Goal: Task Accomplishment & Management: Use online tool/utility

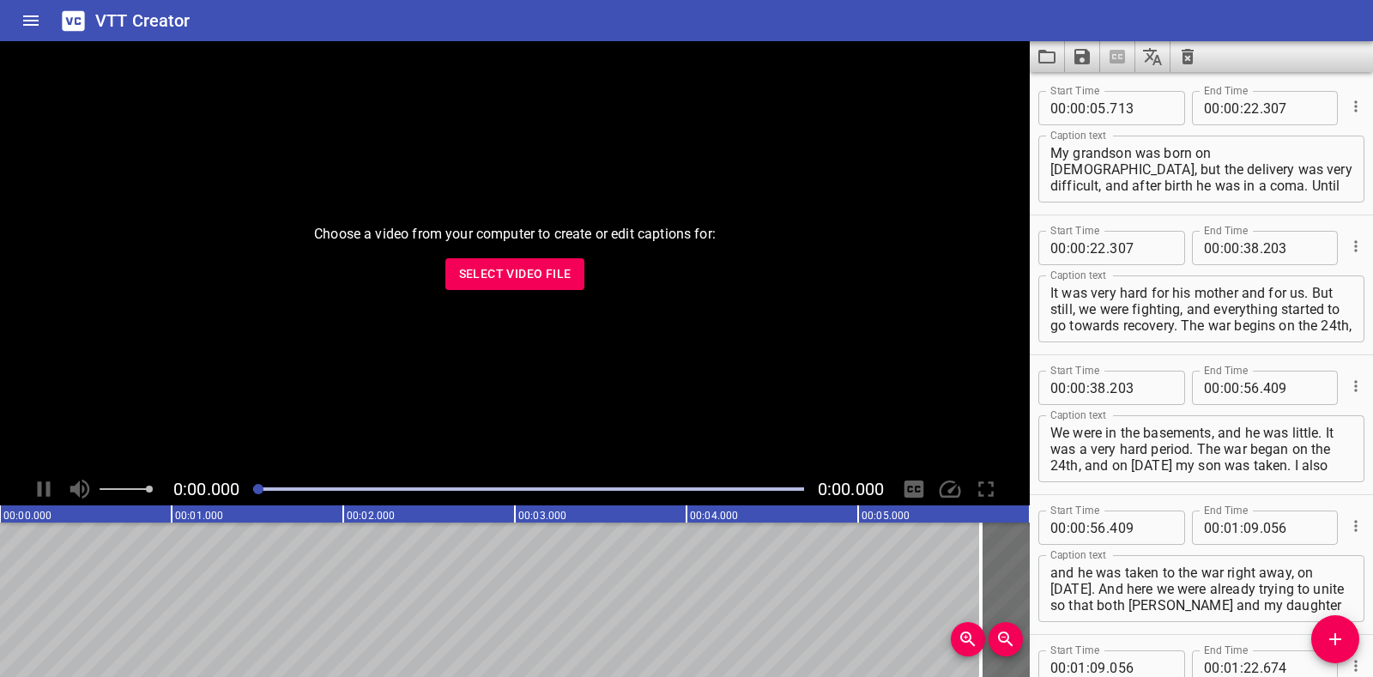
scroll to position [2273, 0]
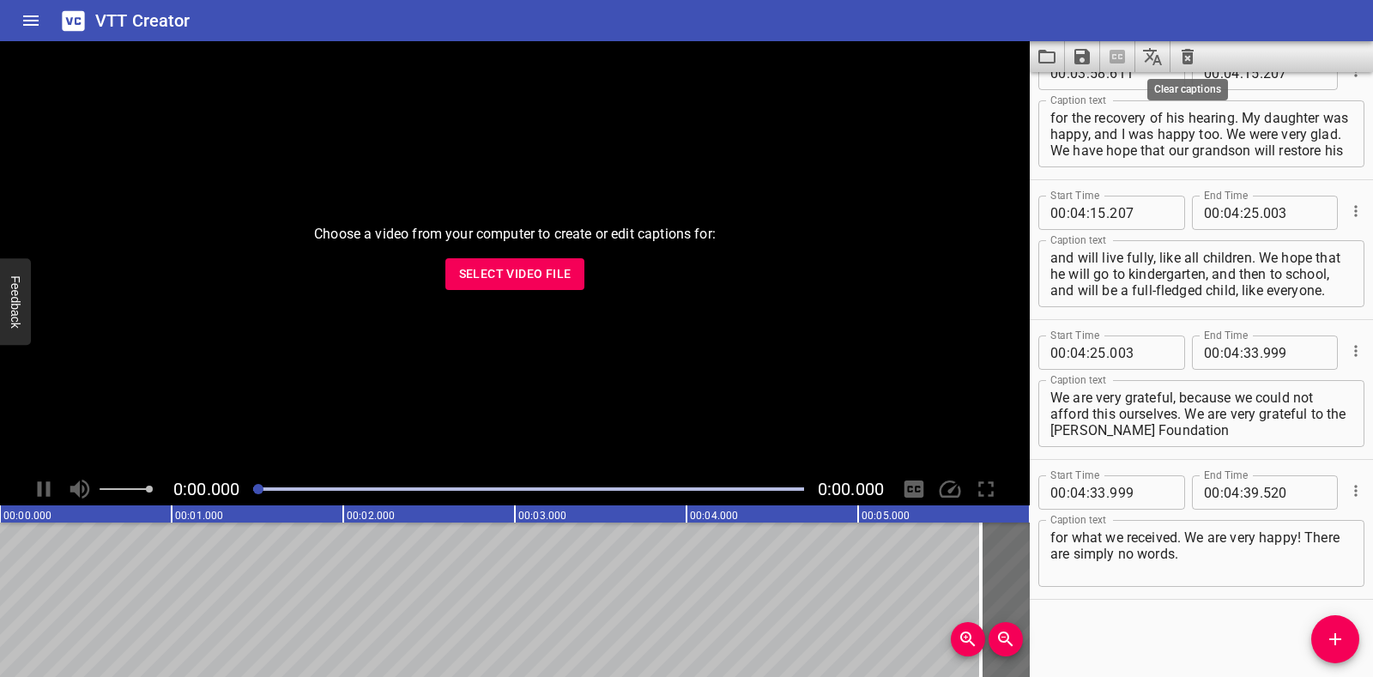
click at [1190, 51] on icon "Clear captions" at bounding box center [1187, 56] width 12 height 15
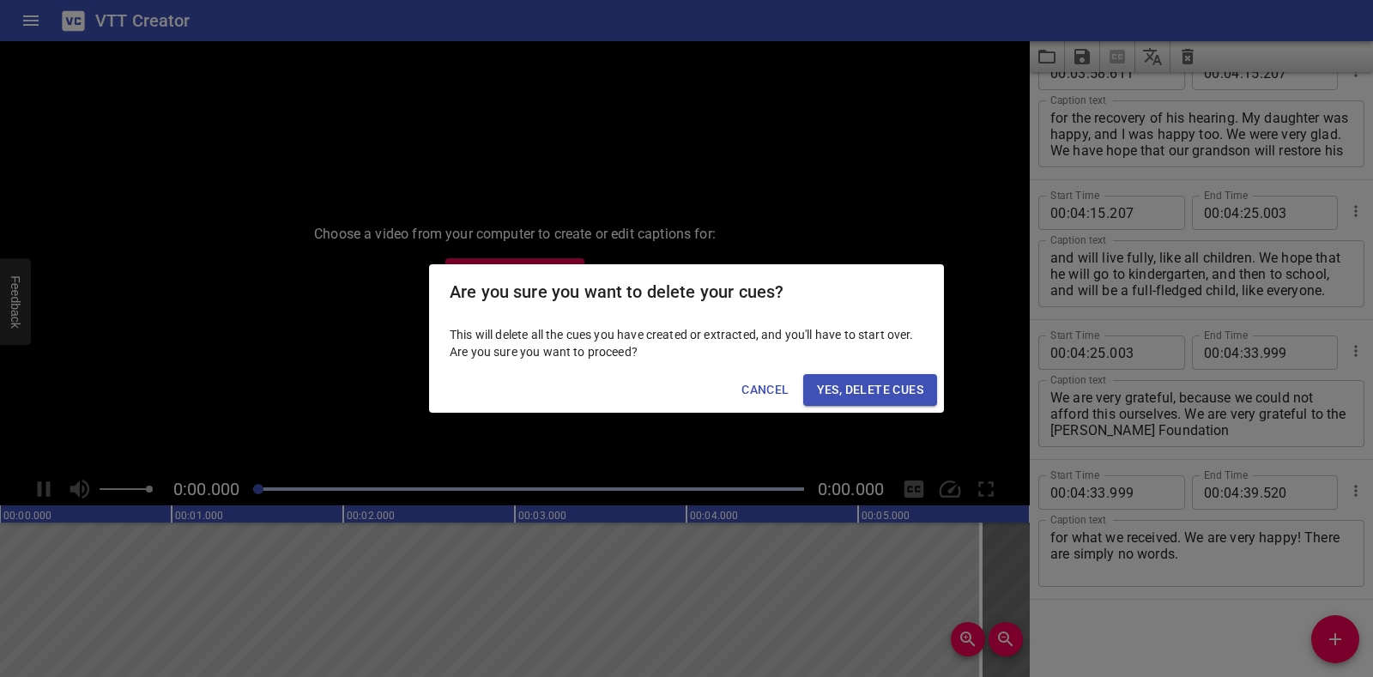
click at [884, 389] on span "Yes, Delete Cues" at bounding box center [870, 389] width 106 height 21
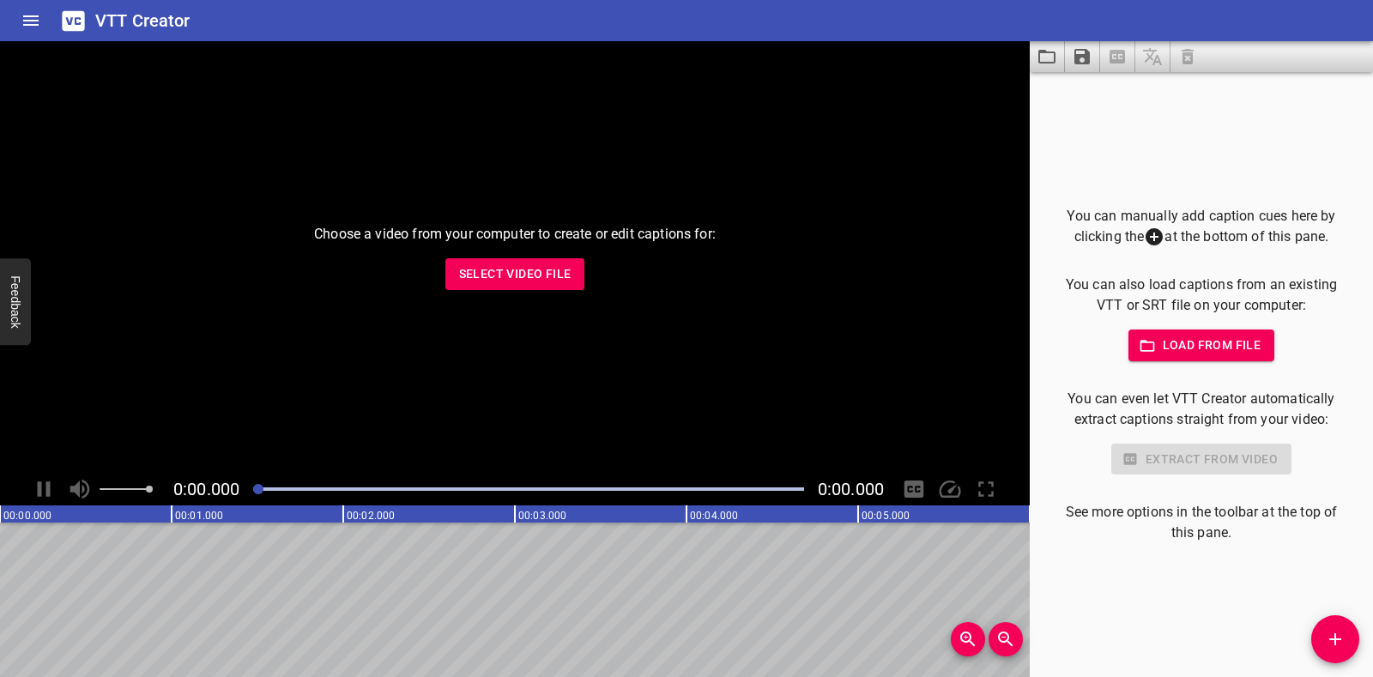
click at [546, 279] on span "Select Video File" at bounding box center [515, 273] width 112 height 21
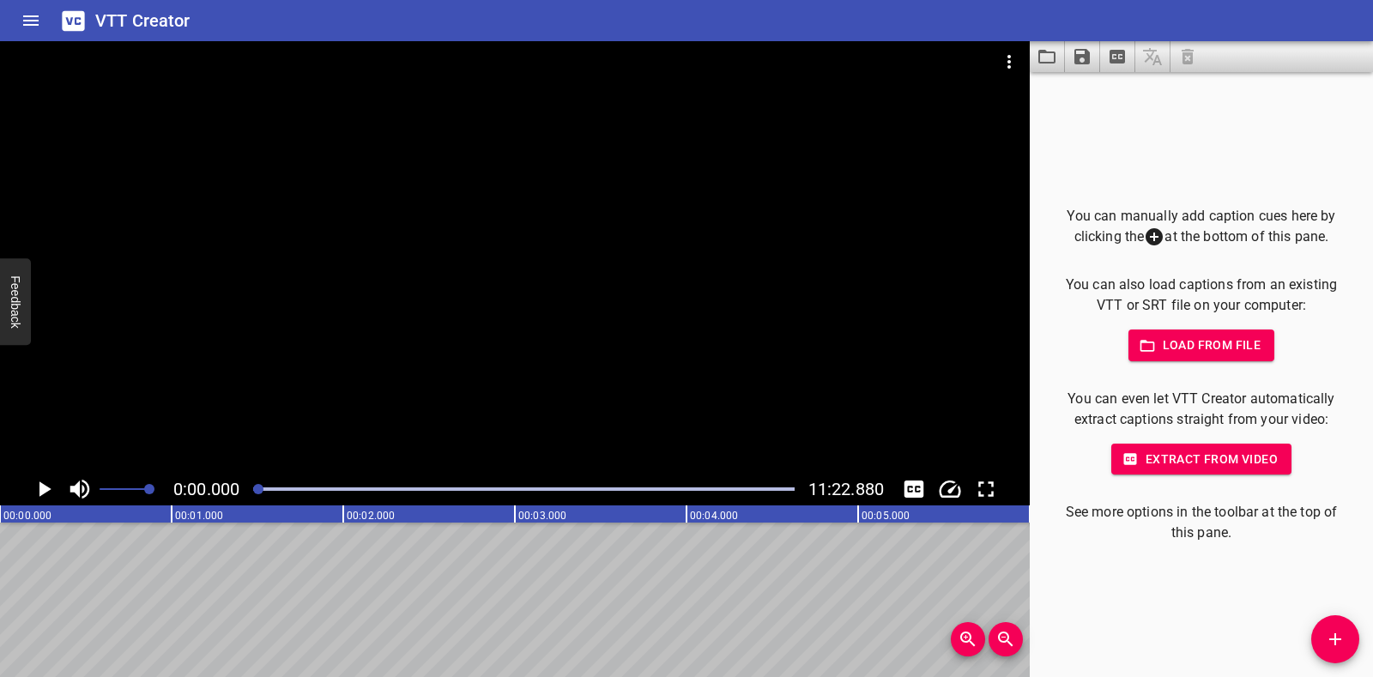
click at [38, 486] on icon "Play/Pause" at bounding box center [44, 489] width 26 height 26
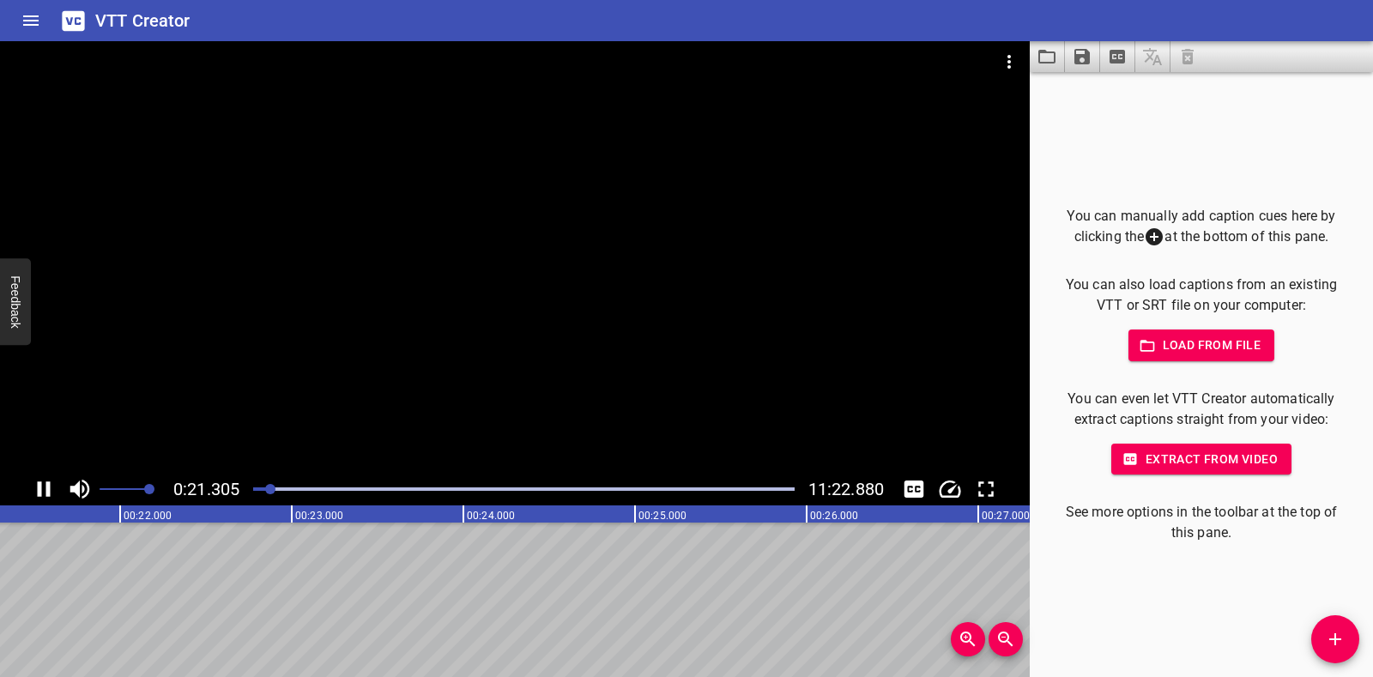
click at [257, 493] on div at bounding box center [523, 489] width 561 height 24
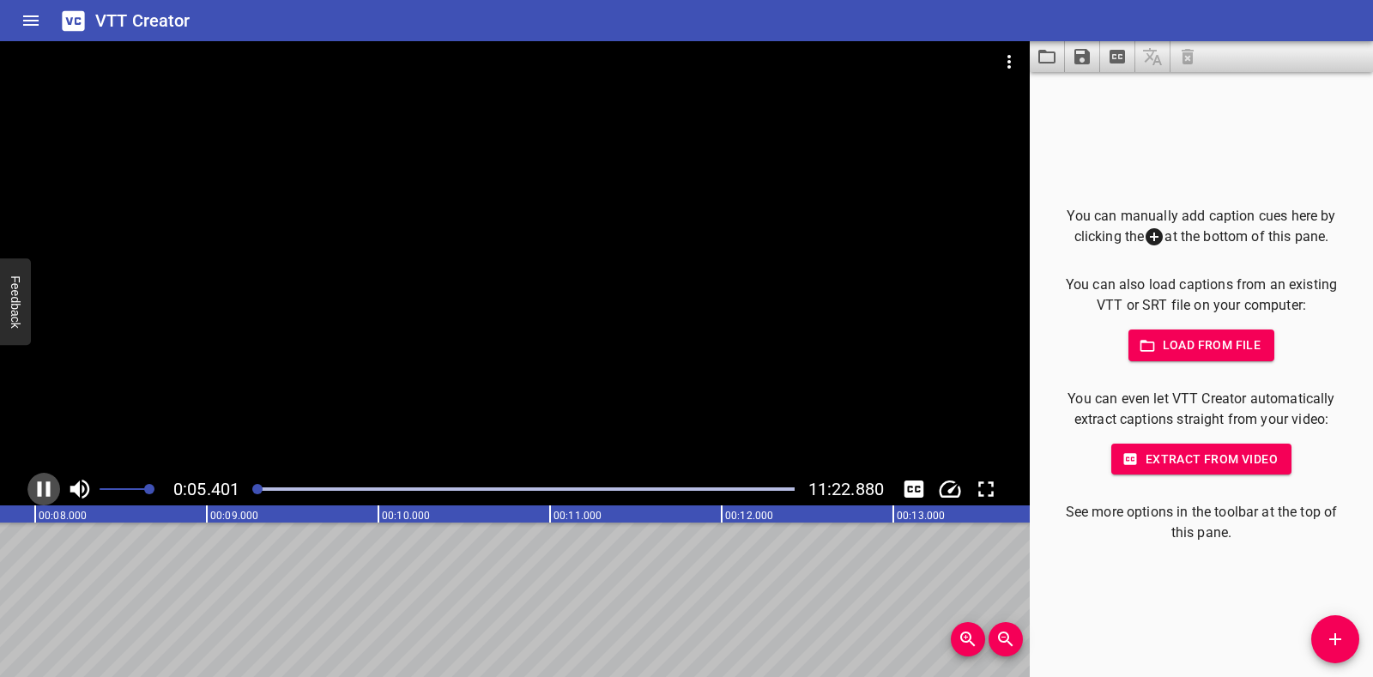
click at [49, 483] on icon "Play/Pause" at bounding box center [44, 488] width 13 height 15
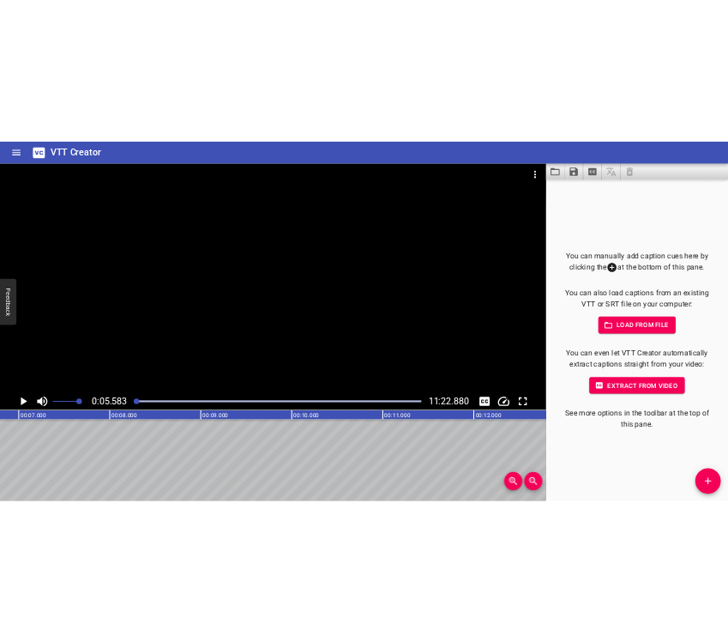
scroll to position [0, 957]
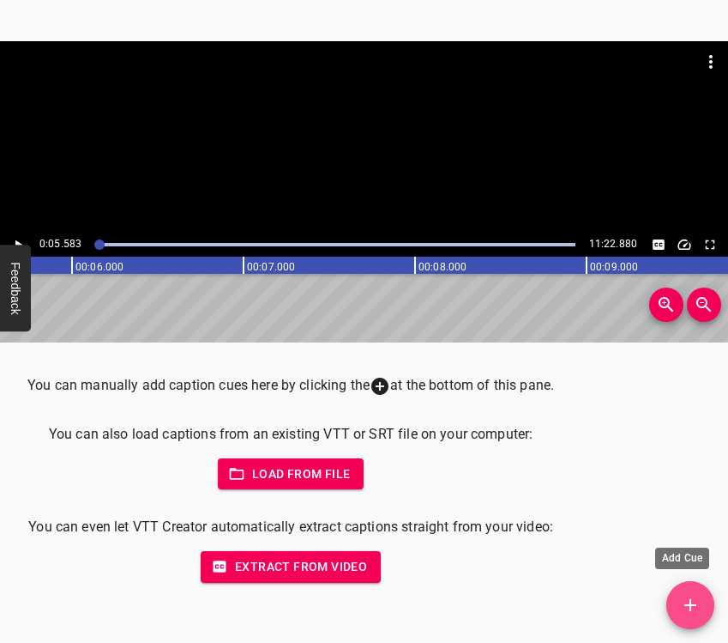
click at [685, 601] on icon "Add Cue" at bounding box center [690, 605] width 21 height 21
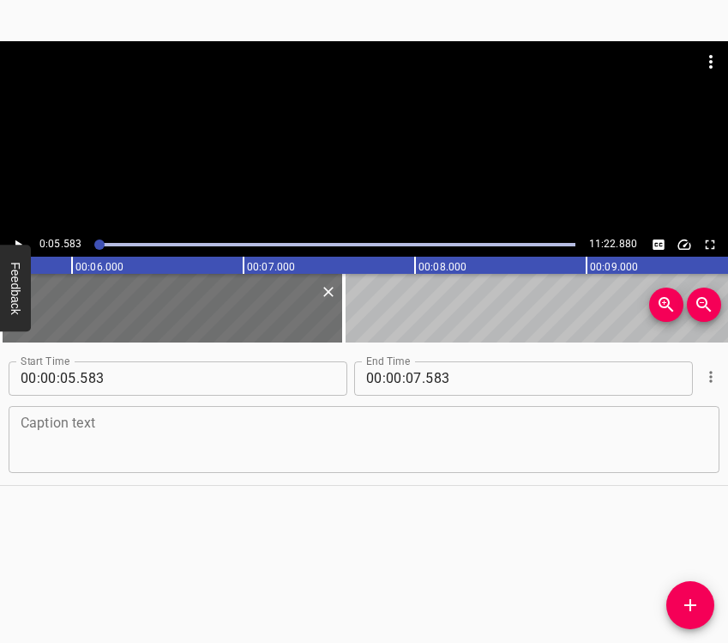
click at [212, 412] on div "Caption text" at bounding box center [364, 439] width 711 height 67
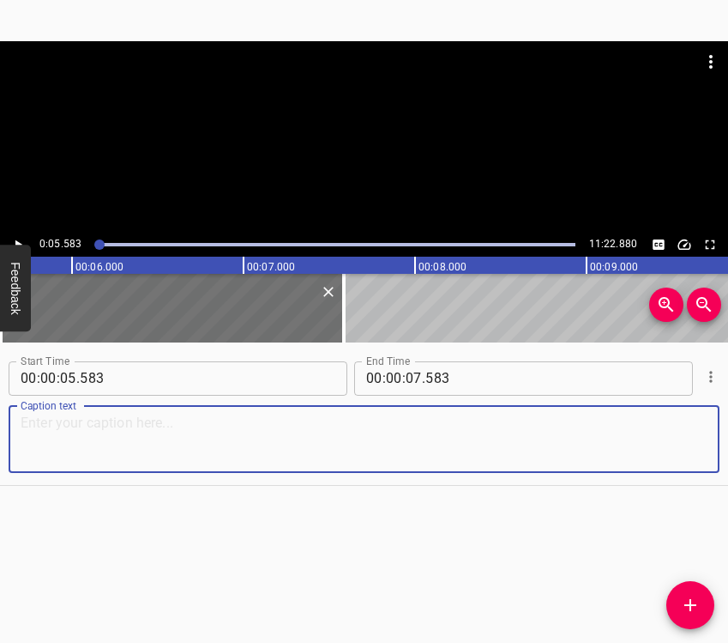
paste textarea "I am a displaced person from [GEOGRAPHIC_DATA]. Since August, I have been livin…"
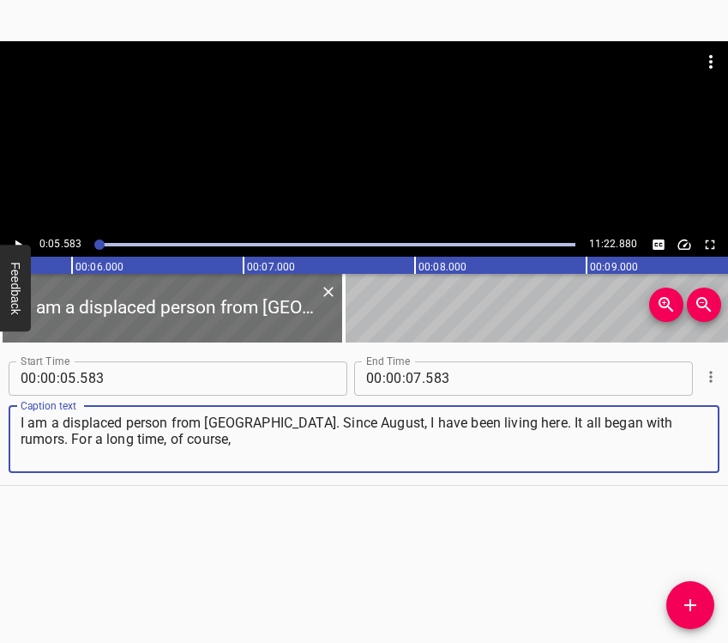
type textarea "I am a displaced person from [GEOGRAPHIC_DATA]. Since August, I have been livin…"
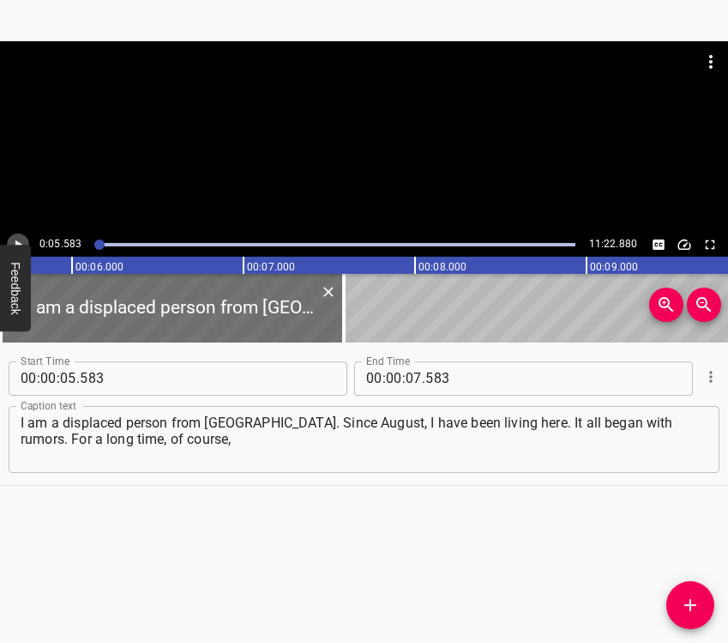
click at [21, 238] on icon "Play/Pause" at bounding box center [17, 244] width 15 height 15
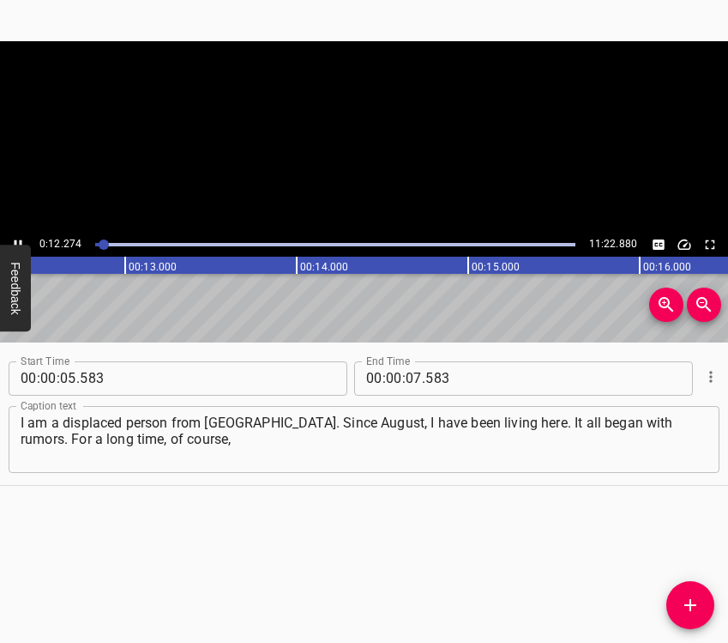
click at [21, 238] on icon "Play/Pause" at bounding box center [17, 244] width 15 height 15
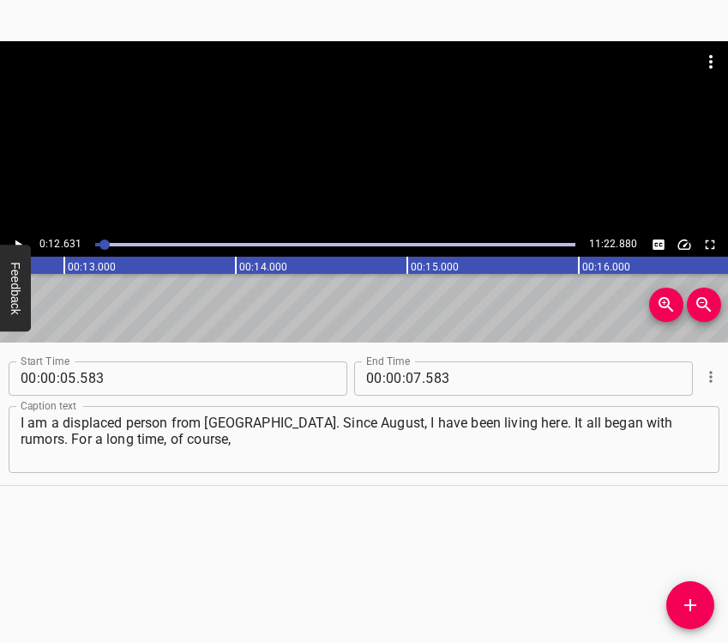
scroll to position [0, 2167]
click at [411, 370] on input "07" at bounding box center [414, 378] width 16 height 34
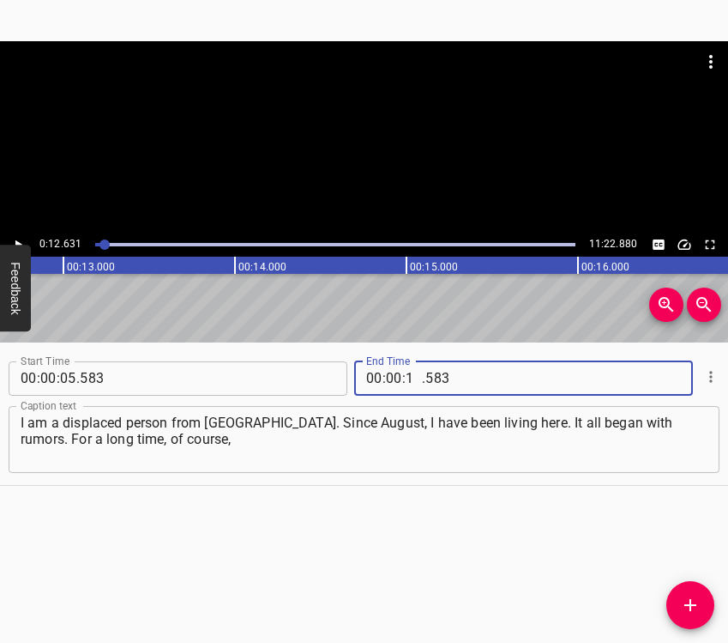
type input "12"
type input "631"
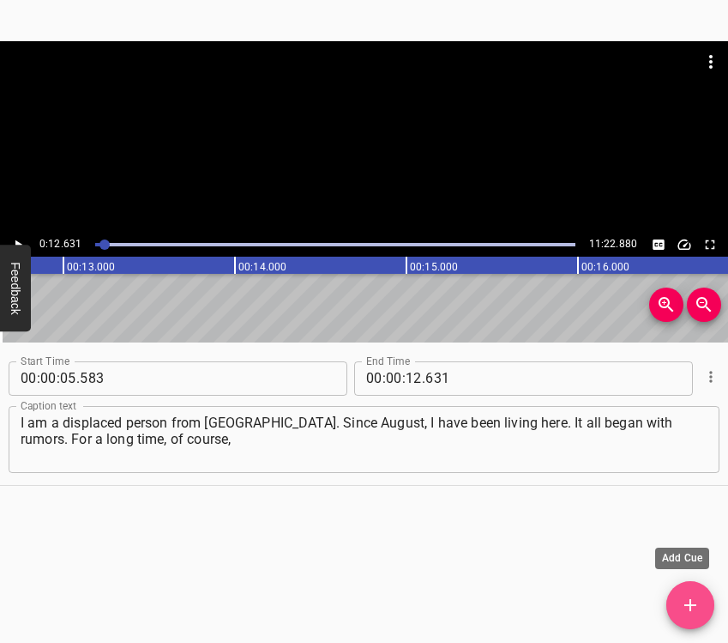
click at [699, 600] on icon "Add Cue" at bounding box center [690, 605] width 21 height 21
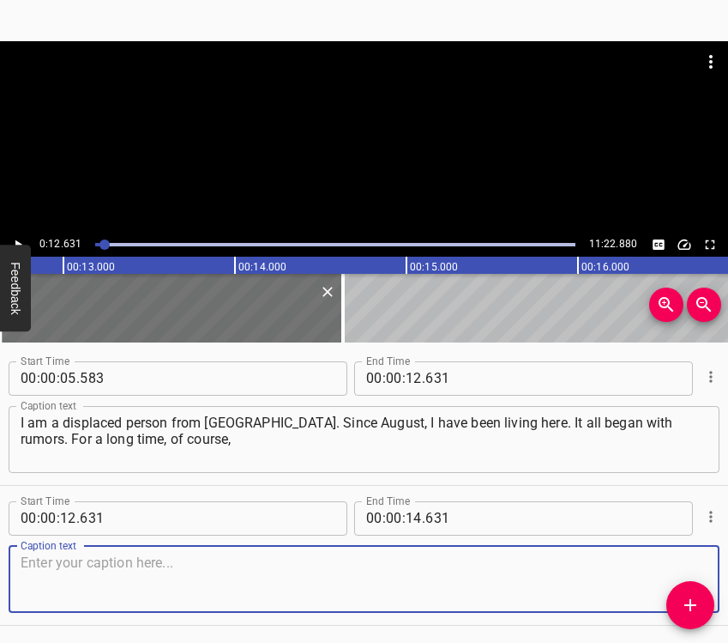
scroll to position [59, 0]
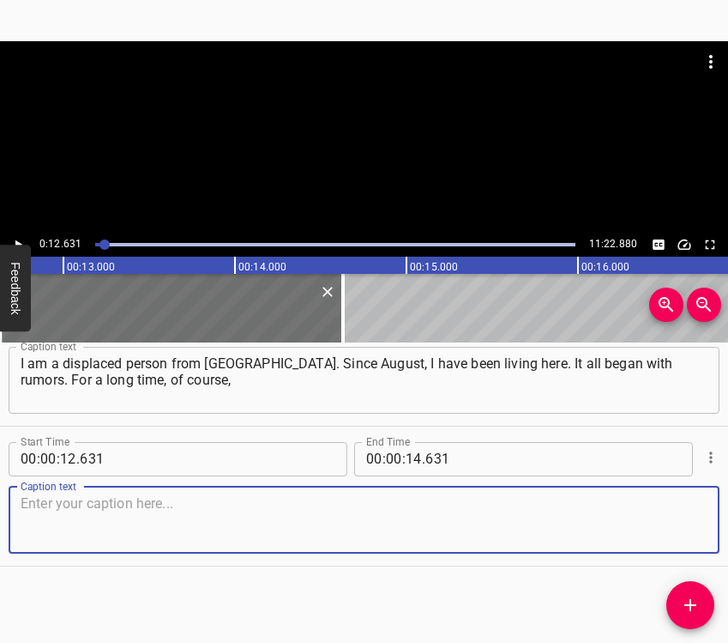
click at [682, 513] on textarea at bounding box center [364, 519] width 687 height 49
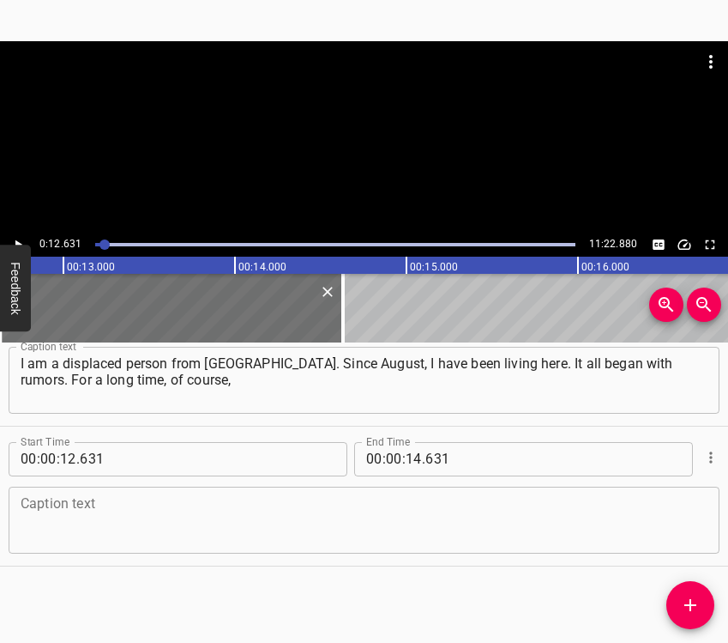
click at [148, 532] on textarea at bounding box center [364, 519] width 687 height 49
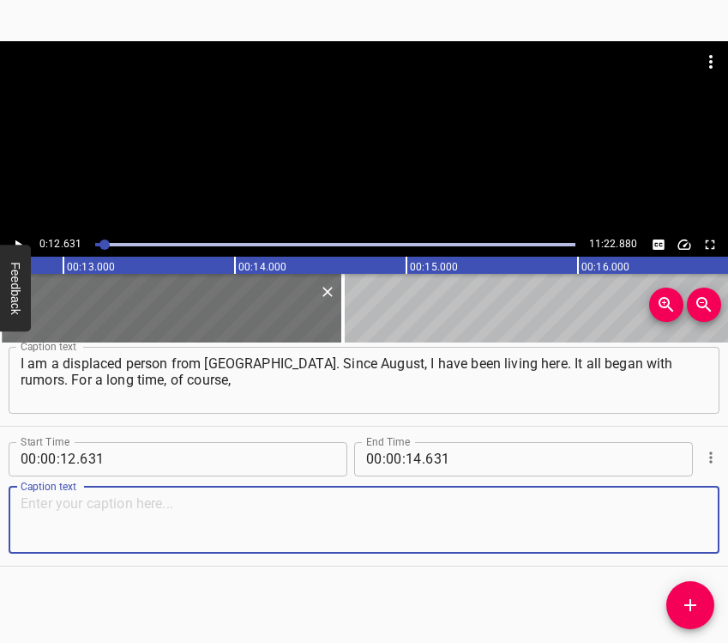
paste textarea "Avdiivka was under heavy shelling, and we could hear those sounds reaching us. …"
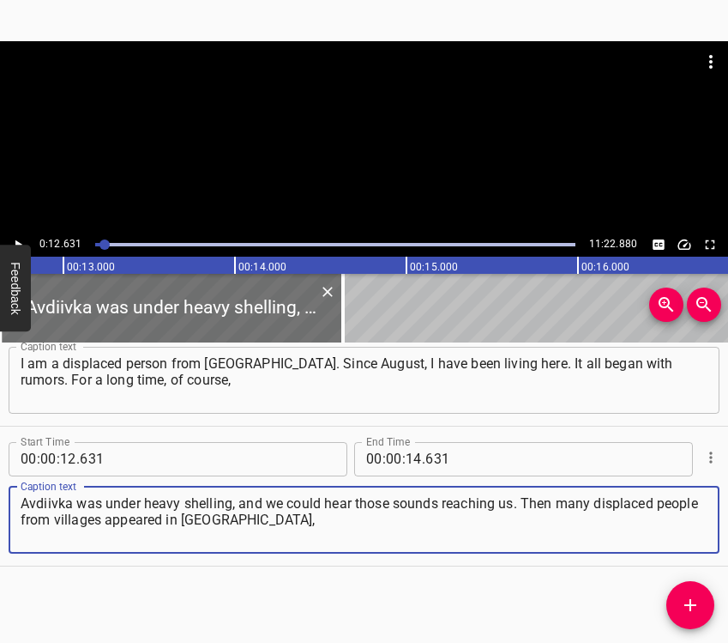
type textarea "Avdiivka was under heavy shelling, and we could hear those sounds reaching us. …"
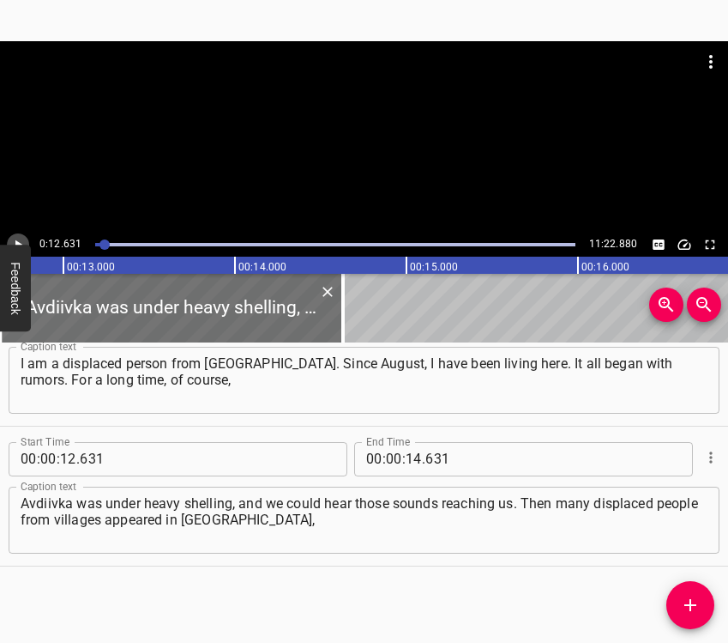
click at [15, 239] on icon "Play/Pause" at bounding box center [17, 244] width 15 height 15
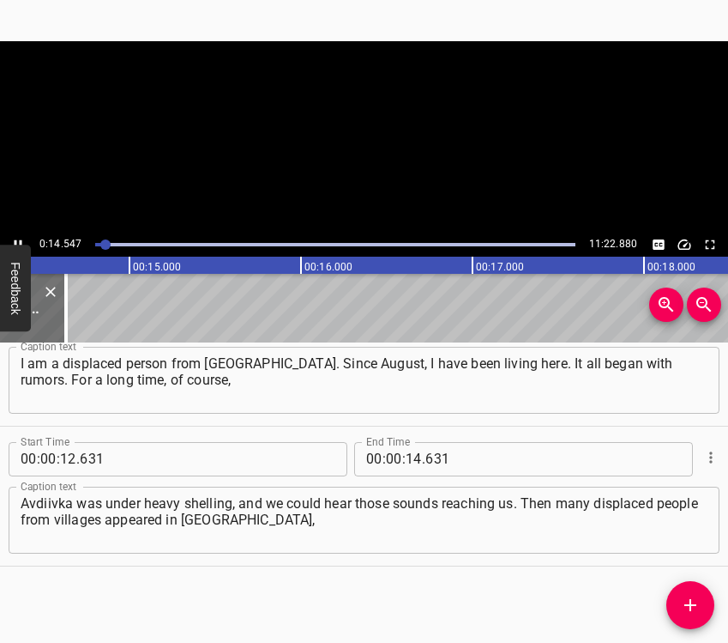
scroll to position [0, 2496]
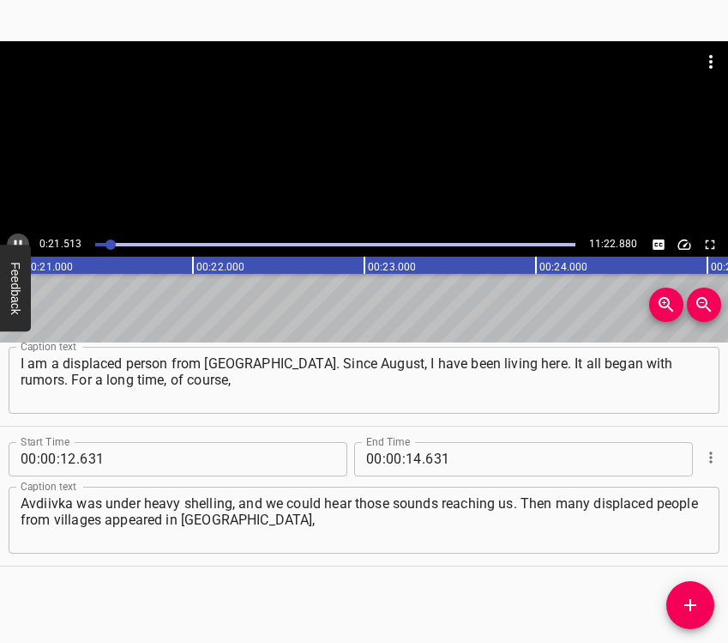
click at [10, 238] on icon "Play/Pause" at bounding box center [17, 244] width 15 height 15
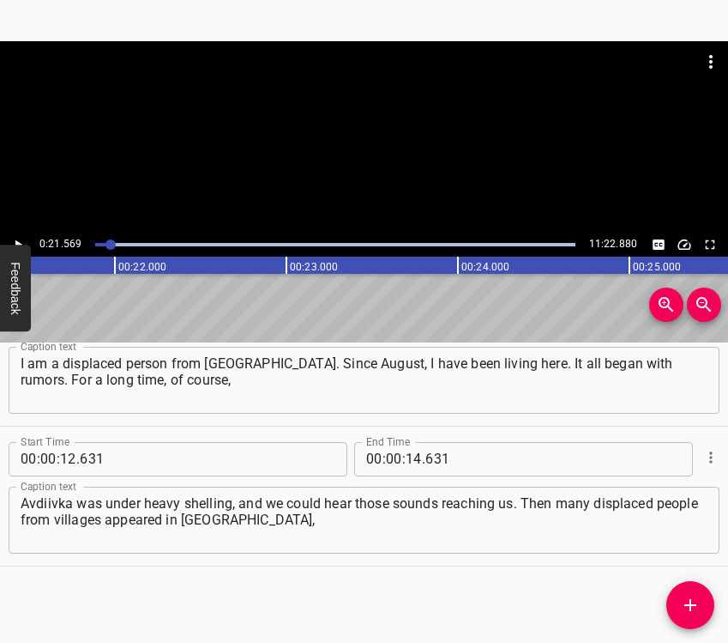
scroll to position [0, 3700]
click at [106, 242] on div at bounding box center [111, 244] width 10 height 10
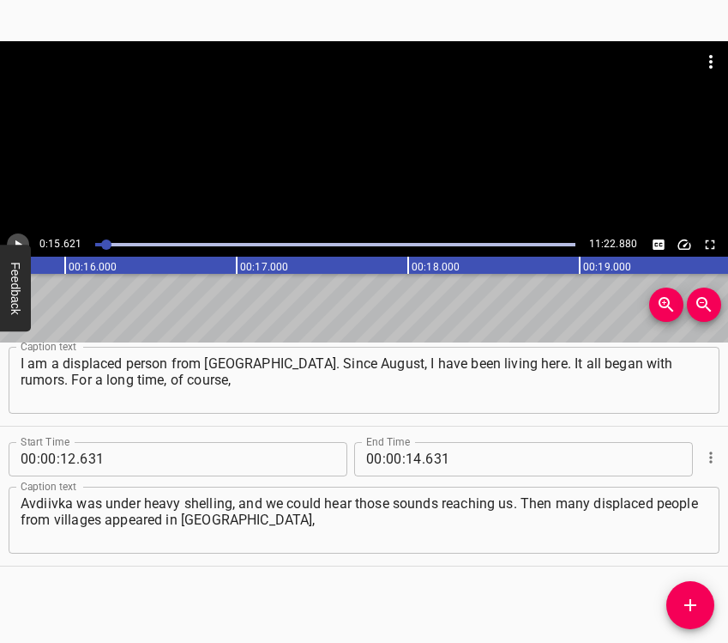
click at [20, 240] on icon "Play/Pause" at bounding box center [17, 244] width 15 height 15
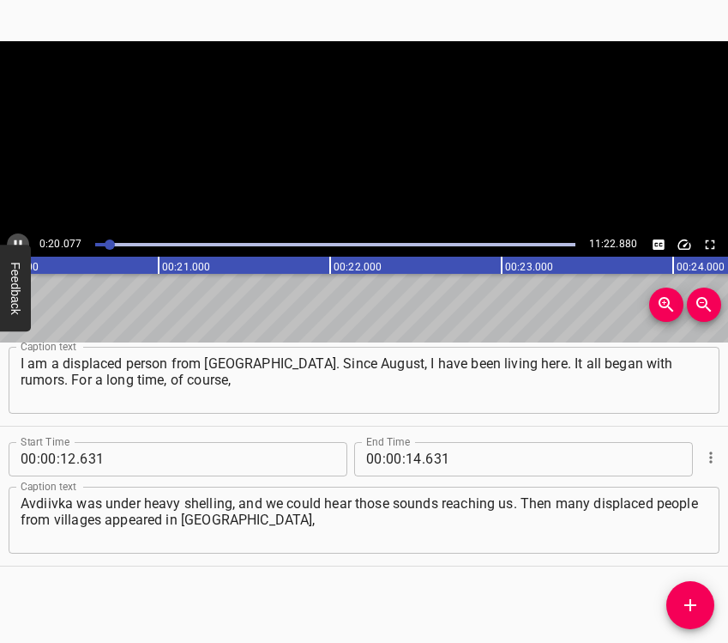
click at [15, 244] on icon "Play/Pause" at bounding box center [19, 243] width 8 height 9
click at [16, 237] on icon "Play/Pause" at bounding box center [17, 244] width 15 height 15
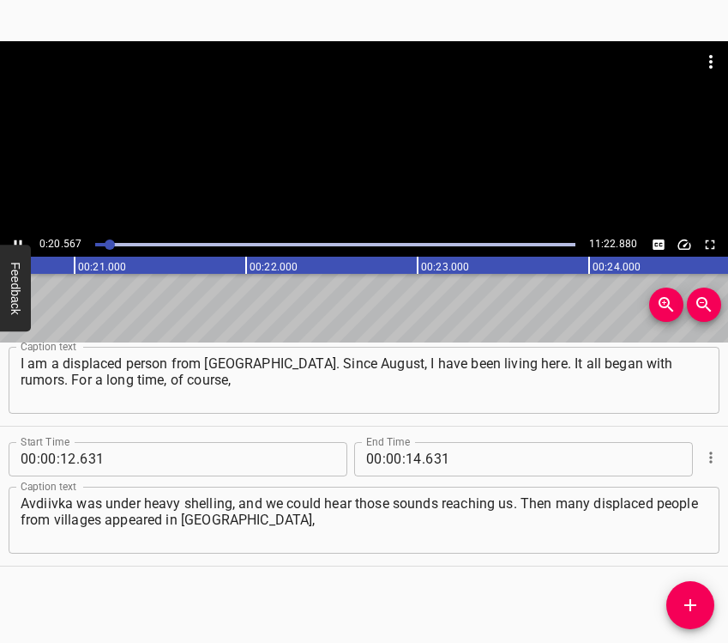
click at [16, 237] on icon "Play/Pause" at bounding box center [17, 244] width 15 height 15
click at [410, 467] on input "number" at bounding box center [414, 459] width 16 height 34
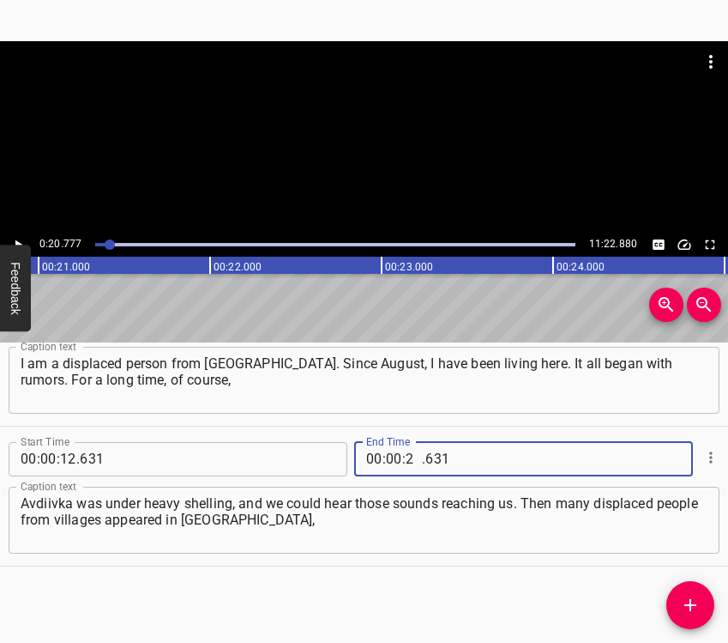
type input "20"
type input "777"
click at [697, 602] on icon "Add Cue" at bounding box center [690, 605] width 21 height 21
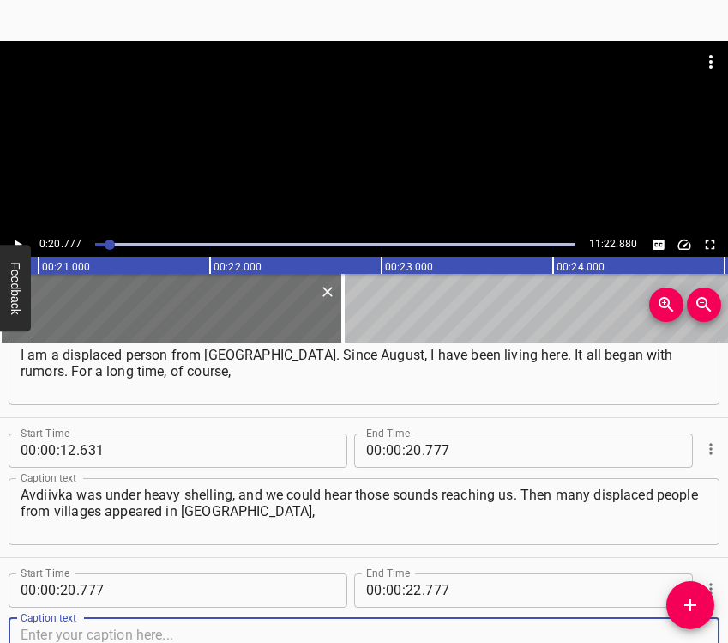
scroll to position [199, 0]
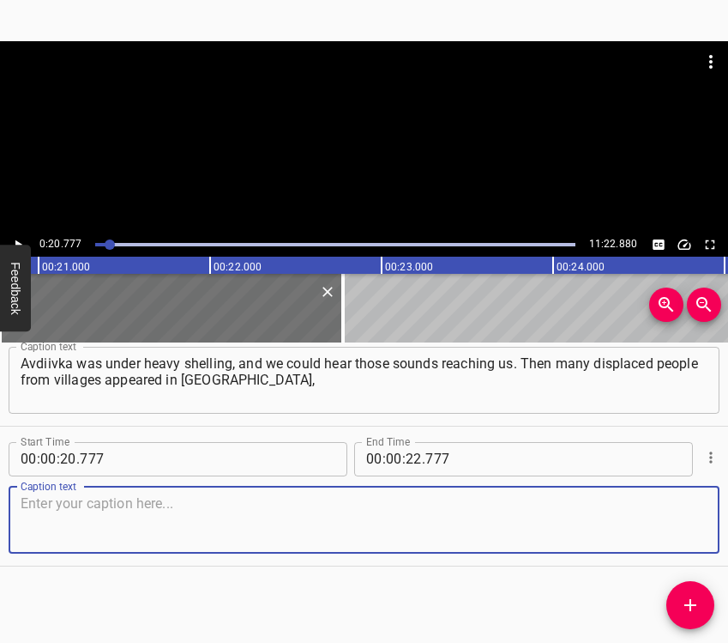
click at [683, 521] on textarea at bounding box center [364, 519] width 687 height 49
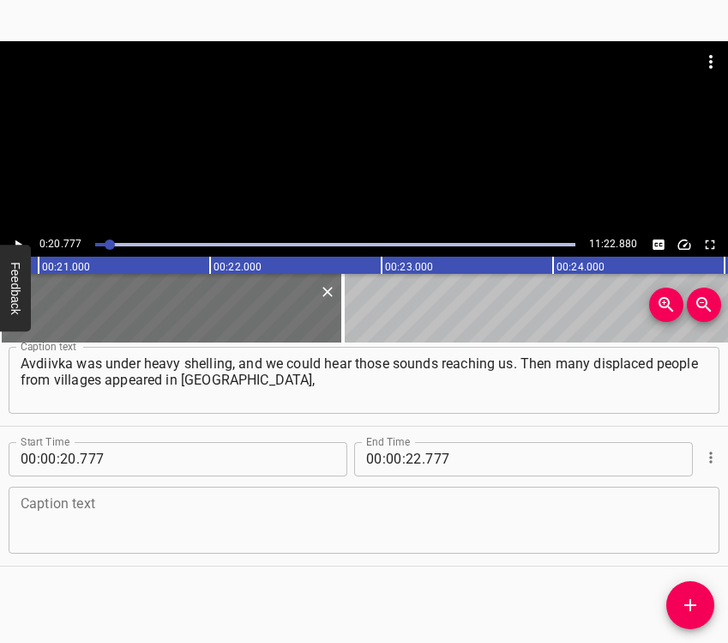
click at [167, 496] on textarea at bounding box center [364, 519] width 687 height 49
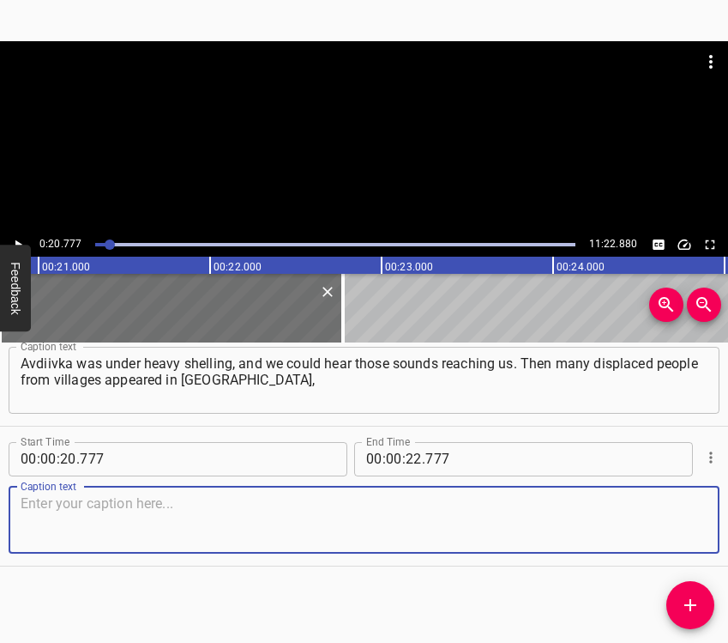
paste textarea "living near [GEOGRAPHIC_DATA] — they moved into empty houses. From [GEOGRAPHIC_…"
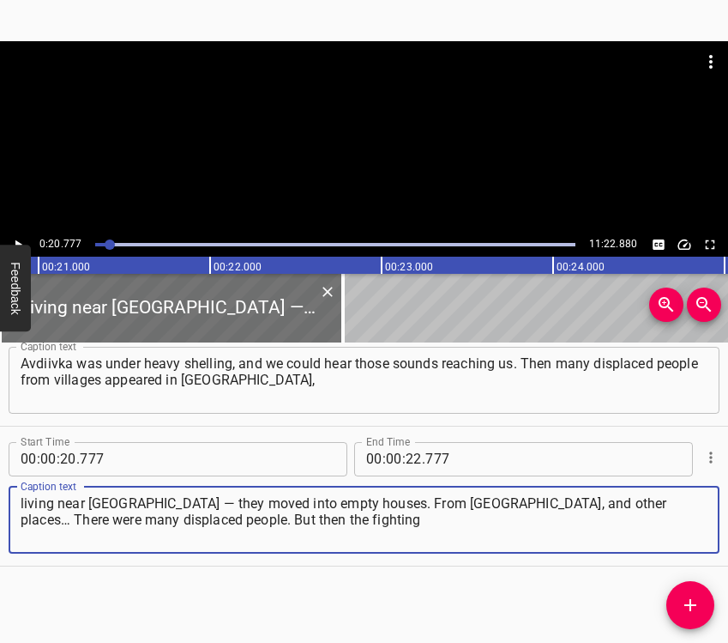
type textarea "living near [GEOGRAPHIC_DATA] — they moved into empty houses. From [GEOGRAPHIC_…"
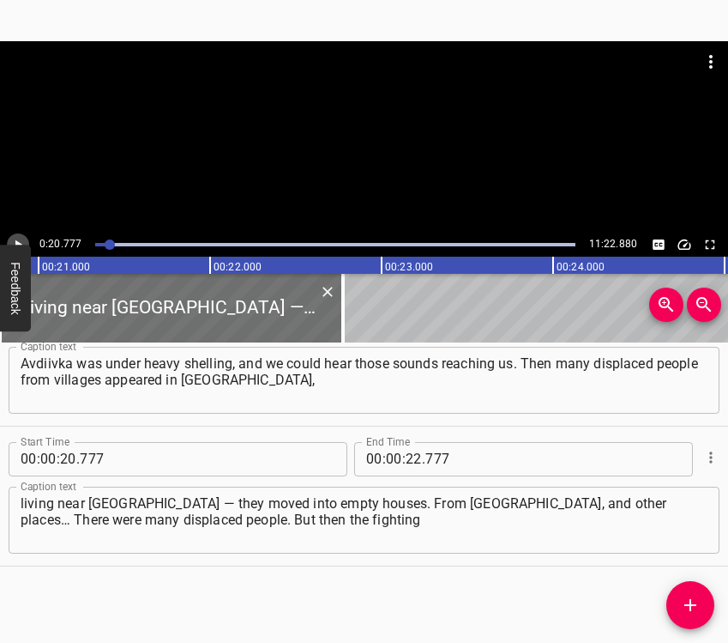
click at [14, 237] on icon "Play/Pause" at bounding box center [17, 244] width 15 height 15
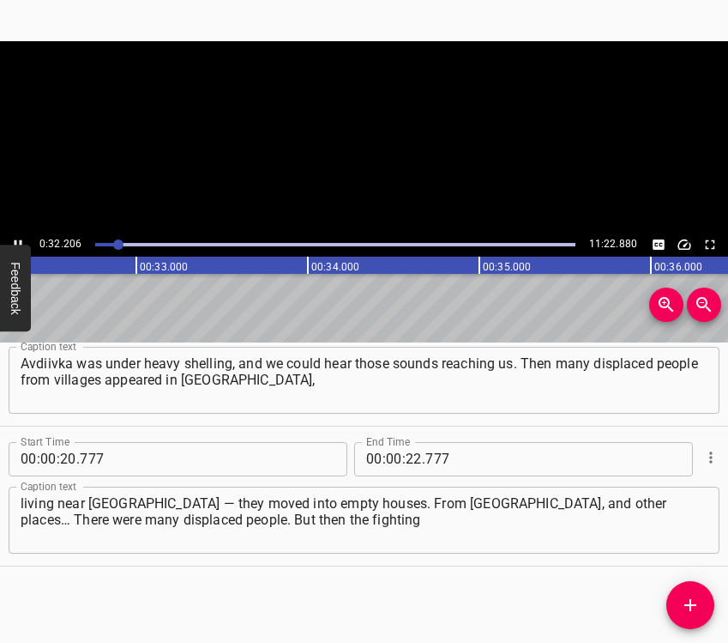
click at [14, 237] on icon "Play/Pause" at bounding box center [17, 244] width 15 height 15
click at [408, 456] on input "number" at bounding box center [414, 459] width 16 height 34
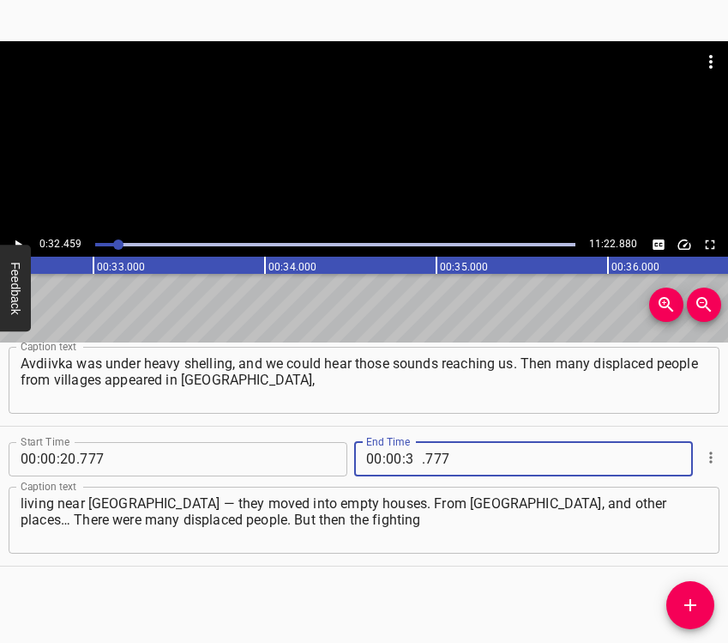
type input "32"
type input "459"
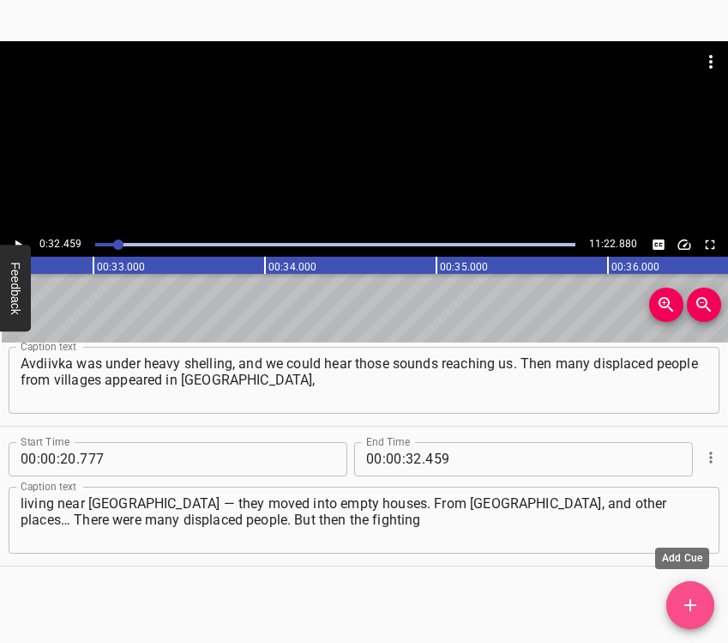
click at [695, 604] on icon "Add Cue" at bounding box center [691, 605] width 12 height 12
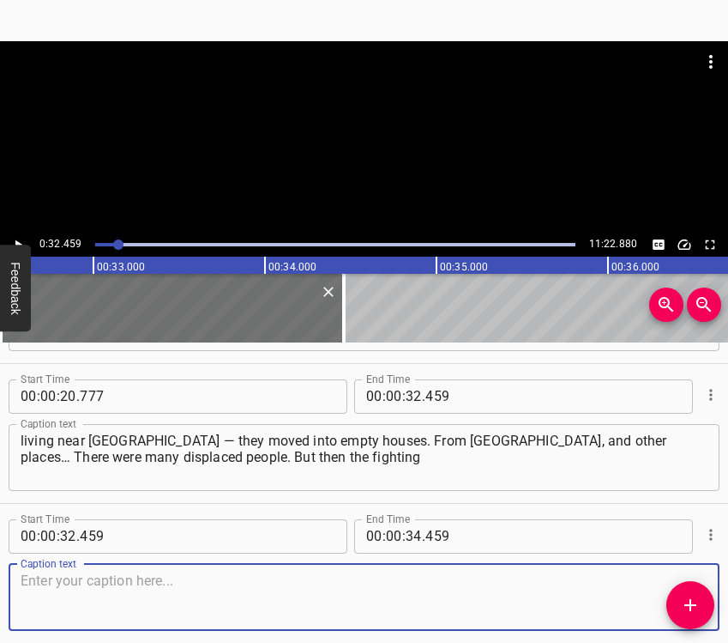
scroll to position [339, 0]
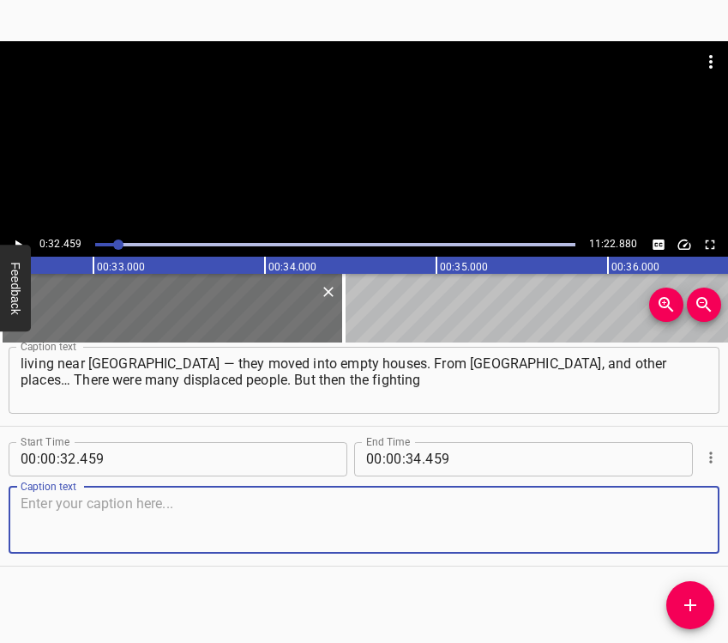
drag, startPoint x: 673, startPoint y: 511, endPoint x: 724, endPoint y: 486, distance: 56.4
click at [674, 510] on textarea at bounding box center [364, 519] width 687 height 49
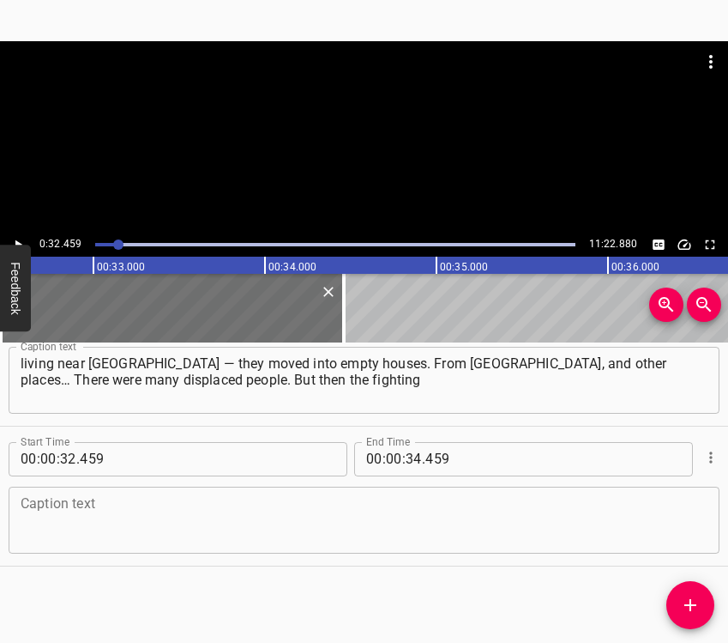
click at [177, 533] on textarea at bounding box center [364, 519] width 687 height 49
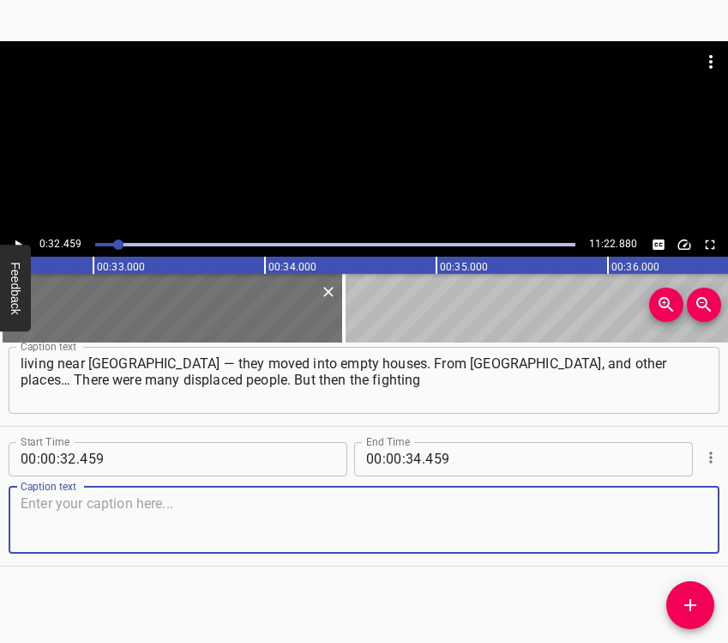
paste textarea "started moving closer to [GEOGRAPHIC_DATA], closer and closer, and territories …"
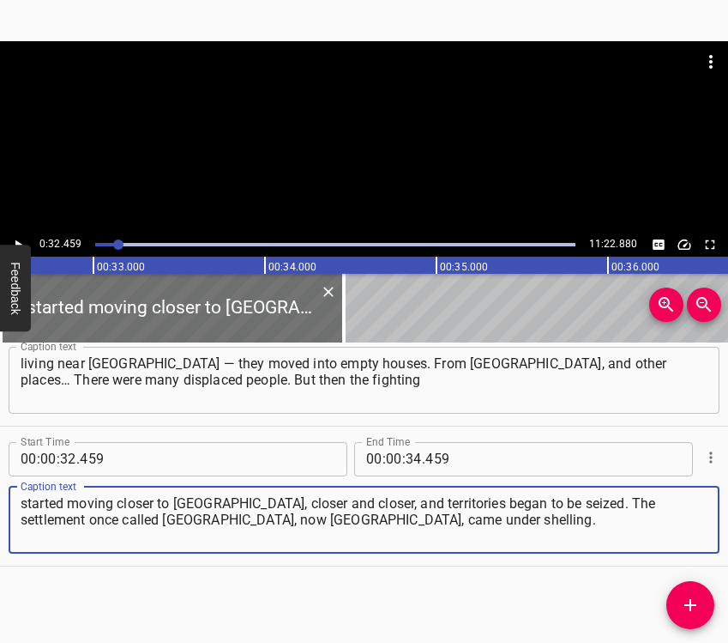
type textarea "started moving closer to [GEOGRAPHIC_DATA], closer and closer, and territories …"
click at [19, 232] on div at bounding box center [364, 136] width 728 height 191
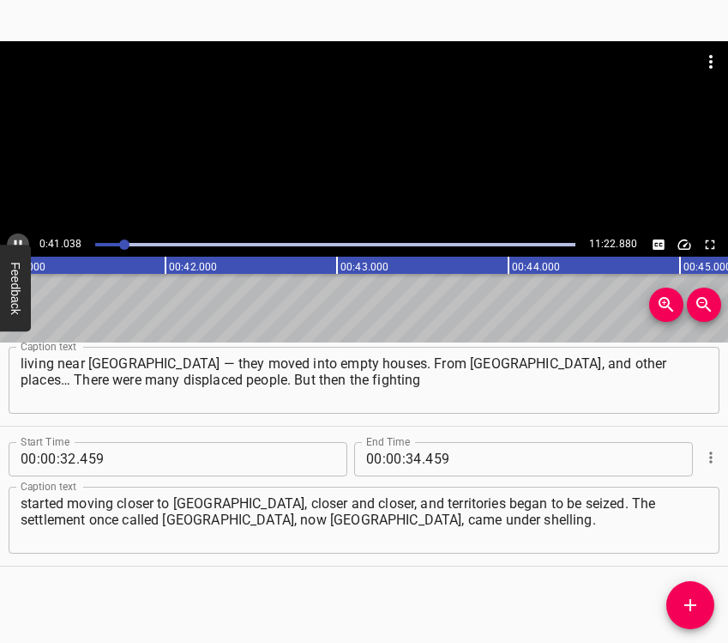
click at [19, 240] on icon "Play/Pause" at bounding box center [17, 244] width 15 height 15
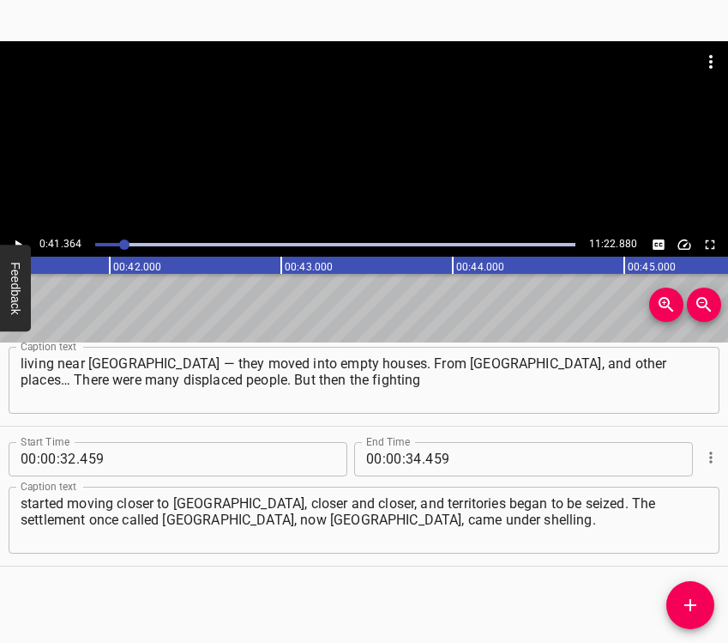
click at [122, 244] on div at bounding box center [124, 244] width 10 height 10
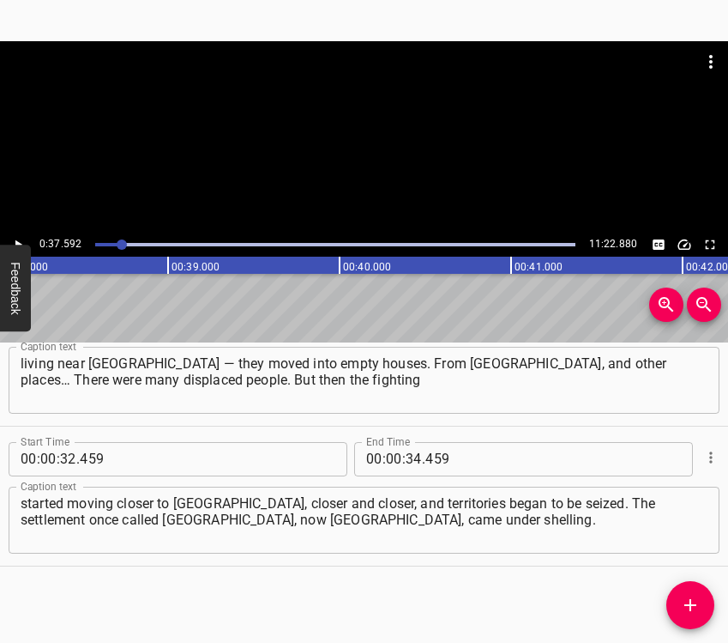
scroll to position [0, 6450]
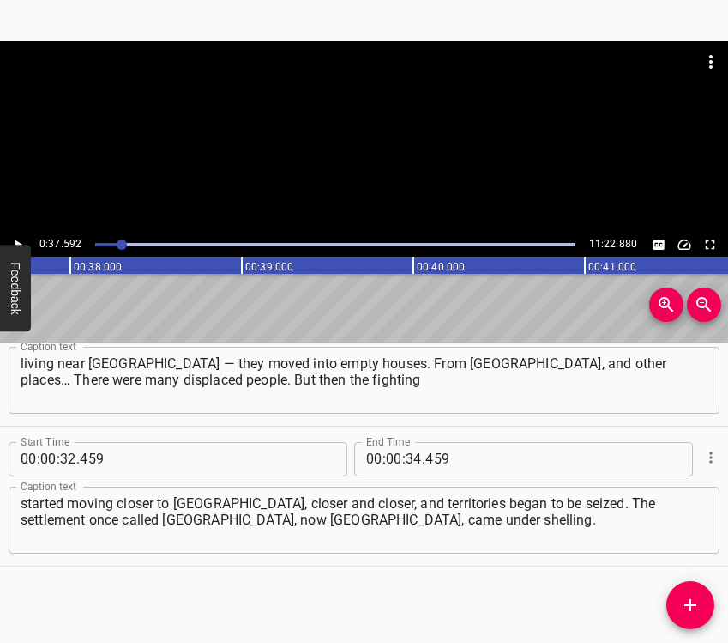
click at [15, 239] on icon "Play/Pause" at bounding box center [17, 244] width 15 height 15
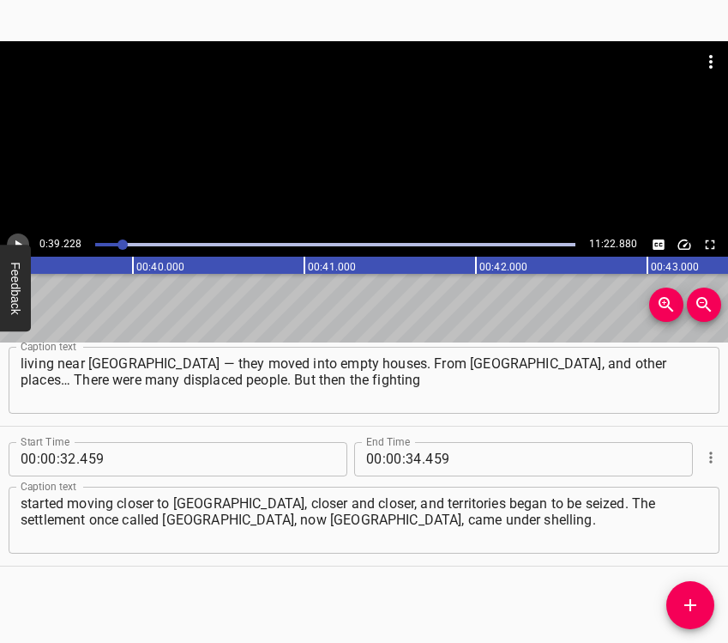
click at [15, 239] on icon "Play/Pause" at bounding box center [17, 244] width 15 height 15
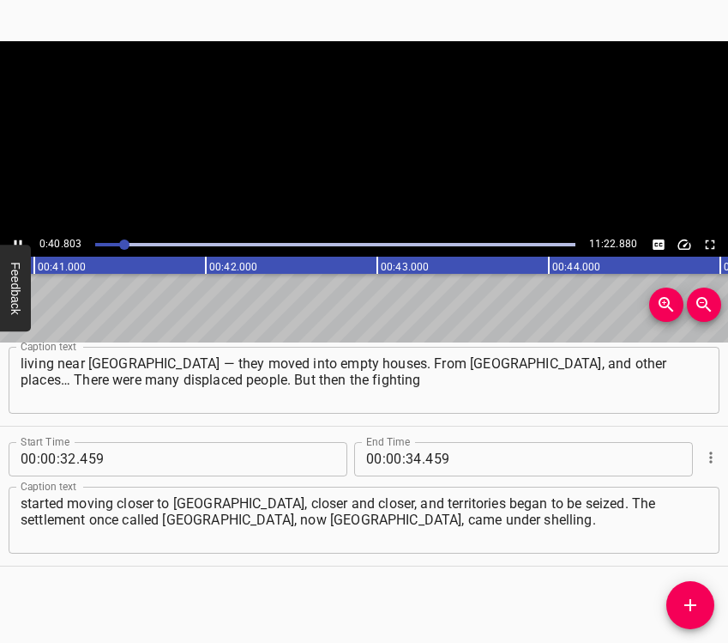
click at [15, 239] on icon "Play/Pause" at bounding box center [17, 244] width 15 height 15
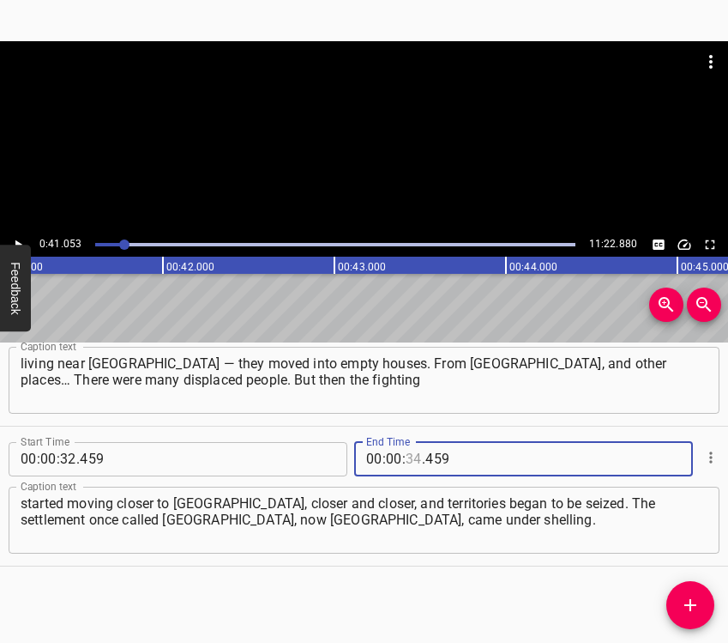
click at [408, 461] on input "number" at bounding box center [414, 459] width 16 height 34
type input "41"
type input "053"
click at [689, 607] on icon "Add Cue" at bounding box center [690, 605] width 21 height 21
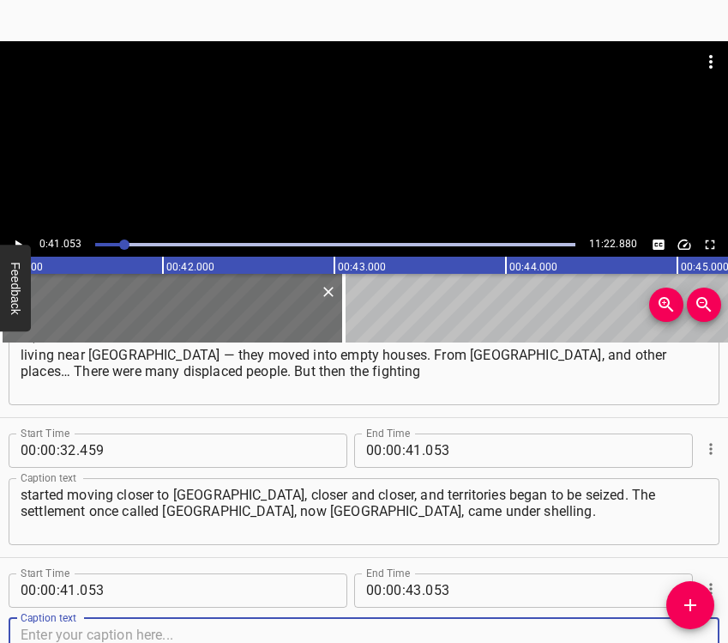
scroll to position [479, 0]
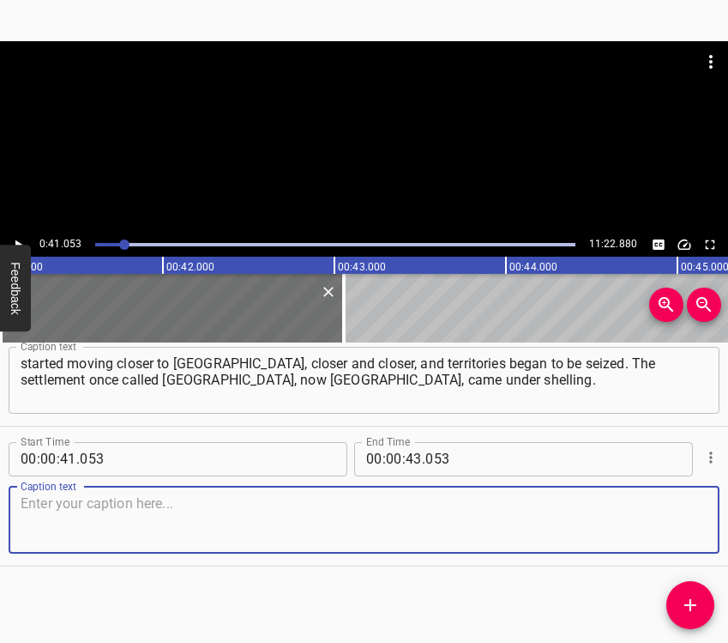
drag, startPoint x: 684, startPoint y: 516, endPoint x: 727, endPoint y: 478, distance: 58.3
click at [686, 513] on textarea at bounding box center [364, 519] width 687 height 49
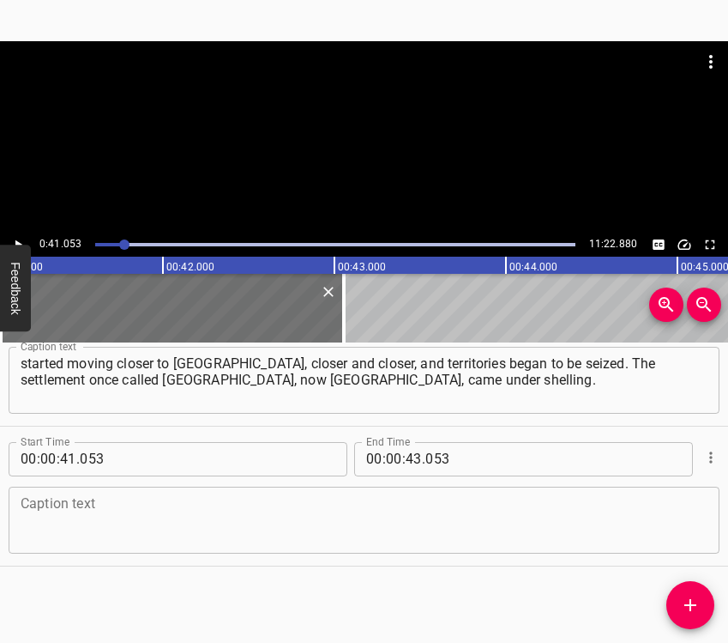
click at [255, 504] on textarea at bounding box center [364, 519] width 687 height 49
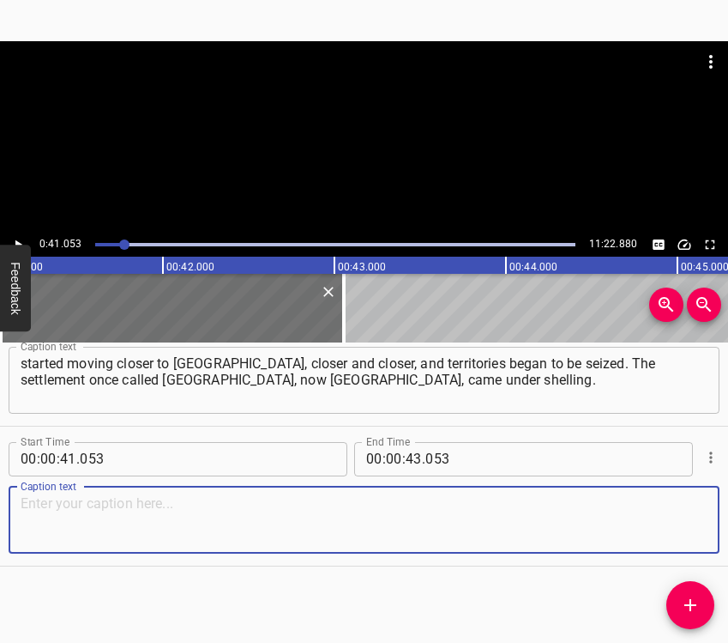
paste textarea "When we left, the city was not yet badly destroyed, but it had already begun, a…"
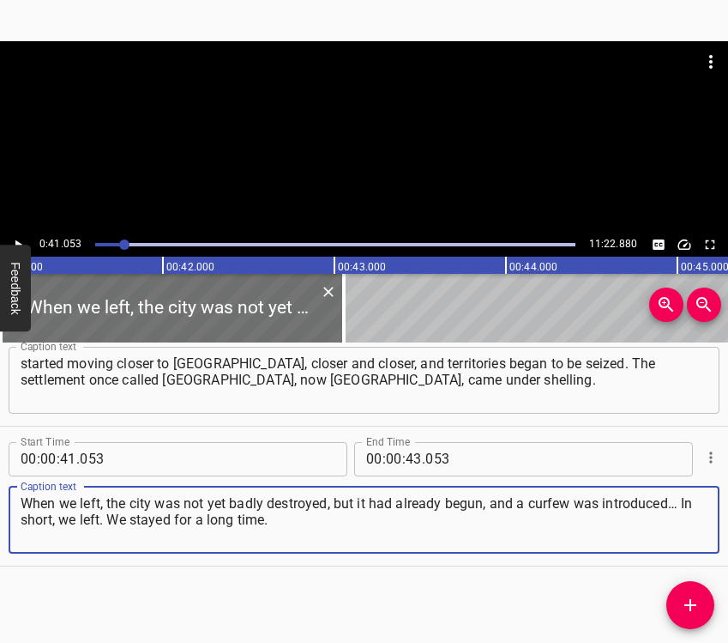
type textarea "When we left, the city was not yet badly destroyed, but it had already begun, a…"
click at [23, 243] on icon "Play/Pause" at bounding box center [17, 244] width 15 height 15
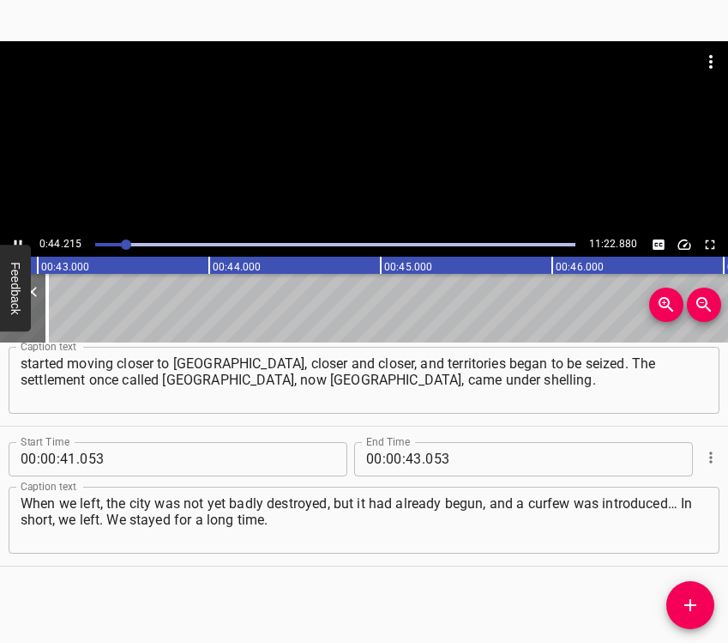
scroll to position [0, 7450]
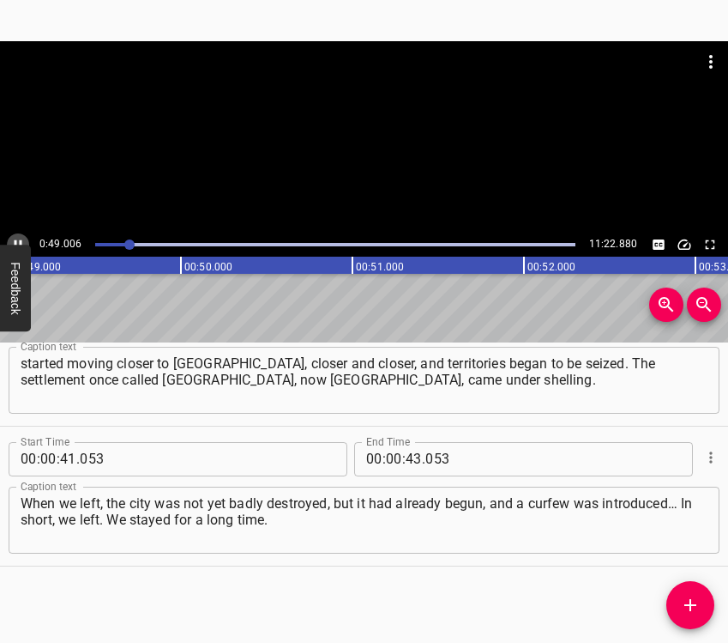
click at [18, 237] on icon "Play/Pause" at bounding box center [17, 244] width 15 height 15
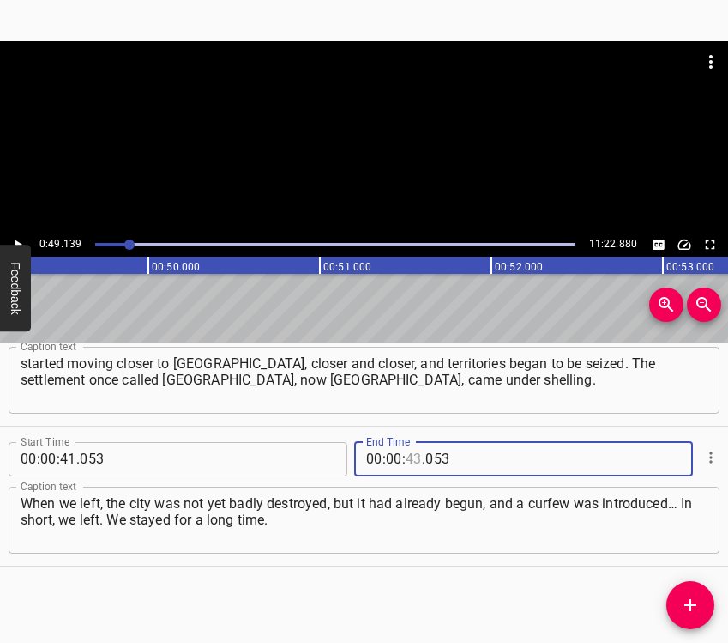
click at [406, 455] on input "number" at bounding box center [414, 459] width 16 height 34
type input "49"
type input "139"
click at [697, 605] on icon "Add Cue" at bounding box center [690, 605] width 21 height 21
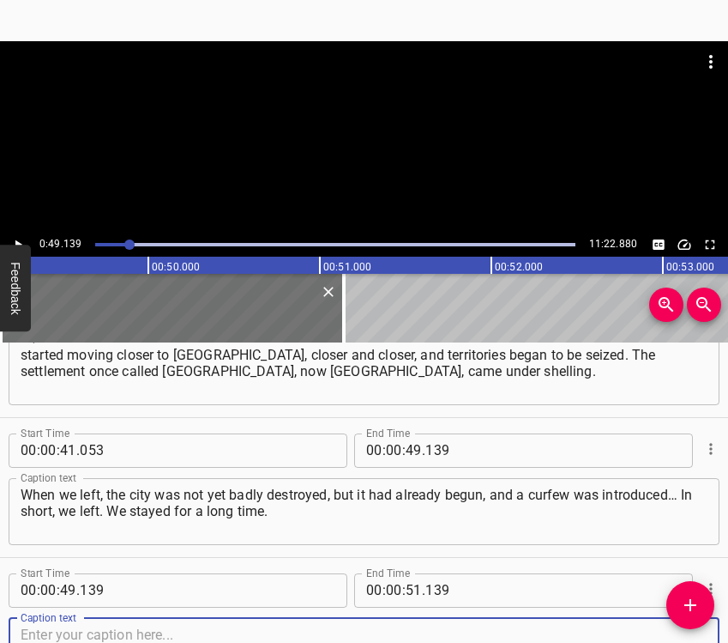
scroll to position [619, 0]
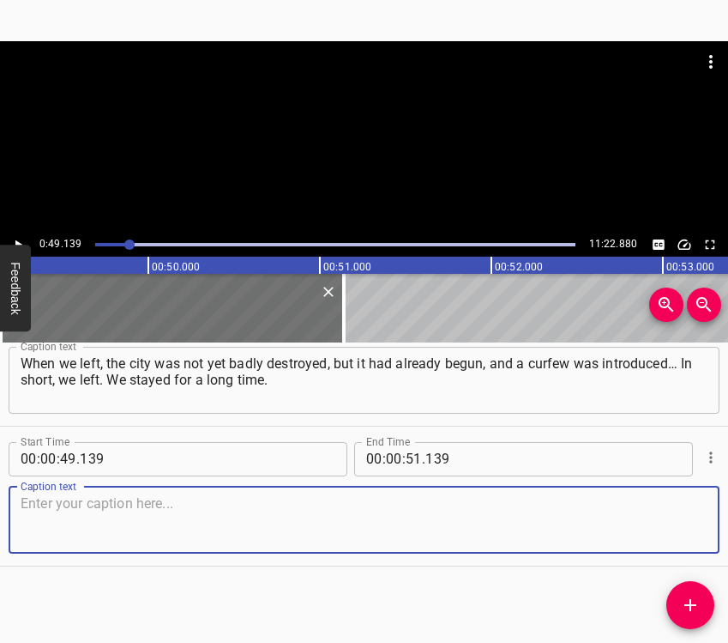
click at [687, 519] on textarea at bounding box center [364, 519] width 687 height 49
click at [172, 537] on textarea at bounding box center [364, 519] width 687 height 49
paste textarea "We thought it would pass. People boarded up windows, hoping to return… But then…"
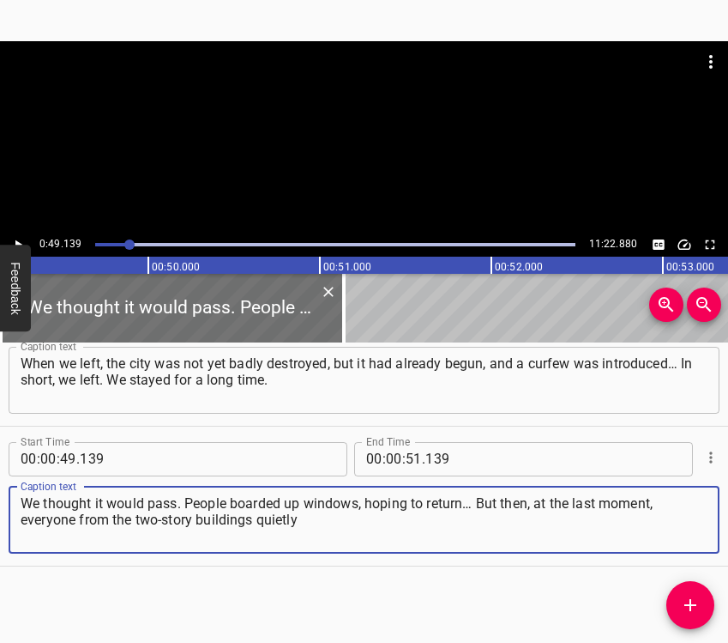
type textarea "We thought it would pass. People boarded up windows, hoping to return… But then…"
click at [20, 237] on icon "Play/Pause" at bounding box center [17, 244] width 15 height 15
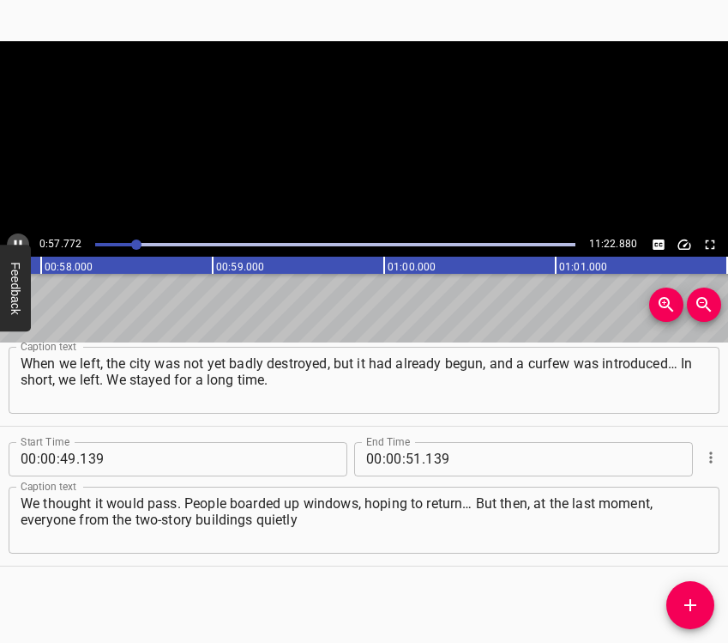
click at [20, 237] on icon "Play/Pause" at bounding box center [17, 244] width 15 height 15
click at [15, 238] on icon "Play/Pause" at bounding box center [17, 244] width 15 height 15
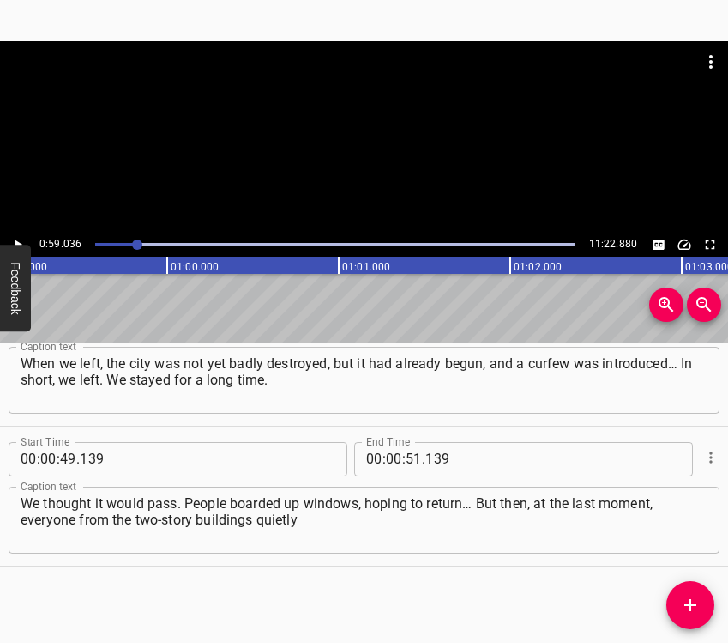
scroll to position [0, 10129]
click at [406, 454] on input "number" at bounding box center [414, 459] width 16 height 34
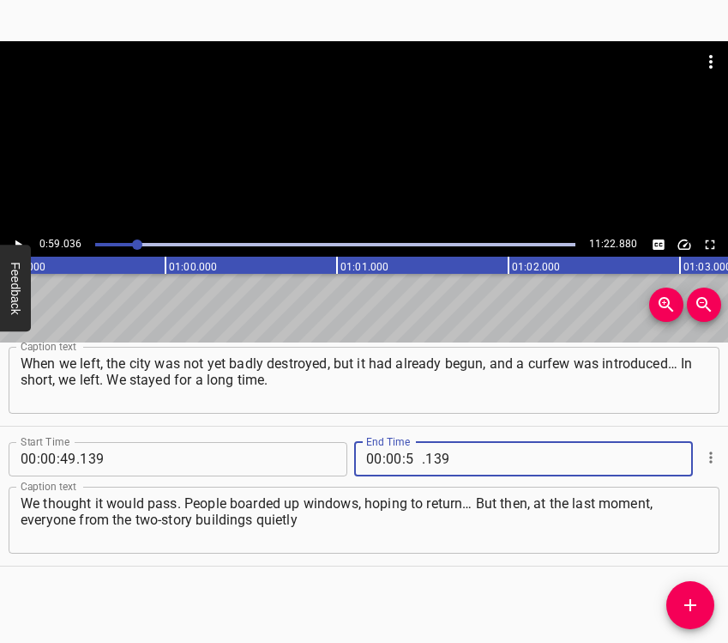
type input "59"
type input "036"
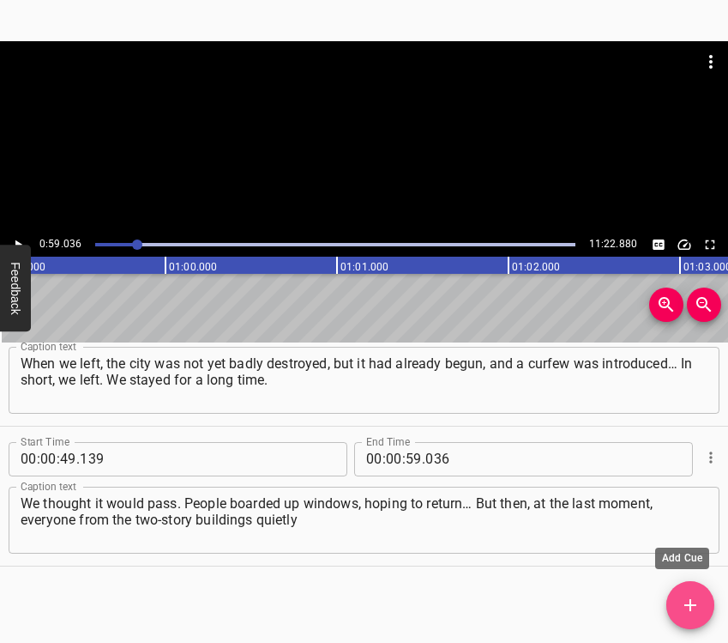
click at [697, 595] on span "Add Cue" at bounding box center [691, 605] width 48 height 21
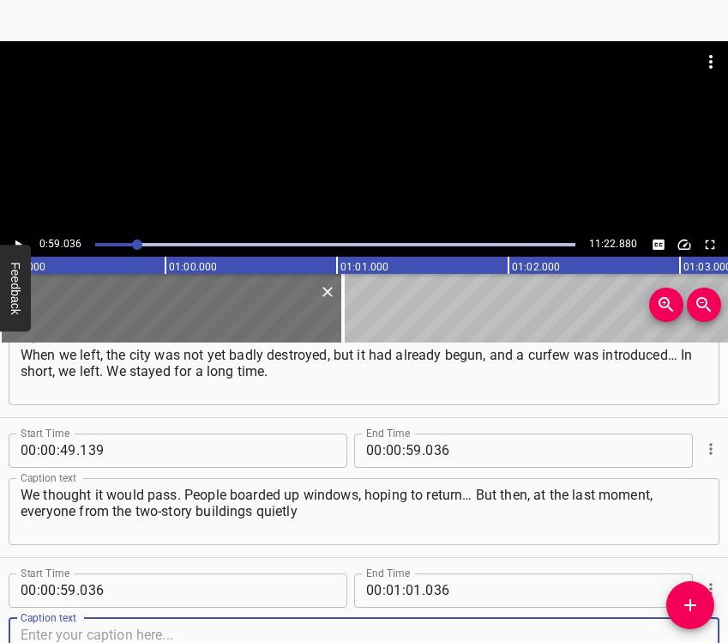
scroll to position [758, 0]
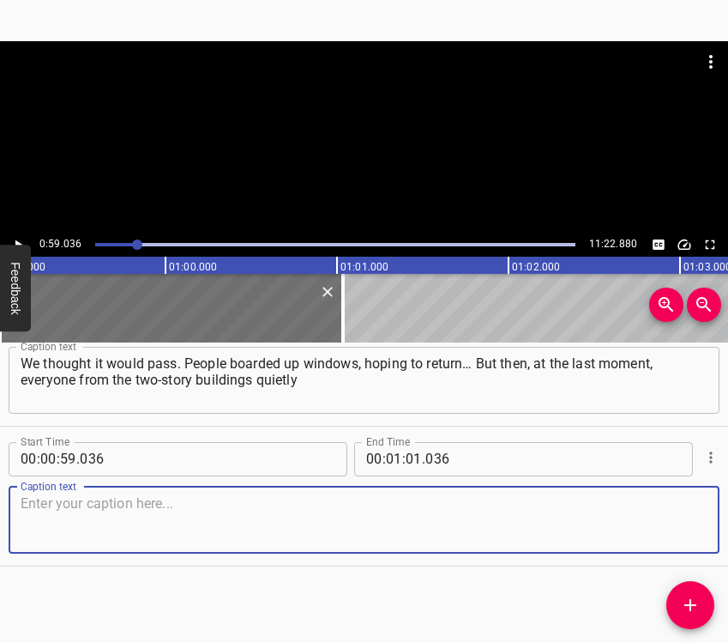
click at [689, 511] on textarea at bounding box center [364, 519] width 687 height 49
click at [70, 511] on textarea at bounding box center [364, 519] width 687 height 49
paste textarea "began leaving. They started gathering things, loading them, and setting off. Bu…"
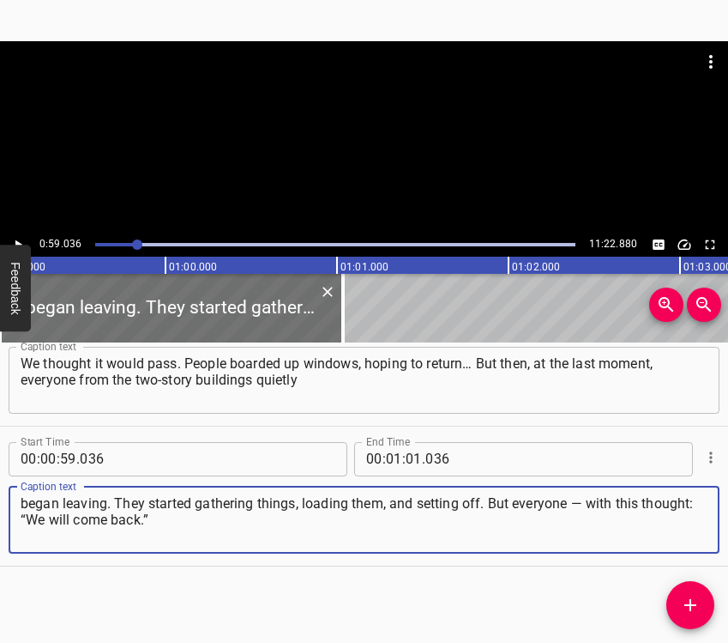
type textarea "began leaving. They started gathering things, loading them, and setting off. Bu…"
click at [21, 239] on icon "Play/Pause" at bounding box center [17, 244] width 15 height 15
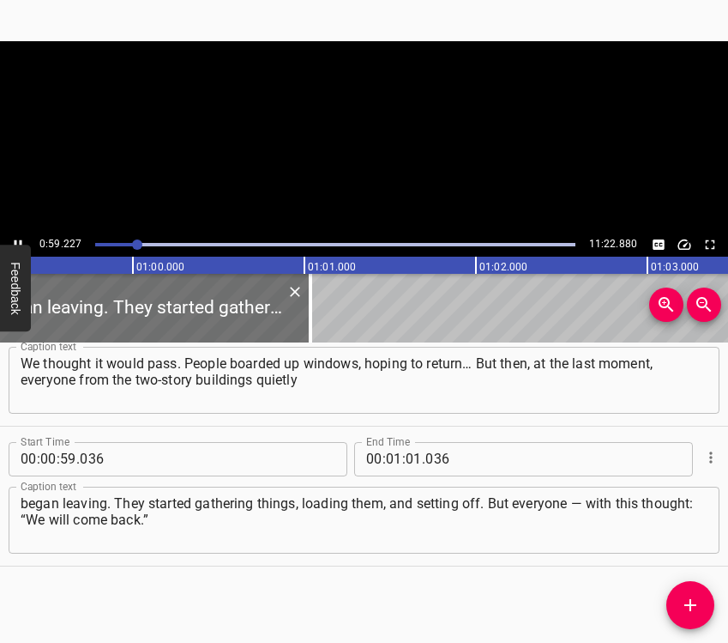
scroll to position [0, 10207]
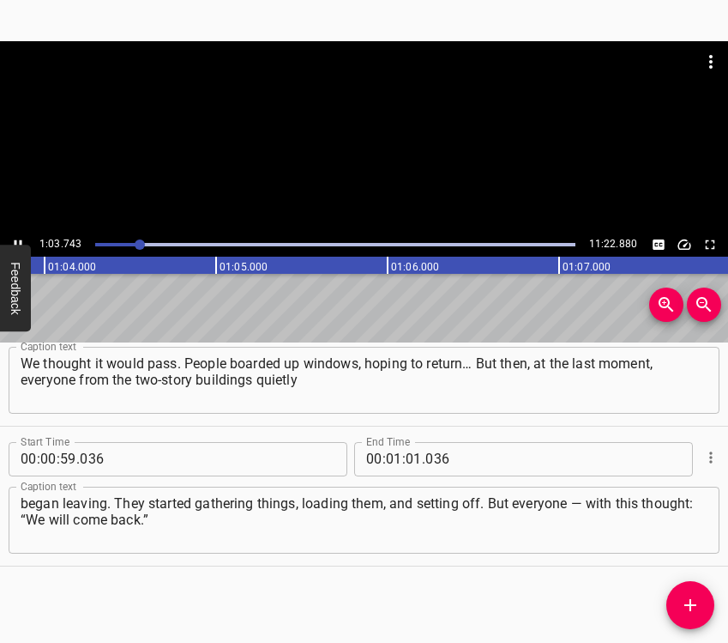
click at [12, 237] on icon "Play/Pause" at bounding box center [17, 244] width 15 height 15
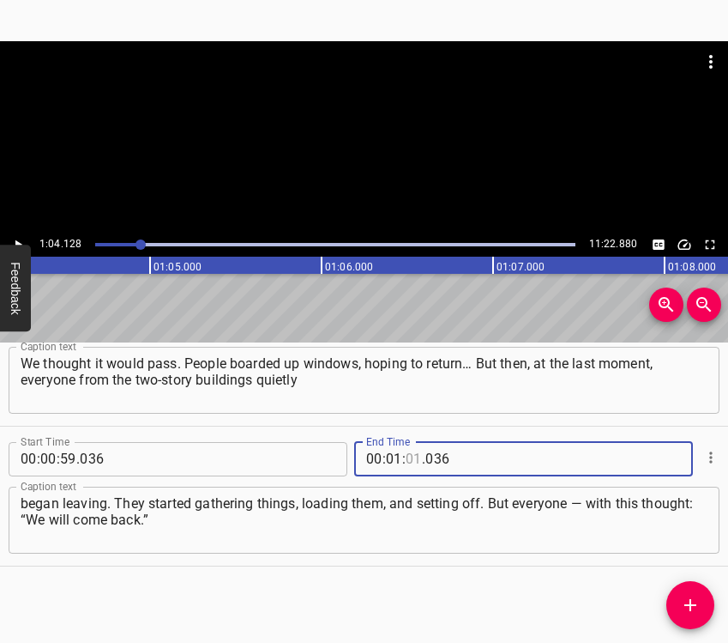
click at [406, 458] on input "number" at bounding box center [414, 459] width 16 height 34
type input "04"
type input "128"
click at [683, 597] on icon "Add Cue" at bounding box center [690, 605] width 21 height 21
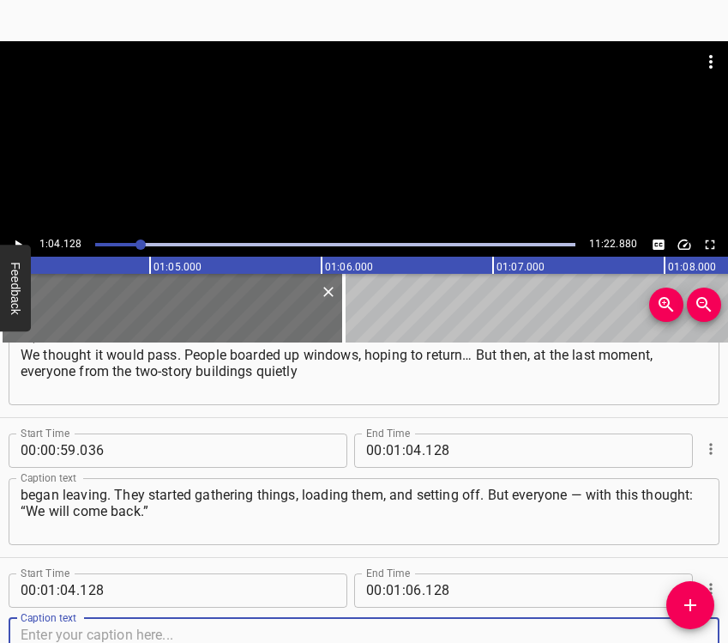
scroll to position [898, 0]
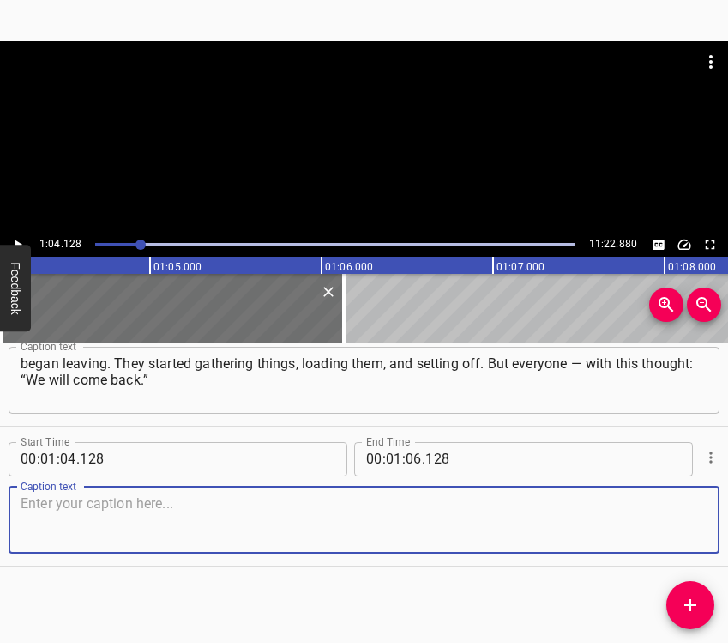
drag, startPoint x: 672, startPoint y: 531, endPoint x: 683, endPoint y: 526, distance: 12.3
click at [679, 528] on textarea at bounding box center [364, 519] width 687 height 49
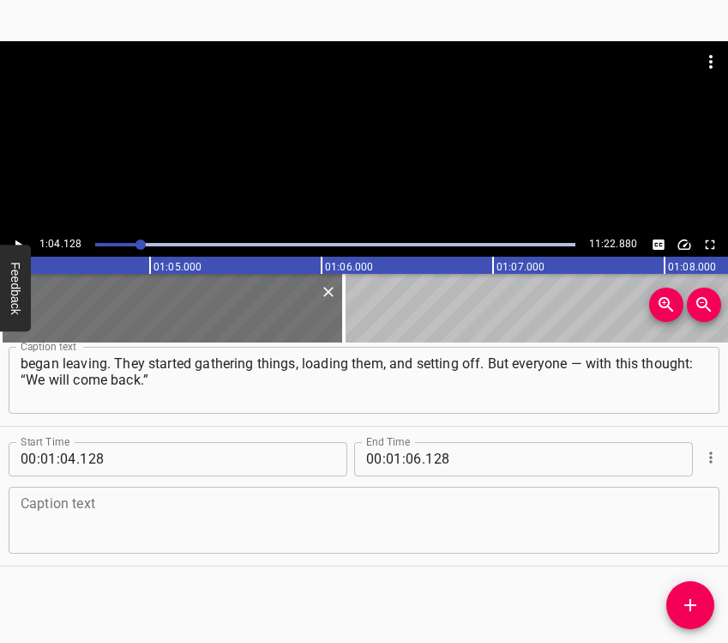
click at [148, 516] on textarea at bounding box center [364, 519] width 687 height 49
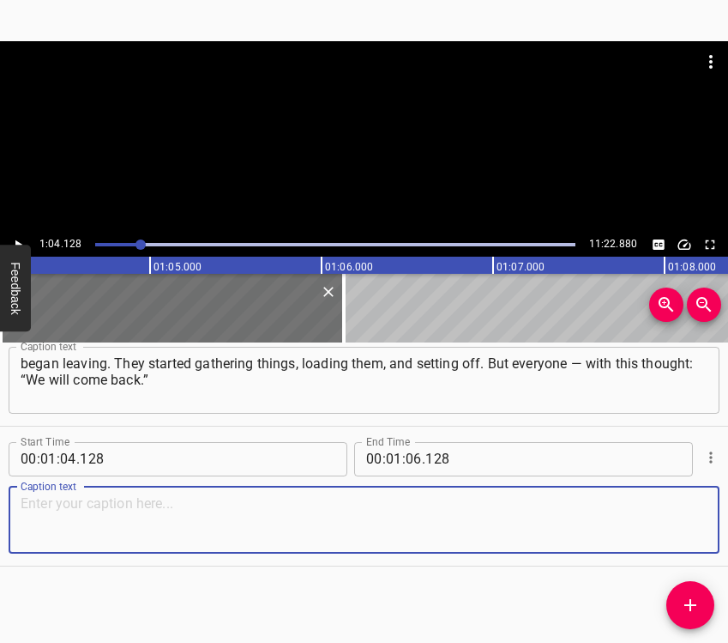
paste textarea "No one thought it would be forever. In my house, I can say, everything was left…"
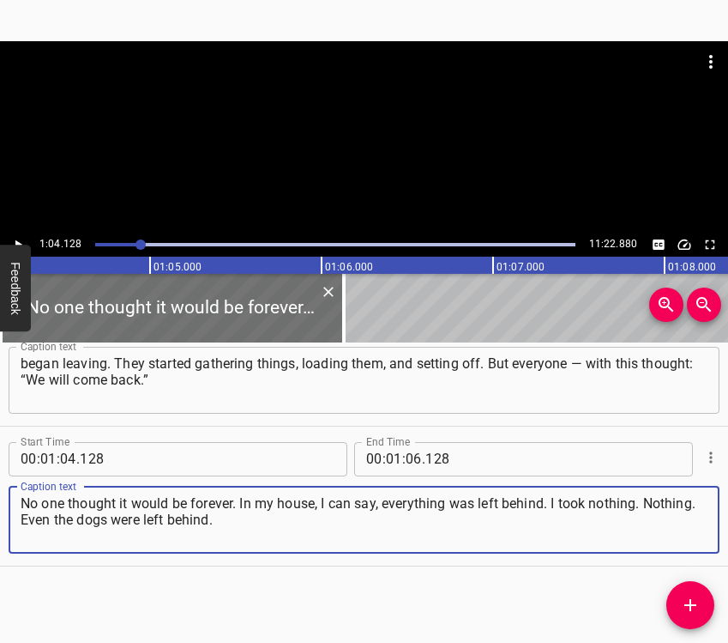
type textarea "No one thought it would be forever. In my house, I can say, everything was left…"
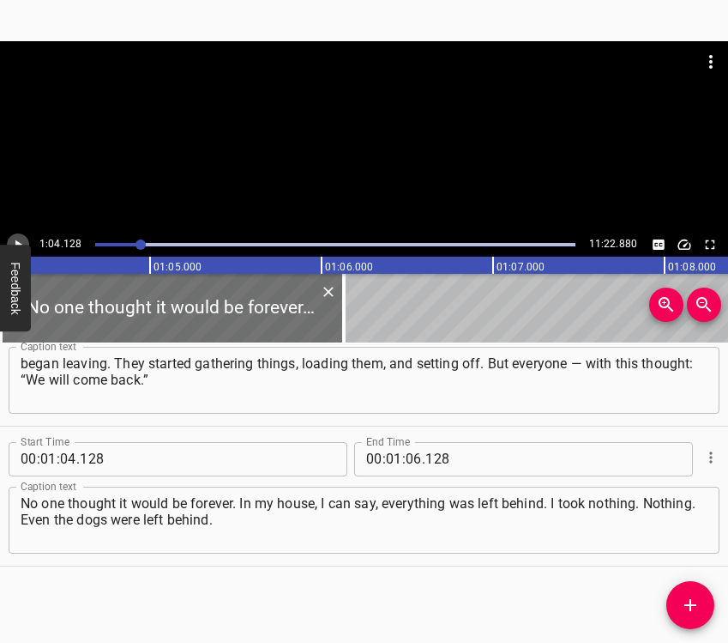
click at [22, 238] on icon "Play/Pause" at bounding box center [17, 244] width 15 height 15
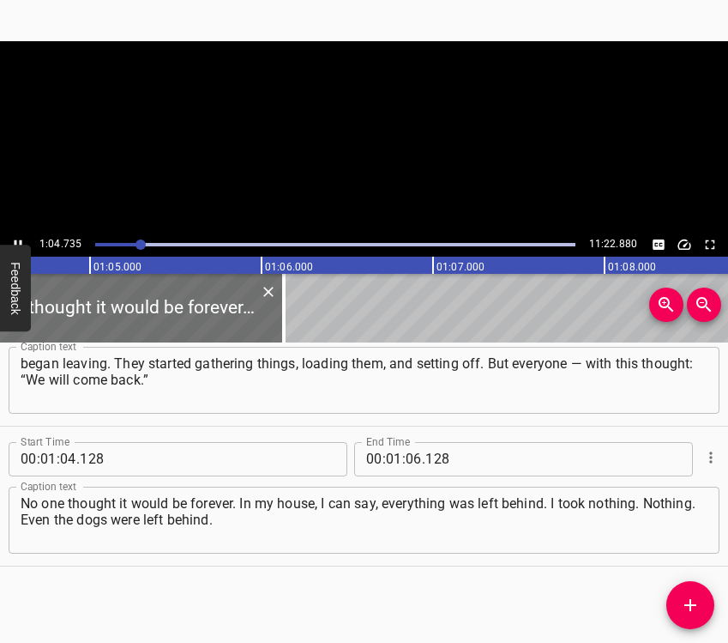
scroll to position [0, 11106]
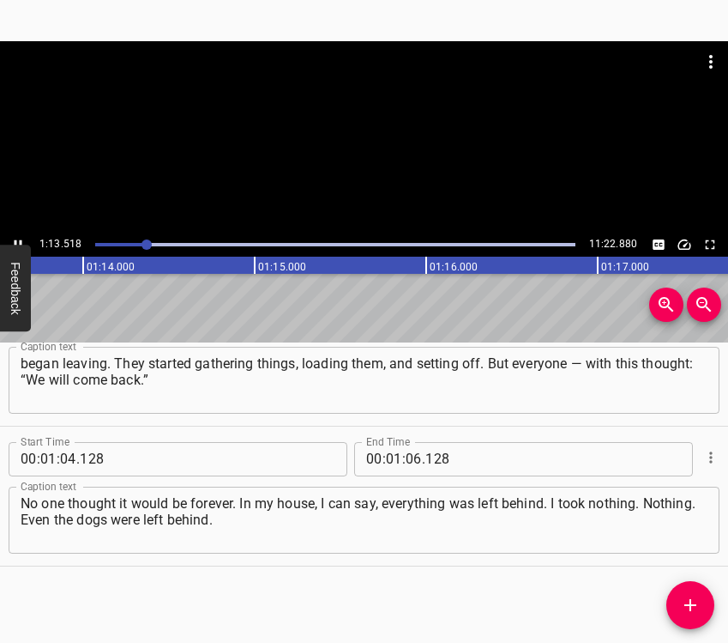
click at [15, 238] on icon "Play/Pause" at bounding box center [17, 244] width 15 height 15
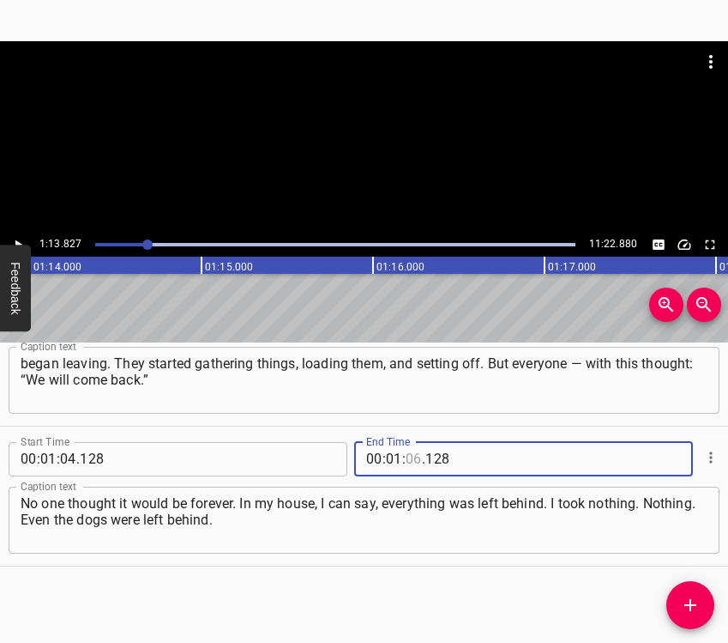
click at [409, 467] on input "number" at bounding box center [414, 459] width 16 height 34
type input "13"
type input "827"
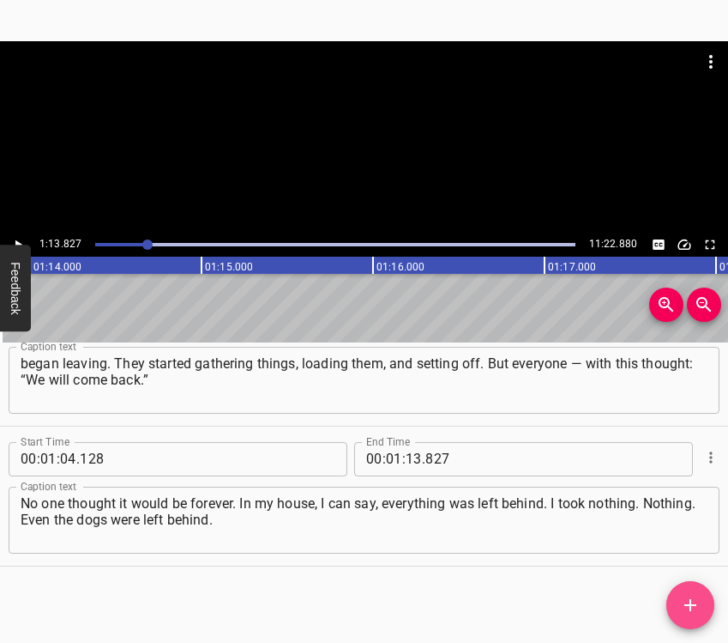
click at [691, 600] on icon "Add Cue" at bounding box center [691, 605] width 12 height 12
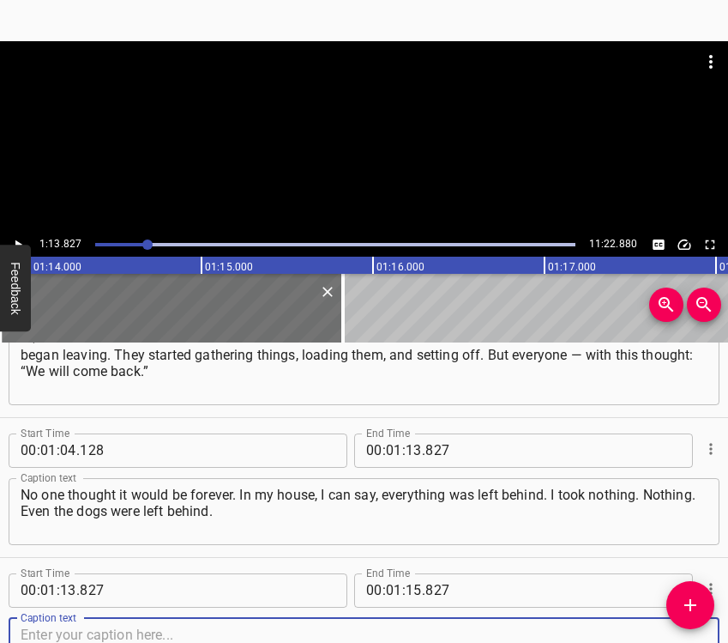
scroll to position [1038, 0]
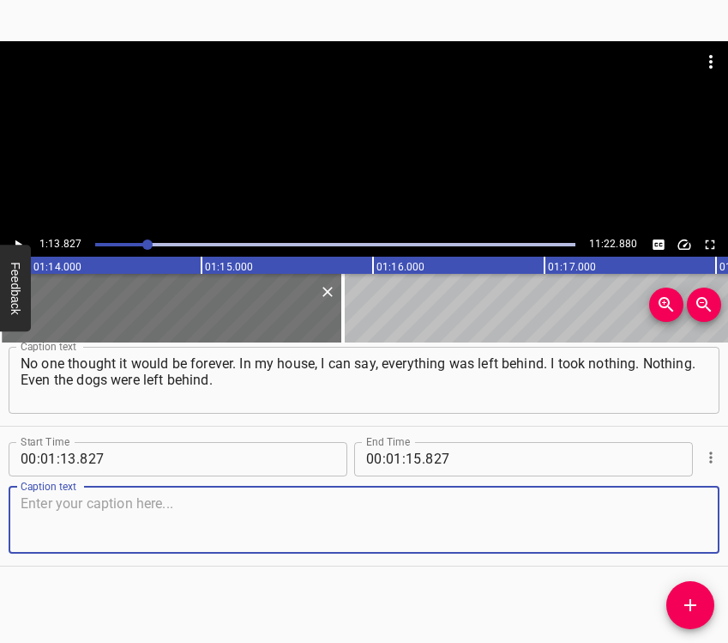
drag, startPoint x: 678, startPoint y: 525, endPoint x: 726, endPoint y: 505, distance: 51.9
click at [685, 521] on textarea at bounding box center [364, 519] width 687 height 49
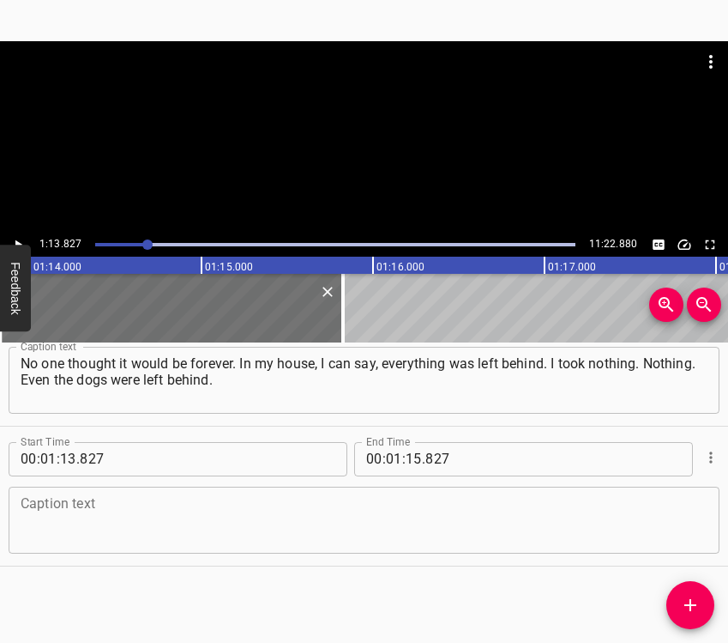
click at [89, 528] on textarea at bounding box center [364, 519] width 687 height 49
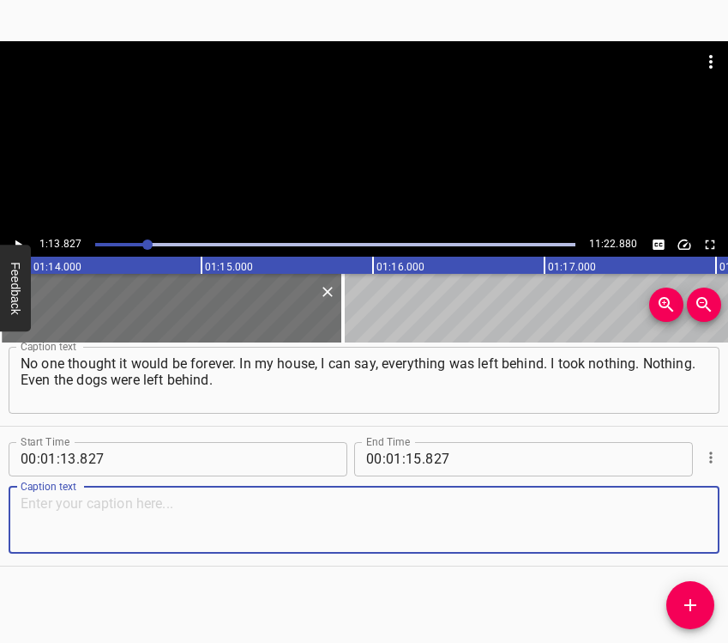
paste textarea "Soldiers moved into my house right away; I gave them the keys. And before that,…"
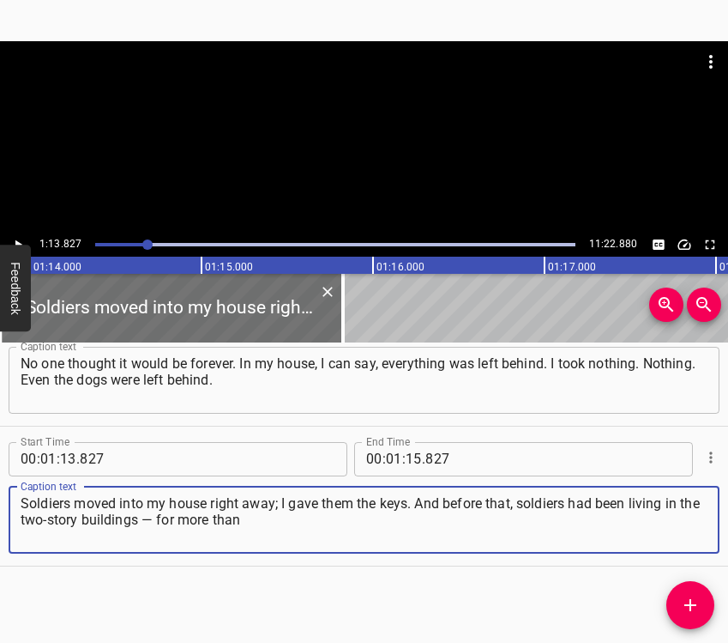
type textarea "Soldiers moved into my house right away; I gave them the keys. And before that,…"
click at [21, 237] on icon "Play/Pause" at bounding box center [17, 244] width 15 height 15
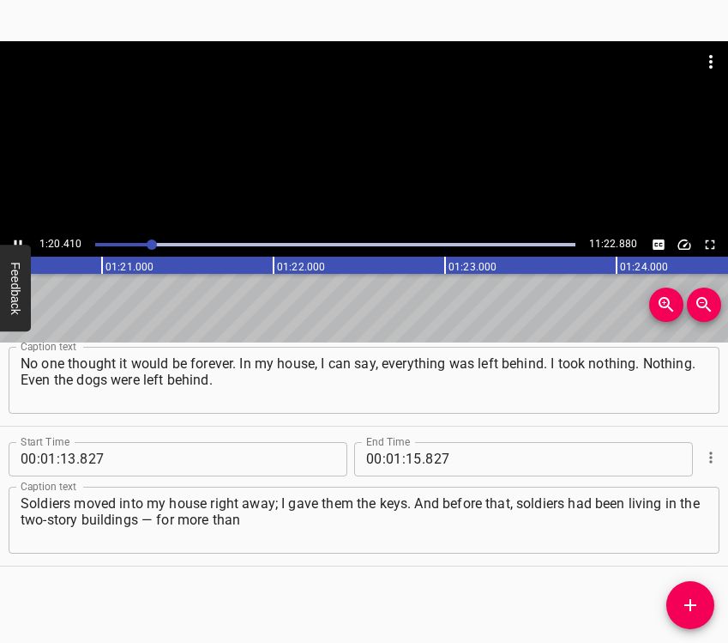
click at [12, 239] on icon "Play/Pause" at bounding box center [17, 244] width 15 height 15
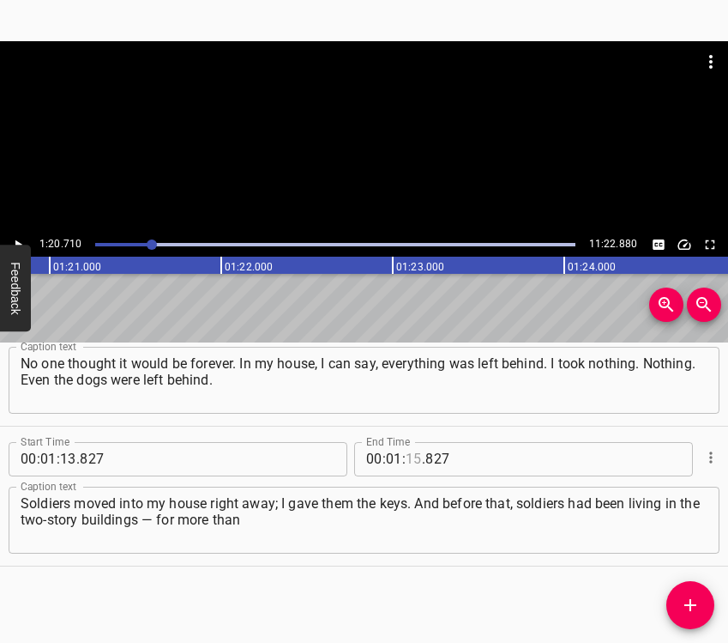
click at [406, 454] on input "number" at bounding box center [414, 459] width 16 height 34
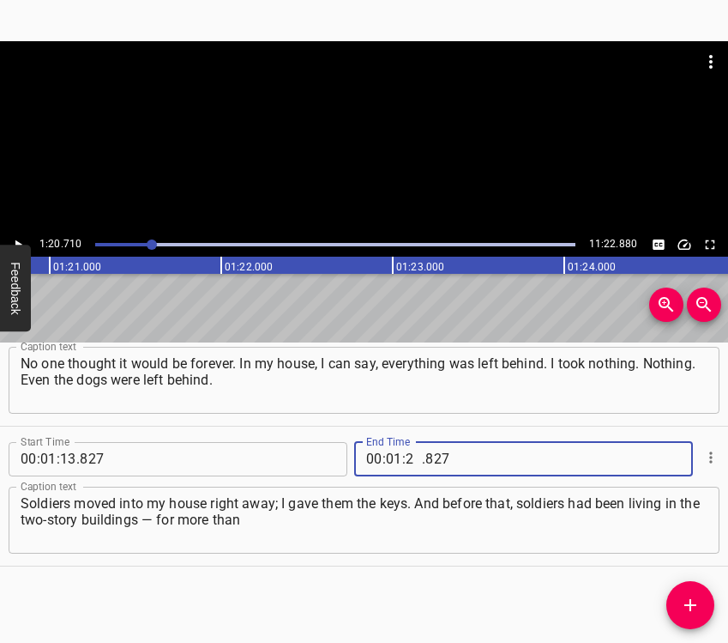
type input "20"
type input "710"
click at [698, 607] on icon "Add Cue" at bounding box center [690, 605] width 21 height 21
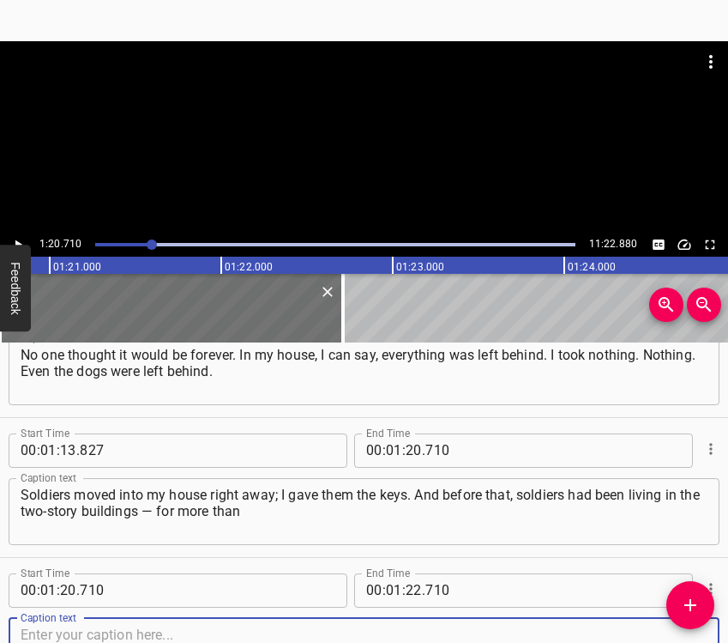
scroll to position [1178, 0]
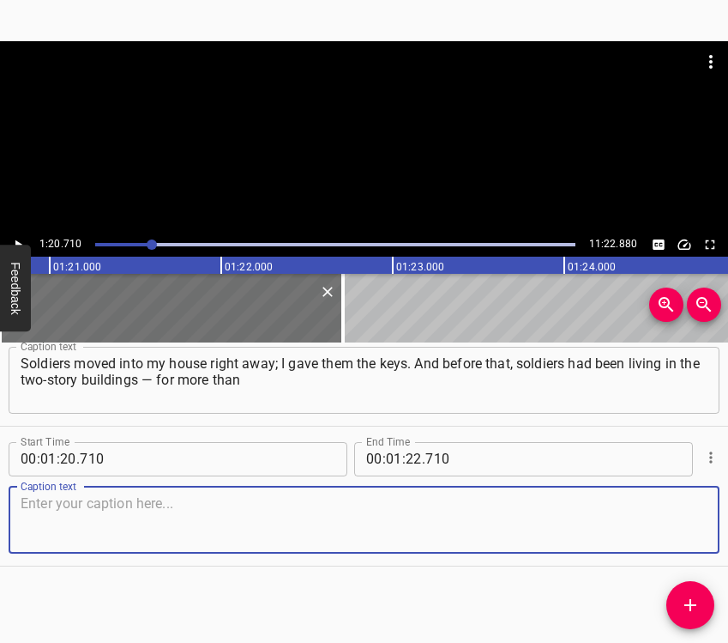
drag, startPoint x: 671, startPoint y: 529, endPoint x: 727, endPoint y: 509, distance: 60.2
click at [672, 528] on textarea at bounding box center [364, 519] width 687 height 49
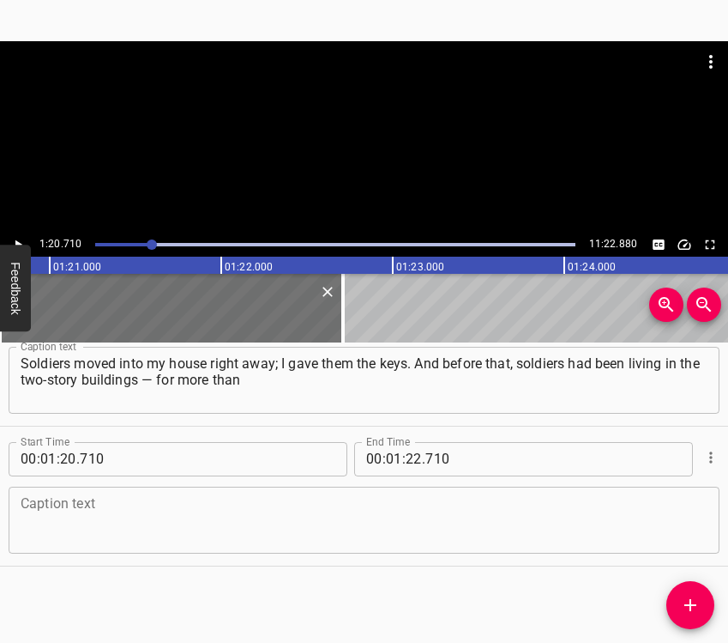
click at [162, 526] on textarea at bounding box center [364, 519] width 687 height 49
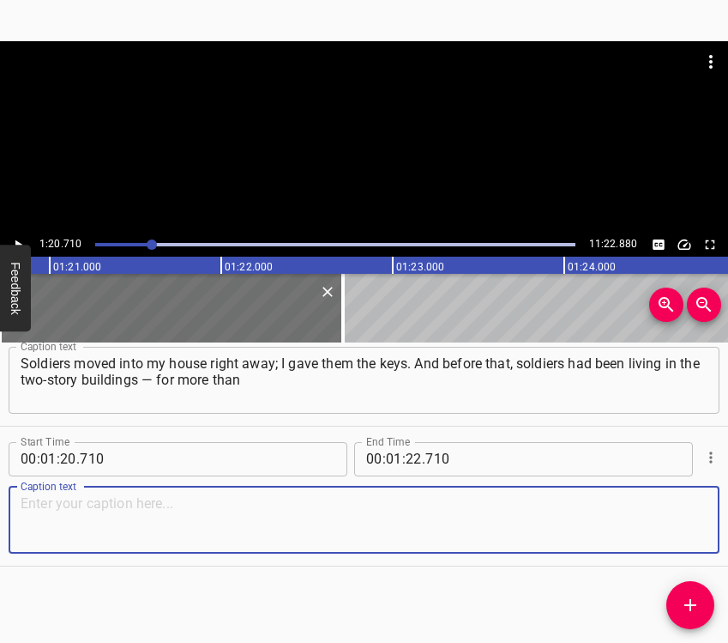
paste textarea "a year already. But it was always like this: some left, others came. And what a…"
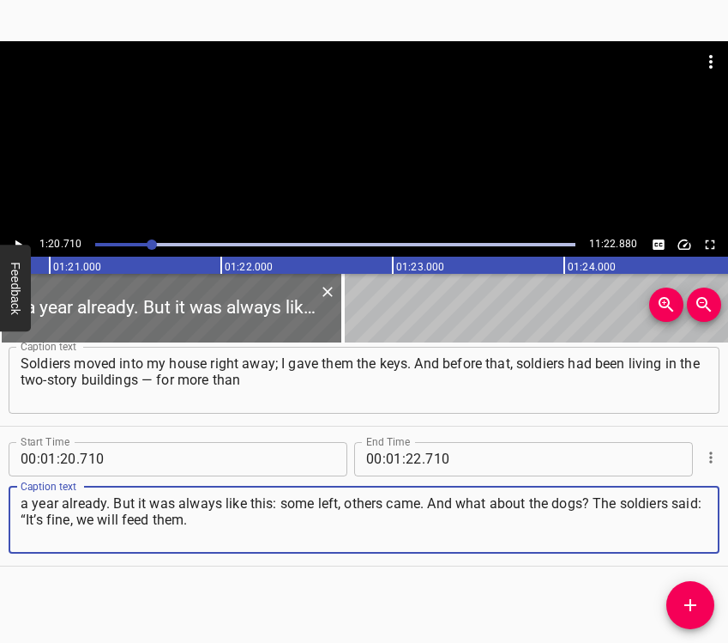
type textarea "a year already. But it was always like this: some left, others came. And what a…"
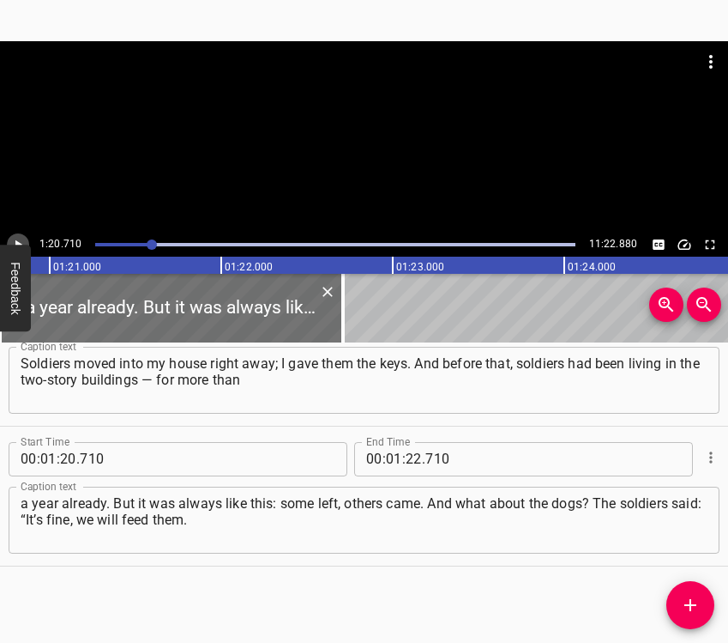
click at [21, 239] on icon "Play/Pause" at bounding box center [17, 244] width 15 height 15
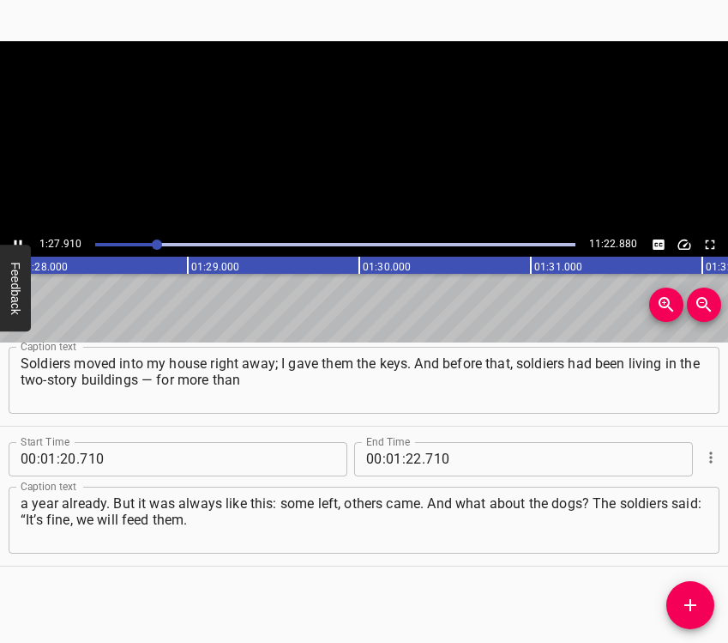
click at [20, 239] on icon "Play/Pause" at bounding box center [17, 244] width 15 height 15
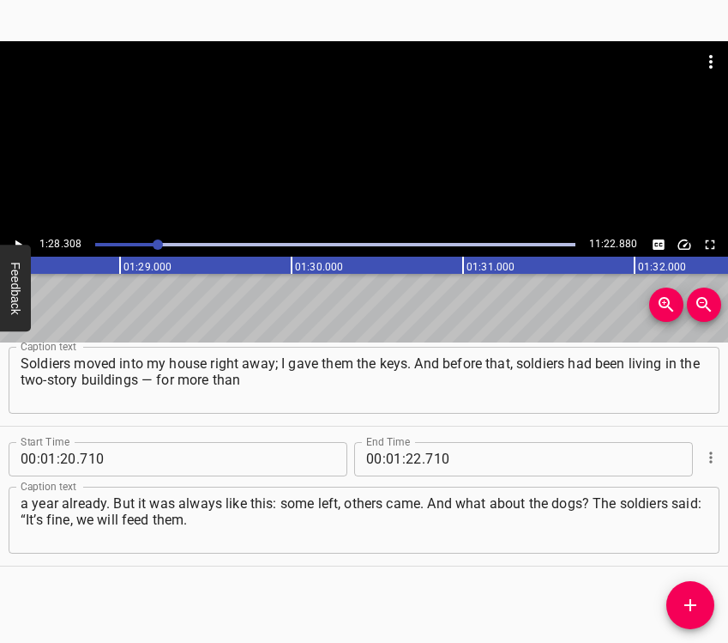
scroll to position [0, 15151]
click at [406, 458] on input "number" at bounding box center [414, 459] width 16 height 34
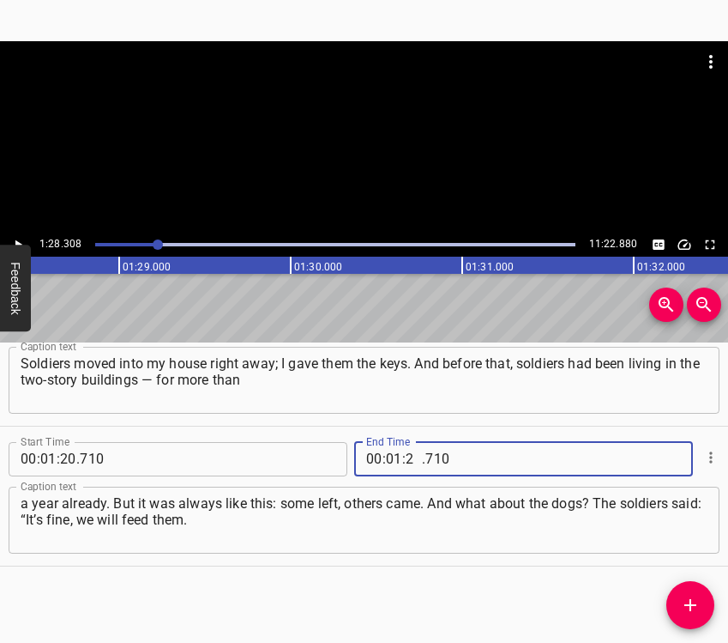
type input "28"
type input "308"
click at [701, 606] on span "Add Cue" at bounding box center [691, 605] width 48 height 21
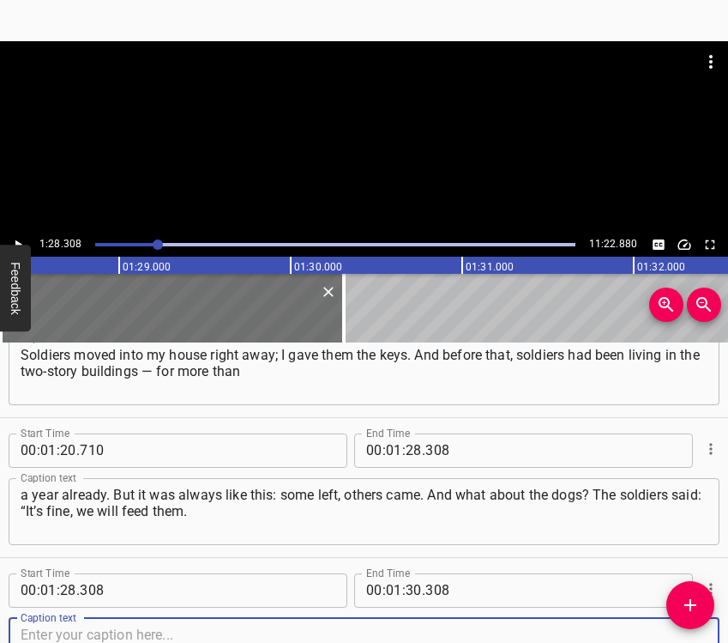
scroll to position [1318, 0]
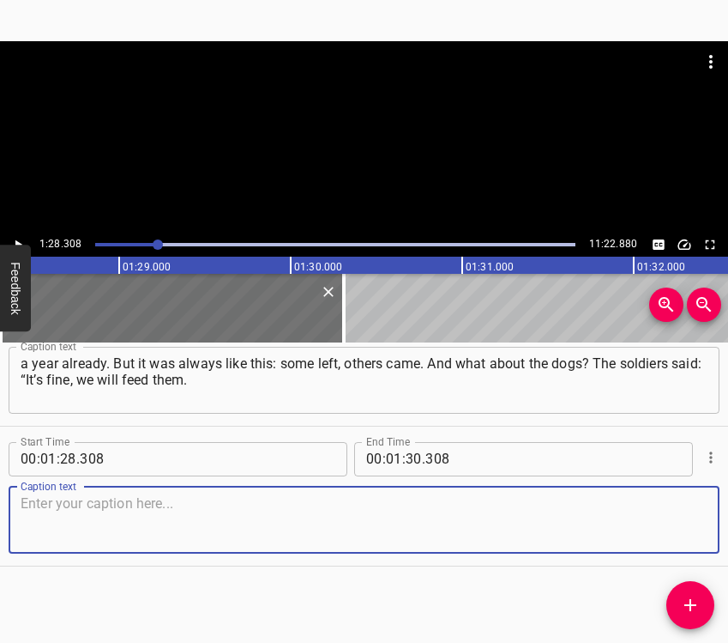
drag, startPoint x: 684, startPoint y: 510, endPoint x: 723, endPoint y: 491, distance: 44.1
click at [686, 507] on textarea at bounding box center [364, 519] width 687 height 49
click at [101, 513] on textarea at bounding box center [364, 519] width 687 height 49
paste textarea "Nothing to worry about.” But I thought: if these leave, then others will live t…"
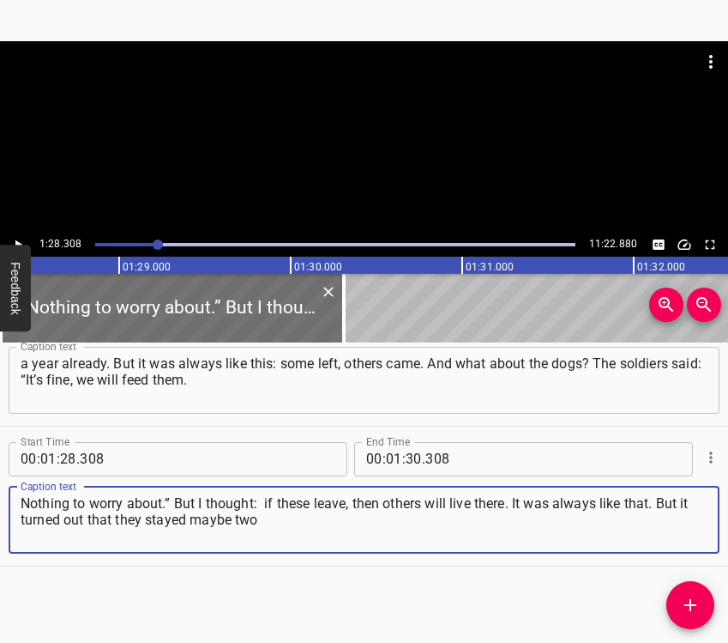
type textarea "Nothing to worry about.” But I thought: if these leave, then others will live t…"
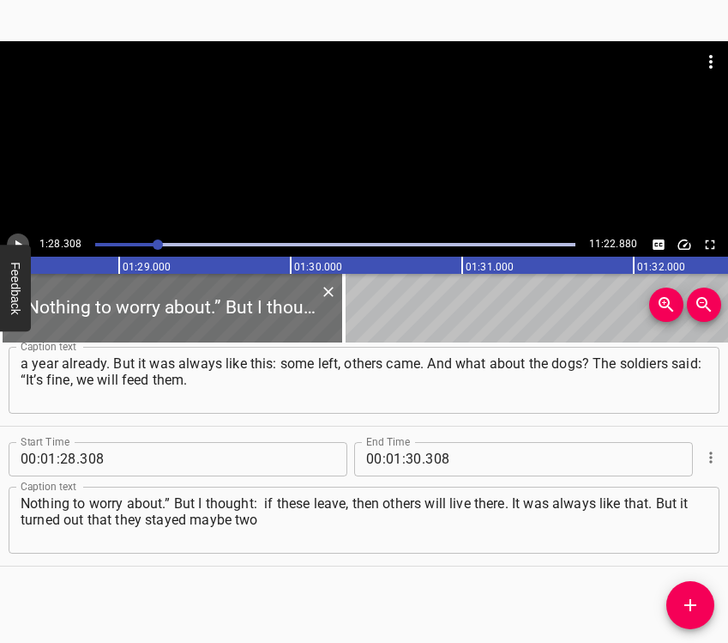
click at [13, 240] on icon "Play/Pause" at bounding box center [17, 244] width 15 height 15
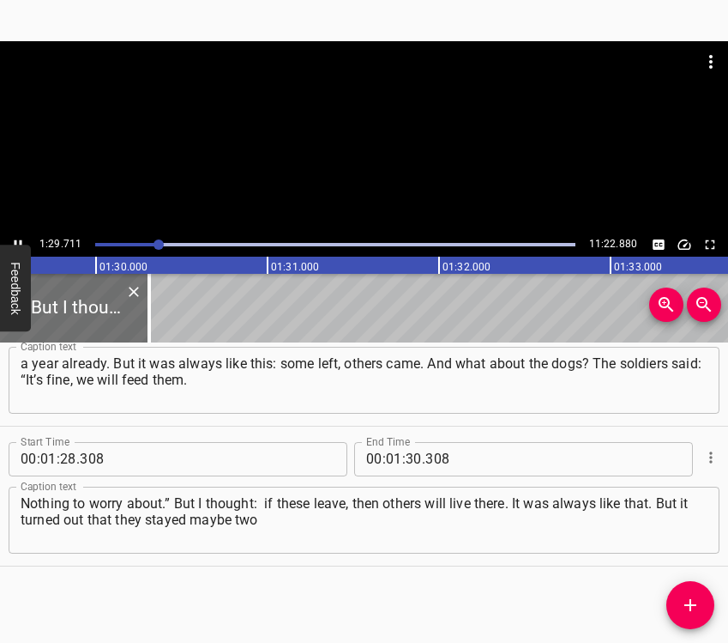
scroll to position [0, 15392]
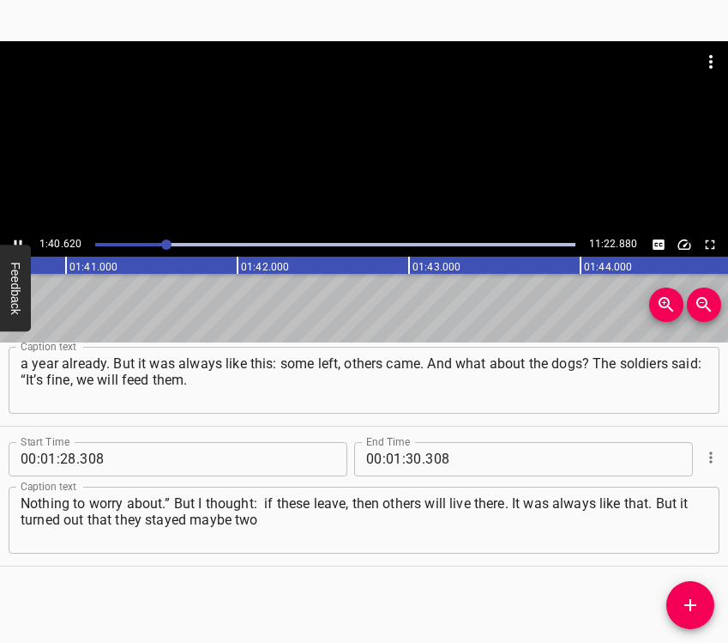
click at [17, 234] on button "Play/Pause" at bounding box center [18, 244] width 22 height 22
click at [16, 242] on icon "Play/Pause" at bounding box center [18, 243] width 7 height 9
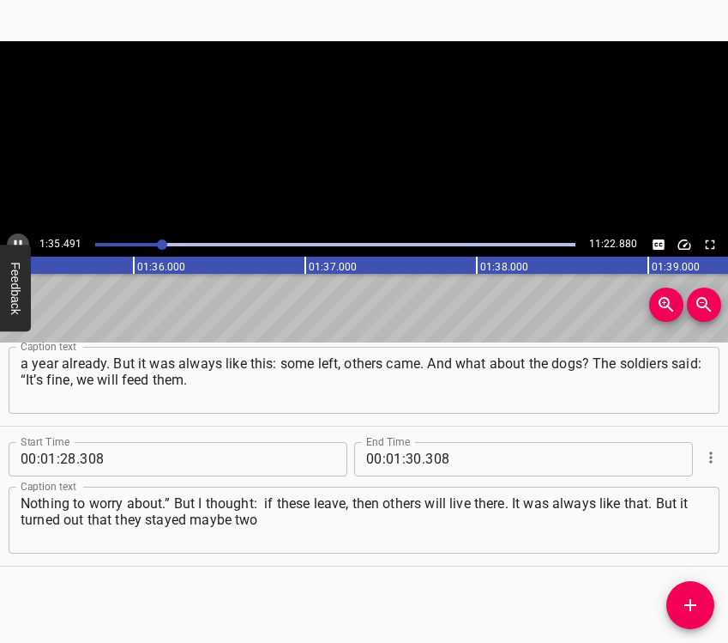
click at [16, 242] on icon "Play/Pause" at bounding box center [19, 243] width 8 height 9
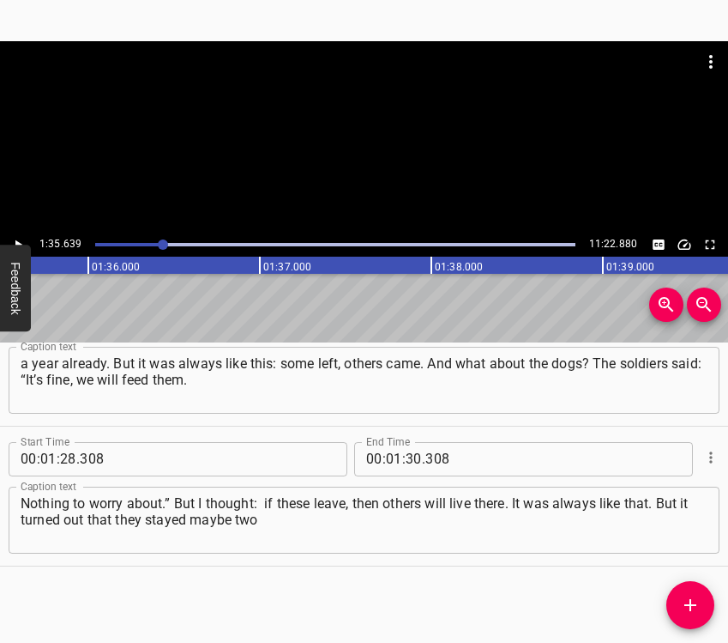
scroll to position [0, 16409]
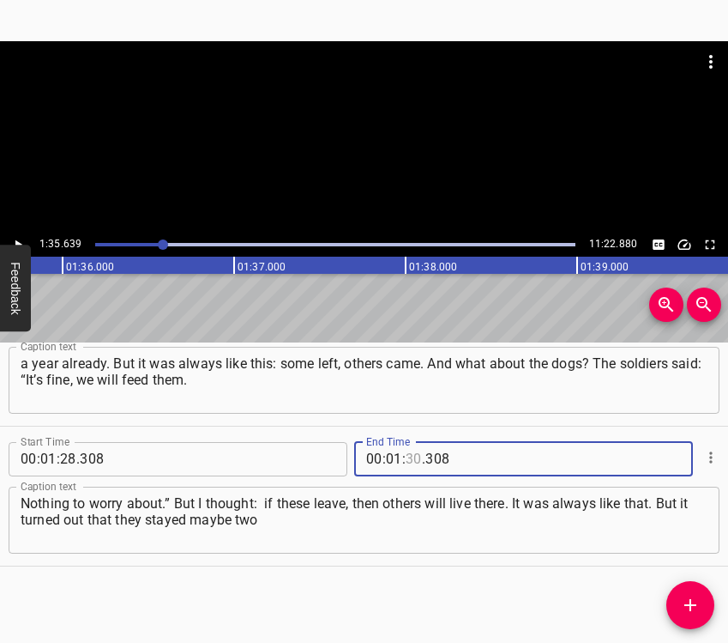
click at [407, 456] on input "number" at bounding box center [414, 459] width 16 height 34
type input "35"
type input "639"
click at [683, 605] on icon "Add Cue" at bounding box center [690, 605] width 21 height 21
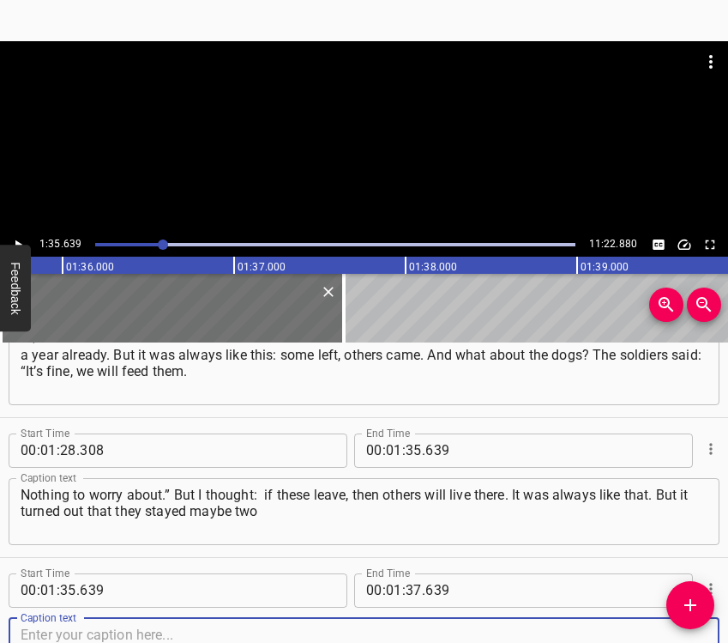
scroll to position [1458, 0]
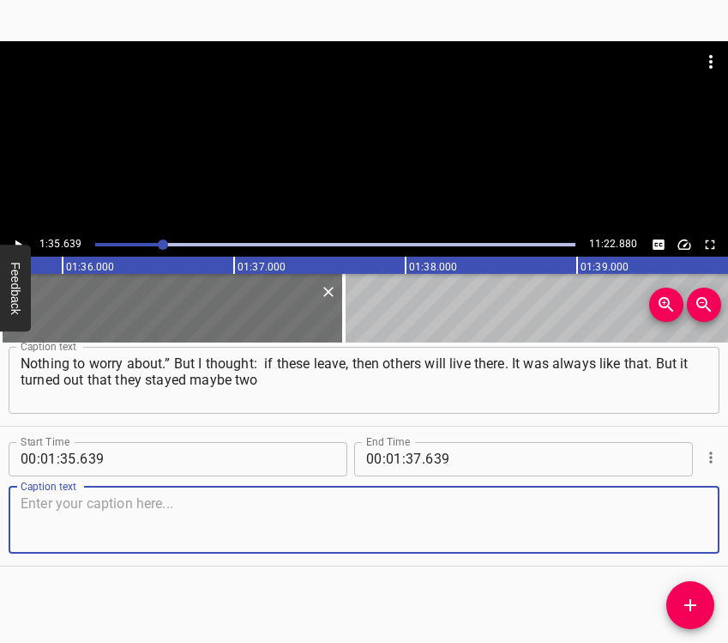
click at [666, 539] on textarea at bounding box center [364, 519] width 687 height 49
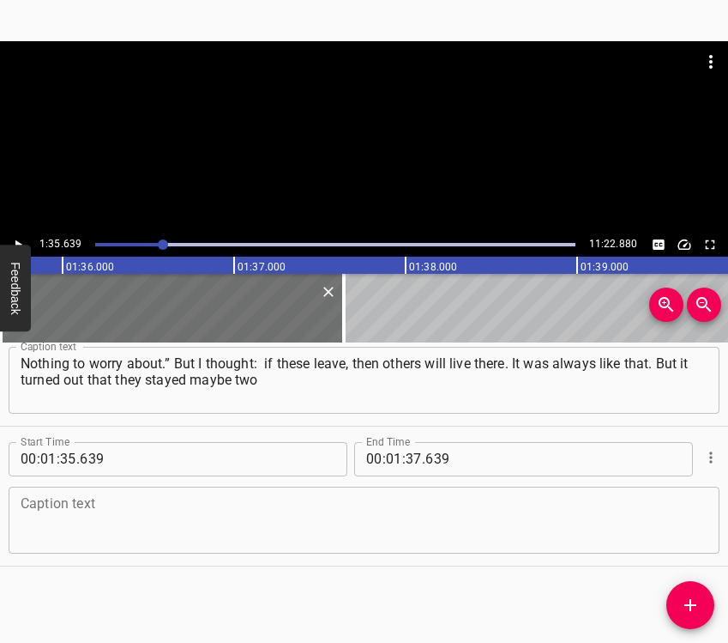
click at [46, 526] on textarea at bounding box center [364, 519] width 687 height 49
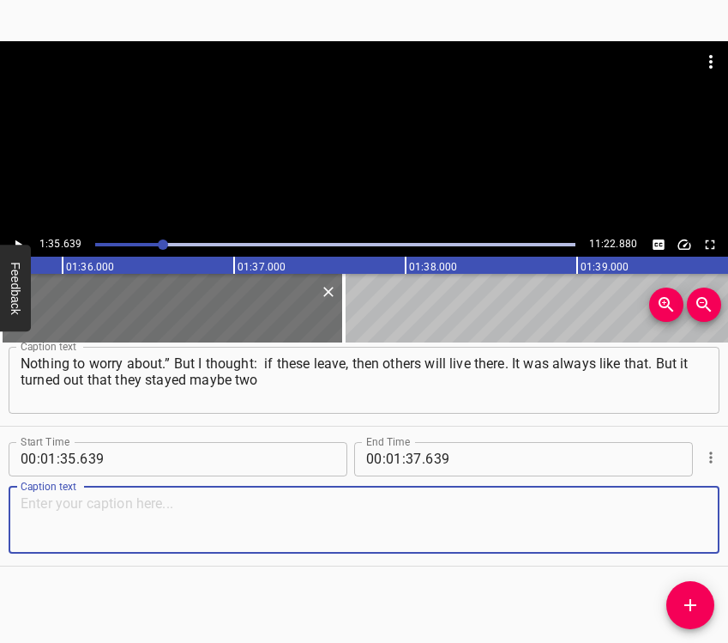
paste textarea "or three weeks — you know, soldiers — and then left. And no one else moved in. …"
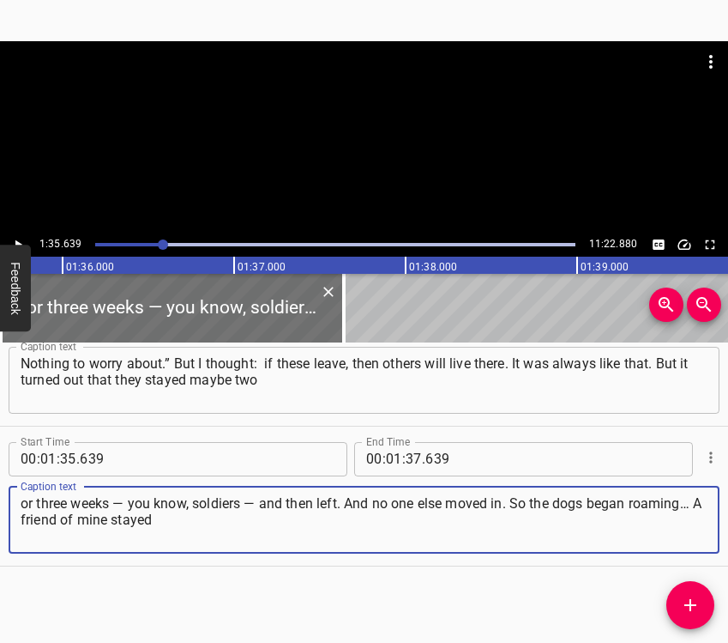
type textarea "or three weeks — you know, soldiers — and then left. And no one else moved in. …"
click at [21, 241] on icon "Play/Pause" at bounding box center [17, 244] width 15 height 15
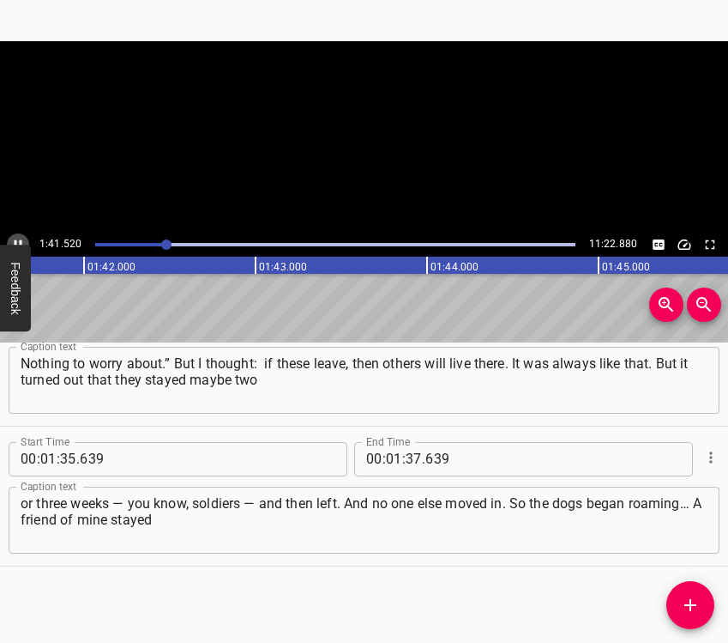
click at [21, 241] on icon "Play/Pause" at bounding box center [19, 243] width 8 height 9
click at [407, 455] on input "number" at bounding box center [414, 459] width 16 height 34
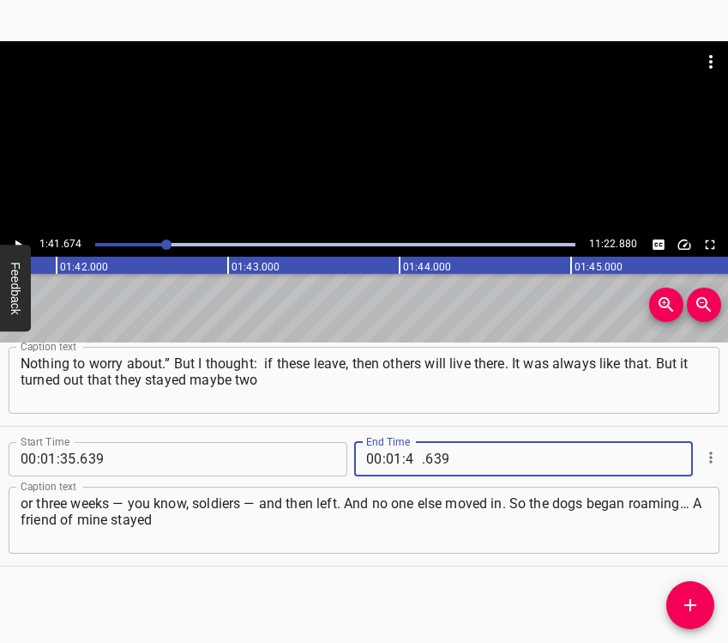
type input "41"
type input "674"
click at [685, 604] on icon "Add Cue" at bounding box center [691, 605] width 12 height 12
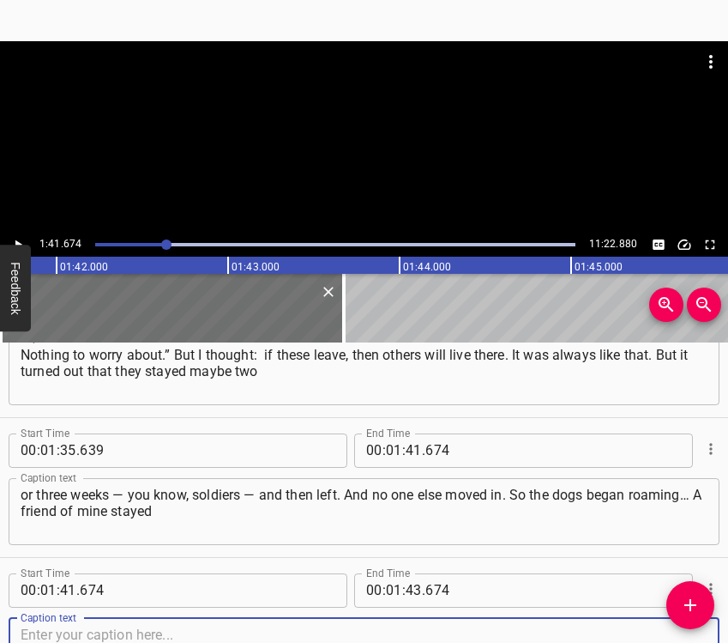
scroll to position [1597, 0]
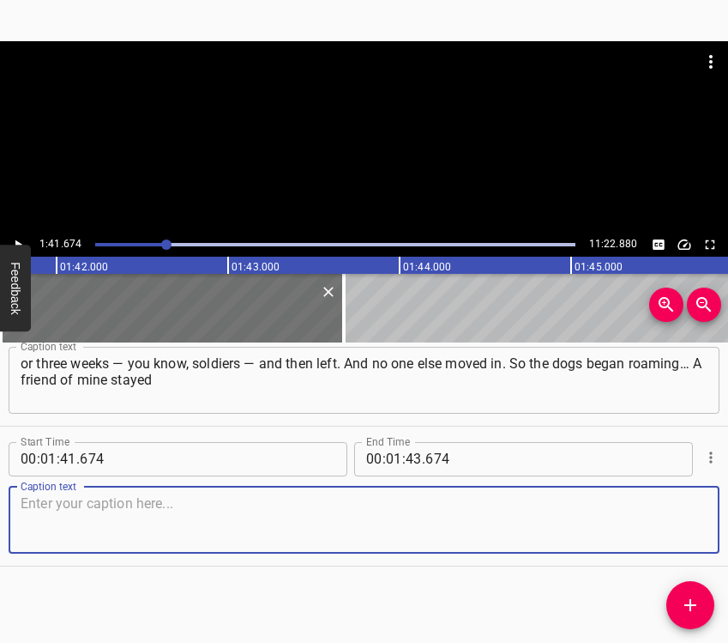
click at [677, 508] on textarea at bounding box center [364, 519] width 687 height 49
click at [58, 512] on textarea at bounding box center [364, 519] width 687 height 49
paste textarea "there and was feeding them. Opposite, in another house, soldiers were also feed…"
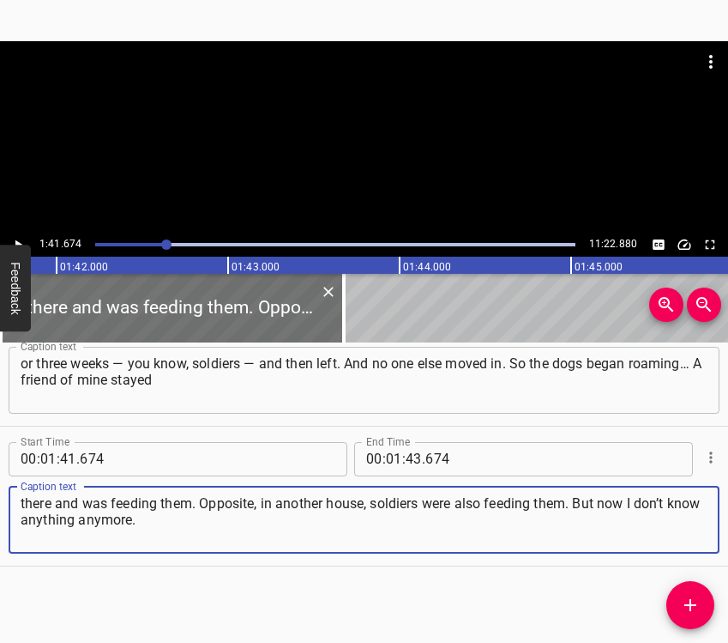
type textarea "there and was feeding them. Opposite, in another house, soldiers were also feed…"
click at [21, 238] on icon "Play/Pause" at bounding box center [17, 244] width 15 height 15
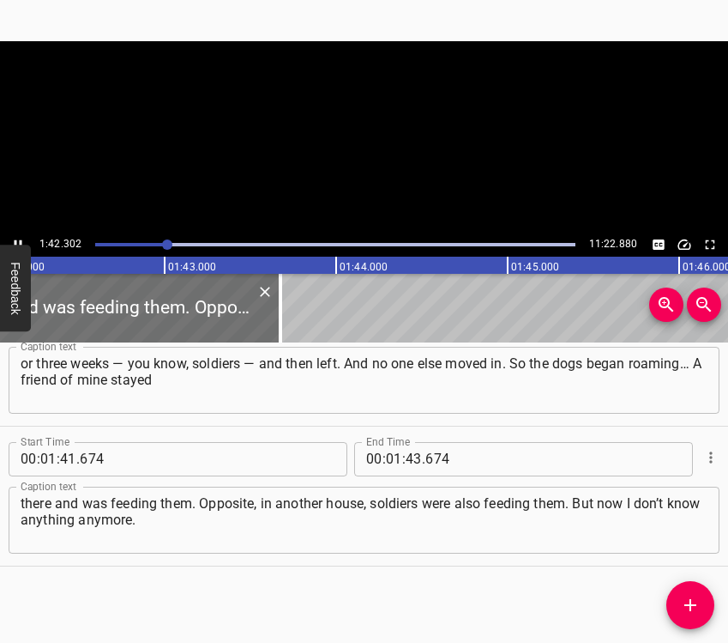
scroll to position [0, 17552]
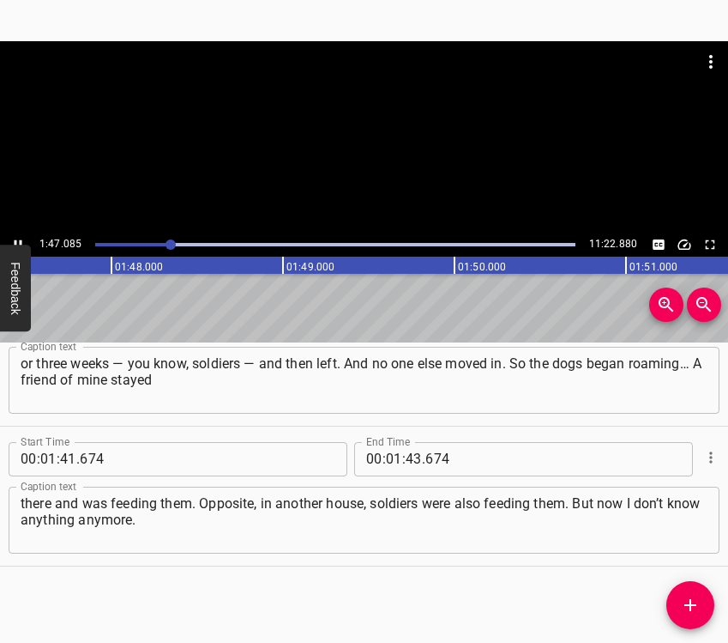
click at [20, 239] on icon "Play/Pause" at bounding box center [17, 244] width 15 height 15
click at [19, 238] on icon "Play/Pause" at bounding box center [17, 244] width 15 height 15
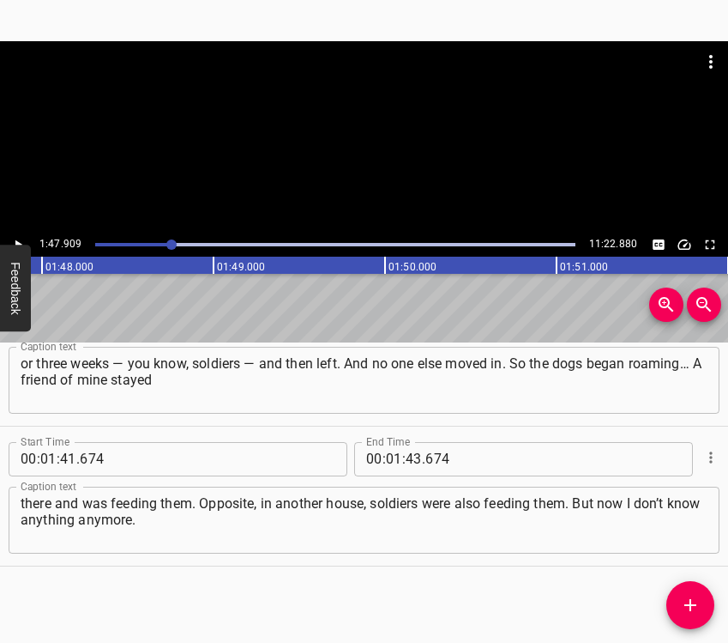
scroll to position [0, 18514]
click at [406, 460] on input "number" at bounding box center [414, 459] width 16 height 34
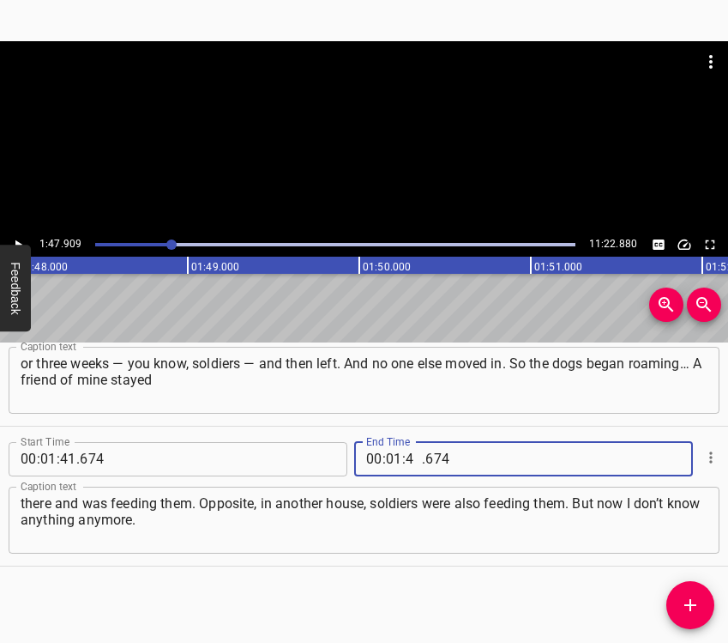
type input "47"
type input "909"
click at [694, 601] on icon "Add Cue" at bounding box center [690, 605] width 21 height 21
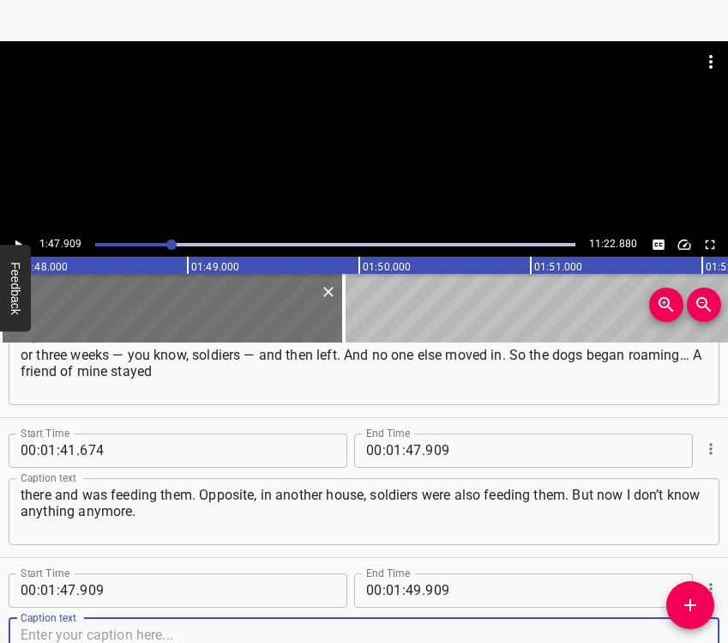
scroll to position [1737, 0]
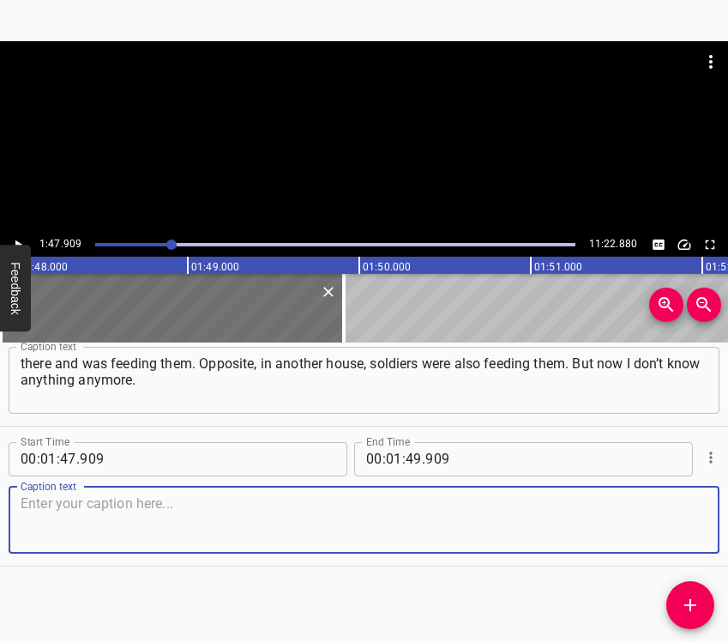
click at [666, 504] on textarea at bounding box center [364, 519] width 687 height 49
click at [64, 523] on textarea at bounding box center [364, 519] width 687 height 49
paste textarea "At the moment, a friend of mine still lives there. She said that all the shops …"
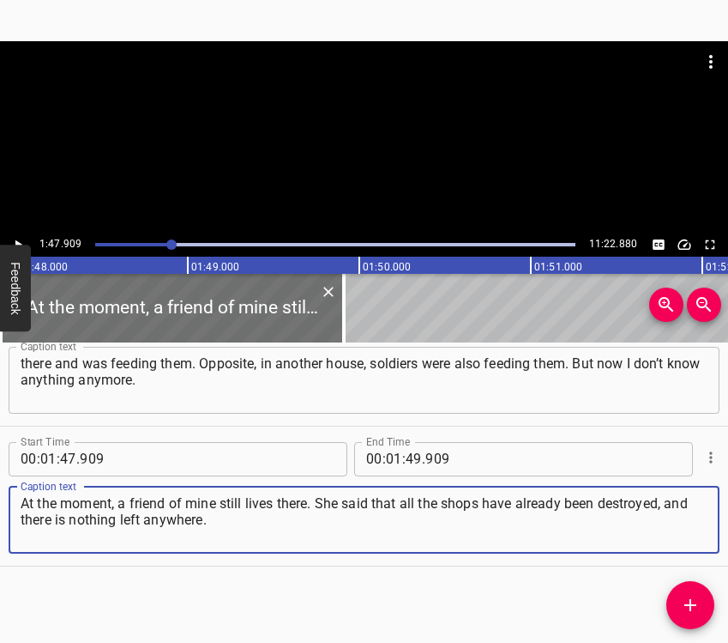
type textarea "At the moment, a friend of mine still lives there. She said that all the shops …"
click at [19, 235] on button "Play/Pause" at bounding box center [18, 244] width 22 height 22
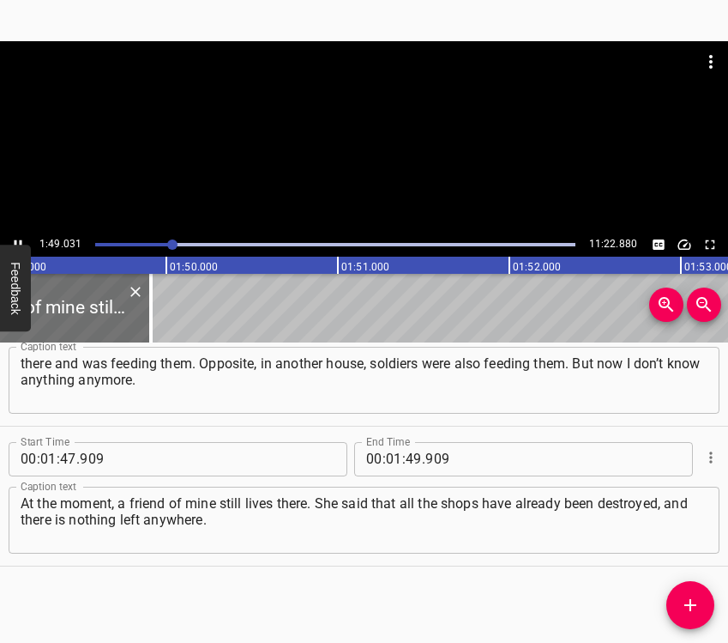
scroll to position [0, 18753]
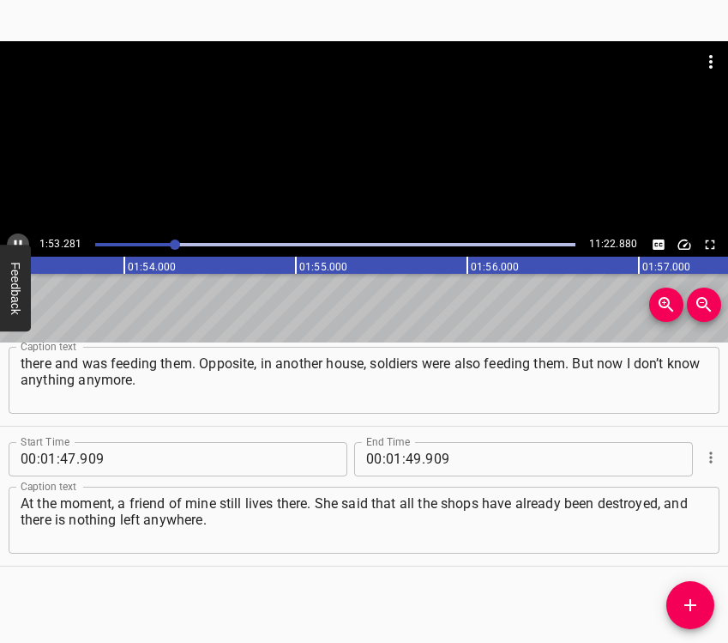
click at [17, 237] on icon "Play/Pause" at bounding box center [17, 244] width 15 height 15
click at [409, 456] on input "number" at bounding box center [414, 459] width 16 height 34
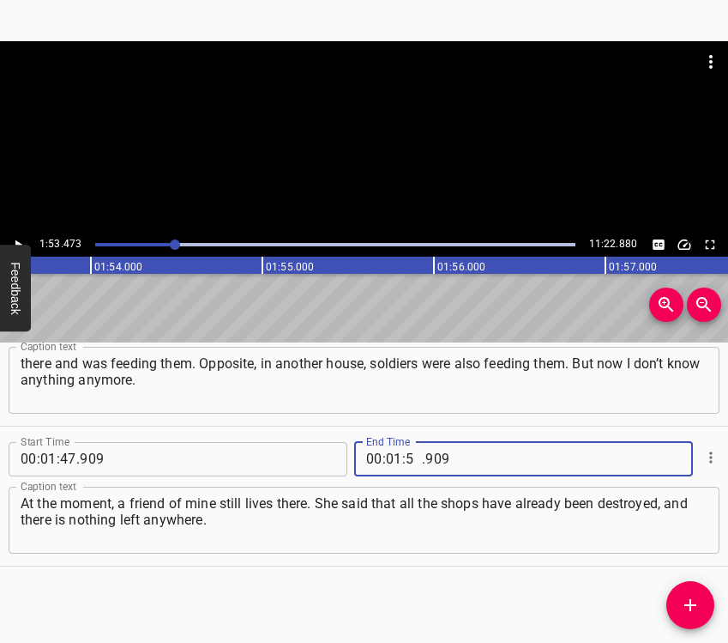
type input "53"
type input "473"
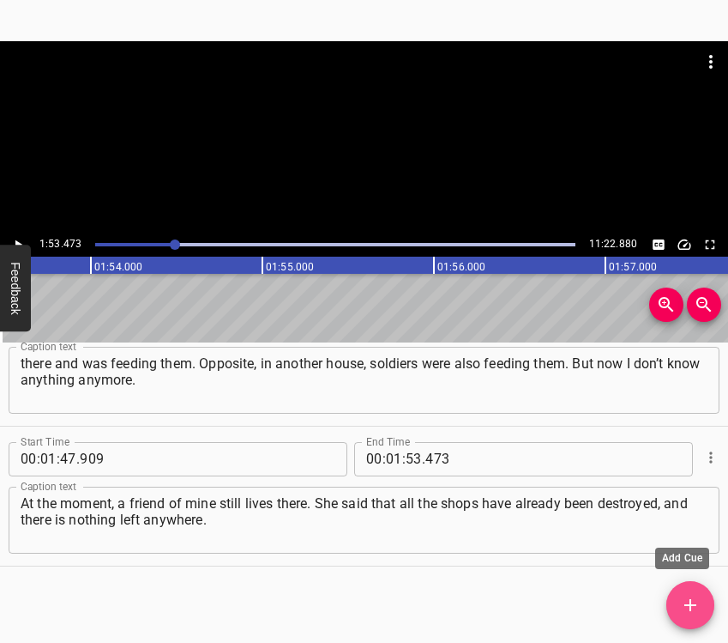
click at [693, 607] on icon "Add Cue" at bounding box center [690, 605] width 21 height 21
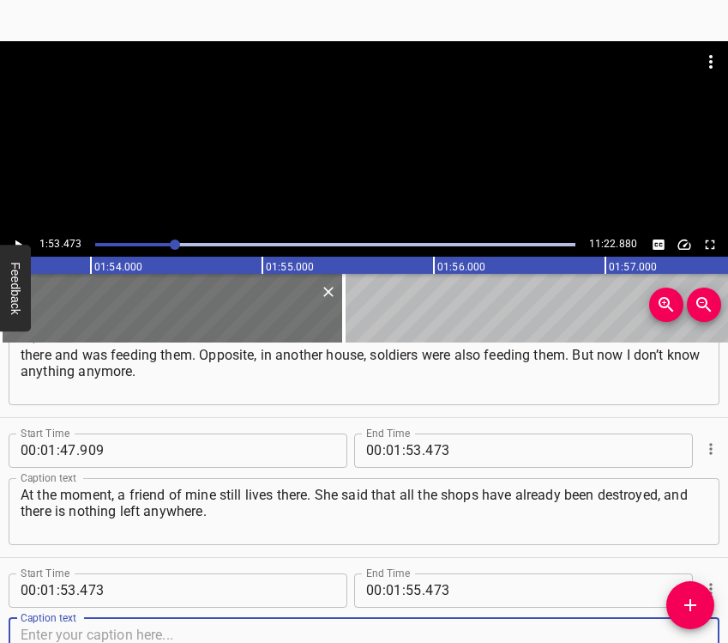
scroll to position [1877, 0]
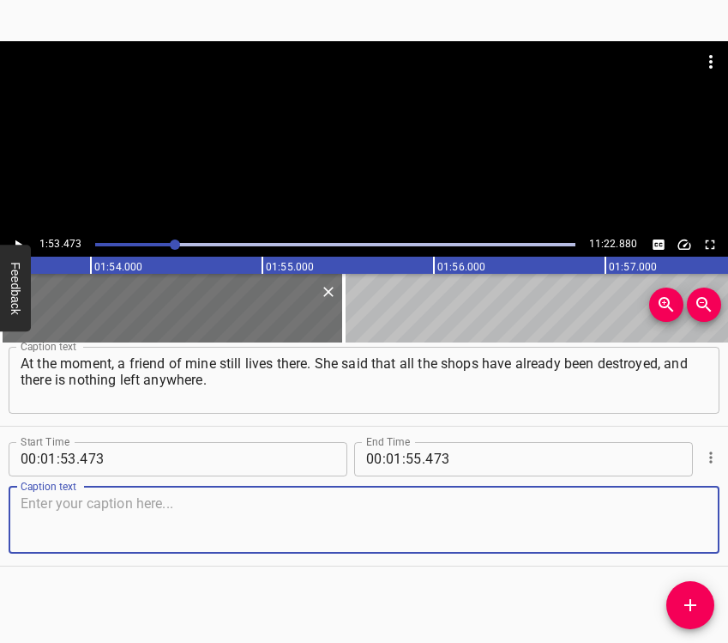
drag, startPoint x: 664, startPoint y: 519, endPoint x: 723, endPoint y: 506, distance: 60.6
click at [665, 518] on textarea at bounding box center [364, 519] width 687 height 49
click at [51, 521] on textarea at bounding box center [364, 519] width 687 height 49
paste textarea "Before, they could drive to Dobropillia to buy things, but now drones immediate…"
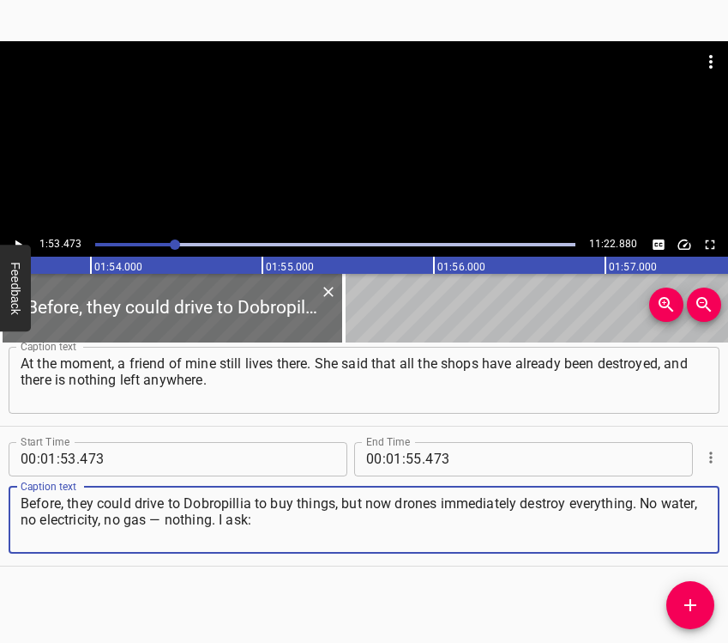
type textarea "Before, they could drive to Dobropillia to buy things, but now drones immediate…"
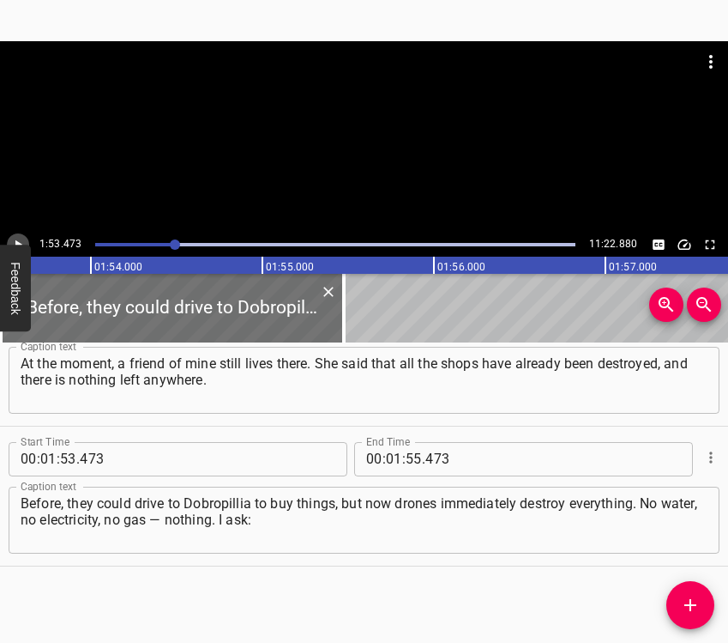
click at [24, 238] on button "Play/Pause" at bounding box center [18, 244] width 22 height 22
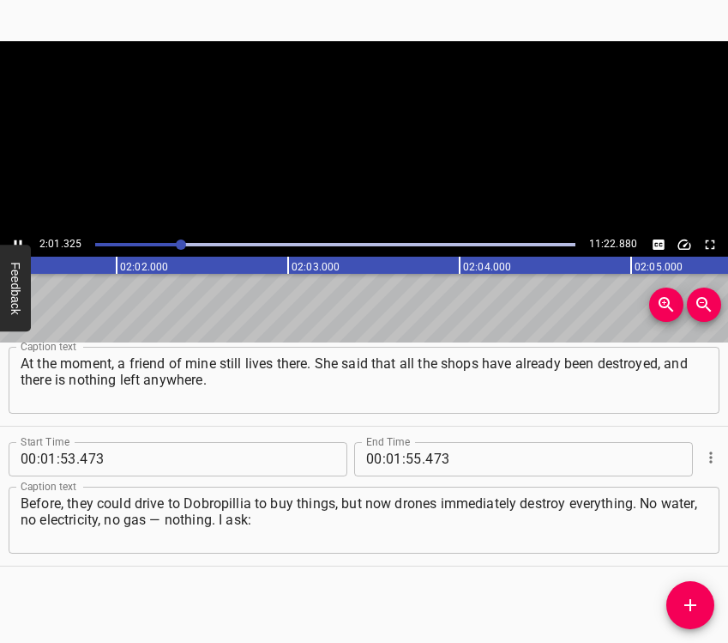
click at [24, 238] on icon "Play/Pause" at bounding box center [17, 244] width 15 height 15
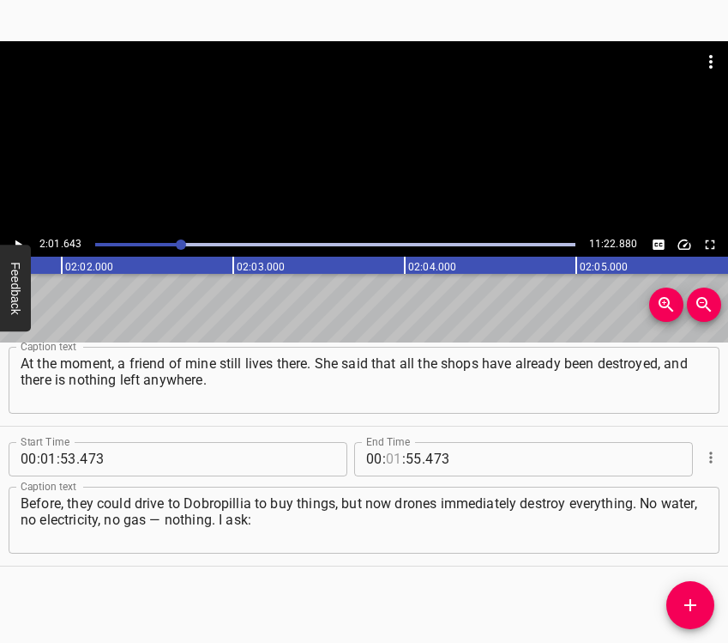
click at [388, 456] on input "number" at bounding box center [394, 459] width 16 height 34
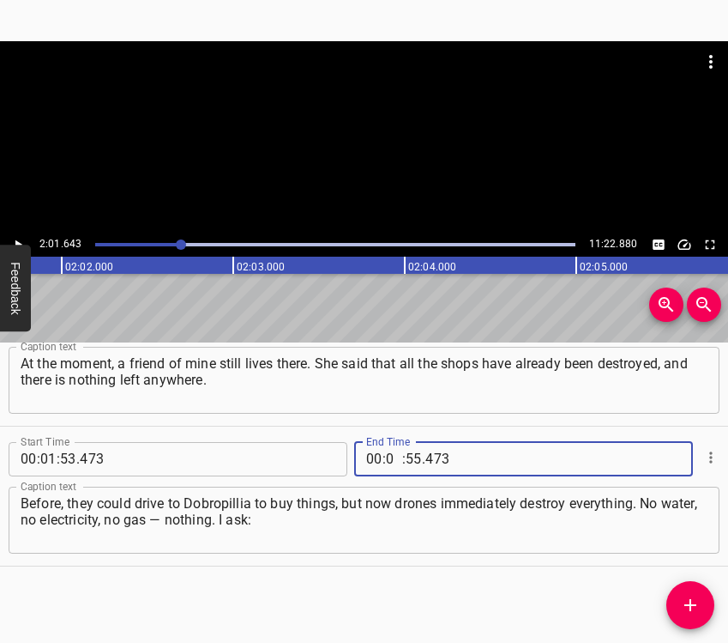
type input "02"
type input "01"
type input "643"
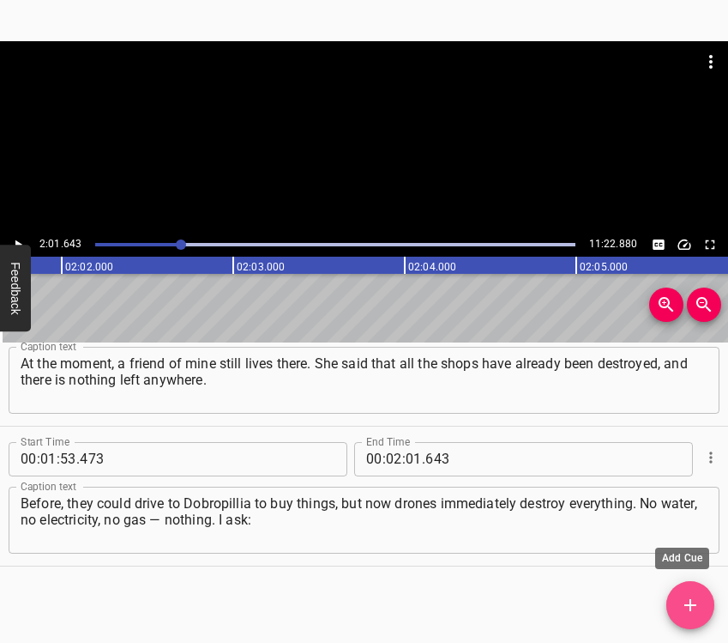
click at [687, 599] on icon "Add Cue" at bounding box center [690, 605] width 21 height 21
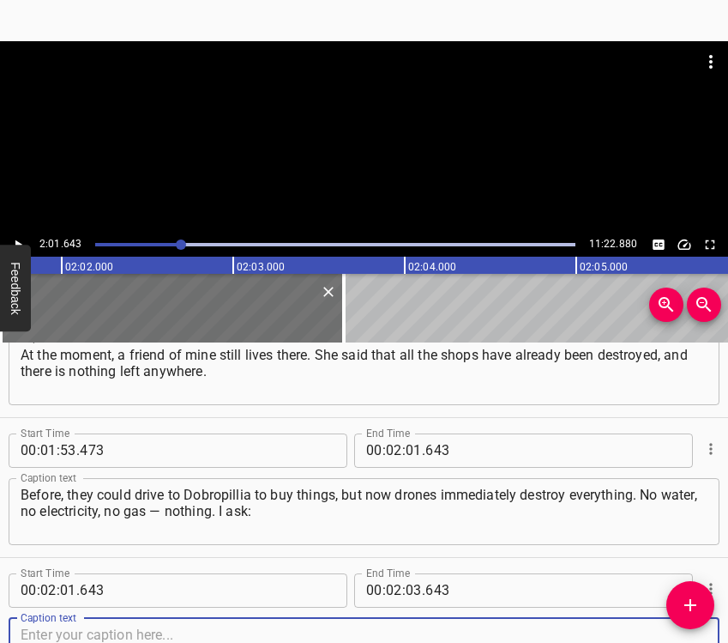
scroll to position [2017, 0]
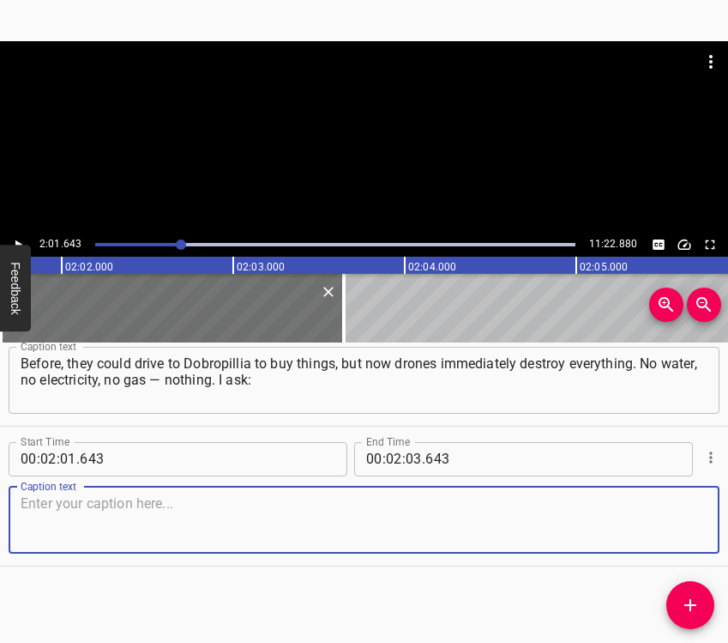
click at [680, 539] on textarea at bounding box center [364, 519] width 687 height 49
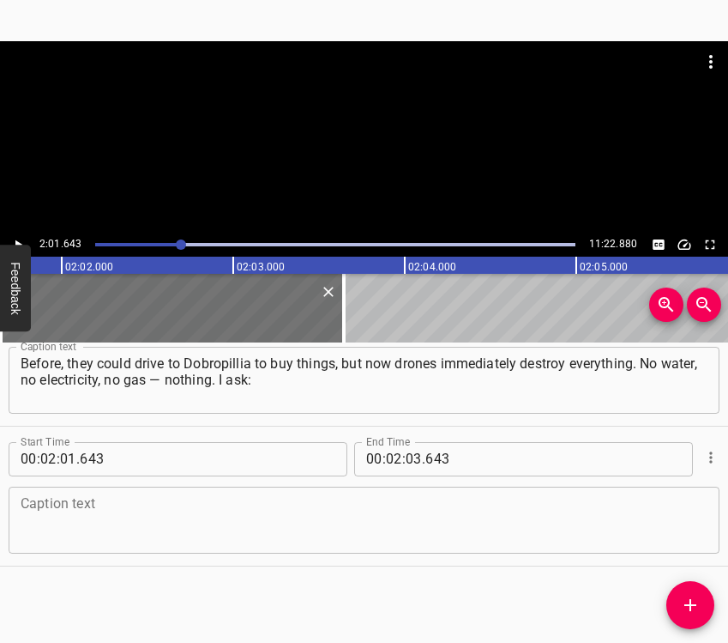
click at [106, 534] on textarea at bounding box center [364, 519] width 687 height 49
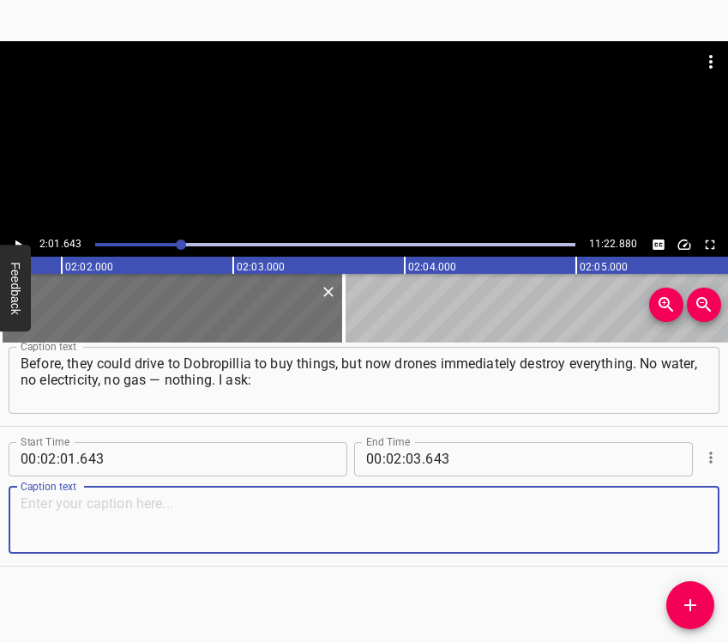
paste textarea "“And how do you survive?” – “Like this: in the cellar there is lard in brine an…"
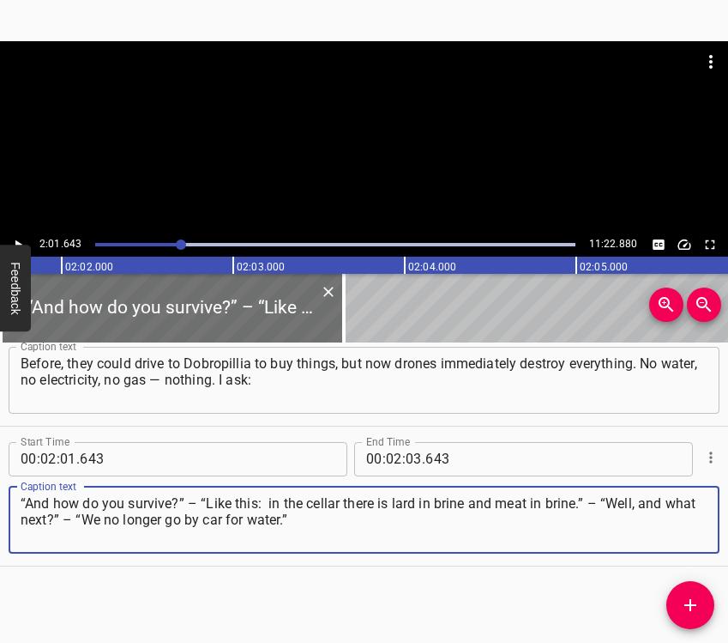
type textarea "“And how do you survive?” – “Like this: in the cellar there is lard in brine an…"
click at [19, 240] on icon "Play/Pause" at bounding box center [17, 244] width 15 height 15
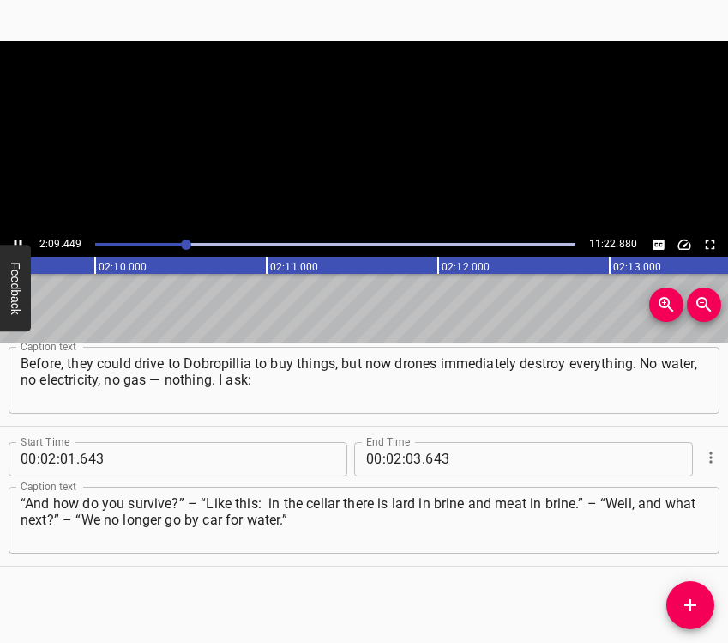
click at [19, 240] on icon "Play/Pause" at bounding box center [17, 244] width 15 height 15
click at [414, 456] on input "number" at bounding box center [414, 459] width 16 height 34
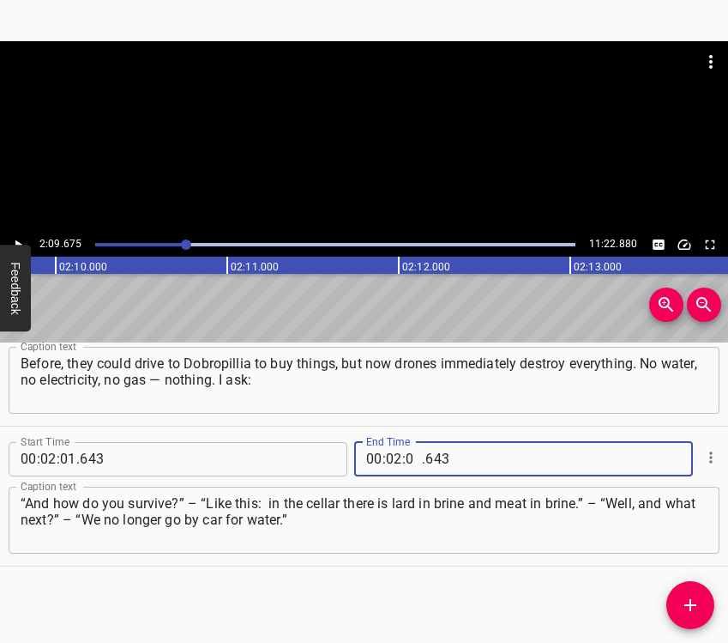
type input "09"
type input "675"
click at [697, 595] on icon "Add Cue" at bounding box center [690, 605] width 21 height 21
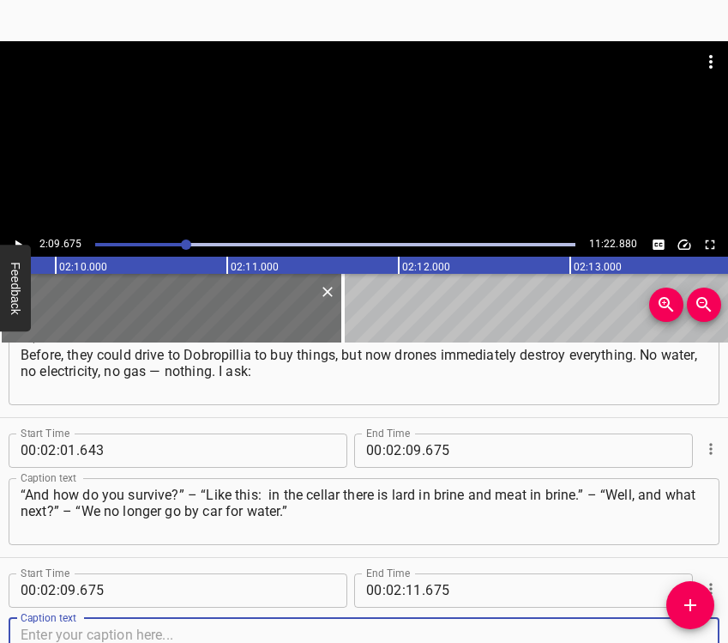
scroll to position [2157, 0]
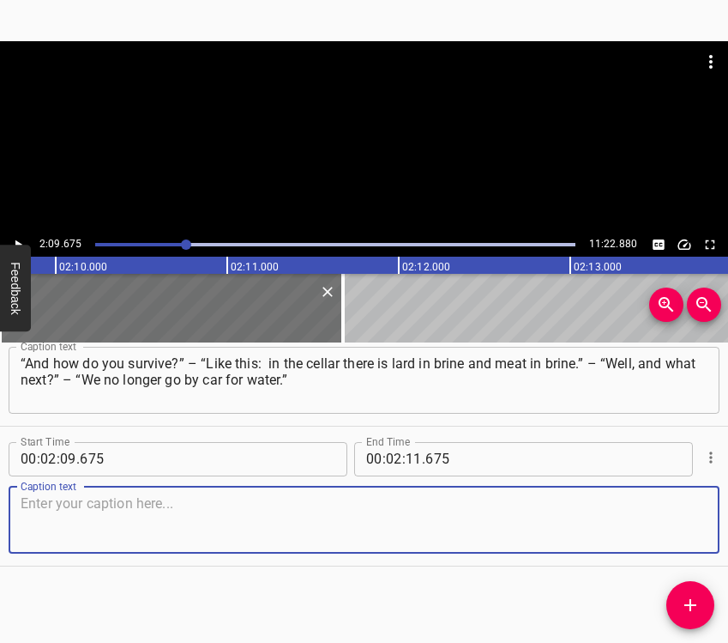
drag, startPoint x: 686, startPoint y: 536, endPoint x: 727, endPoint y: 528, distance: 41.1
click at [687, 536] on textarea at bounding box center [364, 519] width 687 height 49
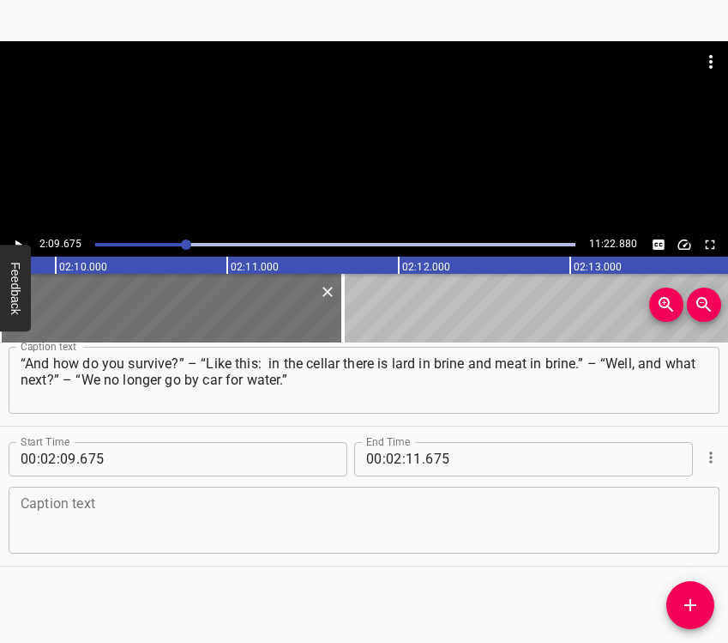
click at [88, 526] on textarea at bounding box center [364, 519] width 687 height 49
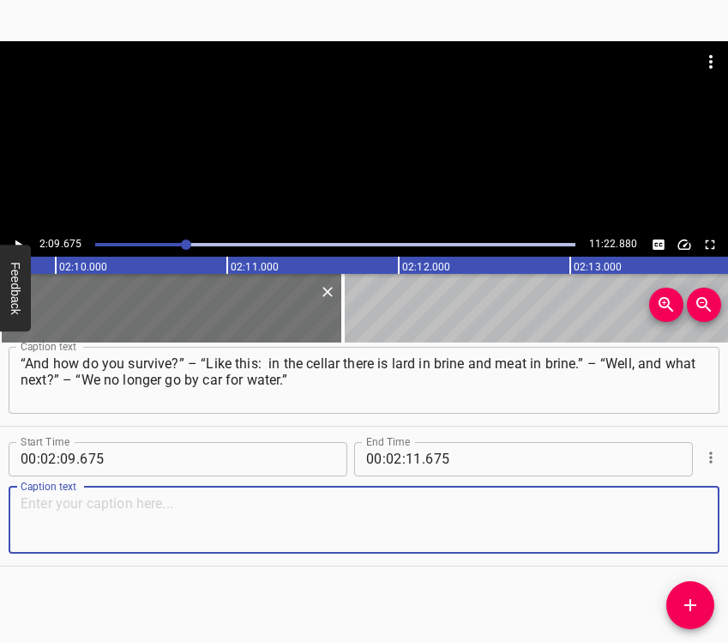
paste textarea "There was a well arranged there. A centralized large pipe, with many outlets fr…"
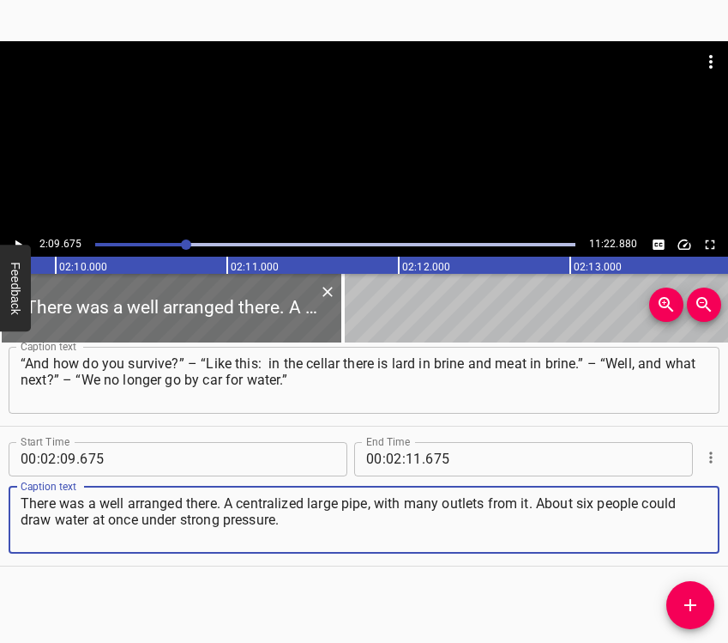
type textarea "There was a well arranged there. A centralized large pipe, with many outlets fr…"
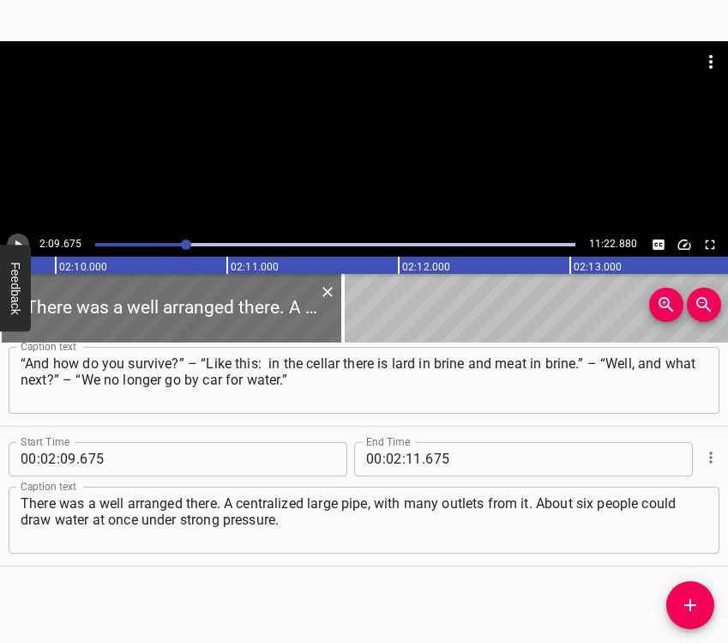
click at [13, 241] on icon "Play/Pause" at bounding box center [17, 244] width 15 height 15
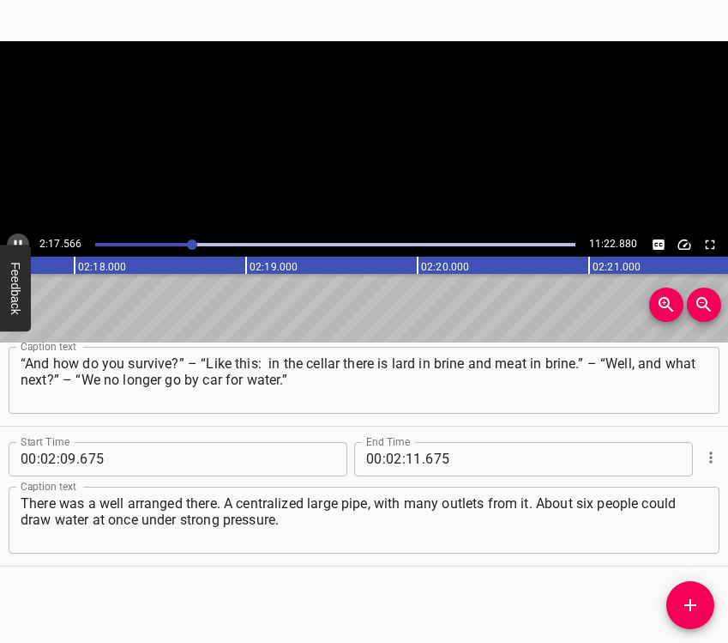
click at [13, 241] on icon "Play/Pause" at bounding box center [17, 244] width 15 height 15
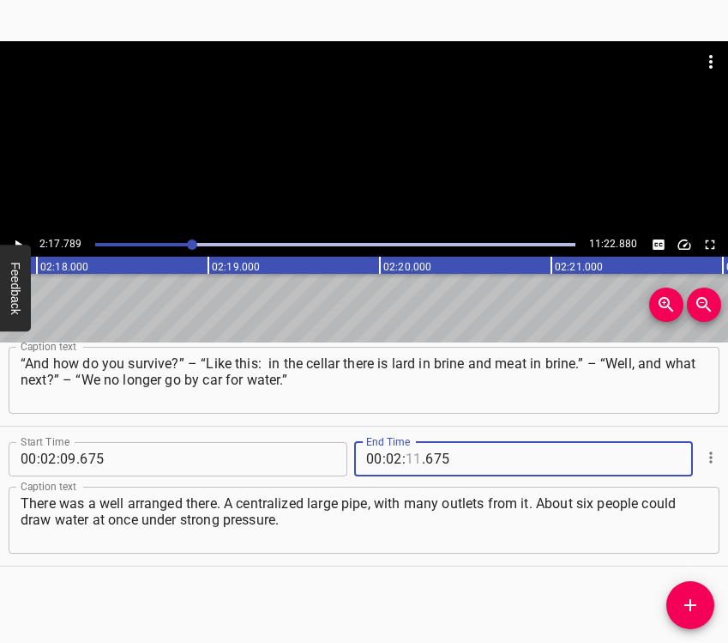
click at [407, 453] on input "number" at bounding box center [414, 459] width 16 height 34
type input "17"
type input "789"
click at [694, 605] on icon "Add Cue" at bounding box center [691, 605] width 12 height 12
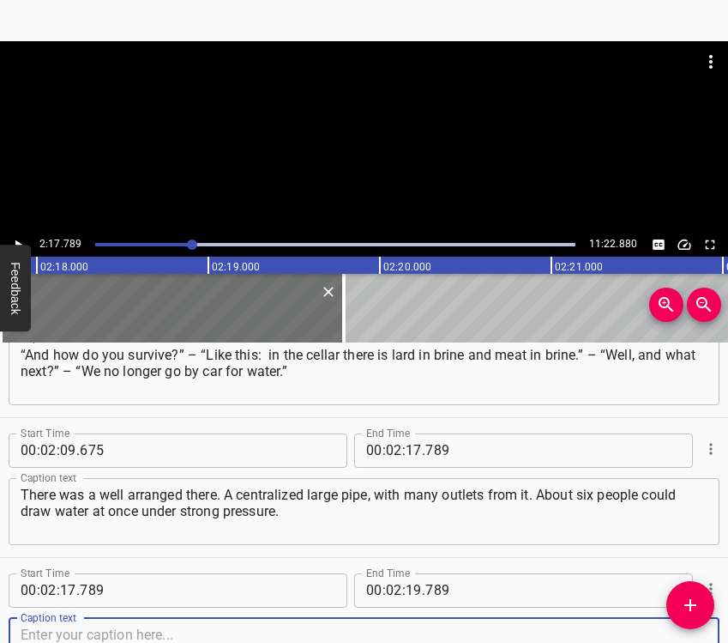
scroll to position [2297, 0]
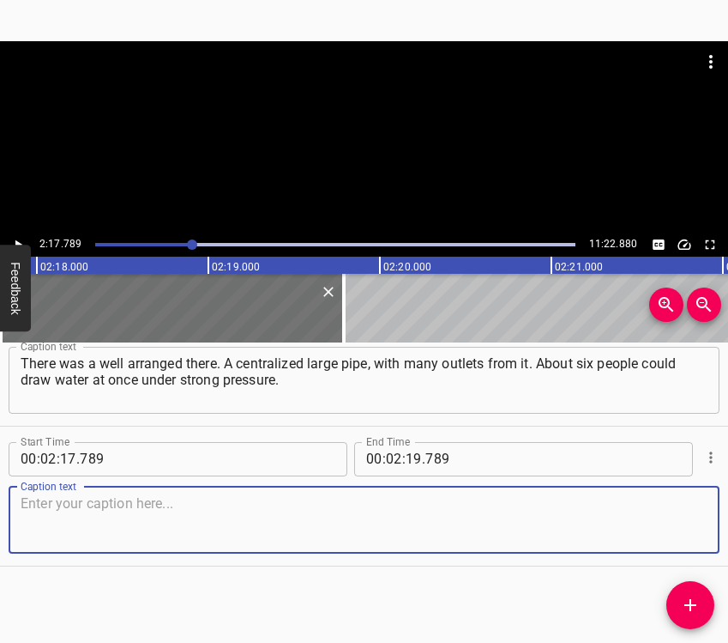
drag, startPoint x: 676, startPoint y: 521, endPoint x: 724, endPoint y: 510, distance: 49.3
click at [676, 520] on textarea at bounding box center [364, 519] width 687 height 49
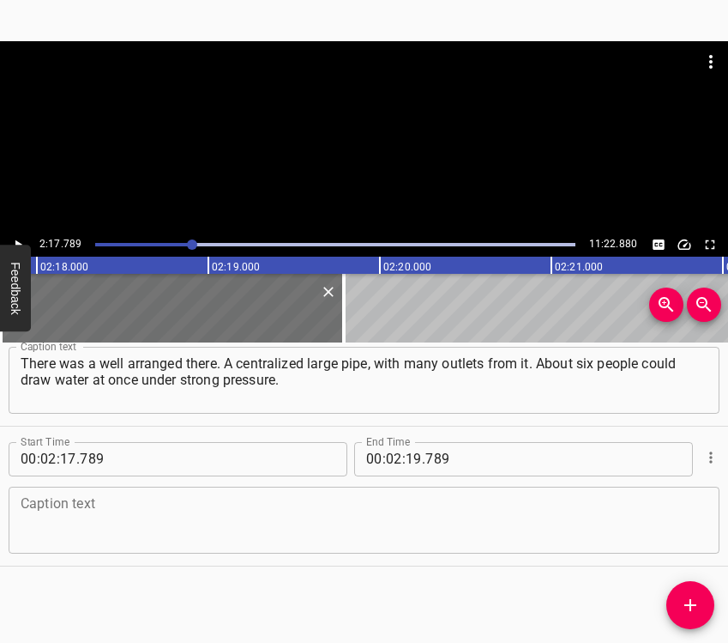
click at [248, 512] on textarea at bounding box center [364, 519] width 687 height 49
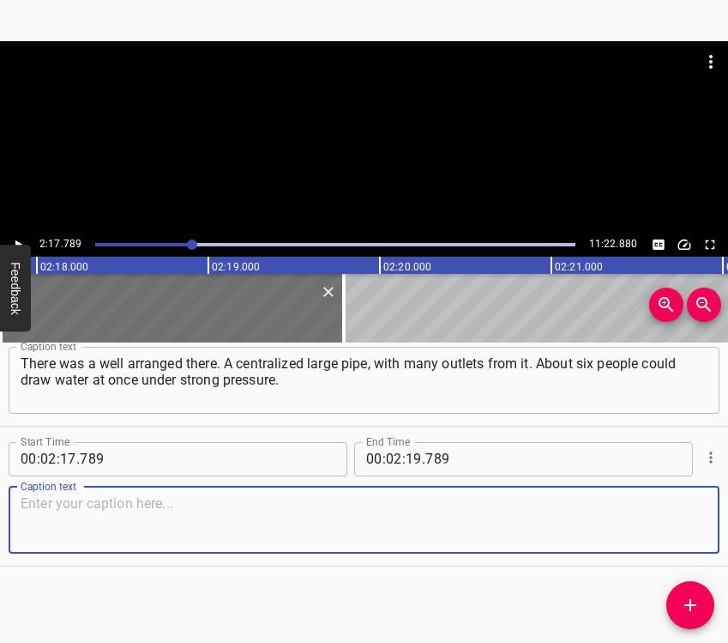
paste textarea "Everything around was destroyed. So, she said, to get there… they went with a c…"
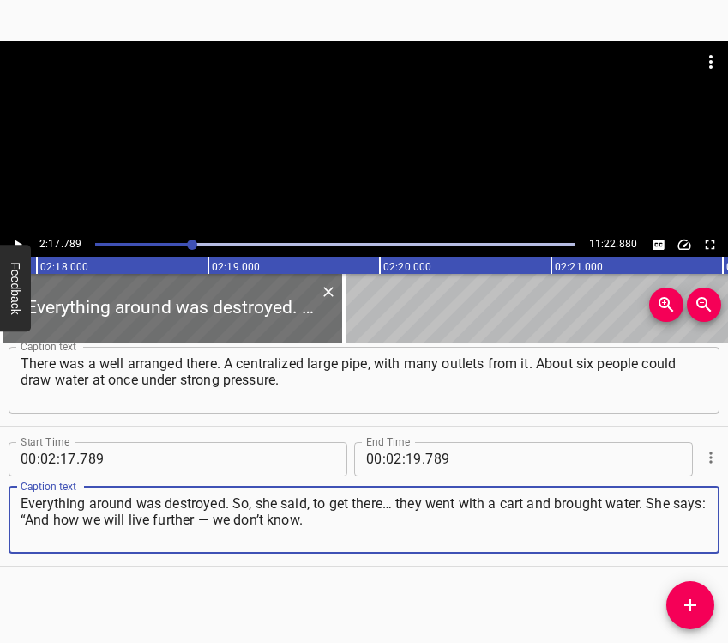
type textarea "Everything around was destroyed. So, she said, to get there… they went with a c…"
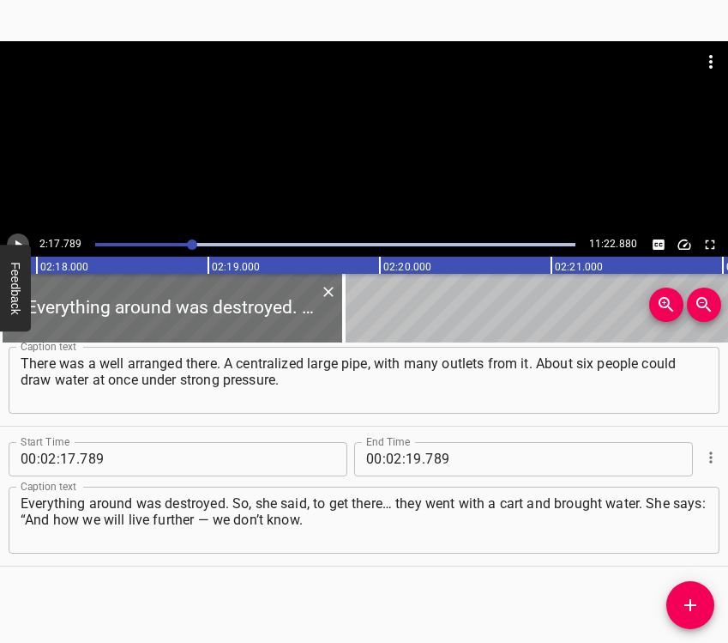
click at [22, 237] on icon "Play/Pause" at bounding box center [17, 244] width 15 height 15
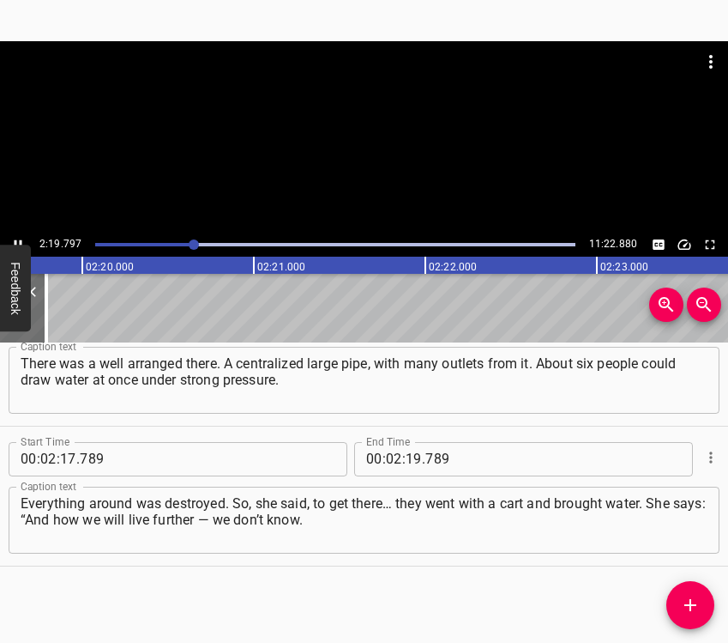
scroll to position [0, 23965]
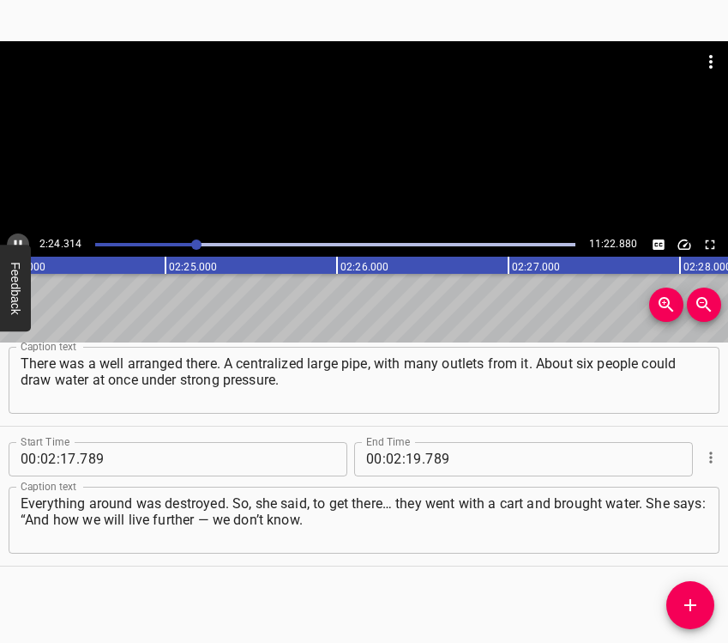
click at [22, 238] on icon "Play/Pause" at bounding box center [17, 244] width 15 height 15
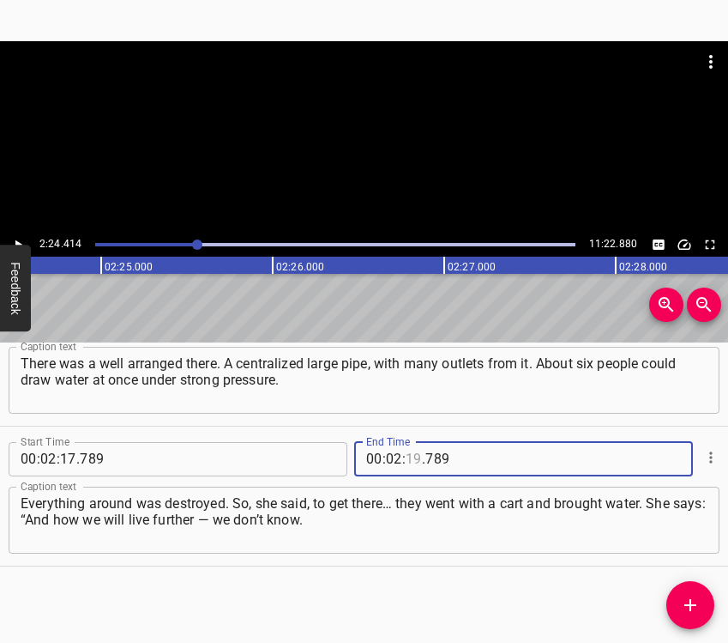
click at [406, 464] on input "number" at bounding box center [414, 459] width 16 height 34
type input "24"
type input "414"
click at [679, 601] on span "Add Cue" at bounding box center [691, 605] width 48 height 21
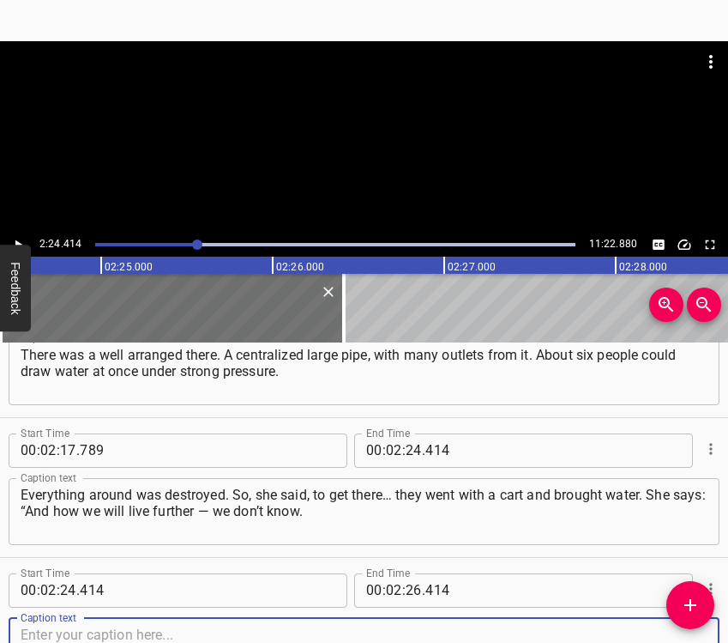
scroll to position [2436, 0]
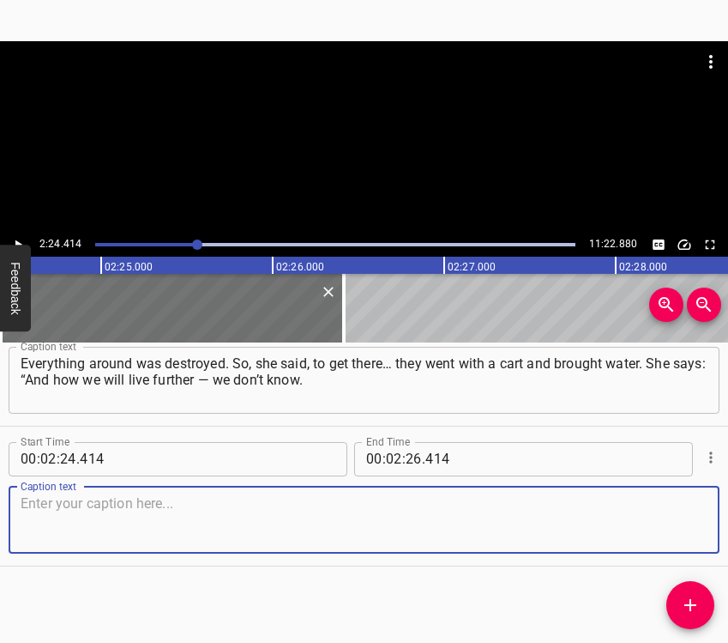
drag, startPoint x: 683, startPoint y: 540, endPoint x: 699, endPoint y: 529, distance: 19.8
click at [683, 540] on textarea at bounding box center [364, 519] width 687 height 49
click at [115, 522] on textarea at bounding box center [364, 519] width 687 height 49
paste textarea "For now, we are staying, but maybe we will have to flee, to get out on foot. Wh…"
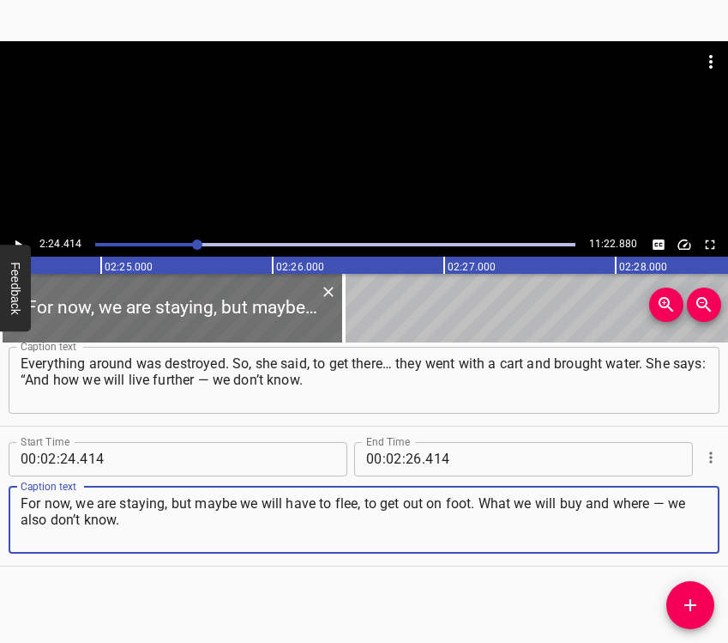
type textarea "For now, we are staying, but maybe we will have to flee, to get out on foot. Wh…"
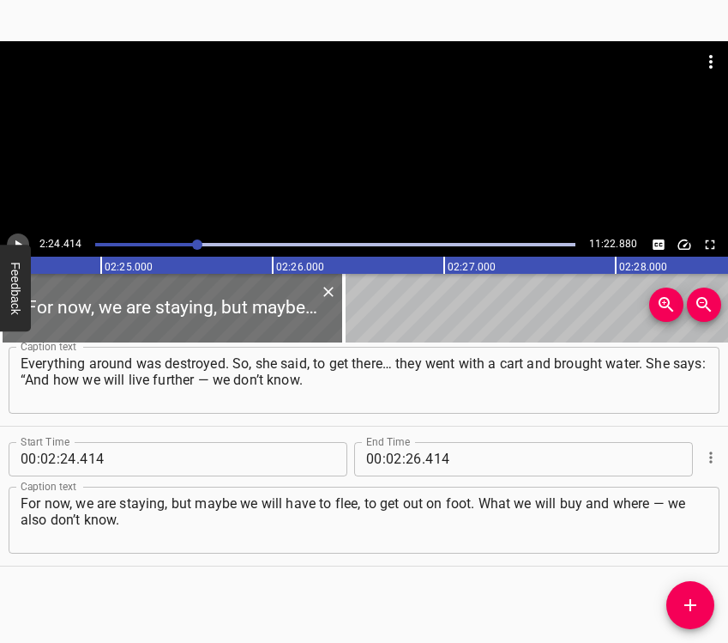
click at [21, 237] on icon "Play/Pause" at bounding box center [17, 244] width 15 height 15
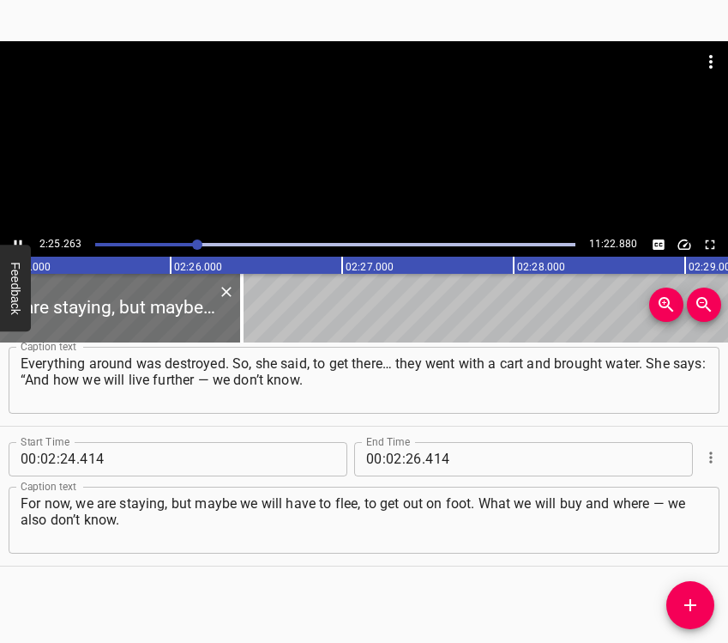
scroll to position [0, 24923]
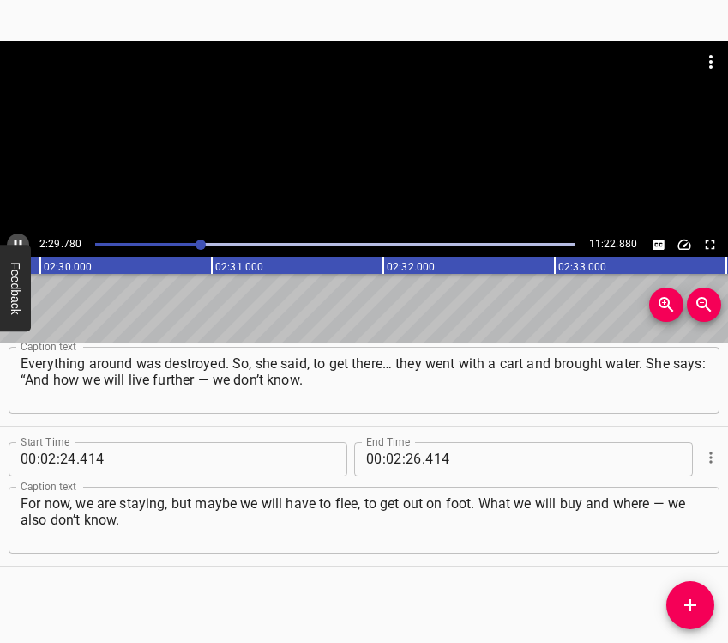
click at [11, 241] on icon "Play/Pause" at bounding box center [17, 244] width 15 height 15
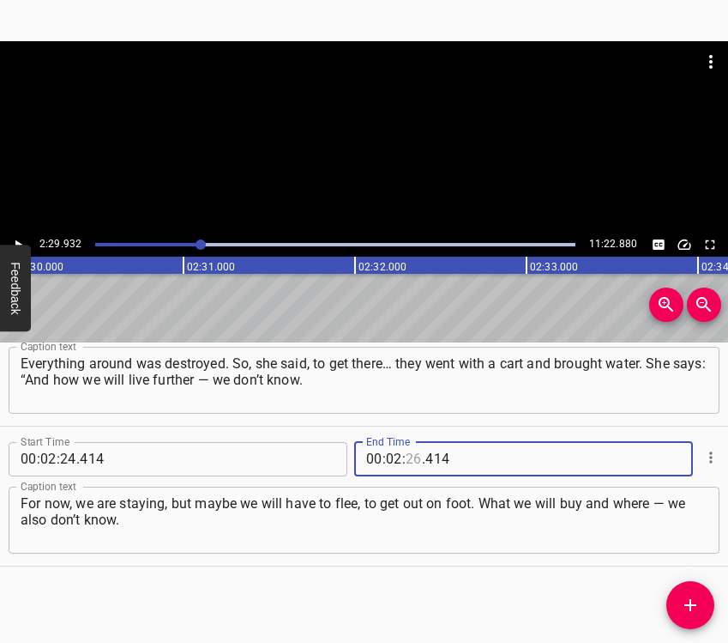
click at [406, 460] on input "number" at bounding box center [414, 459] width 16 height 34
type input "29"
type input "932"
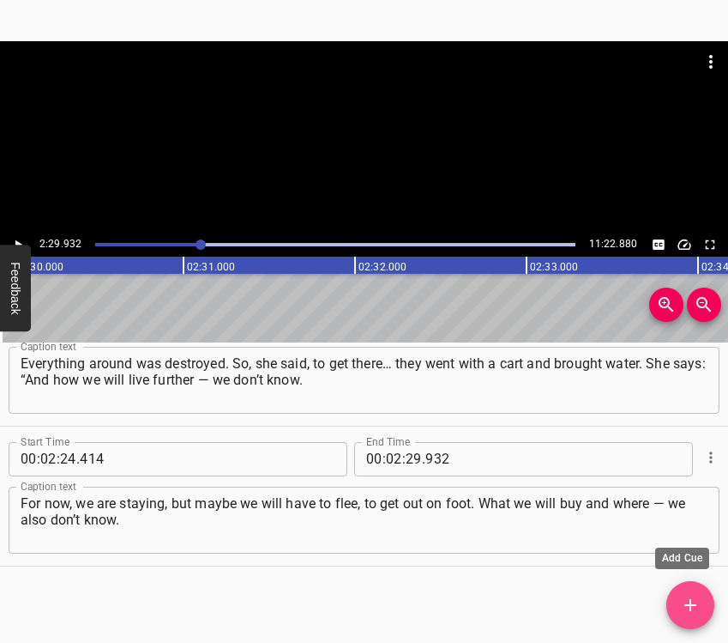
click at [684, 606] on icon "Add Cue" at bounding box center [690, 605] width 21 height 21
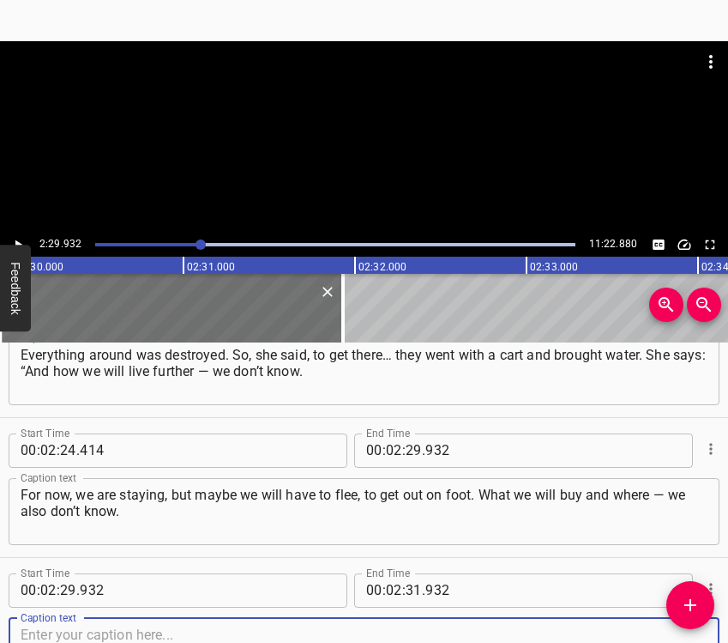
scroll to position [2576, 0]
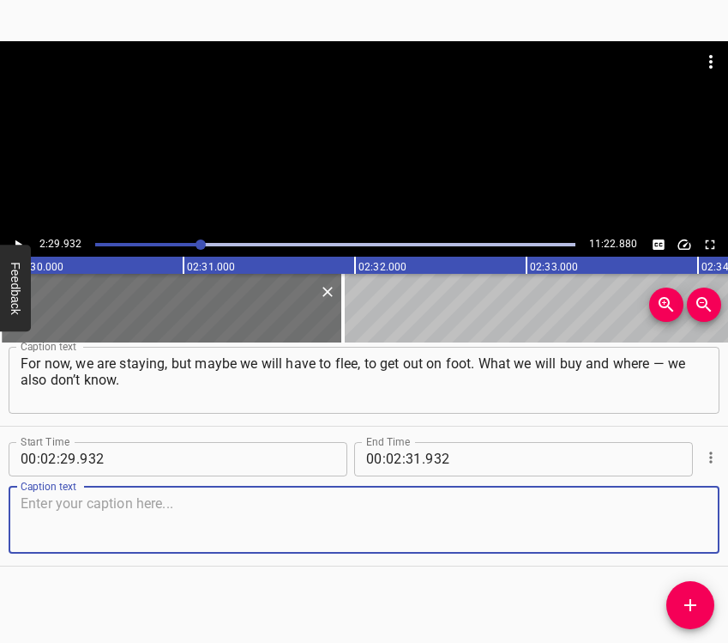
drag, startPoint x: 684, startPoint y: 511, endPoint x: 719, endPoint y: 507, distance: 35.4
click at [697, 510] on div "Caption text" at bounding box center [364, 519] width 711 height 67
click at [111, 518] on textarea at bounding box center [364, 519] width 687 height 49
paste textarea "We can no longer reach Dobropillia.” They used to go there to get fuel, gas, gr…"
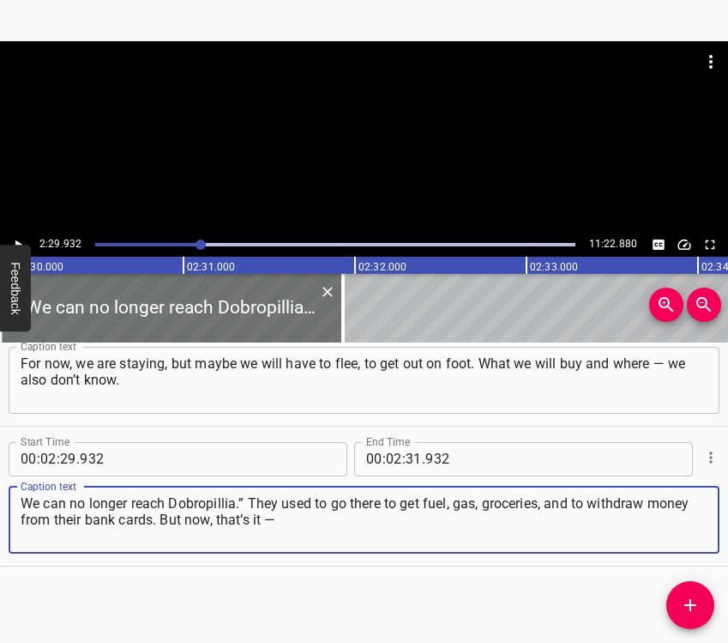
type textarea "We can no longer reach Dobropillia.” They used to go there to get fuel, gas, gr…"
click at [25, 237] on icon "Play/Pause" at bounding box center [17, 244] width 15 height 15
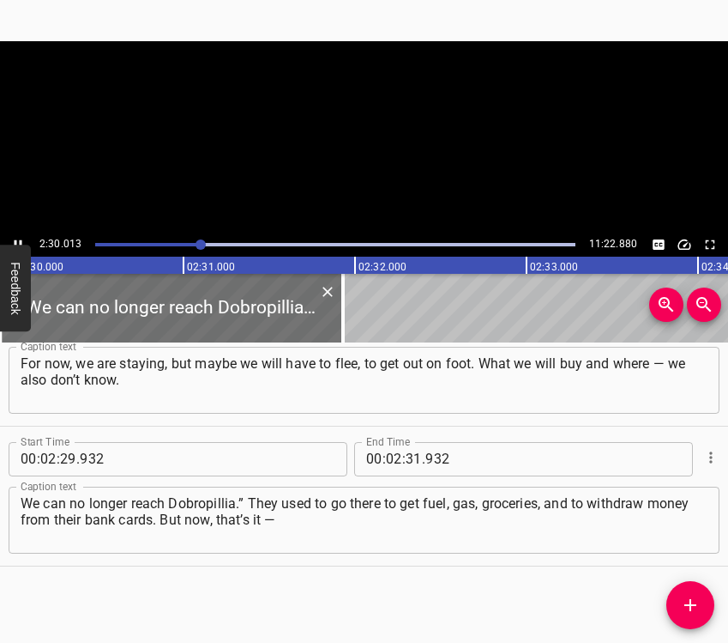
scroll to position [0, 25738]
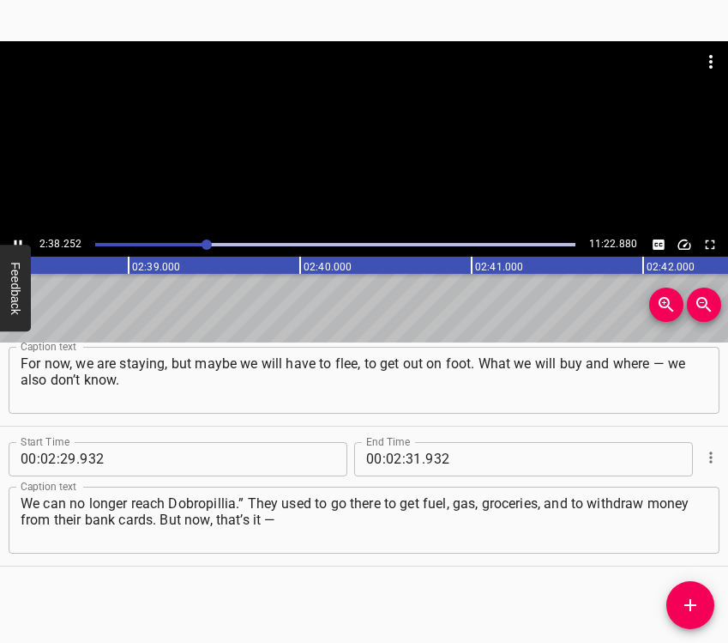
click at [16, 242] on icon "Play/Pause" at bounding box center [19, 243] width 8 height 9
click at [16, 242] on icon "Play/Pause" at bounding box center [18, 243] width 7 height 9
click at [16, 242] on icon "Play/Pause" at bounding box center [19, 243] width 8 height 9
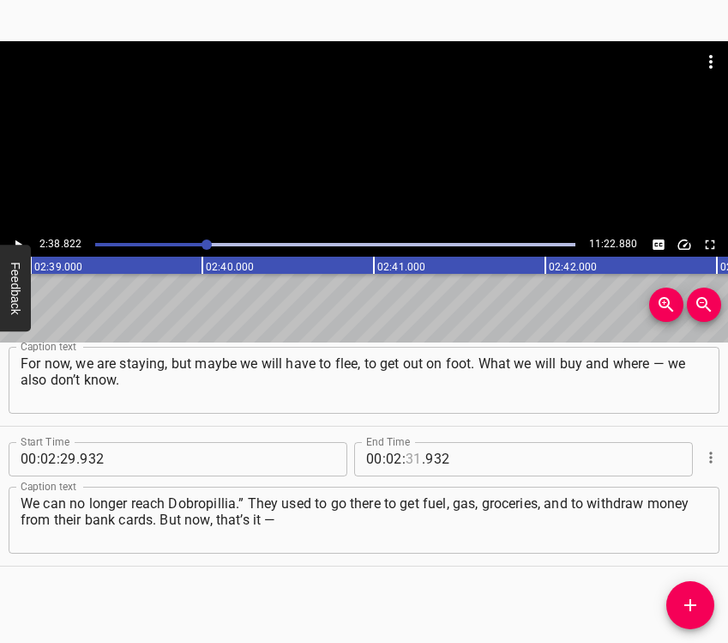
click at [407, 454] on input "number" at bounding box center [414, 459] width 16 height 34
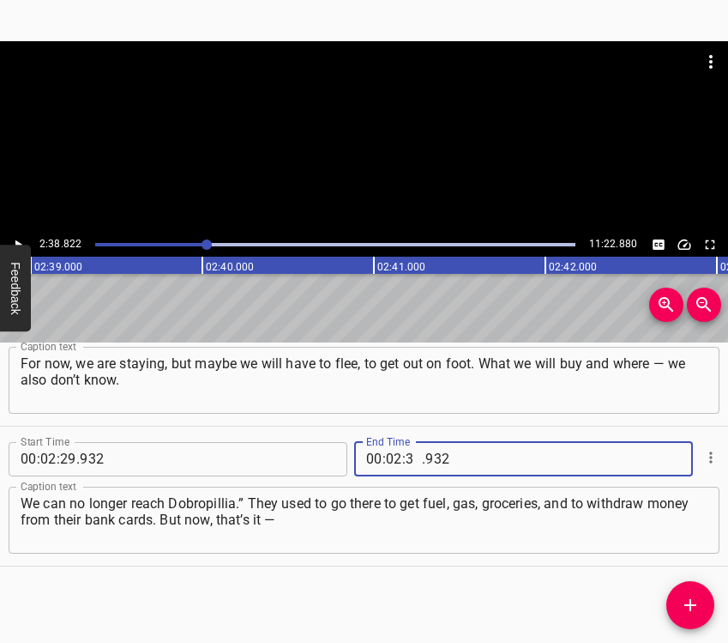
type input "38"
type input "822"
click at [687, 599] on icon "Add Cue" at bounding box center [690, 605] width 21 height 21
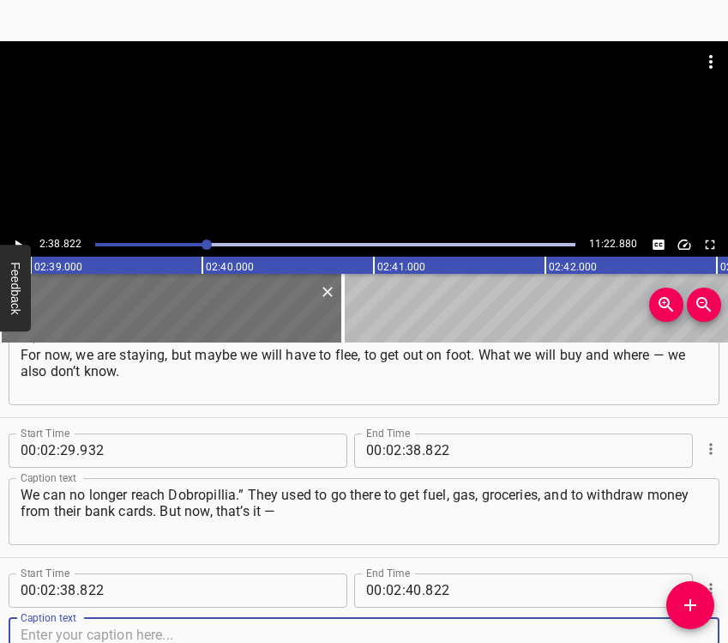
scroll to position [2716, 0]
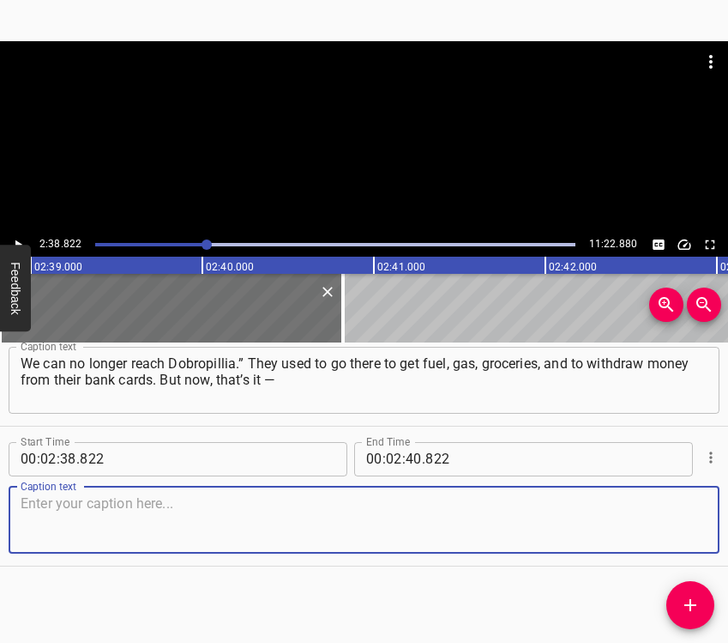
drag, startPoint x: 681, startPoint y: 522, endPoint x: 722, endPoint y: 515, distance: 41.9
click at [687, 521] on textarea at bounding box center [364, 519] width 687 height 49
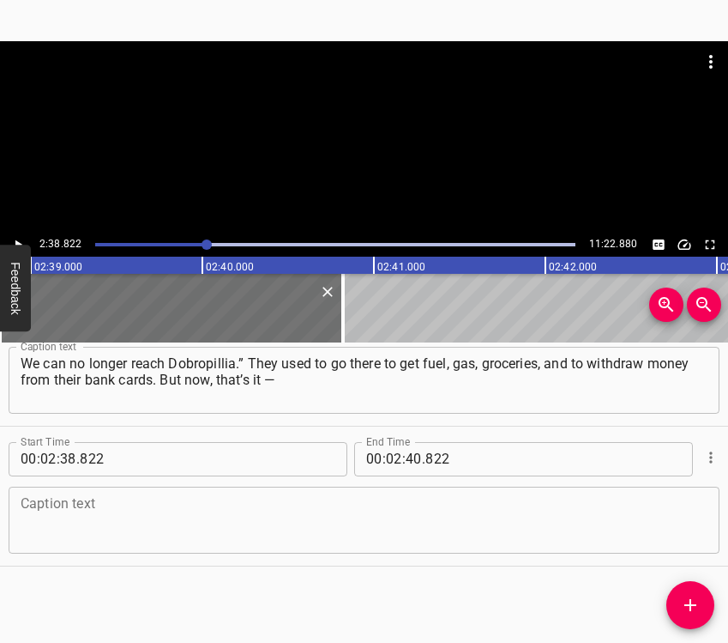
click at [106, 528] on textarea at bounding box center [364, 519] width 687 height 49
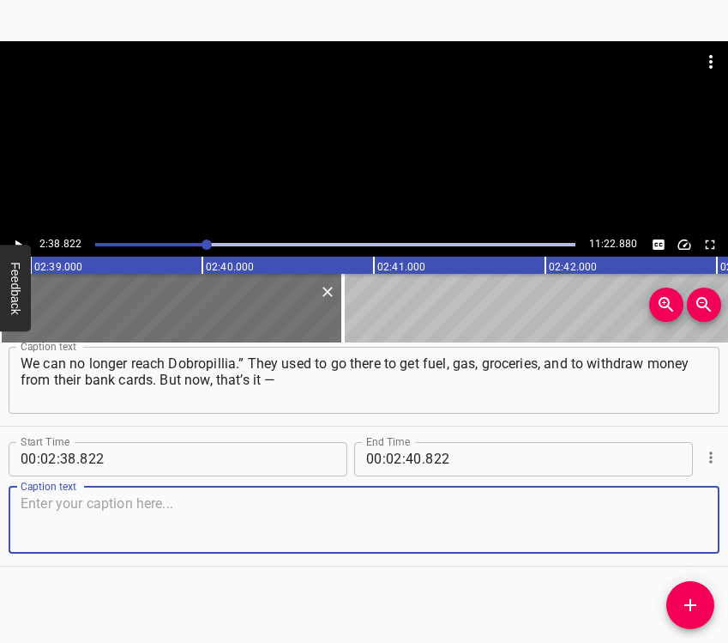
paste textarea "no way out anywhere. Although she said that many people are still living there.…"
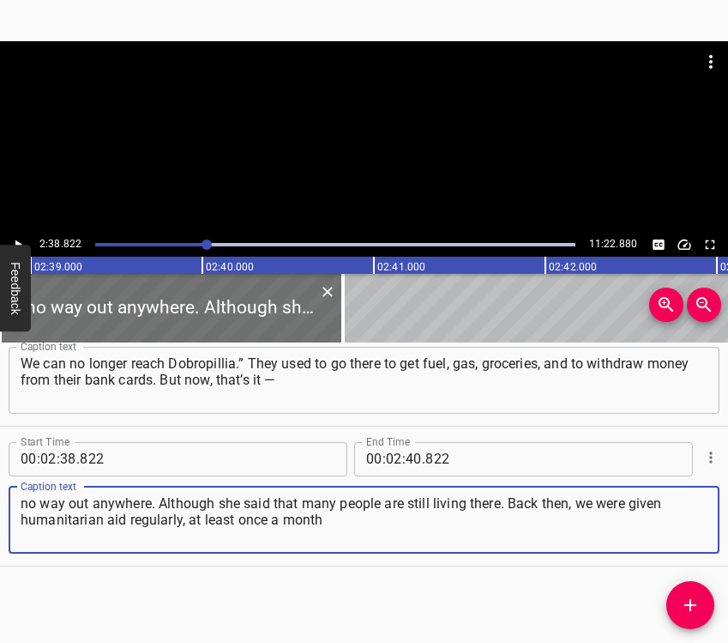
type textarea "no way out anywhere. Although she said that many people are still living there.…"
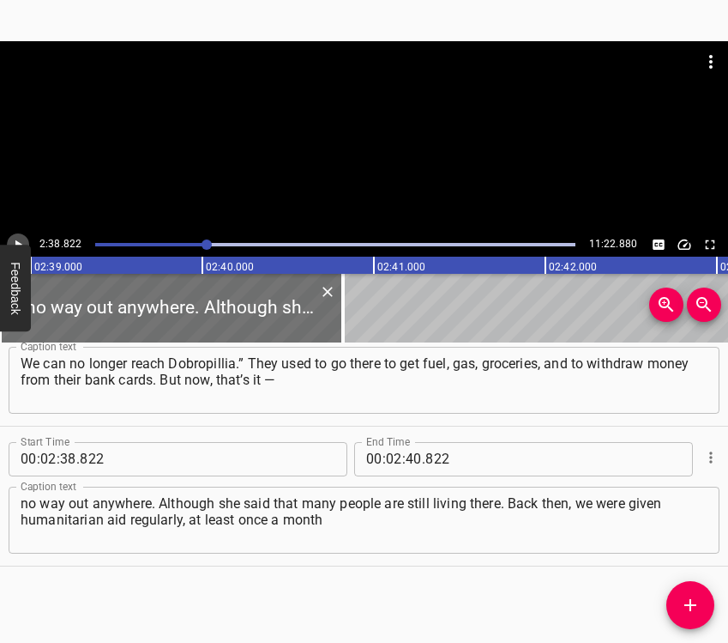
click at [17, 237] on icon "Play/Pause" at bounding box center [17, 244] width 15 height 15
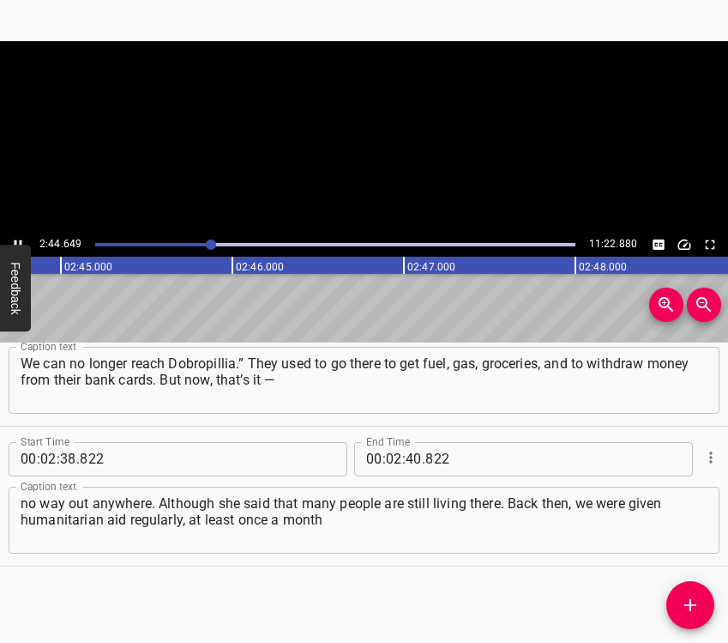
click at [17, 237] on icon "Play/Pause" at bounding box center [17, 244] width 15 height 15
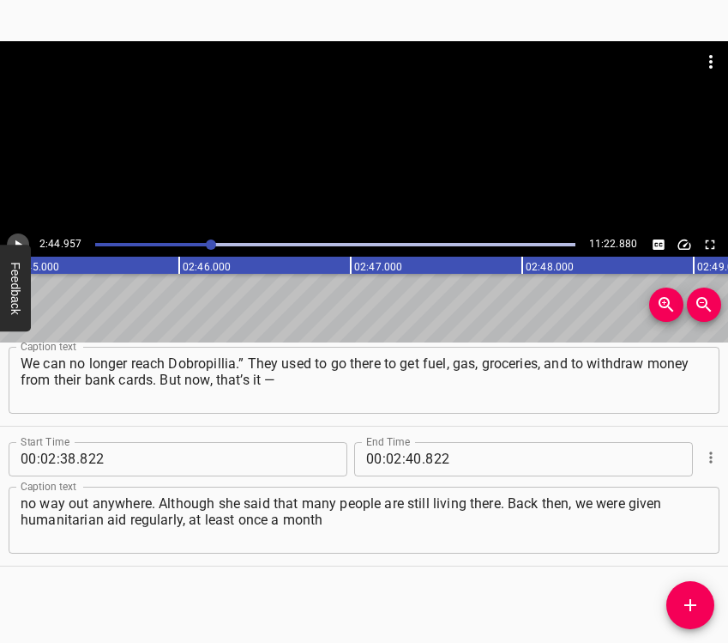
click at [17, 237] on icon "Play/Pause" at bounding box center [17, 244] width 15 height 15
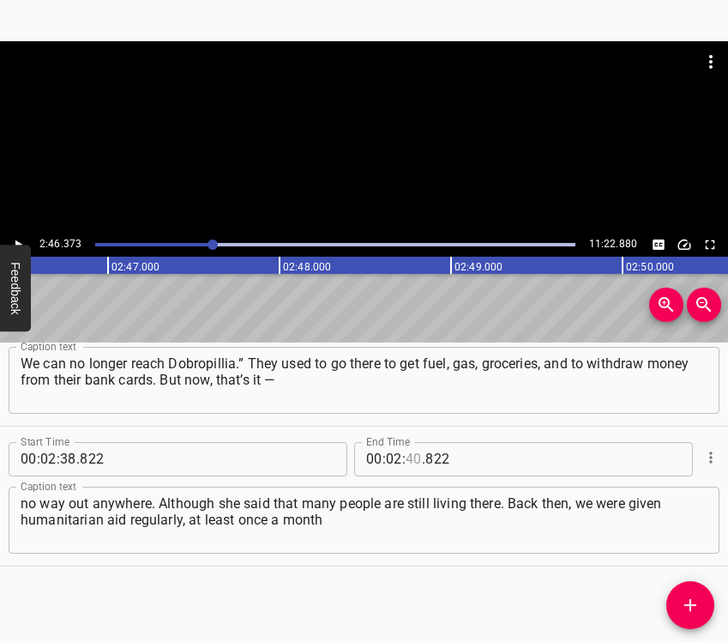
click at [408, 450] on input "number" at bounding box center [414, 459] width 16 height 34
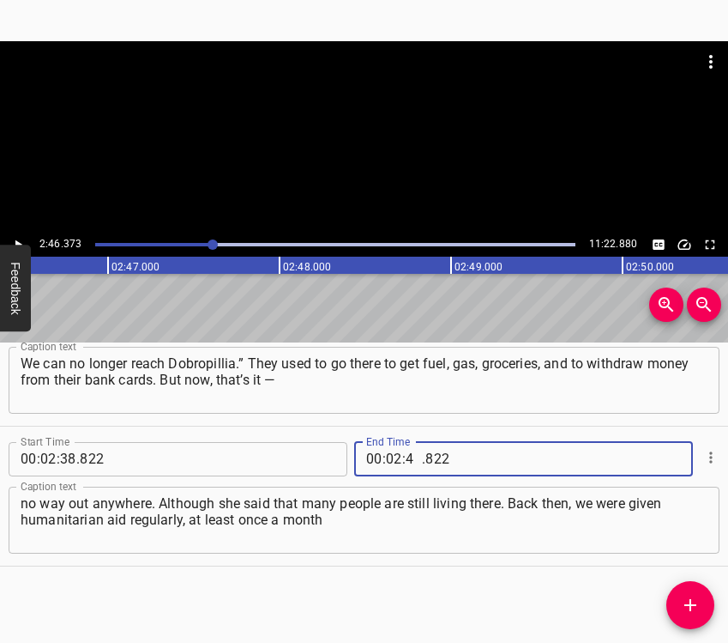
type input "46"
type input "373"
click at [696, 596] on icon "Add Cue" at bounding box center [690, 605] width 21 height 21
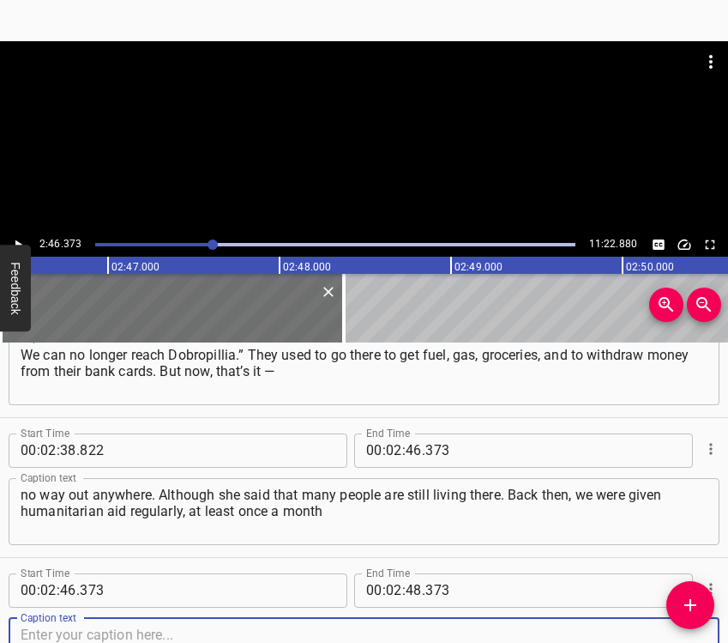
scroll to position [2856, 0]
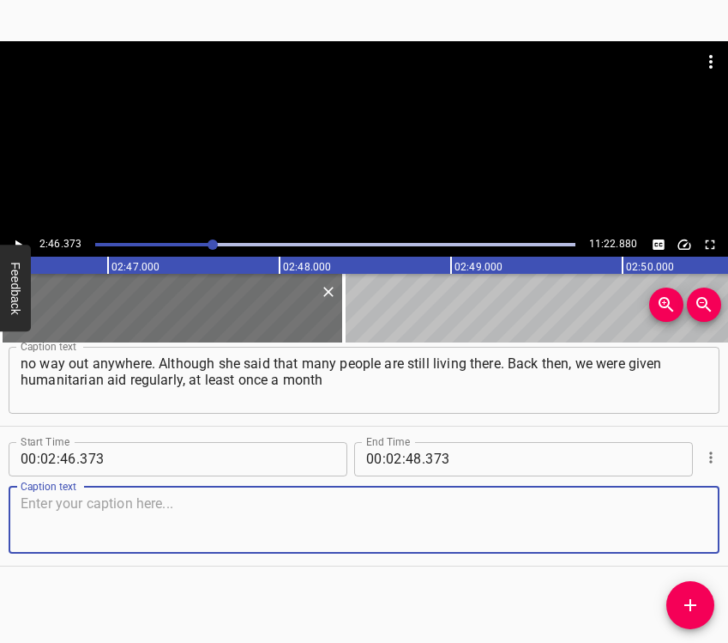
click at [681, 533] on textarea at bounding box center [364, 519] width 687 height 49
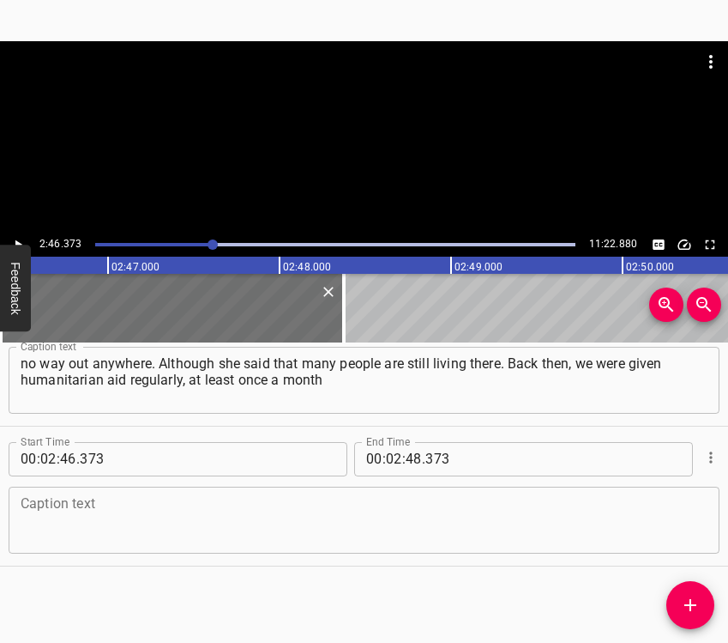
click at [148, 510] on textarea at bounding box center [364, 519] width 687 height 49
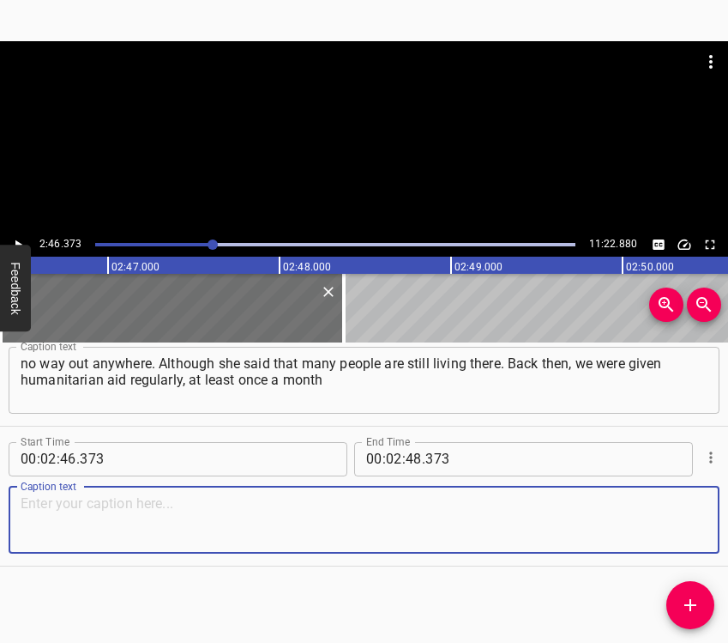
paste textarea "for each person. And that humanitarian aid is still there. Some took it, some d…"
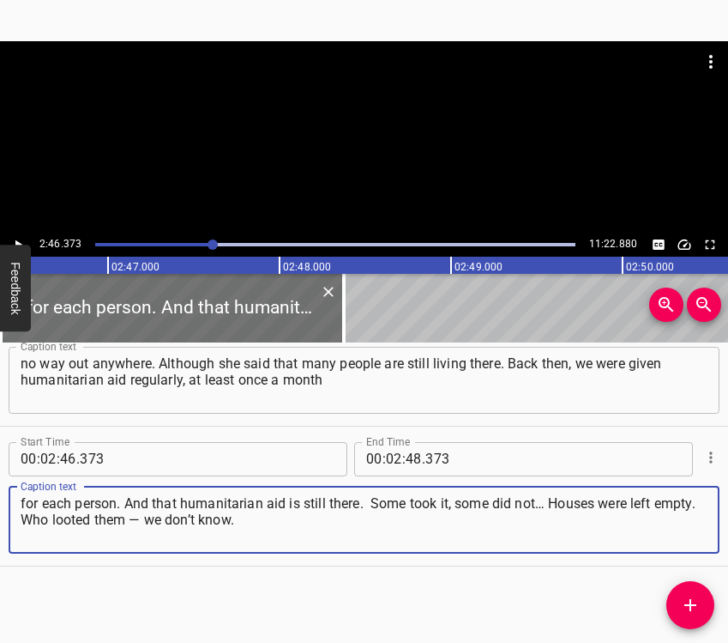
type textarea "for each person. And that humanitarian aid is still there. Some took it, some d…"
click at [21, 232] on div at bounding box center [364, 136] width 728 height 191
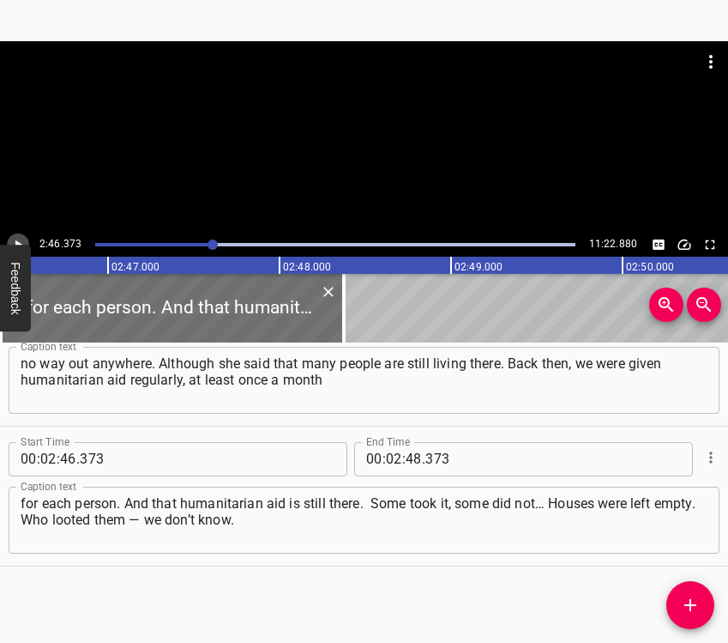
click at [23, 242] on icon "Play/Pause" at bounding box center [17, 244] width 15 height 15
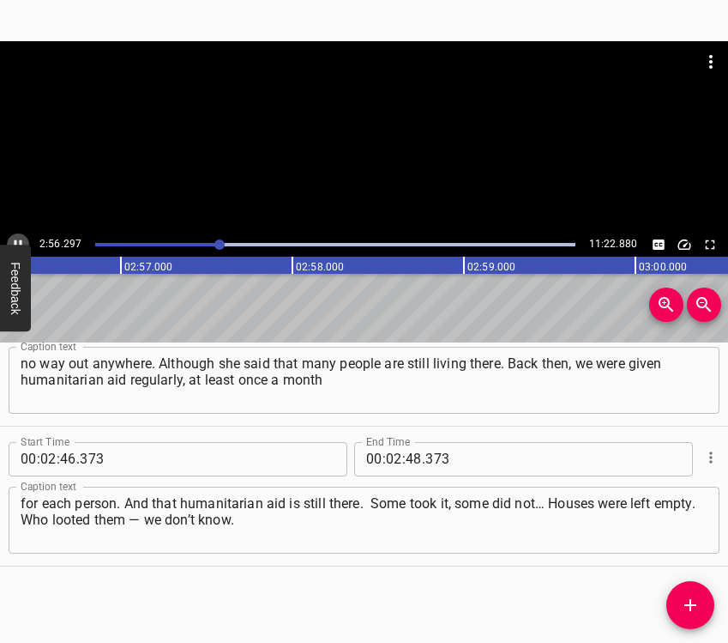
click at [15, 237] on icon "Play/Pause" at bounding box center [17, 244] width 15 height 15
click at [407, 456] on input "number" at bounding box center [414, 459] width 16 height 34
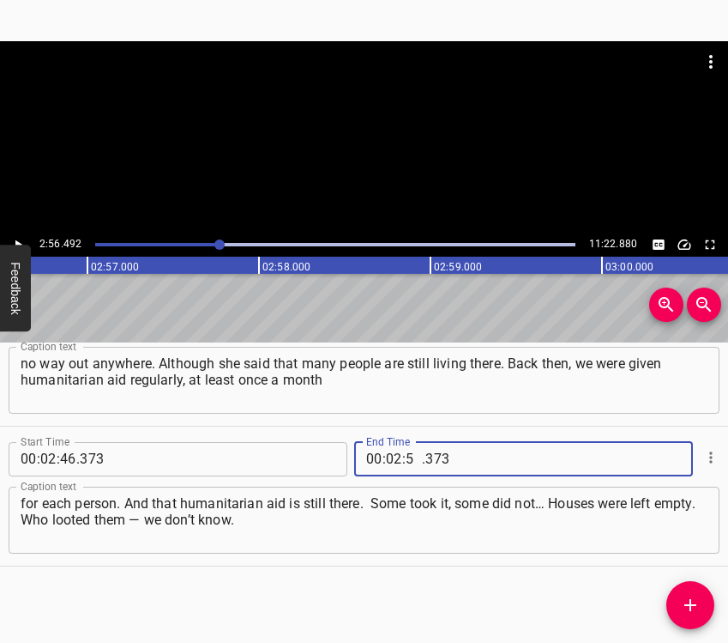
type input "56"
type input "492"
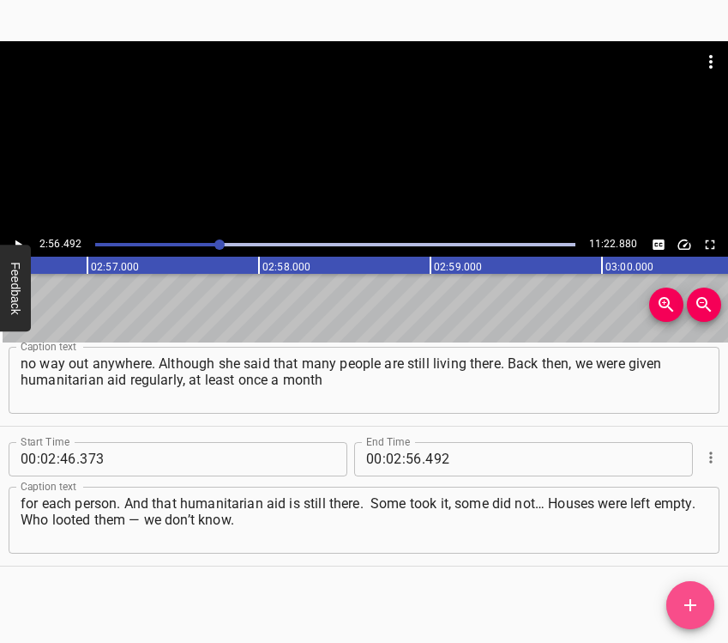
click at [691, 608] on icon "Add Cue" at bounding box center [691, 605] width 12 height 12
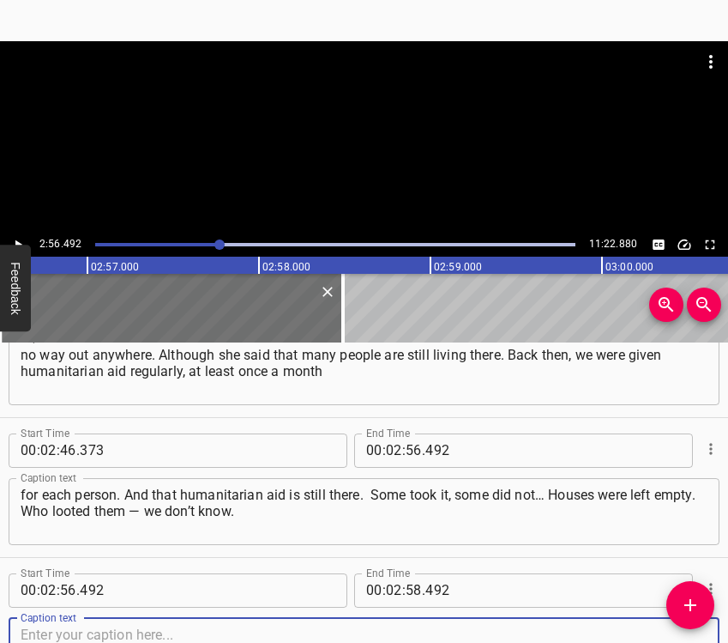
scroll to position [2996, 0]
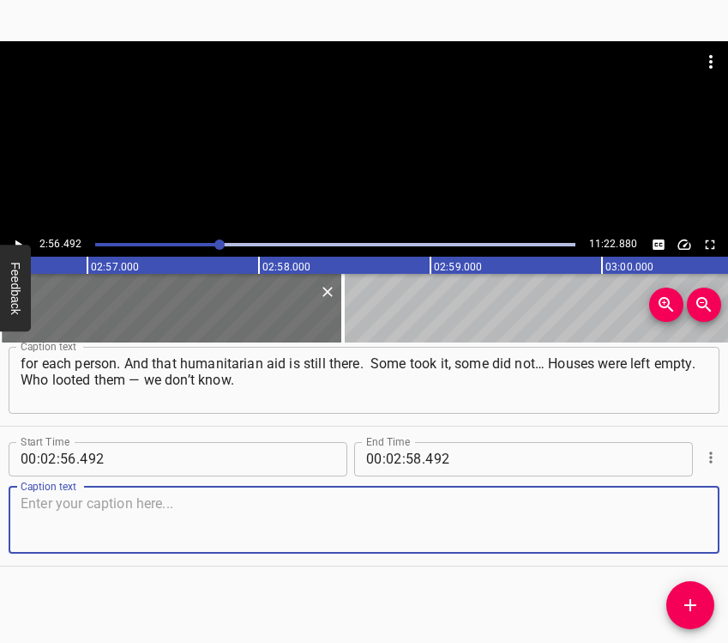
drag, startPoint x: 661, startPoint y: 510, endPoint x: 721, endPoint y: 502, distance: 60.5
click at [678, 508] on textarea at bounding box center [364, 519] width 687 height 49
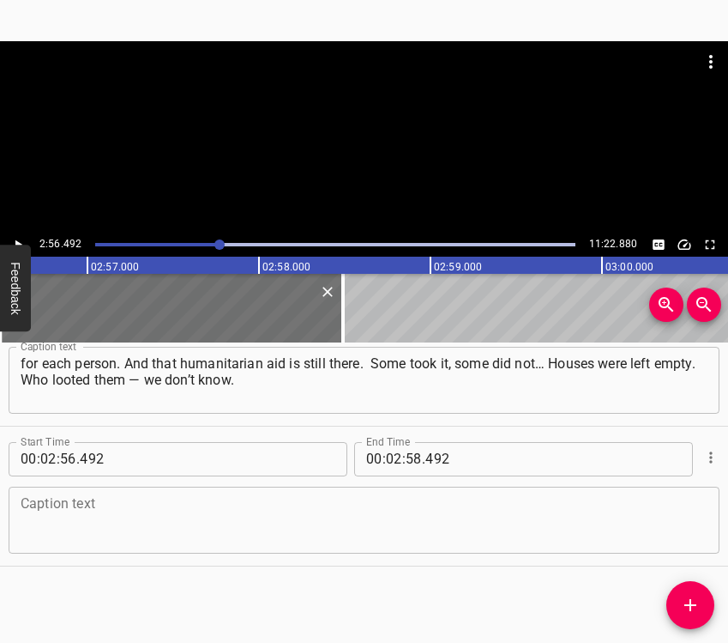
click at [162, 521] on textarea at bounding box center [364, 519] width 687 height 49
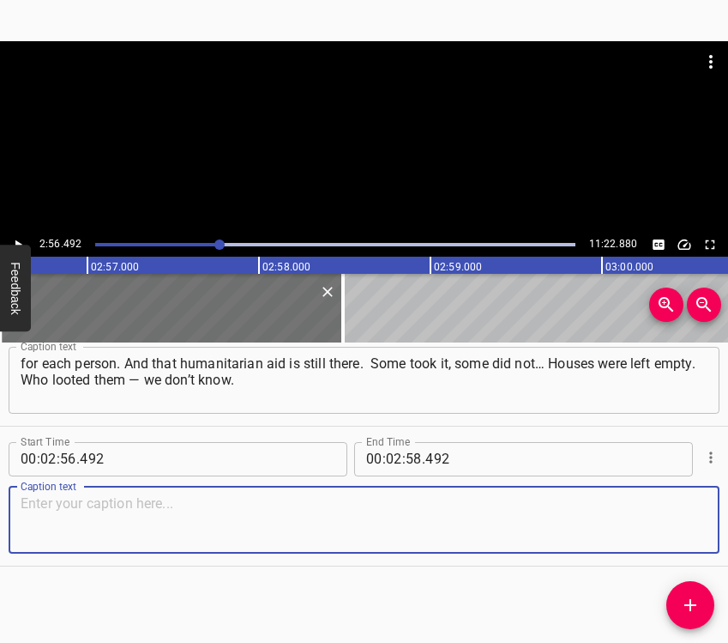
paste textarea "There were such shellings that… For example, we were sitting in the yard of the…"
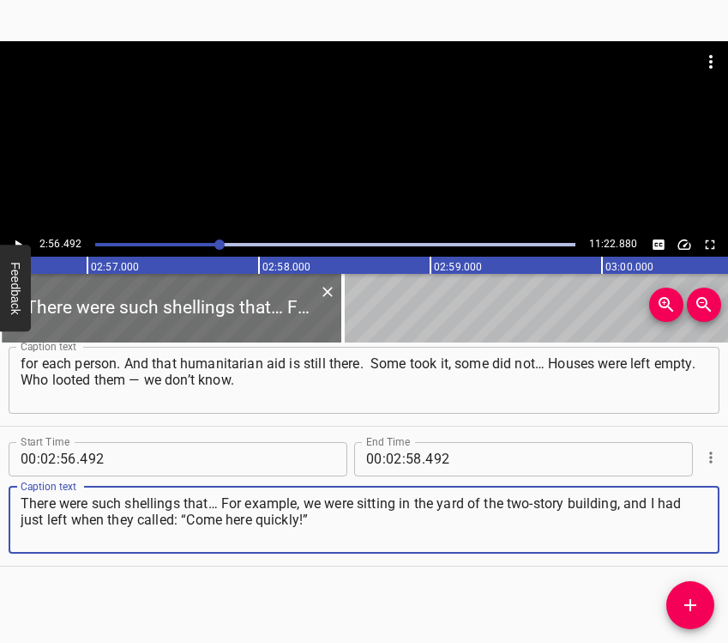
type textarea "There were such shellings that… For example, we were sitting in the yard of the…"
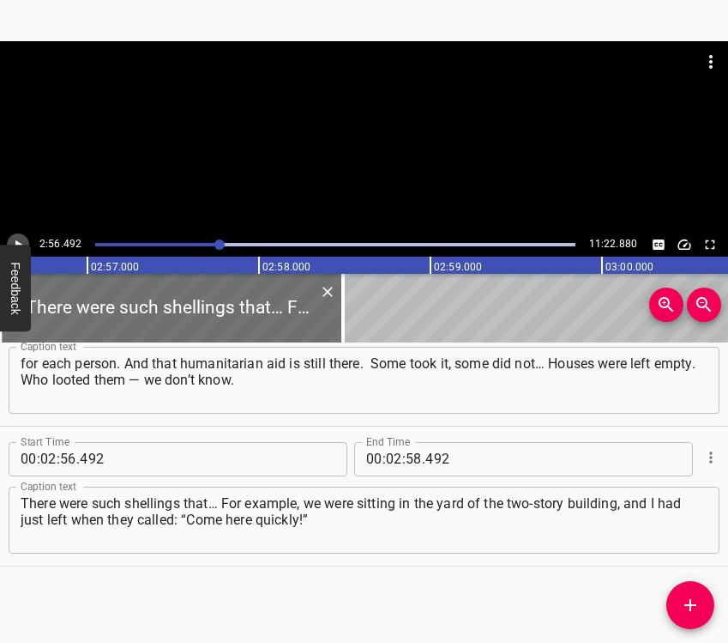
click at [18, 238] on icon "Play/Pause" at bounding box center [17, 244] width 15 height 15
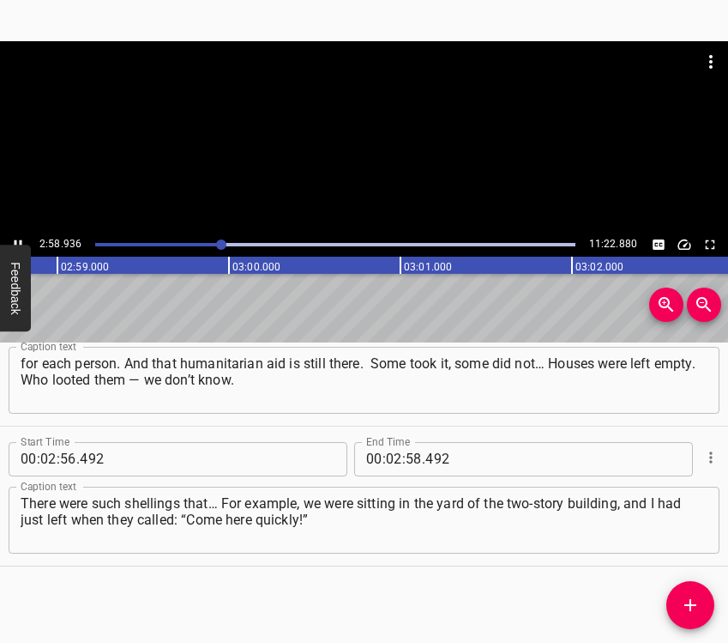
scroll to position [0, 30701]
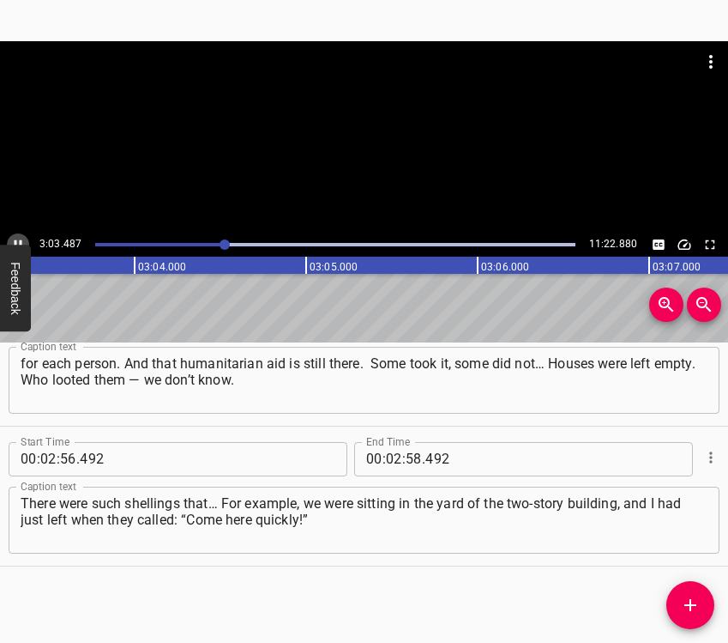
click at [15, 233] on button "Play/Pause" at bounding box center [18, 244] width 22 height 22
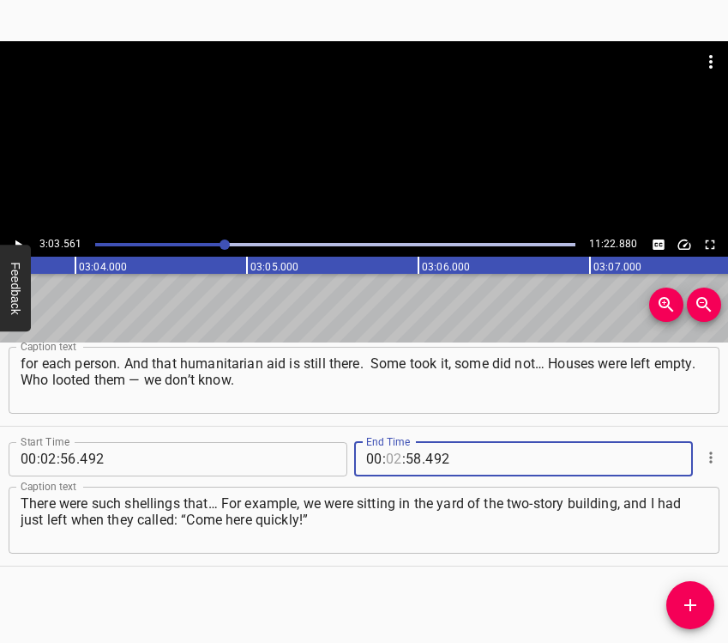
click at [391, 454] on input "number" at bounding box center [394, 459] width 16 height 34
type input "03"
type input "561"
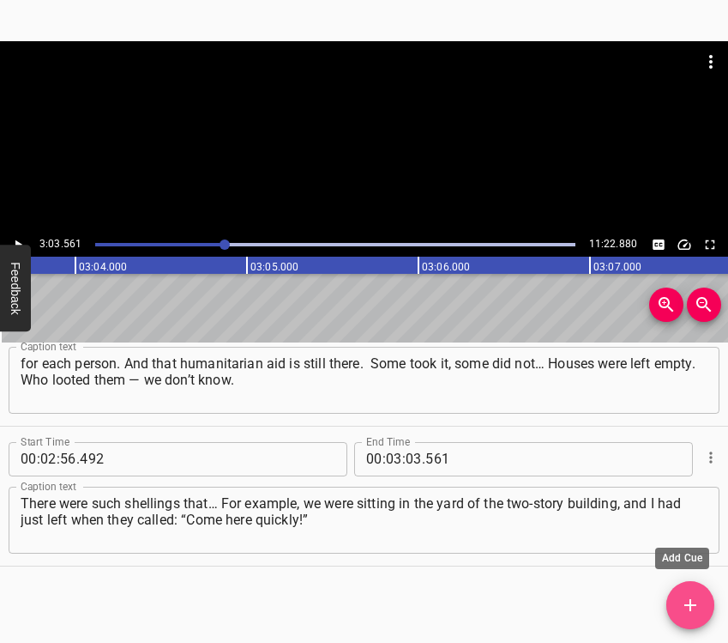
click at [679, 595] on span "Add Cue" at bounding box center [691, 605] width 48 height 21
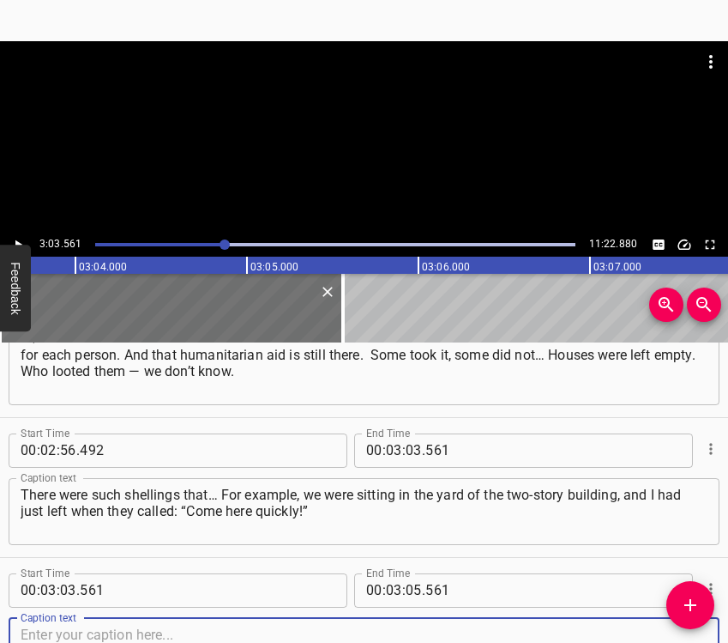
scroll to position [3136, 0]
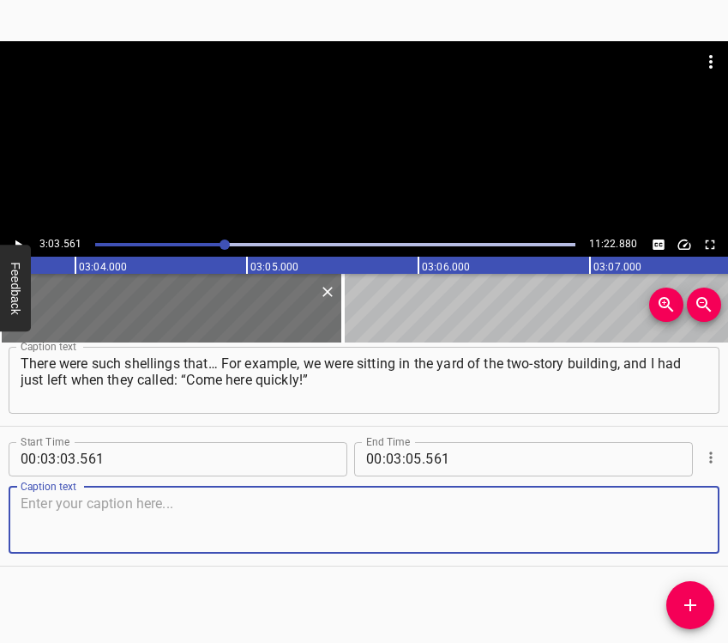
click at [677, 527] on textarea at bounding box center [364, 519] width 687 height 49
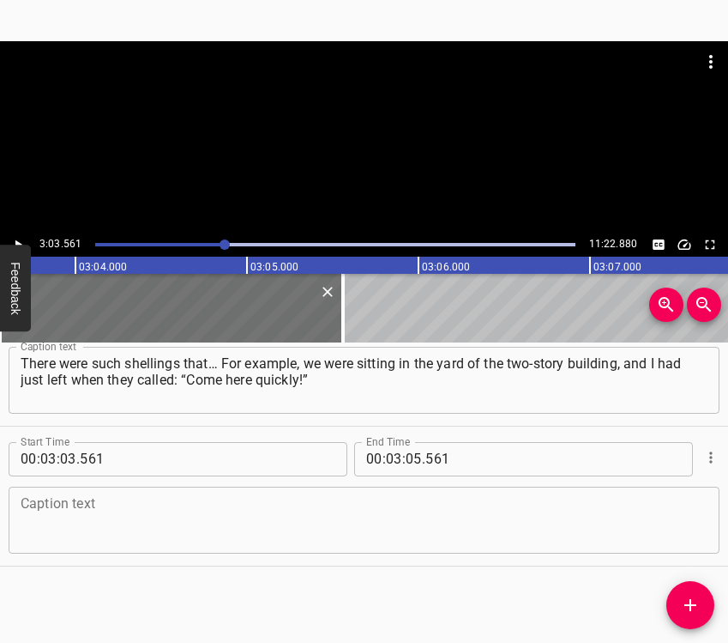
click at [176, 513] on textarea at bounding box center [364, 519] width 687 height 49
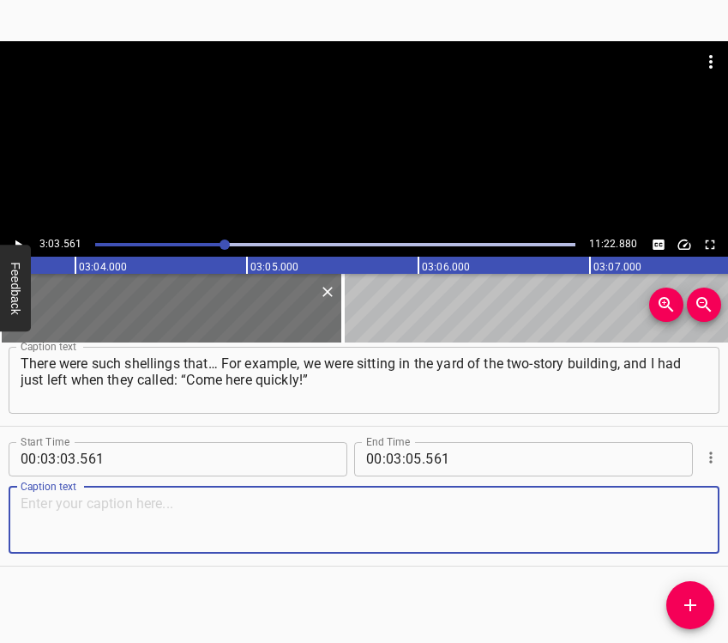
paste textarea "And nearby a house was hit, and in the two-story building the windows shattered…"
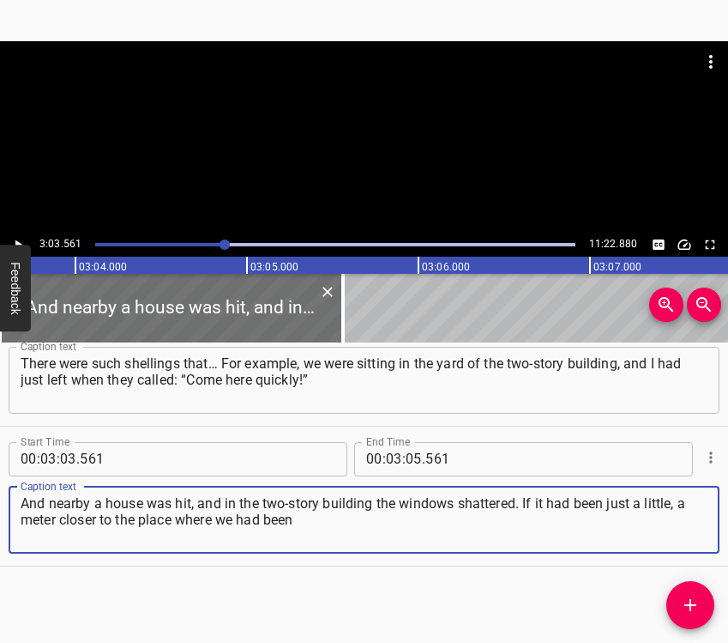
type textarea "And nearby a house was hit, and in the two-story building the windows shattered…"
click at [23, 237] on icon "Play/Pause" at bounding box center [17, 244] width 15 height 15
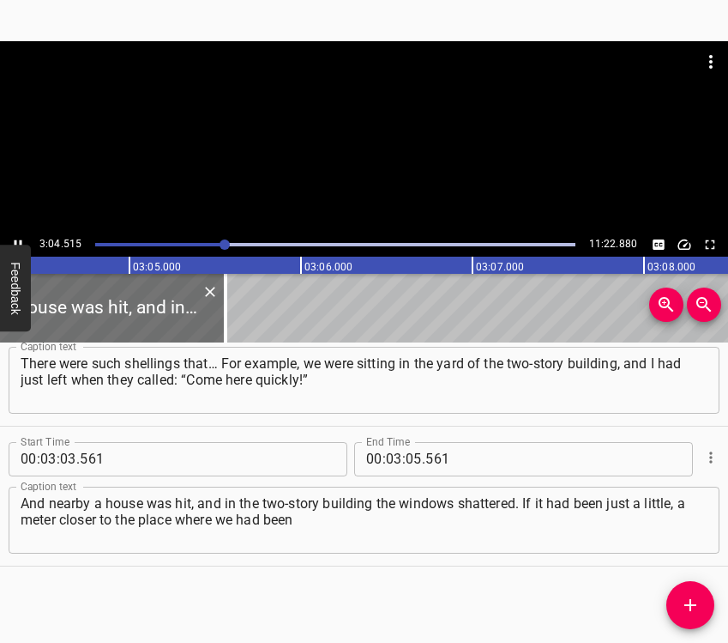
scroll to position [0, 31658]
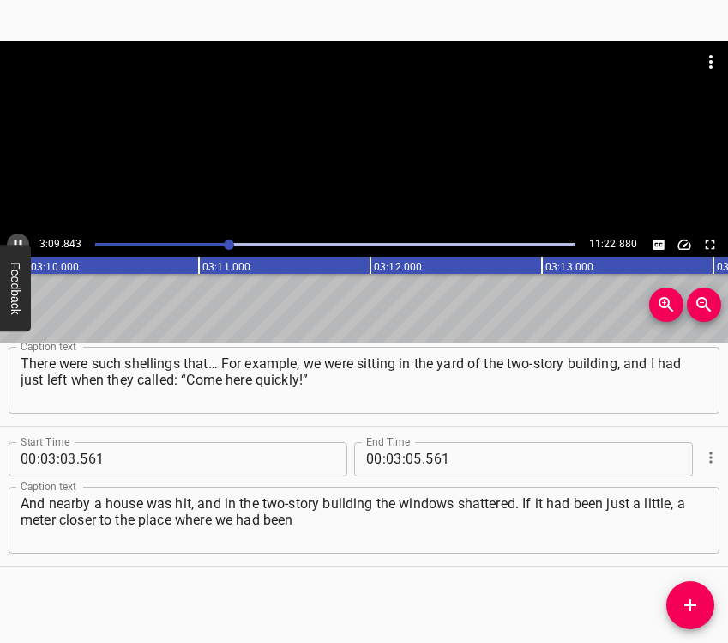
click at [18, 238] on icon "Play/Pause" at bounding box center [17, 244] width 15 height 15
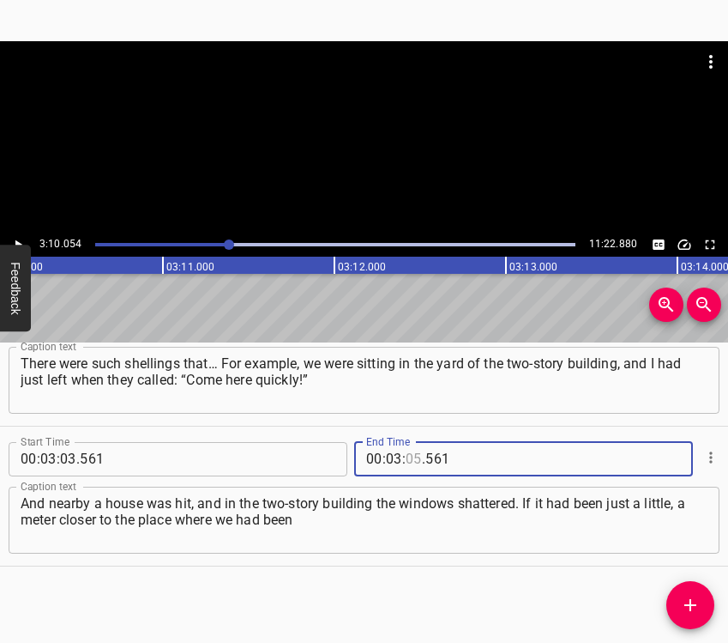
click at [406, 456] on input "number" at bounding box center [414, 459] width 16 height 34
type input "10"
type input "054"
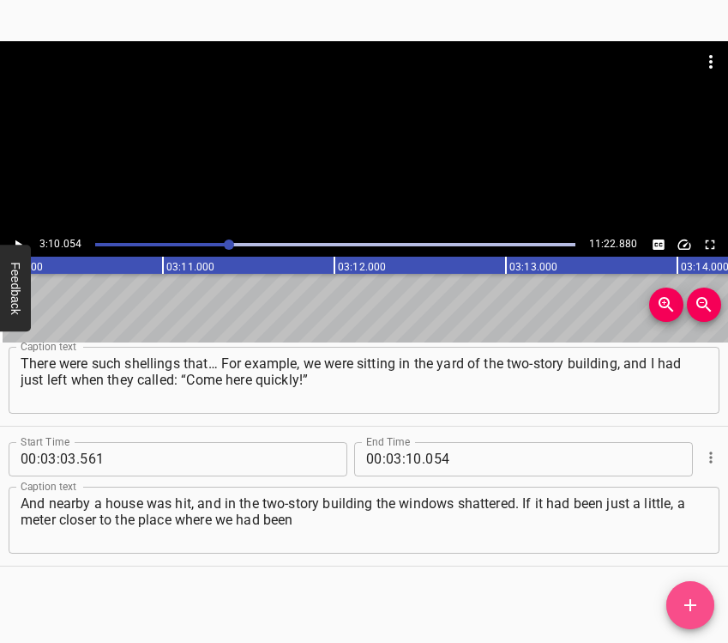
click at [695, 601] on icon "Add Cue" at bounding box center [690, 605] width 21 height 21
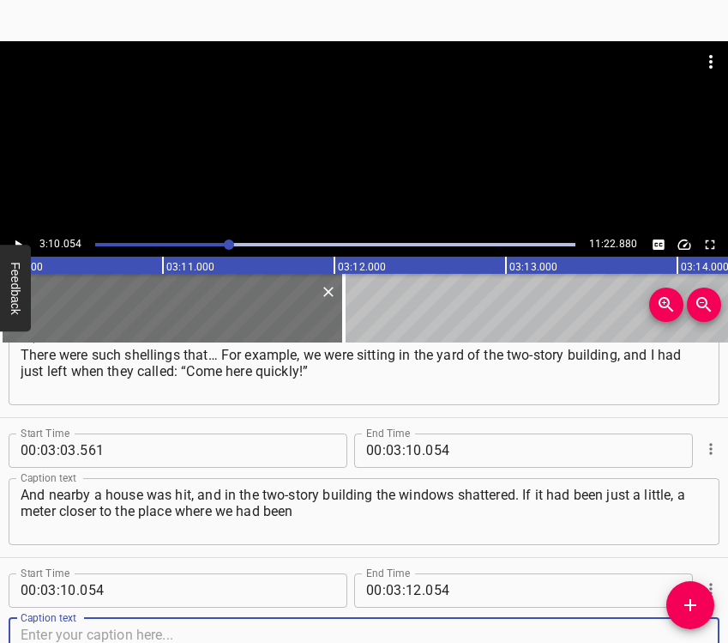
scroll to position [3275, 0]
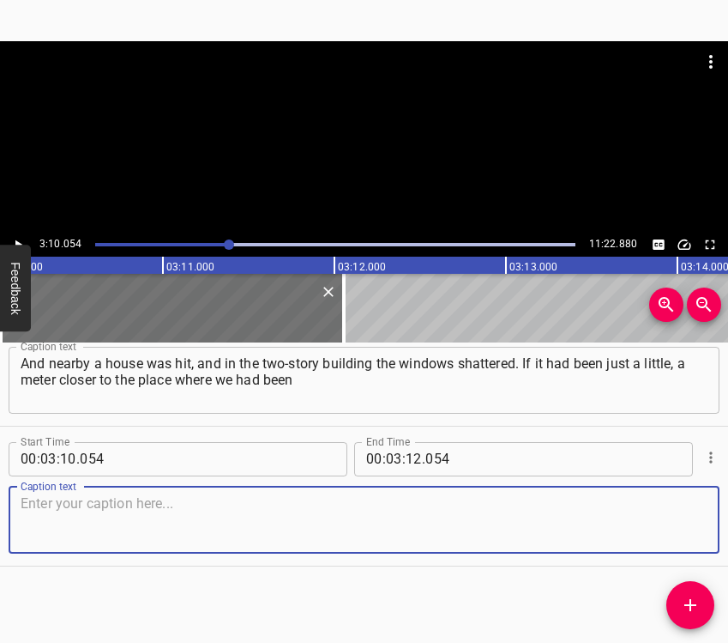
drag, startPoint x: 673, startPoint y: 522, endPoint x: 727, endPoint y: 501, distance: 58.1
click at [675, 522] on textarea at bounding box center [364, 519] width 687 height 49
click at [168, 505] on textarea at bounding box center [364, 519] width 687 height 49
paste textarea "sitting on the bench, we would have been cut by the glass. Since then, we began…"
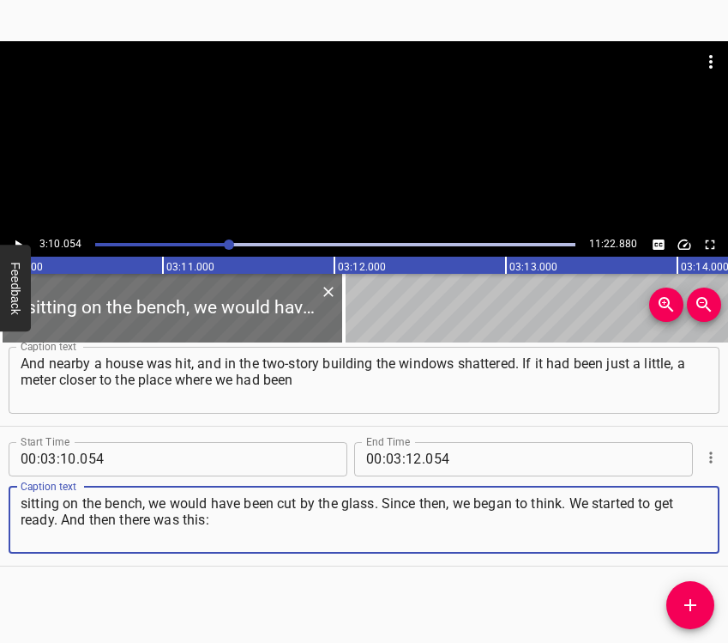
type textarea "sitting on the bench, we would have been cut by the glass. Since then, we began…"
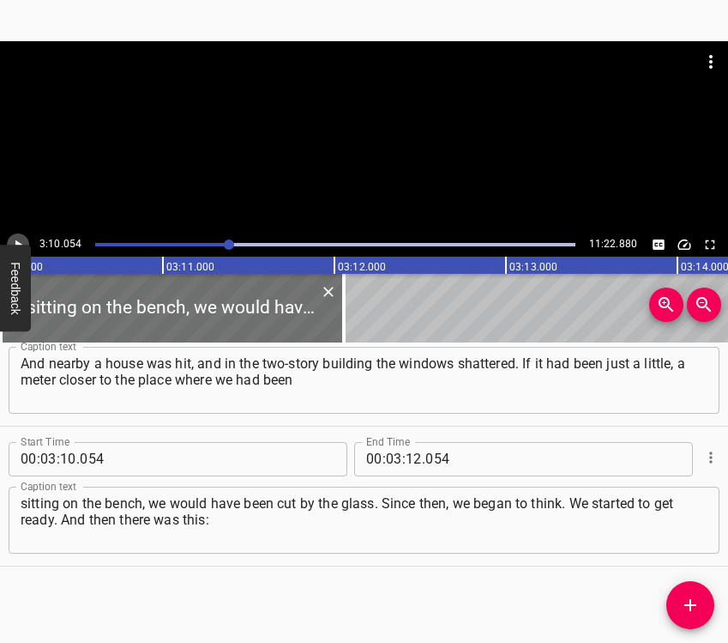
click at [26, 237] on button "Play/Pause" at bounding box center [18, 244] width 22 height 22
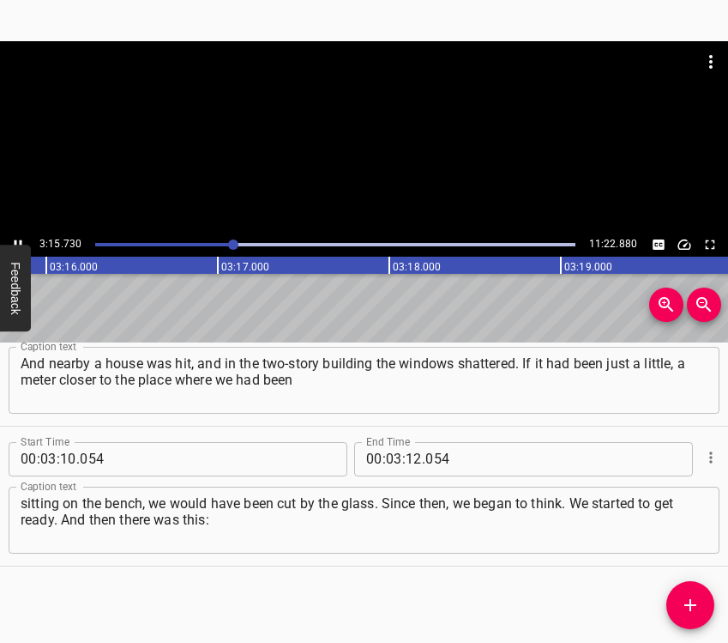
click at [18, 245] on button "Feedback" at bounding box center [15, 287] width 31 height 87
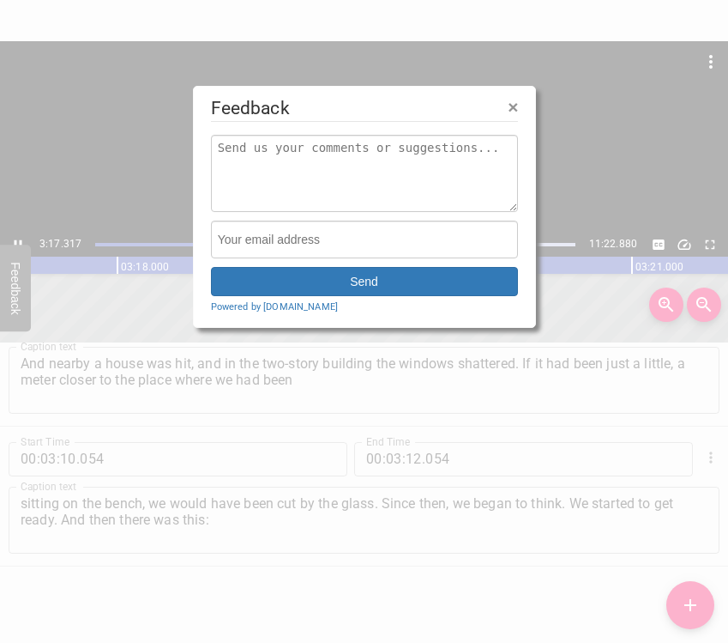
click at [516, 102] on span "×" at bounding box center [513, 107] width 10 height 20
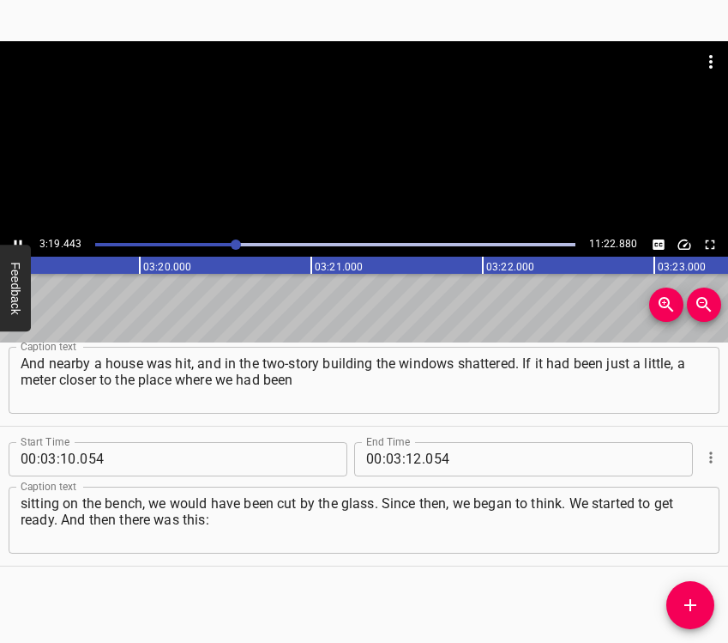
click at [18, 240] on icon "Play/Pause" at bounding box center [17, 244] width 15 height 15
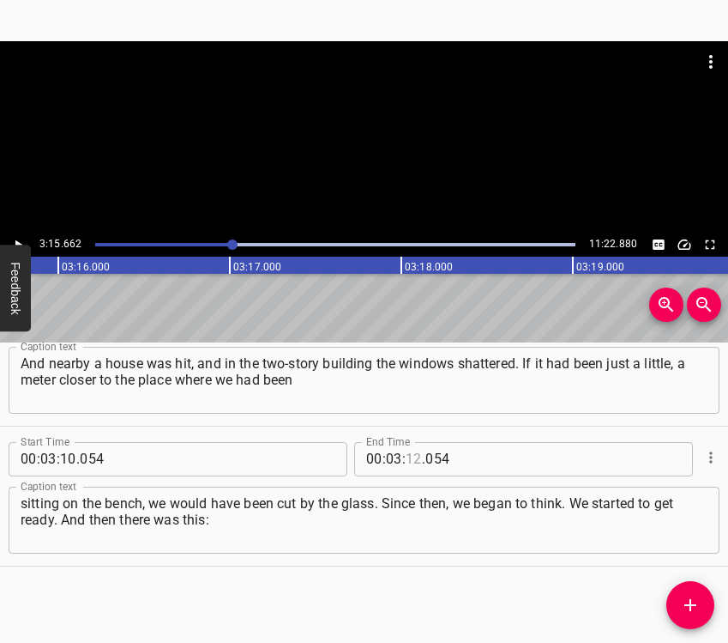
click at [413, 458] on input "number" at bounding box center [414, 459] width 16 height 34
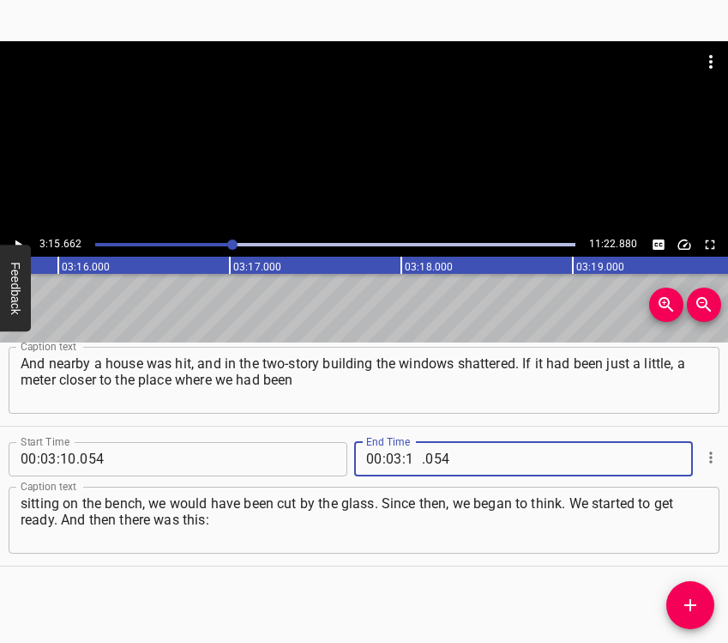
type input "15"
type input "662"
click at [685, 607] on icon "Add Cue" at bounding box center [690, 605] width 21 height 21
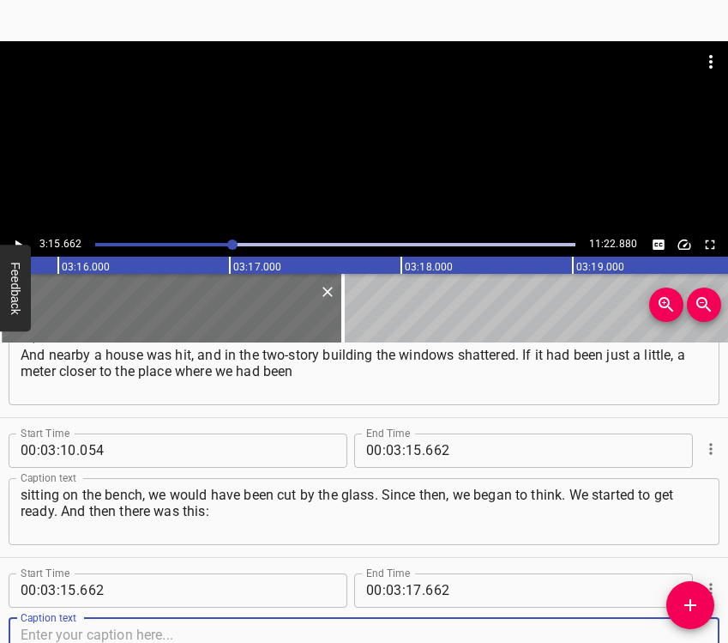
scroll to position [3415, 0]
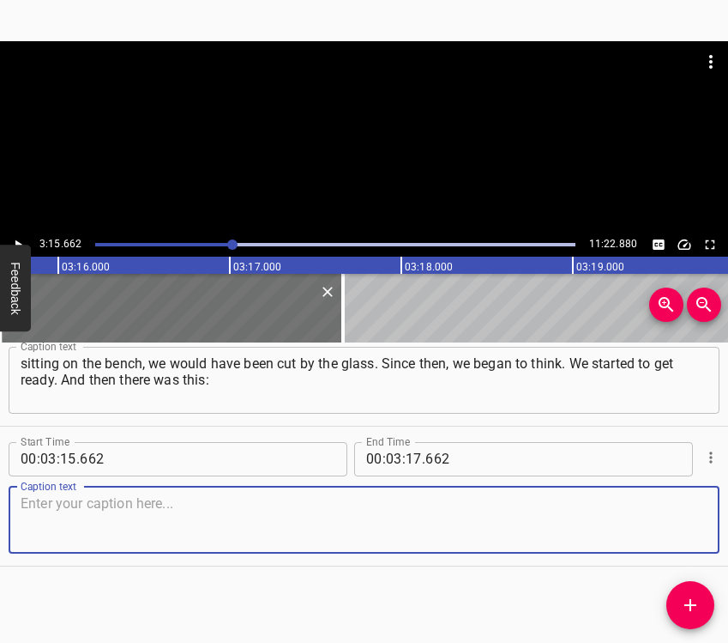
drag, startPoint x: 667, startPoint y: 536, endPoint x: 724, endPoint y: 510, distance: 63.0
click at [673, 532] on textarea at bounding box center [364, 519] width 687 height 49
click at [61, 515] on textarea at bounding box center [364, 519] width 687 height 49
paste textarea "I was lying in bed, and the shelling around was so heavy that the bed was shaki…"
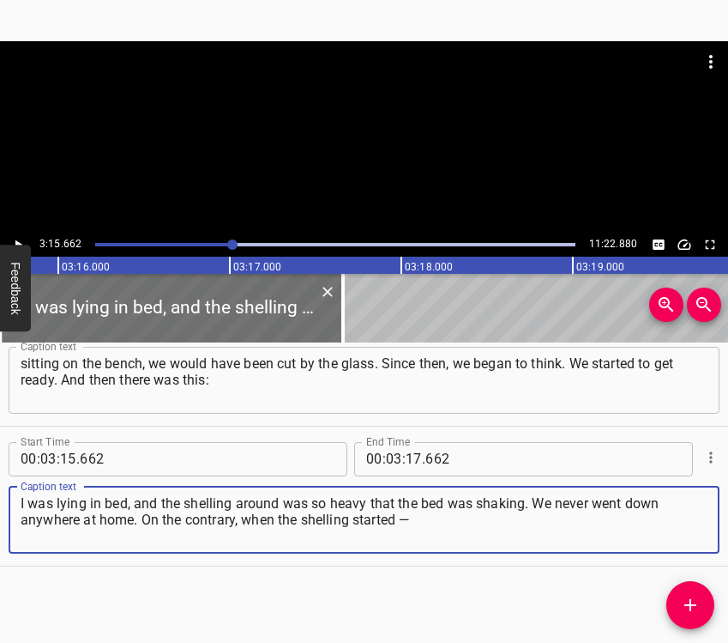
type textarea "I was lying in bed, and the shelling around was so heavy that the bed was shaki…"
click at [28, 236] on div "3:15.662 11:22.880" at bounding box center [364, 244] width 728 height 24
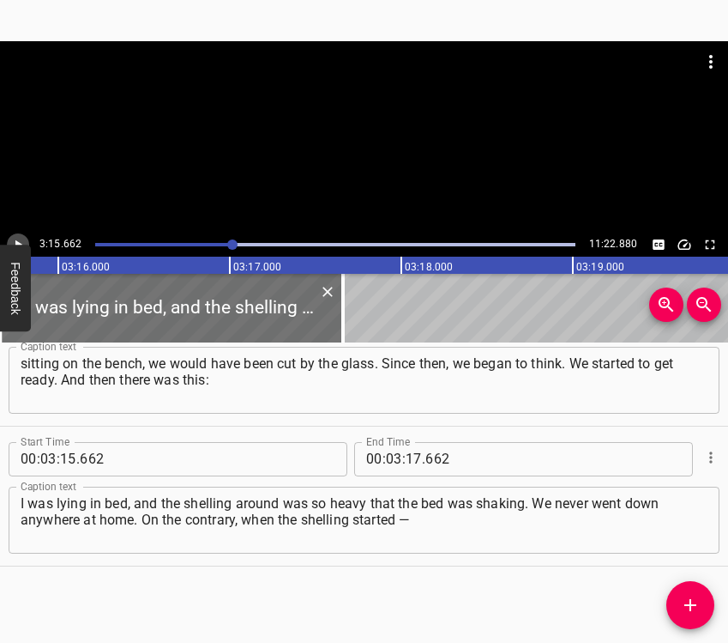
click at [17, 238] on icon "Play/Pause" at bounding box center [17, 244] width 15 height 15
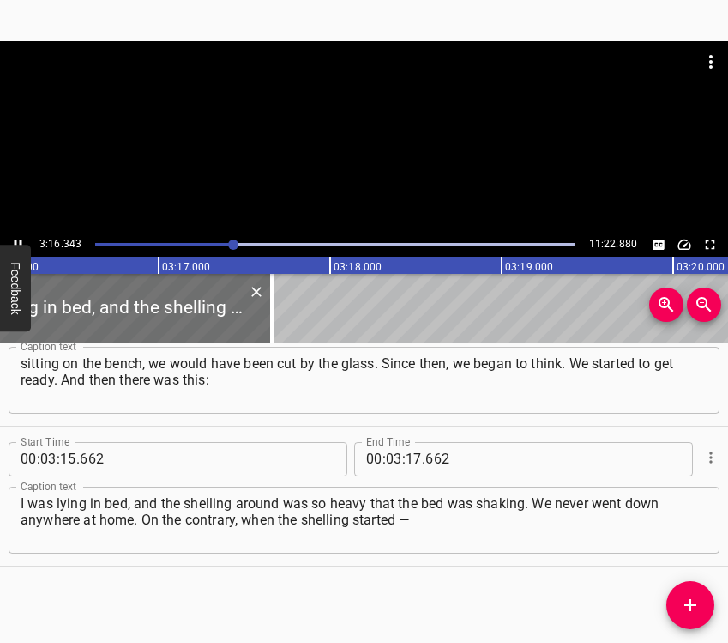
scroll to position [0, 33688]
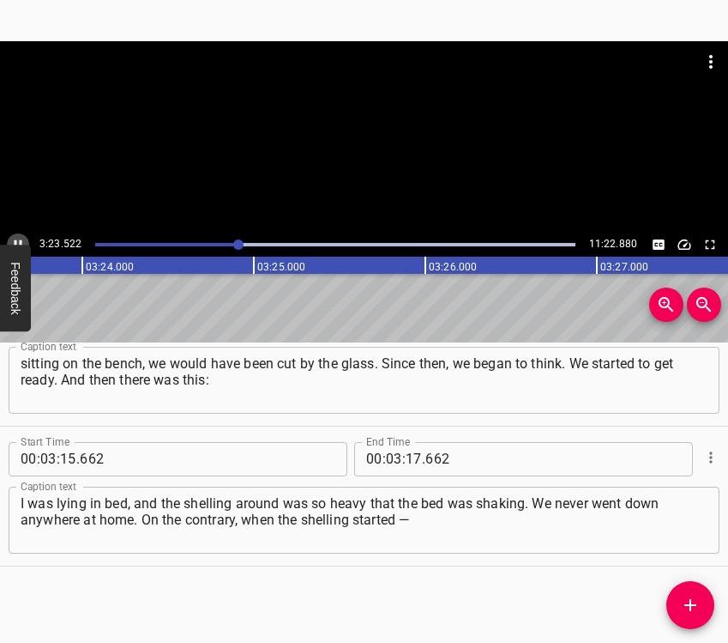
click at [21, 234] on button "Play/Pause" at bounding box center [18, 244] width 22 height 22
click at [422, 458] on span "." at bounding box center [423, 459] width 3 height 34
click at [409, 456] on input "number" at bounding box center [414, 459] width 16 height 34
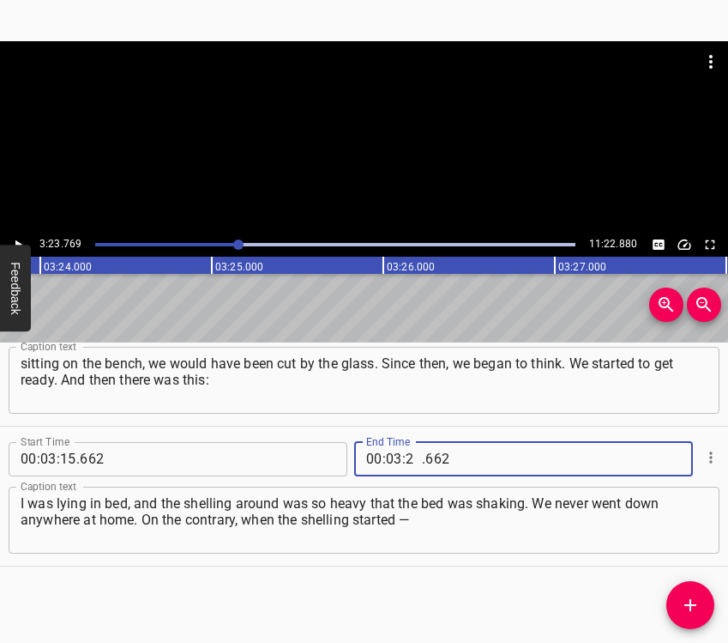
type input "23"
type input "769"
click at [689, 595] on icon "Add Cue" at bounding box center [690, 605] width 21 height 21
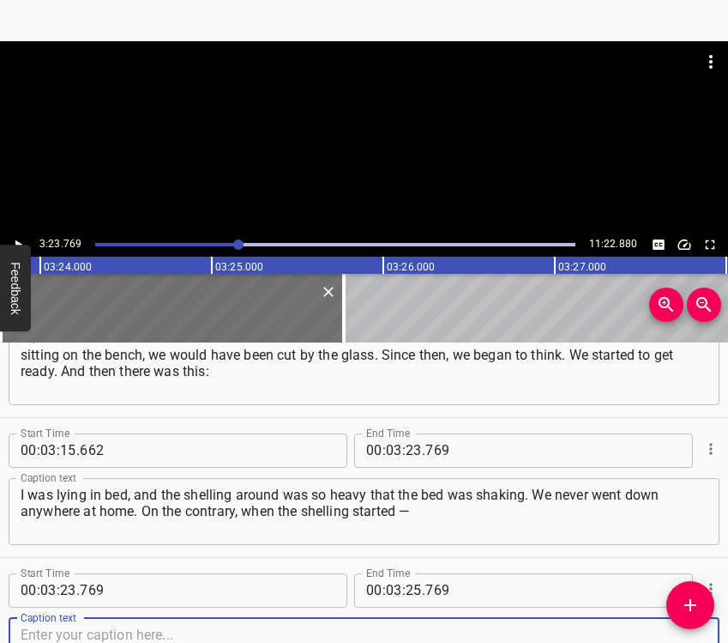
scroll to position [3555, 0]
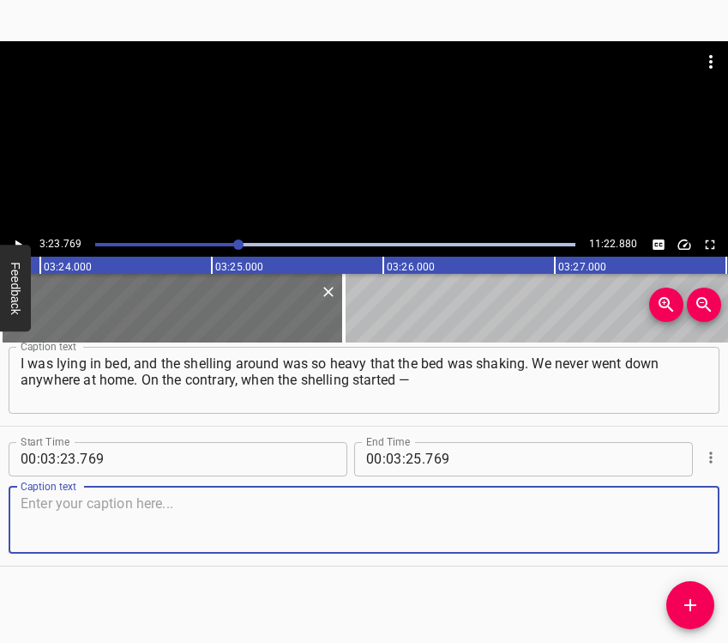
drag, startPoint x: 647, startPoint y: 522, endPoint x: 721, endPoint y: 504, distance: 75.9
click at [648, 522] on textarea at bounding box center [364, 519] width 687 height 49
click at [70, 500] on textarea at bounding box center [364, 519] width 687 height 49
paste textarea "I would go outside and look where the strike had landed. I would watch — there …"
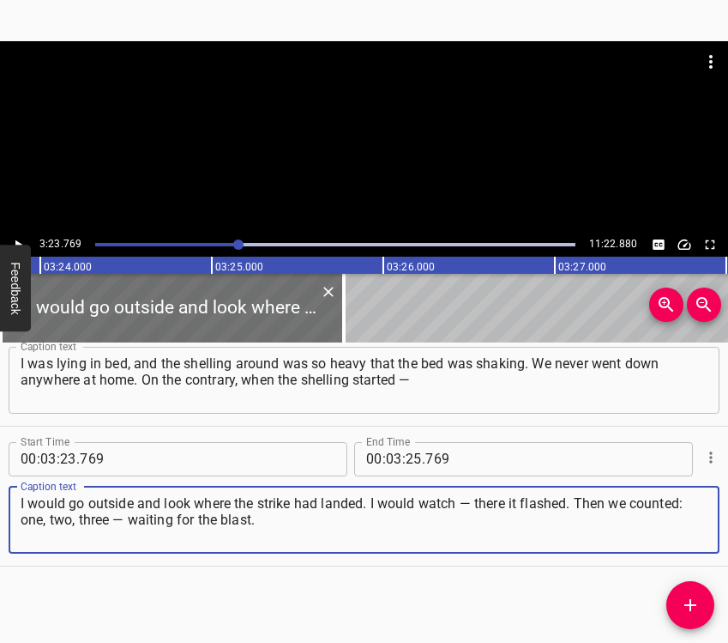
type textarea "I would go outside and look where the strike had landed. I would watch — there …"
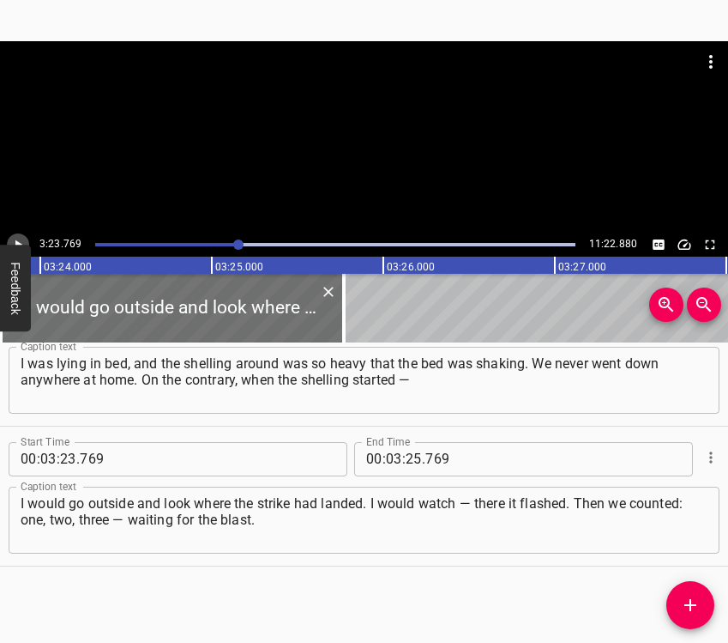
click at [20, 240] on icon "Play/Pause" at bounding box center [17, 244] width 15 height 15
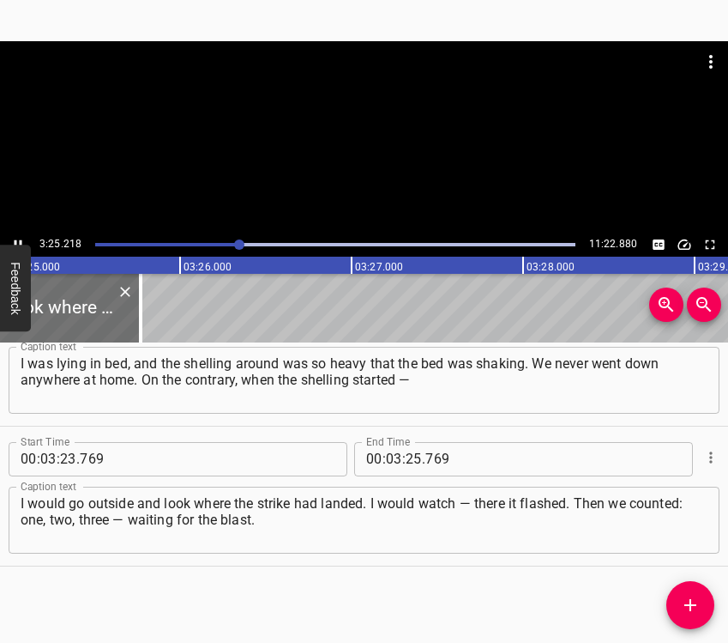
scroll to position [0, 35191]
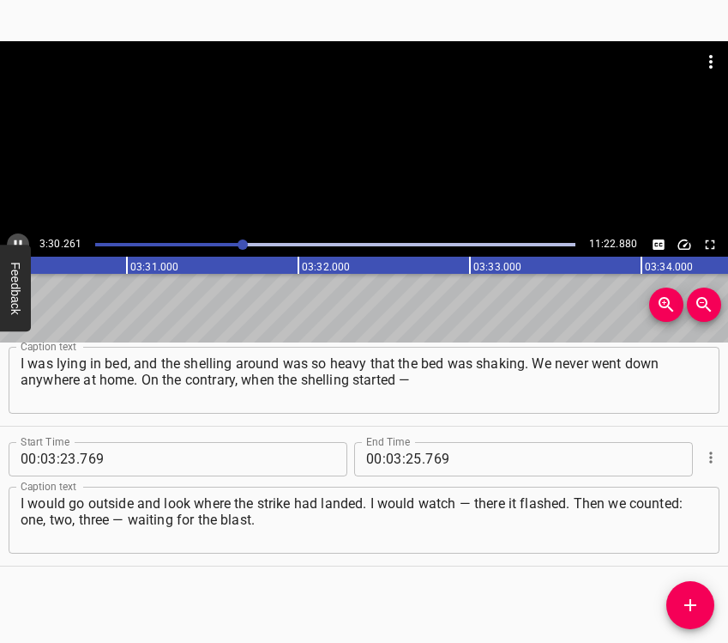
click at [20, 241] on icon "Play/Pause" at bounding box center [19, 243] width 8 height 9
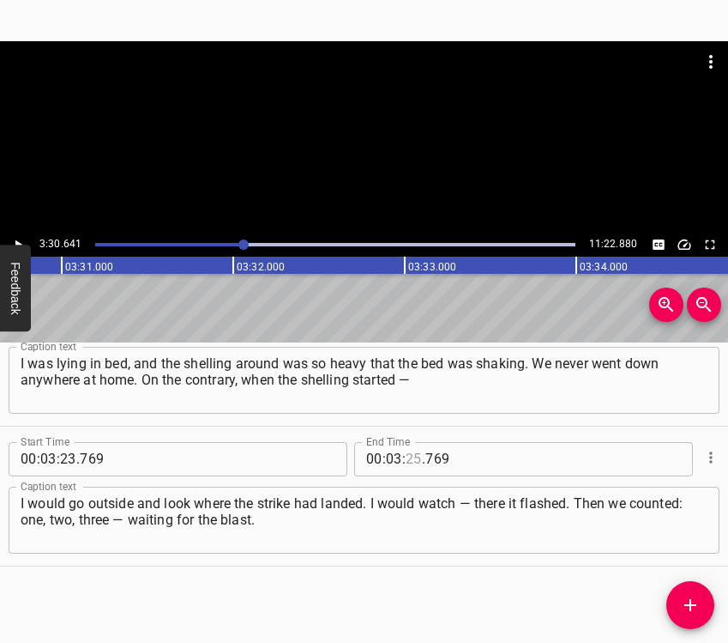
click at [412, 466] on input "number" at bounding box center [414, 459] width 16 height 34
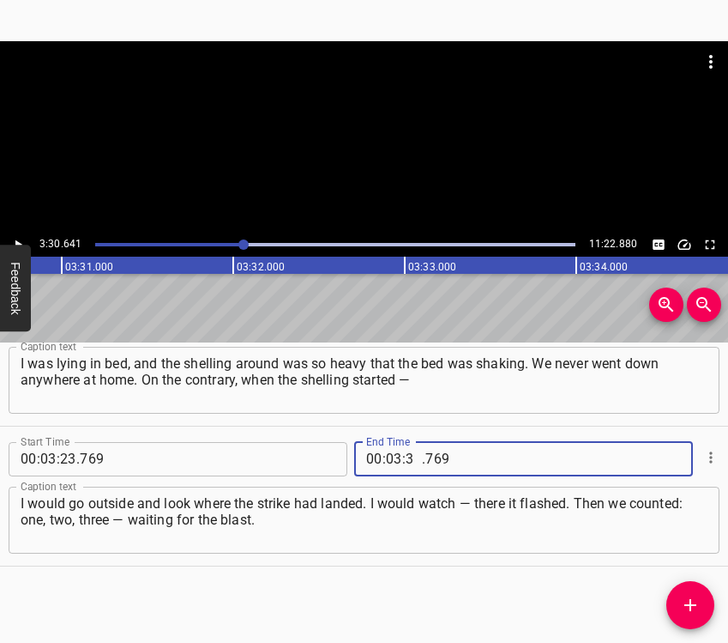
type input "30"
type input "641"
click at [685, 595] on icon "Add Cue" at bounding box center [690, 605] width 21 height 21
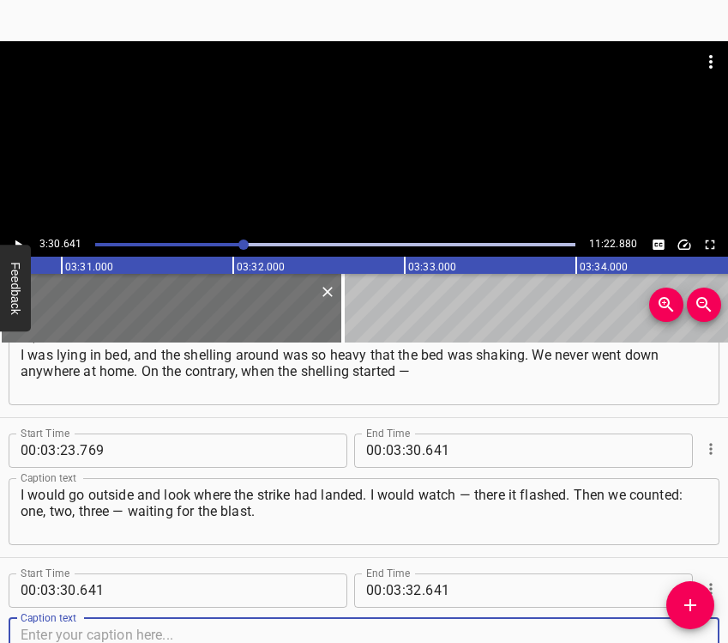
scroll to position [3695, 0]
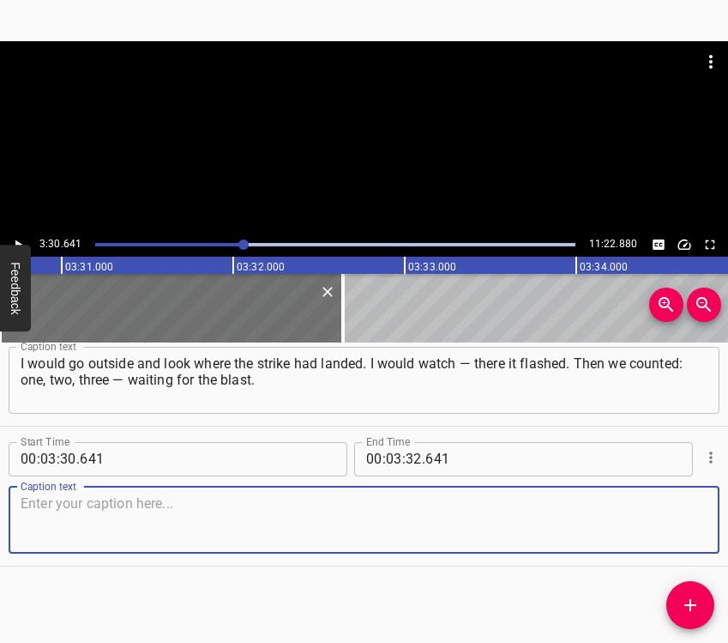
click at [669, 519] on textarea at bounding box center [364, 519] width 687 height 49
click at [85, 521] on textarea at bounding box center [364, 519] width 687 height 49
paste textarea "But once, I was standing at the corner of the house, and had just wanted to sta…"
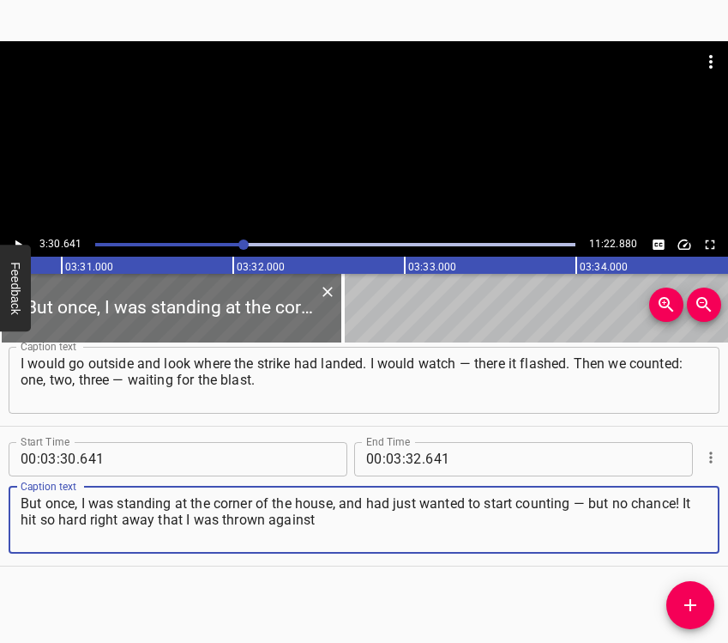
type textarea "But once, I was standing at the corner of the house, and had just wanted to sta…"
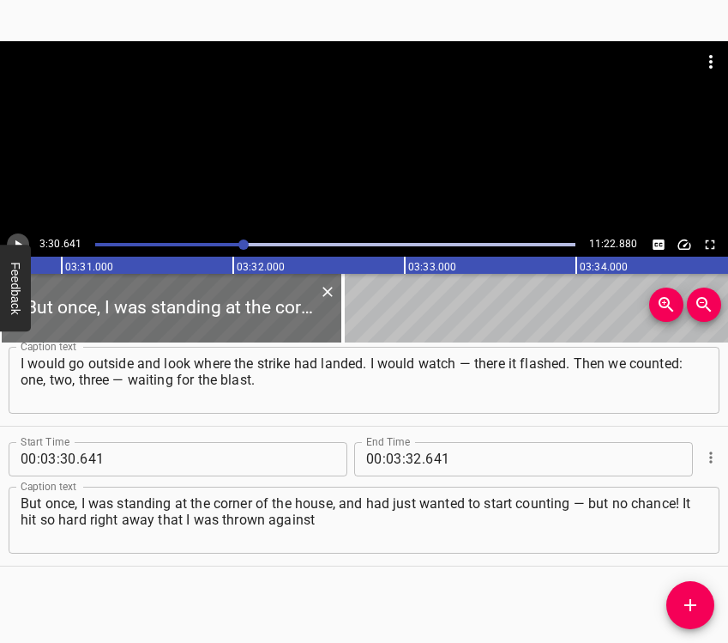
click at [18, 238] on icon "Play/Pause" at bounding box center [17, 244] width 15 height 15
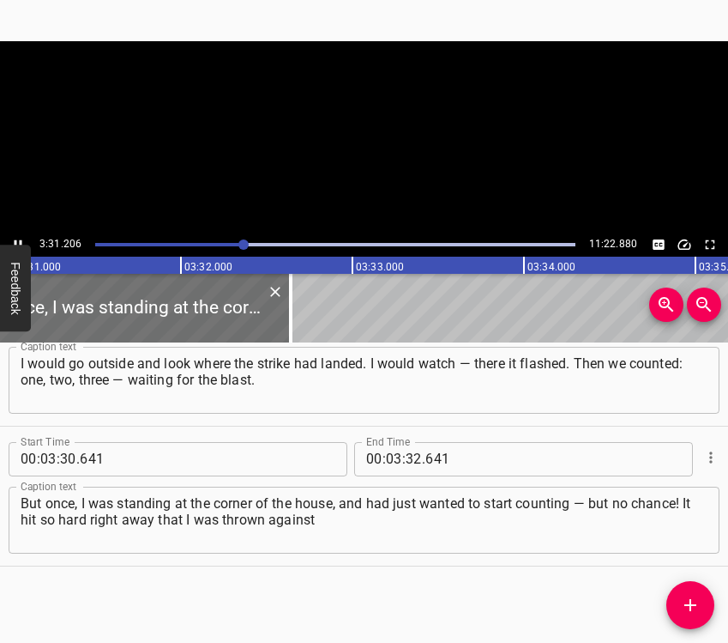
scroll to position [0, 36229]
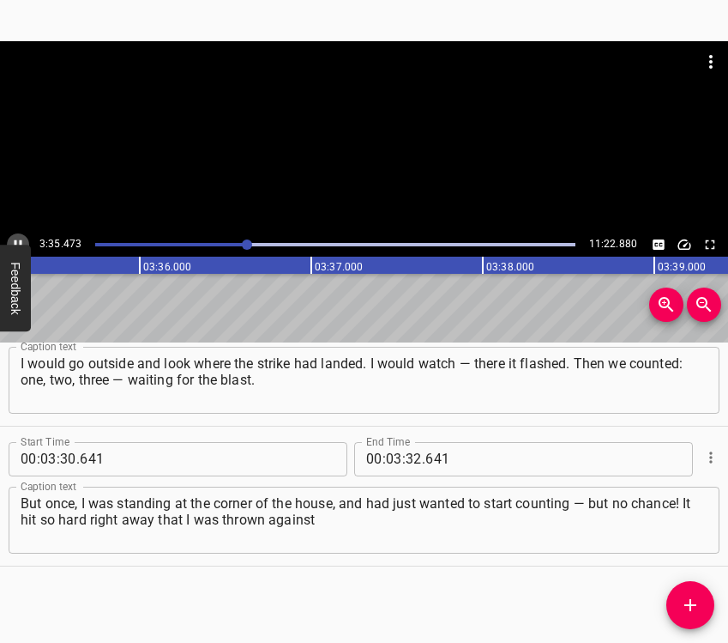
click at [19, 237] on icon "Play/Pause" at bounding box center [17, 244] width 15 height 15
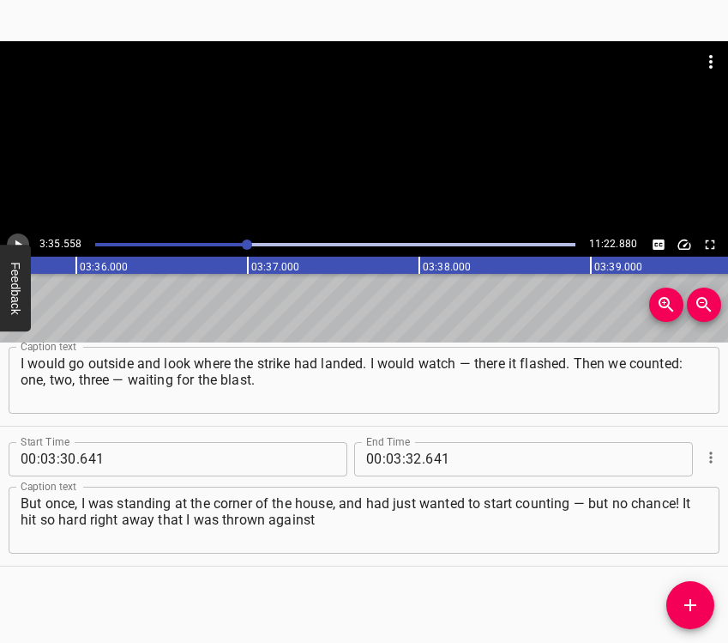
click at [19, 237] on icon "Play/Pause" at bounding box center [17, 244] width 15 height 15
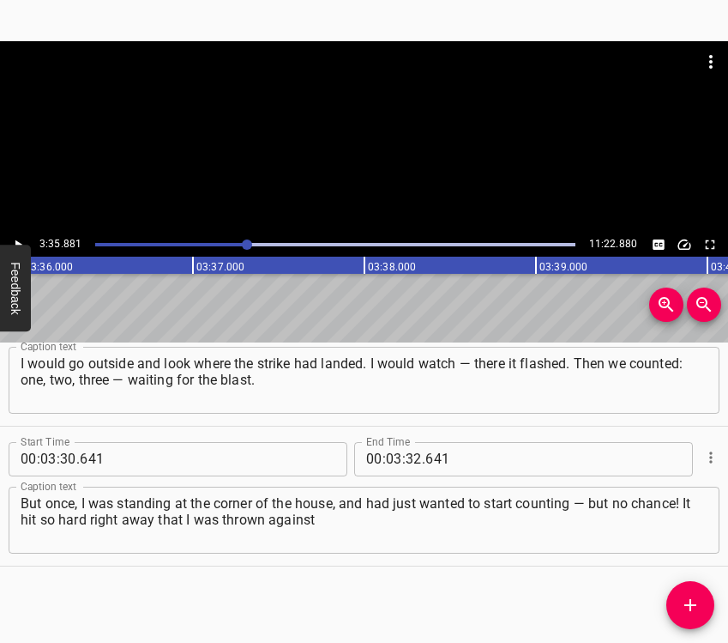
scroll to position [0, 37040]
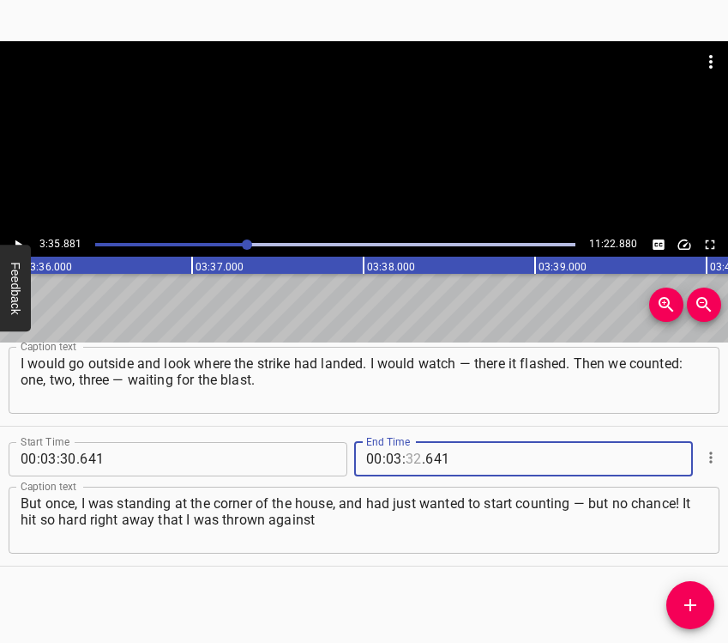
click at [410, 462] on input "number" at bounding box center [414, 459] width 16 height 34
type input "35"
type input "881"
click at [700, 601] on icon "Add Cue" at bounding box center [690, 605] width 21 height 21
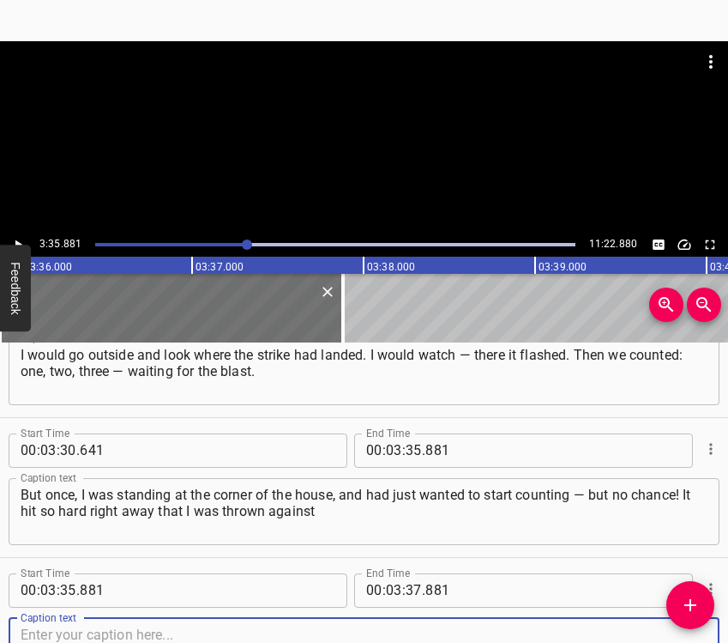
scroll to position [3835, 0]
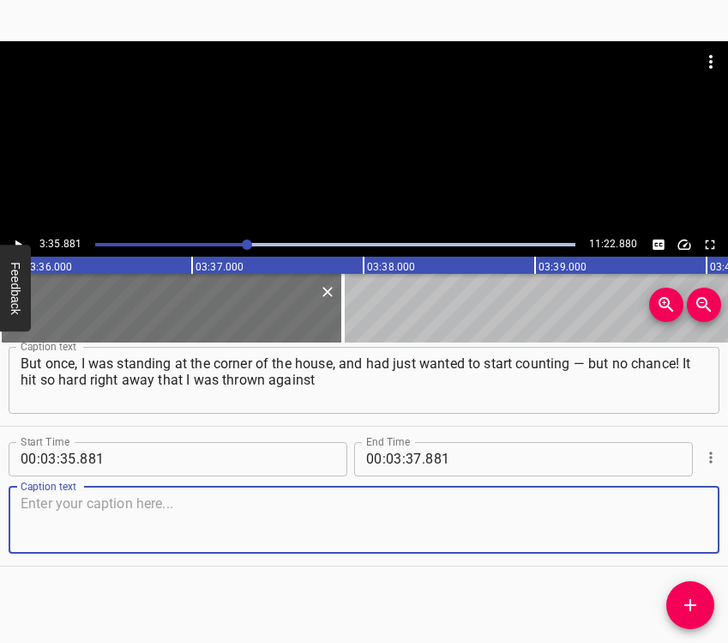
click at [660, 515] on textarea at bounding box center [364, 519] width 687 height 49
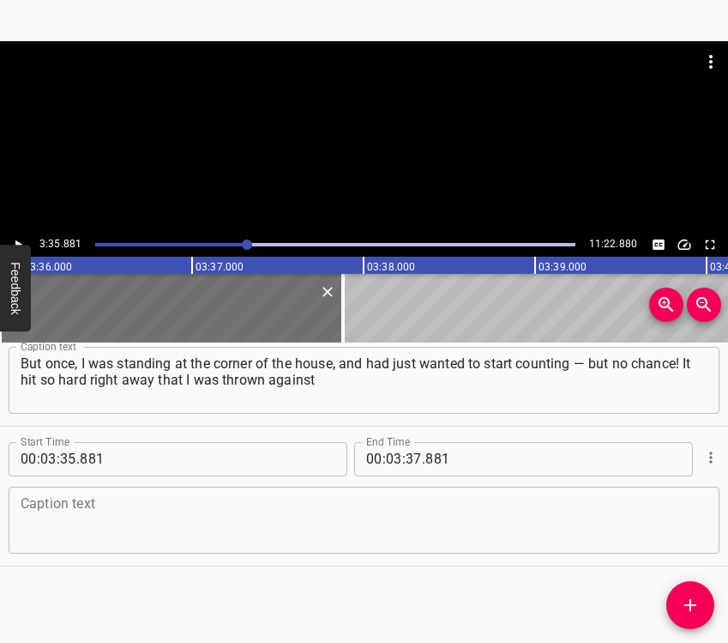
click at [169, 522] on textarea at bounding box center [364, 519] width 687 height 49
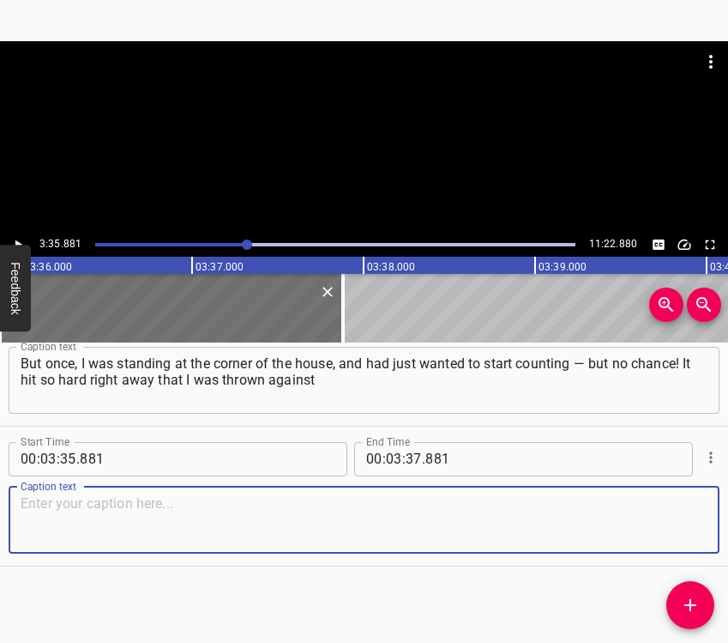
paste textarea "the wall of the house. Since then, I began to be afraid. I worked for 50 years …"
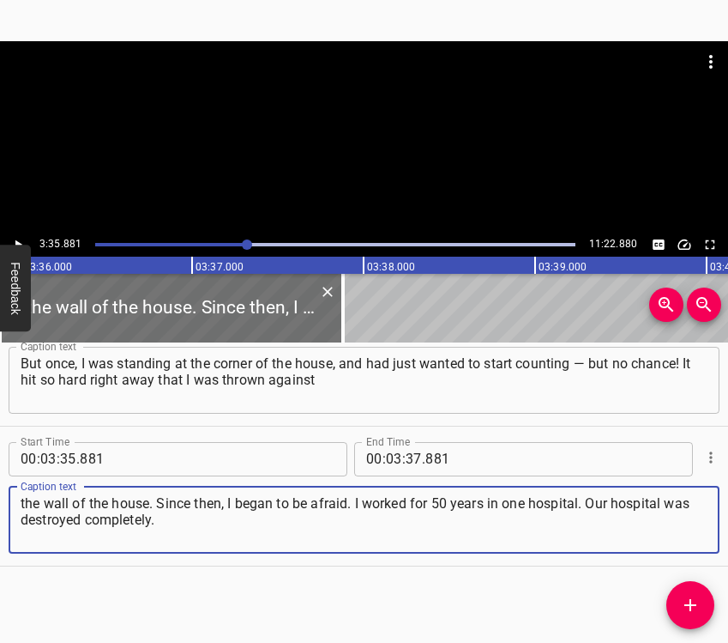
type textarea "the wall of the house. Since then, I began to be afraid. I worked for 50 years …"
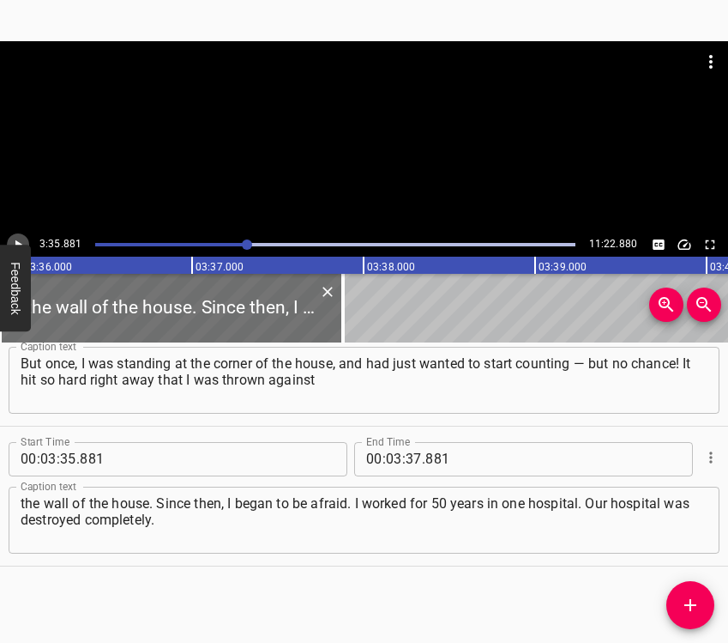
click at [15, 238] on icon "Play/Pause" at bounding box center [17, 244] width 15 height 15
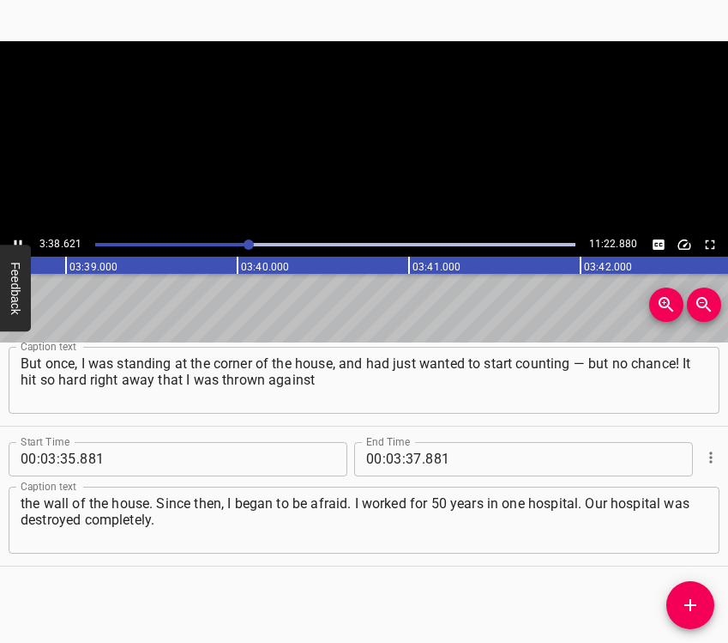
scroll to position [0, 37510]
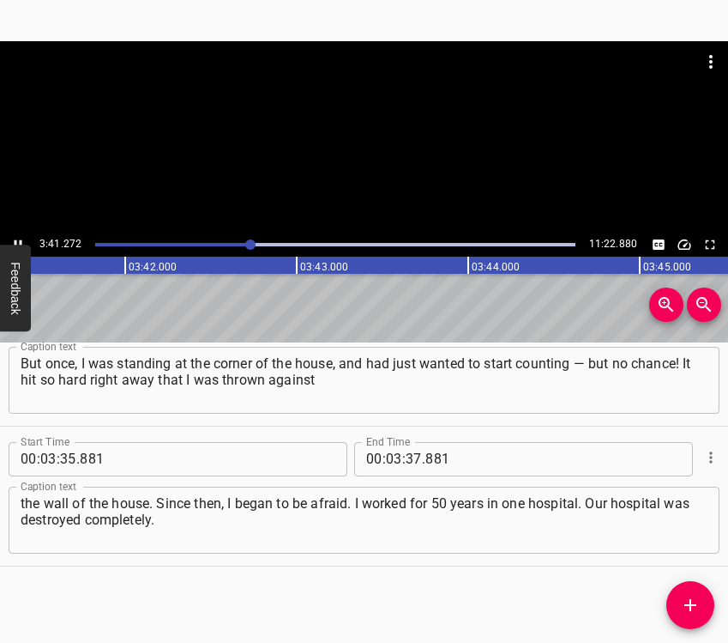
click at [17, 237] on icon "Play/Pause" at bounding box center [17, 244] width 15 height 15
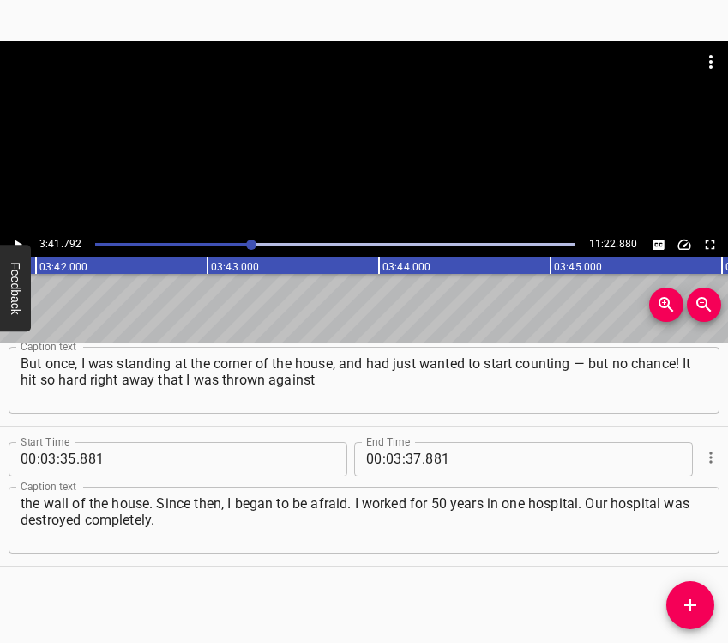
click at [24, 240] on icon "Play/Pause" at bounding box center [17, 244] width 15 height 15
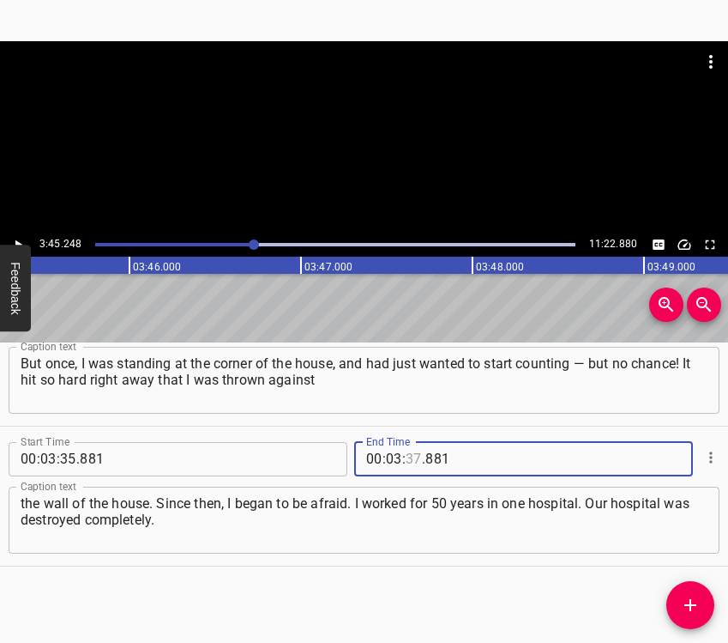
click at [406, 452] on input "number" at bounding box center [414, 459] width 16 height 34
type input "45"
type input "248"
click at [697, 610] on icon "Add Cue" at bounding box center [690, 605] width 21 height 21
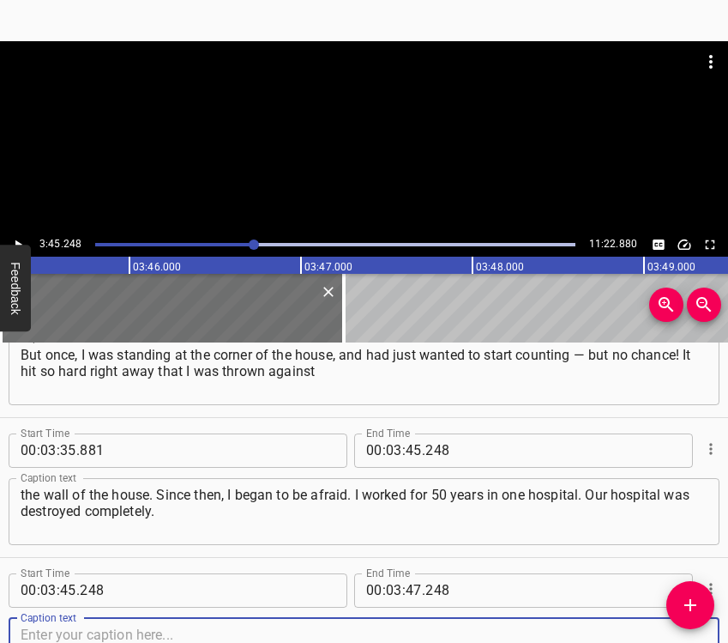
scroll to position [3975, 0]
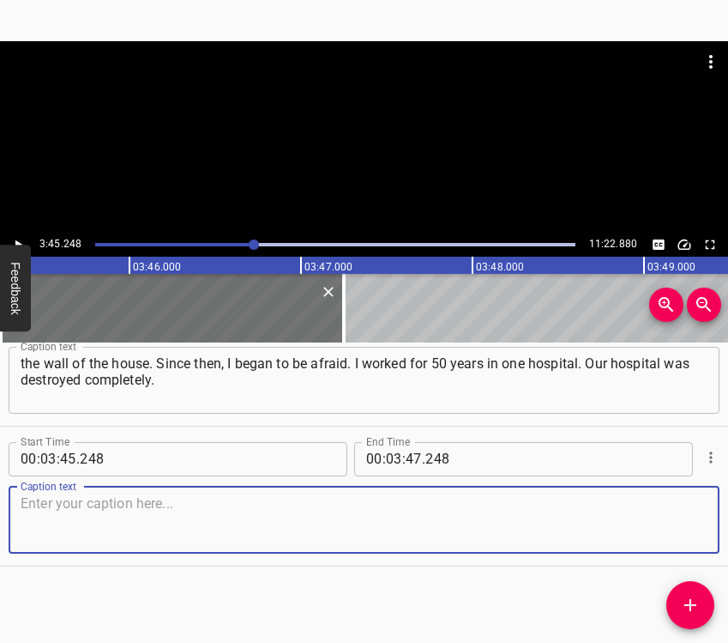
drag, startPoint x: 682, startPoint y: 519, endPoint x: 692, endPoint y: 517, distance: 10.4
click at [692, 517] on textarea at bounding box center [364, 519] width 687 height 49
click at [47, 513] on textarea at bounding box center [364, 519] width 687 height 49
paste textarea "It was leveled to the ground, nothing remained. I still… Even when our people f…"
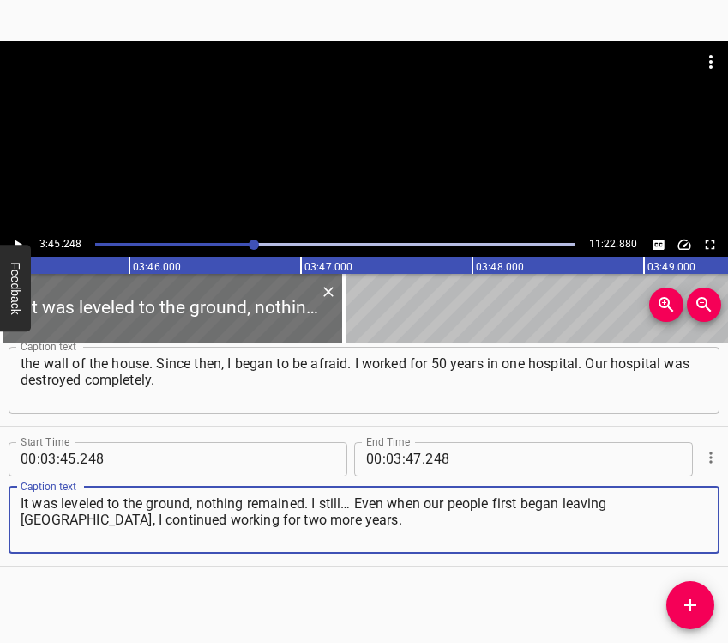
type textarea "It was leveled to the ground, nothing remained. I still… Even when our people f…"
click at [22, 236] on button "Play/Pause" at bounding box center [18, 244] width 22 height 22
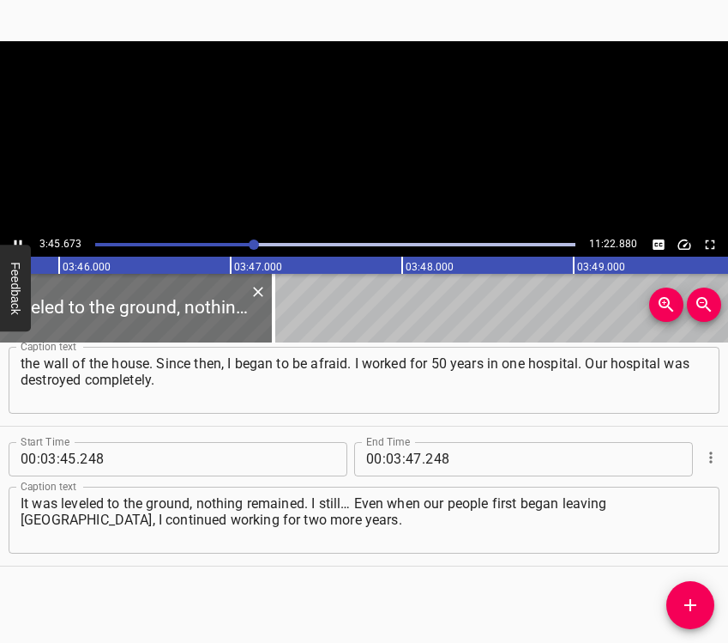
scroll to position [0, 38720]
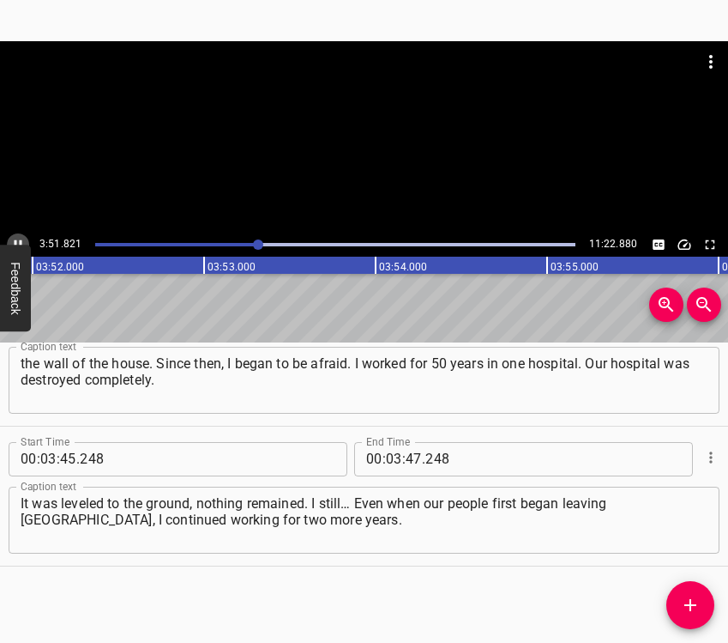
click at [16, 235] on button "Play/Pause" at bounding box center [18, 244] width 22 height 22
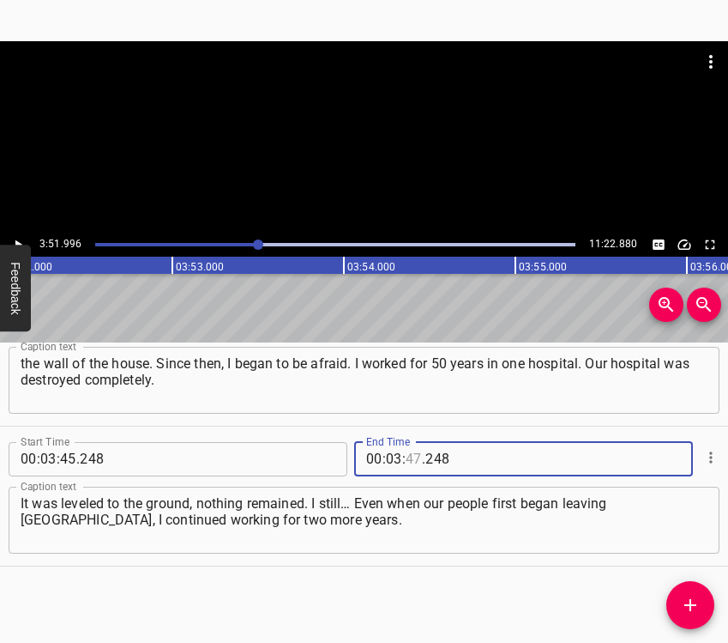
click at [406, 450] on input "number" at bounding box center [414, 459] width 16 height 34
type input "51"
type input "996"
click at [688, 596] on icon "Add Cue" at bounding box center [690, 605] width 21 height 21
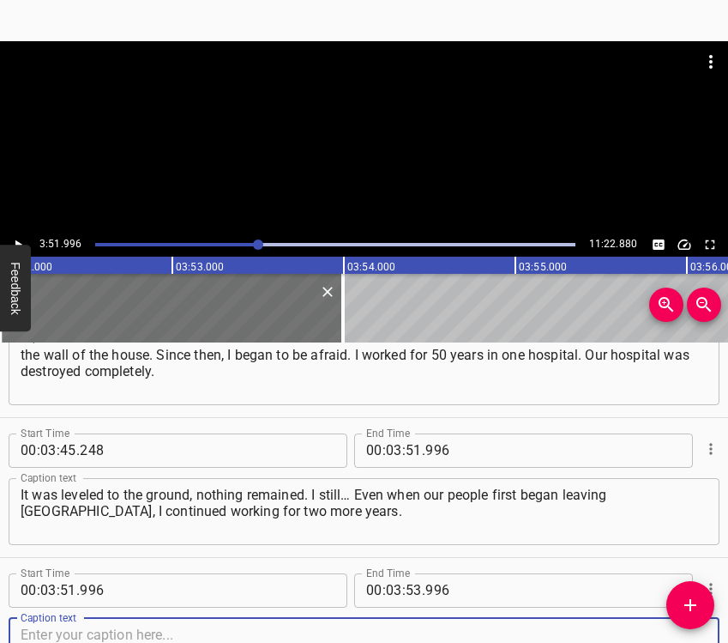
scroll to position [4114, 0]
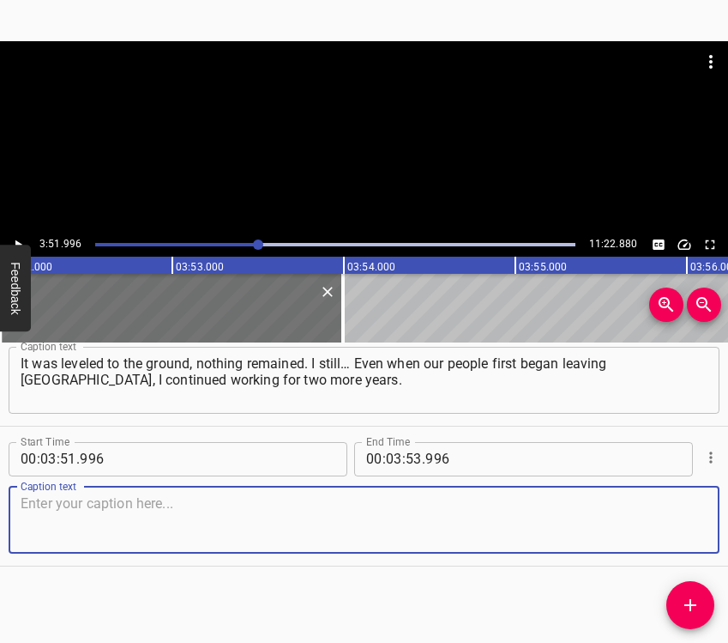
click at [639, 496] on textarea at bounding box center [364, 519] width 687 height 49
click at [649, 505] on textarea at bounding box center [364, 519] width 687 height 49
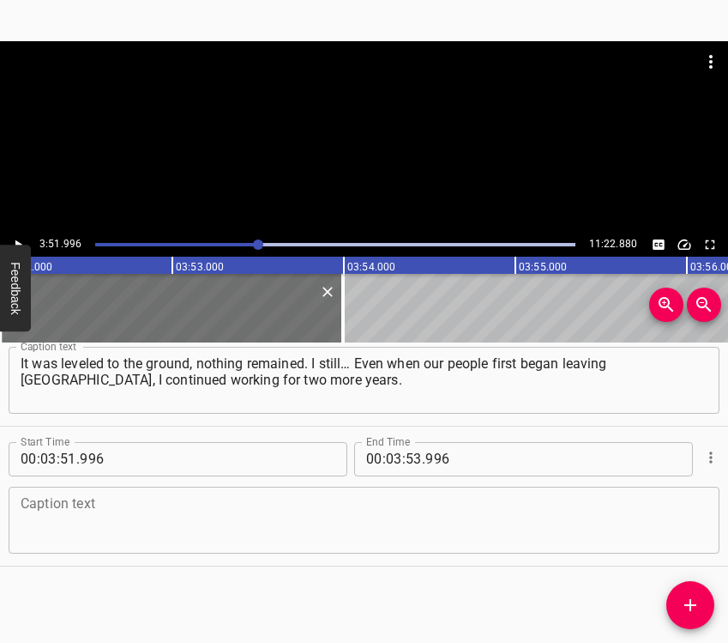
click at [229, 504] on textarea at bounding box center [364, 519] width 687 height 49
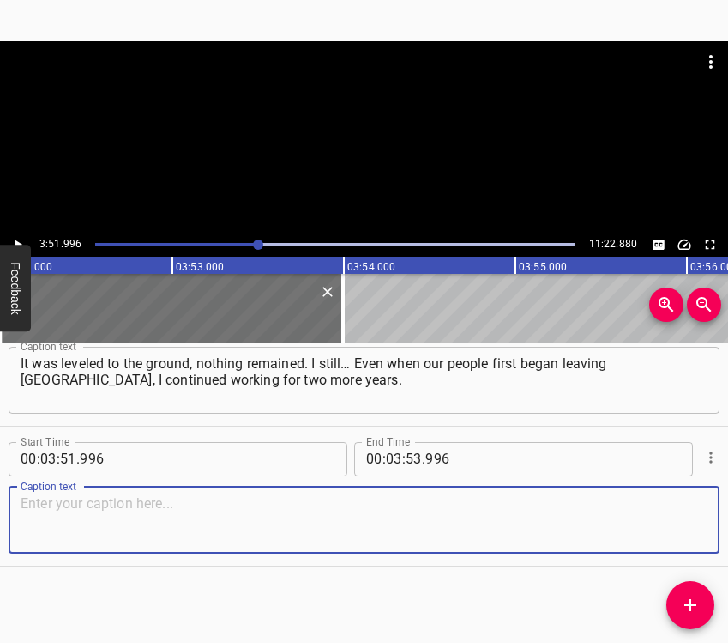
paste textarea "For two months, it was like this: only two of us remained. Two nurses and one d…"
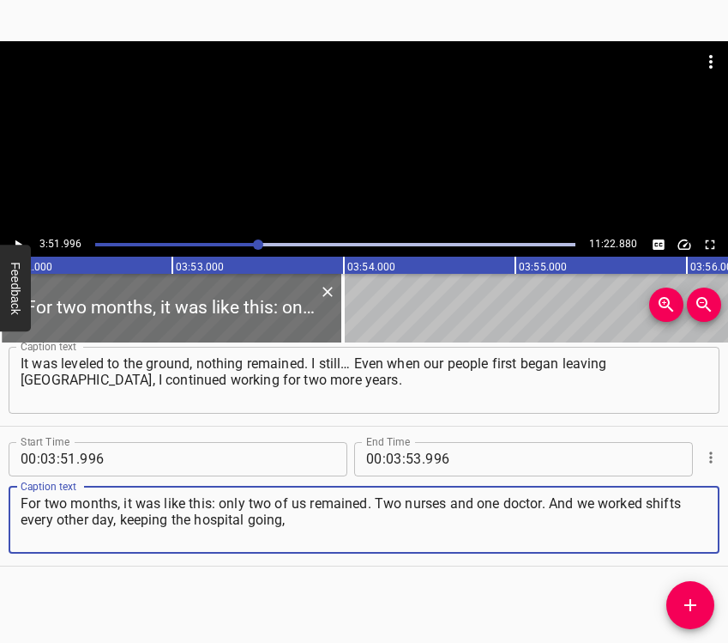
type textarea "For two months, it was like this: only two of us remained. Two nurses and one d…"
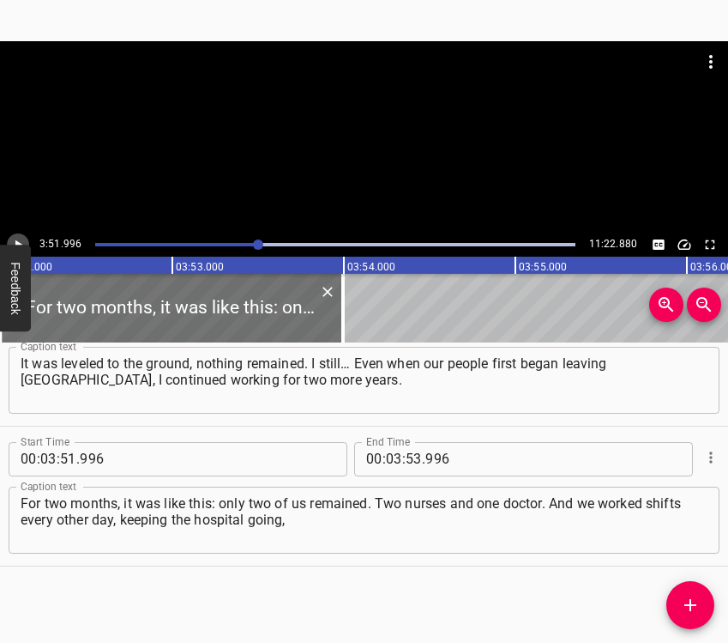
click at [20, 242] on icon "Play/Pause" at bounding box center [17, 244] width 15 height 15
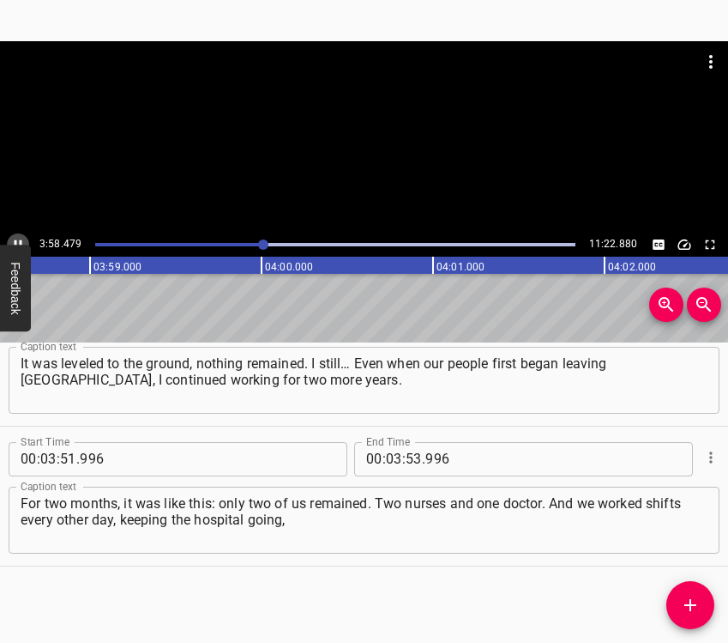
click at [19, 237] on icon "Play/Pause" at bounding box center [17, 244] width 15 height 15
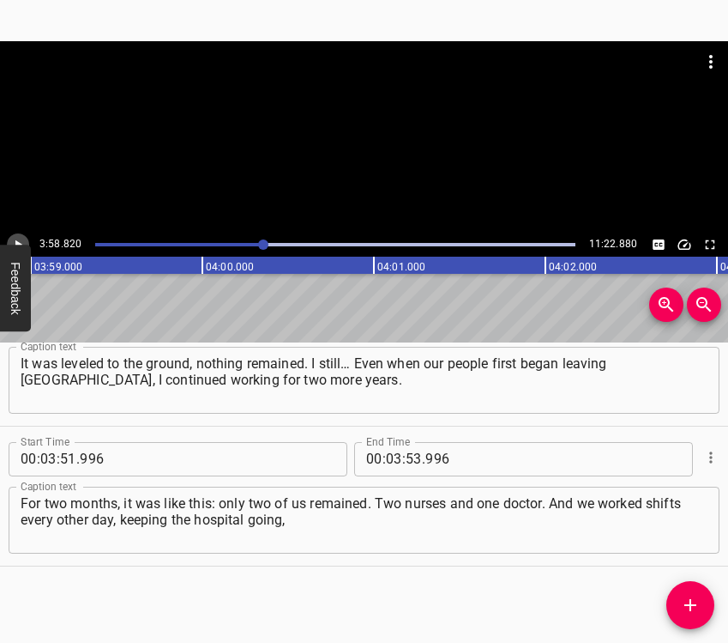
click at [19, 237] on icon "Play/Pause" at bounding box center [17, 244] width 15 height 15
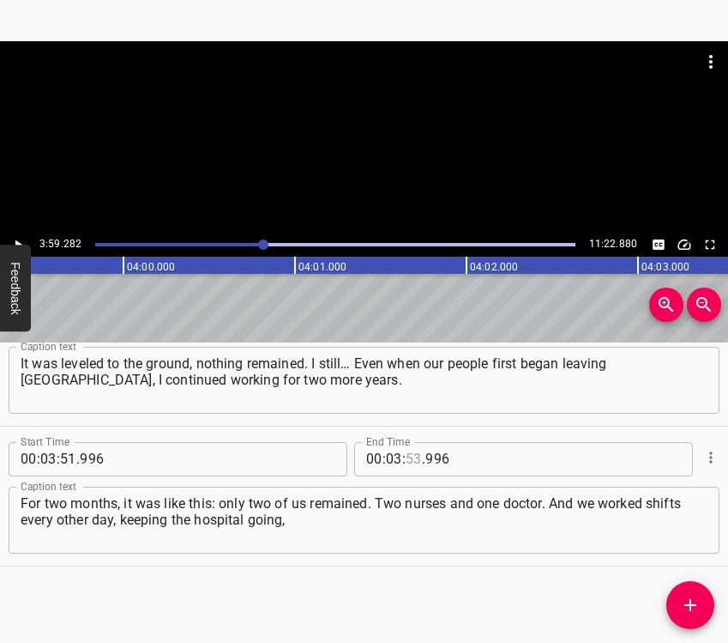
click at [406, 459] on input "number" at bounding box center [414, 459] width 16 height 34
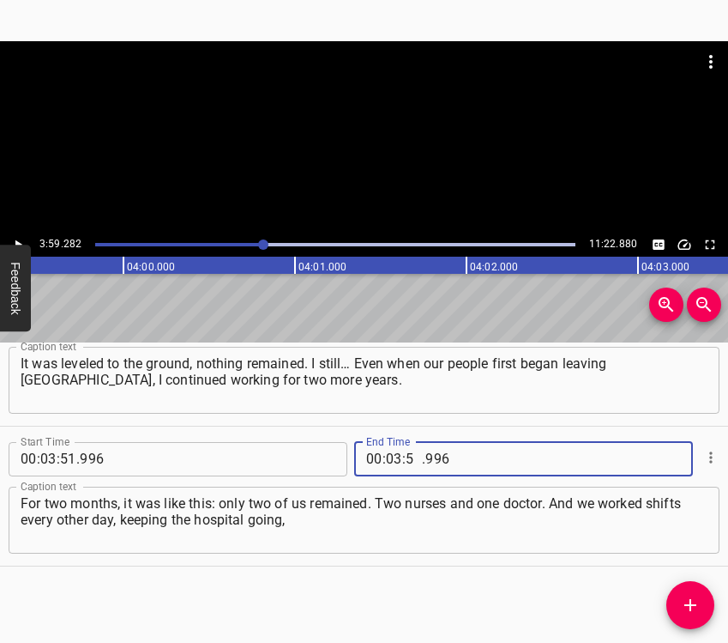
type input "59"
type input "282"
click at [688, 597] on icon "Add Cue" at bounding box center [690, 605] width 21 height 21
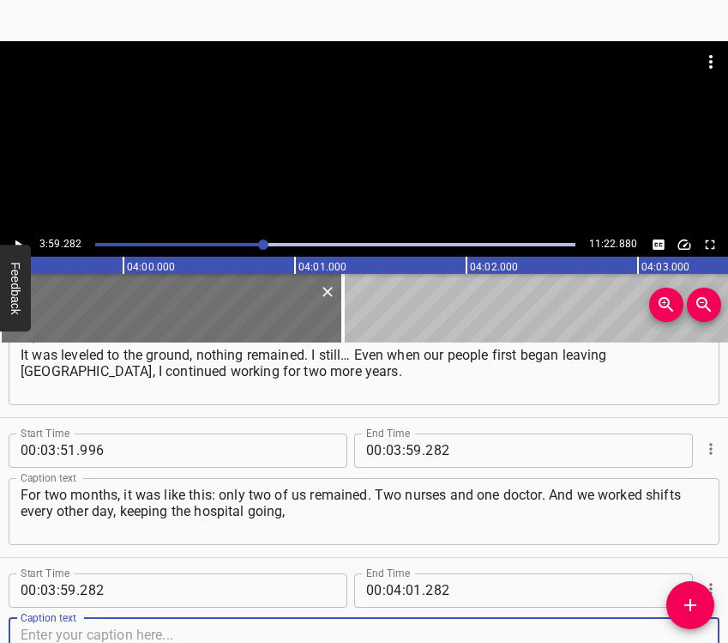
scroll to position [4254, 0]
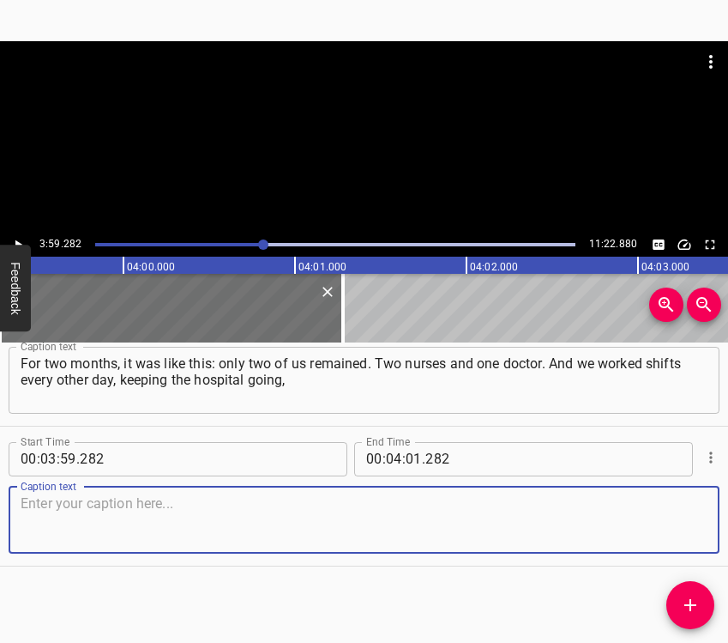
drag, startPoint x: 634, startPoint y: 506, endPoint x: 725, endPoint y: 491, distance: 92.2
click at [636, 507] on textarea at bounding box center [364, 519] width 687 height 49
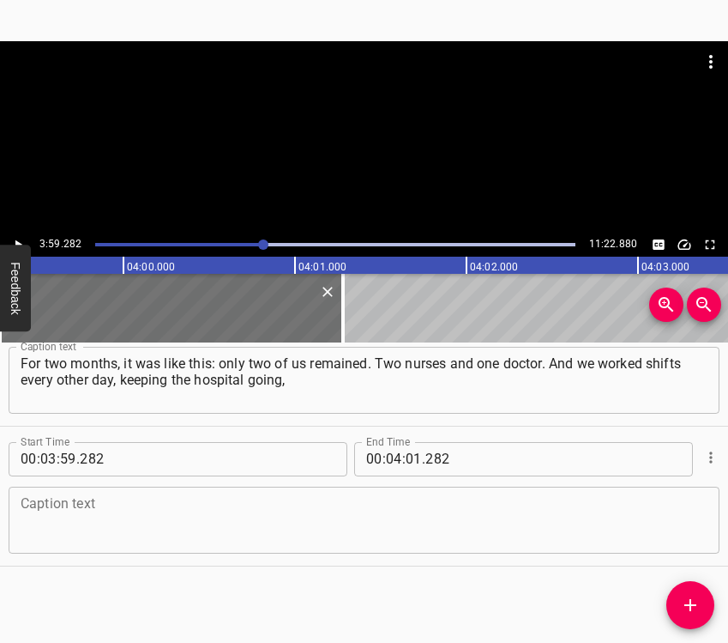
click at [166, 524] on textarea at bounding box center [364, 519] width 687 height 49
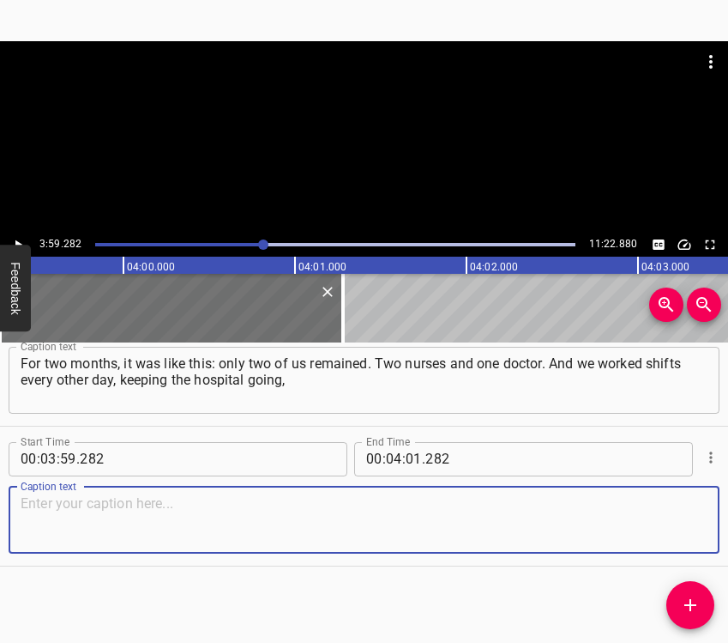
paste textarea "when things were still more or less manageable. Then people began to return. On…"
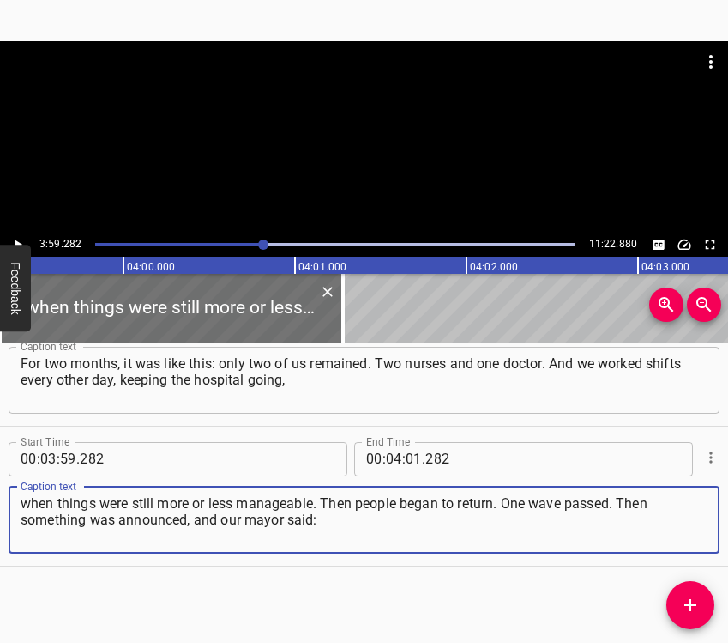
type textarea "when things were still more or less manageable. Then people began to return. On…"
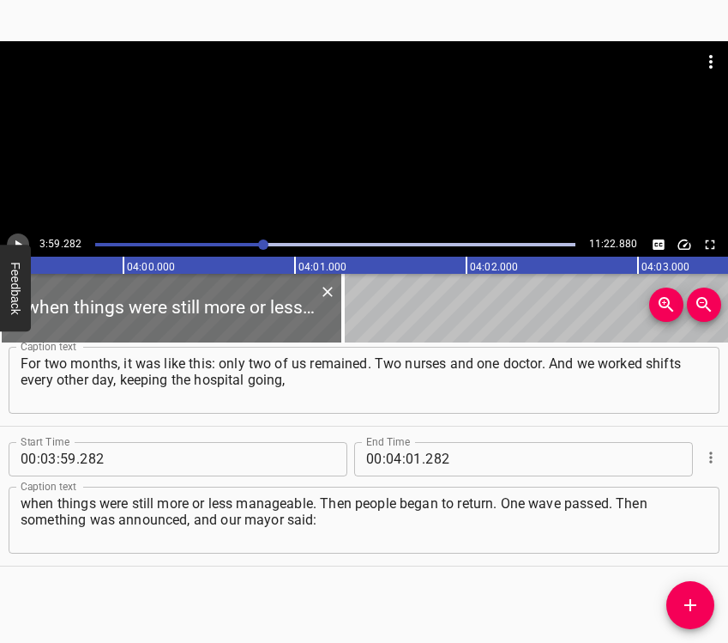
click at [21, 235] on button "Play/Pause" at bounding box center [18, 244] width 22 height 22
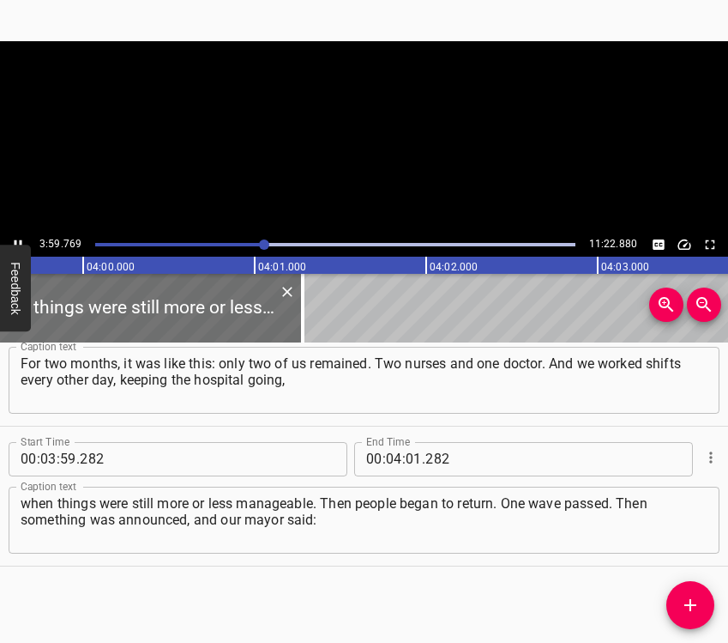
scroll to position [0, 41138]
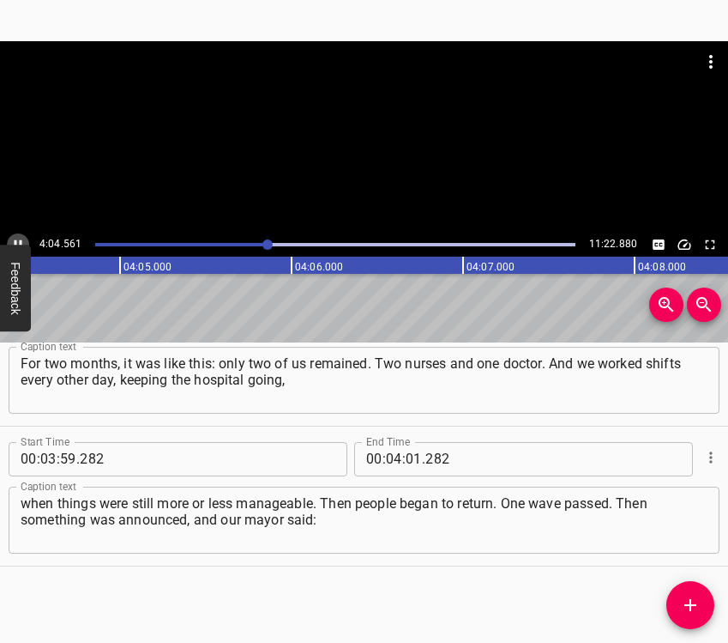
click at [21, 237] on icon "Play/Pause" at bounding box center [17, 244] width 15 height 15
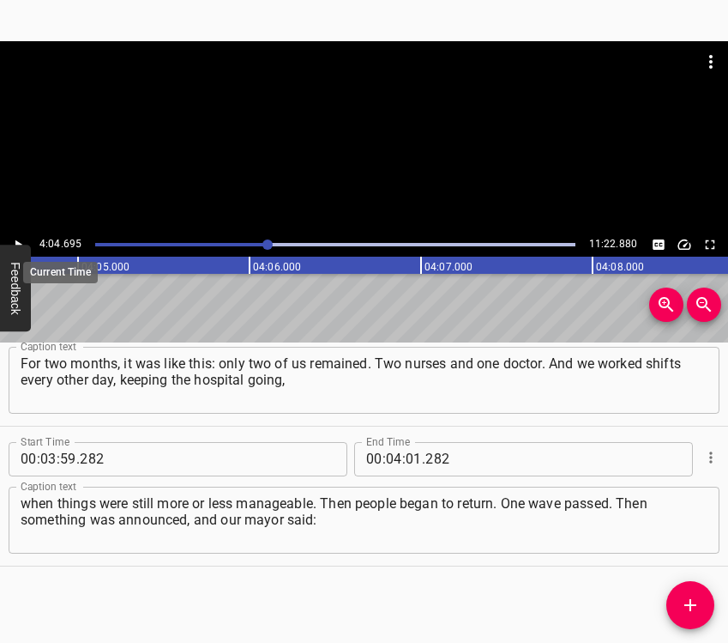
scroll to position [0, 41984]
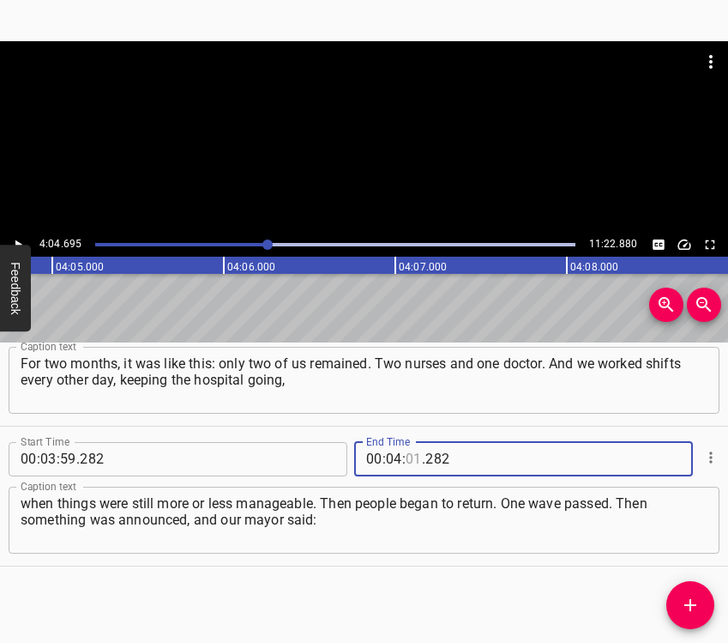
click at [407, 451] on input "number" at bounding box center [414, 459] width 16 height 34
type input "04"
type input "695"
click at [692, 601] on icon "Add Cue" at bounding box center [690, 605] width 21 height 21
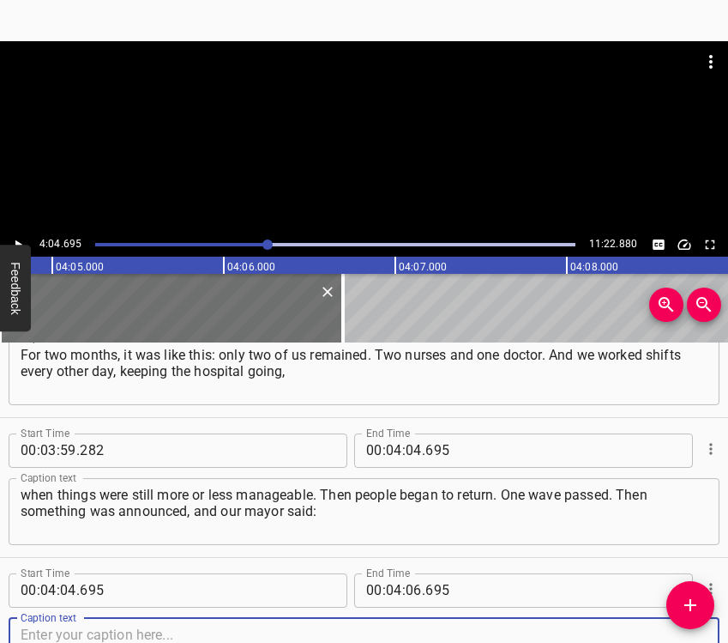
scroll to position [4394, 0]
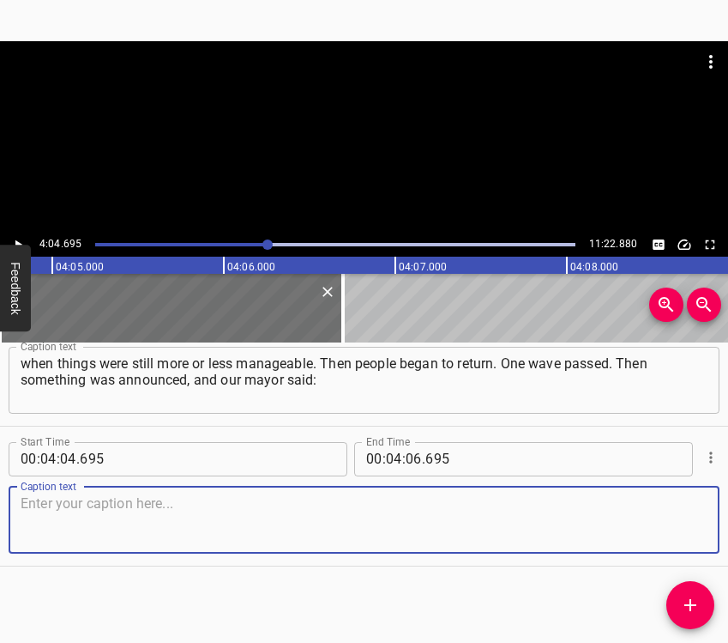
click at [656, 528] on textarea at bounding box center [364, 519] width 687 height 49
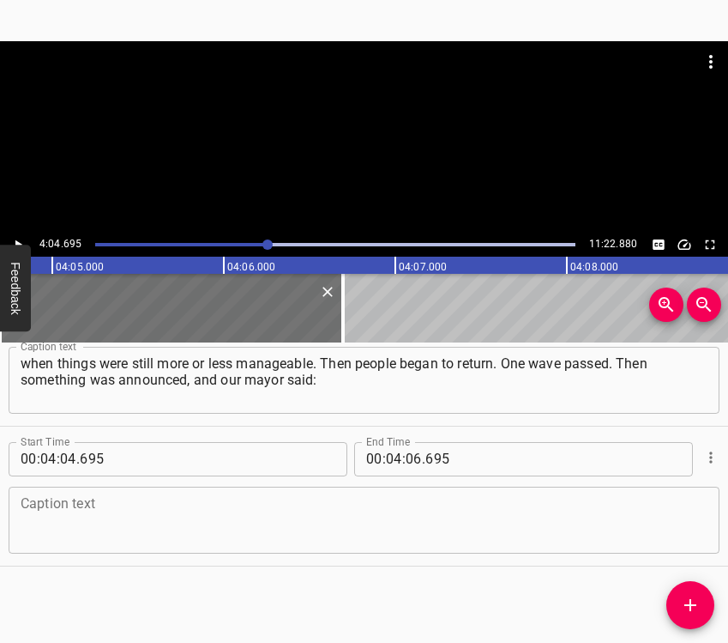
click at [77, 529] on textarea at bounding box center [364, 519] width 687 height 49
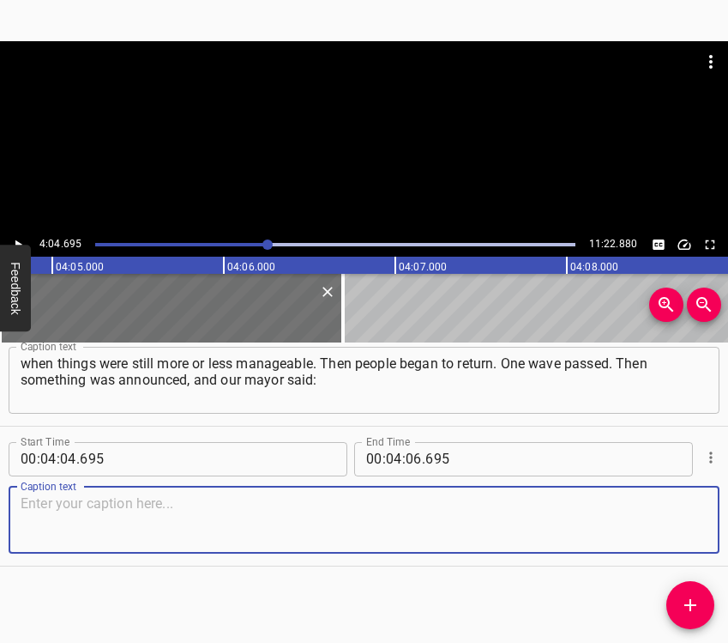
paste textarea "“That’s it, evacuate,” and practically everyone left. But I did not leave. At t…"
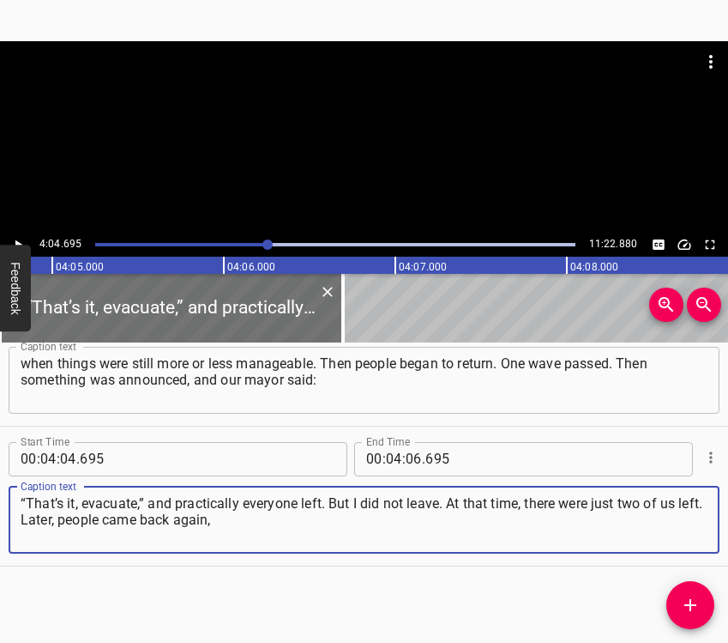
type textarea "“That’s it, evacuate,” and practically everyone left. But I did not leave. At t…"
click at [20, 233] on button "Play/Pause" at bounding box center [18, 244] width 22 height 22
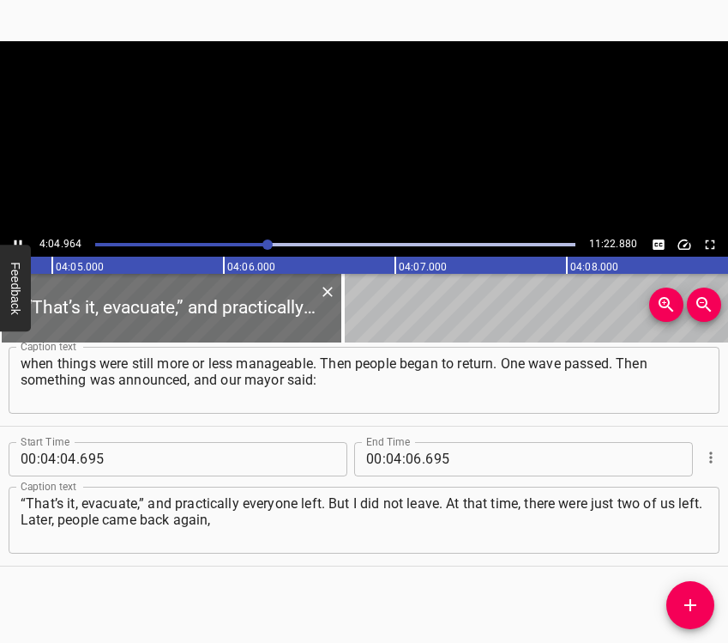
scroll to position [0, 42029]
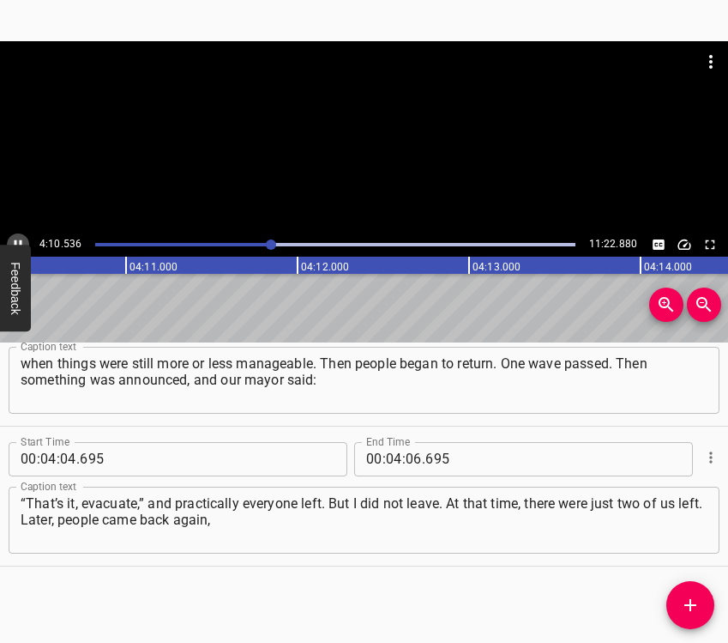
click at [11, 239] on icon "Play/Pause" at bounding box center [17, 244] width 15 height 15
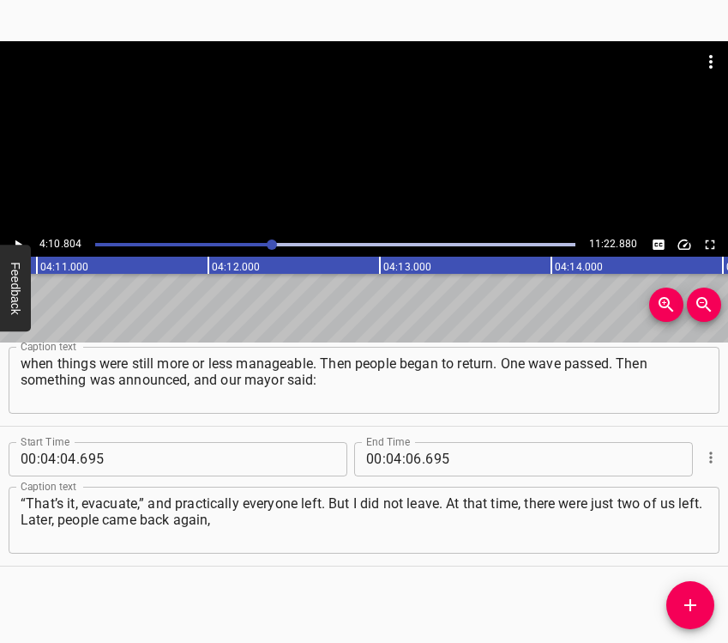
scroll to position [0, 43032]
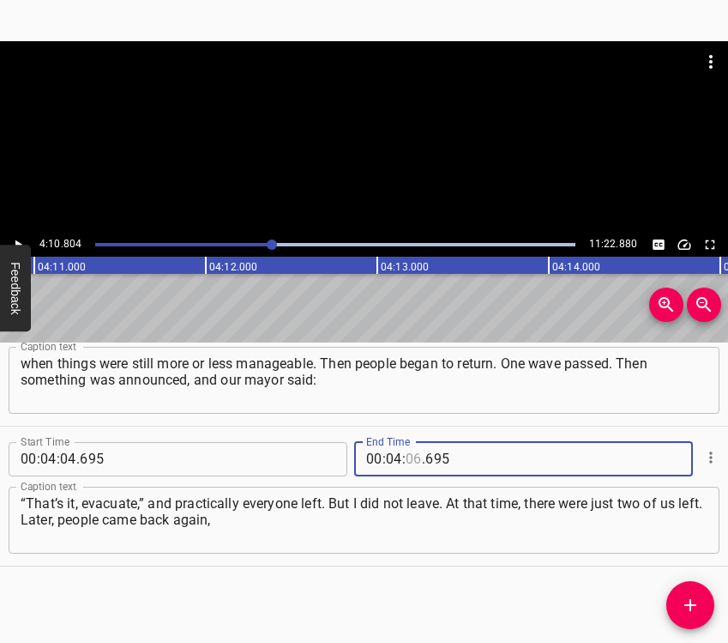
click at [407, 466] on input "number" at bounding box center [414, 459] width 16 height 34
type input "10"
type input "804"
click at [693, 603] on icon "Add Cue" at bounding box center [690, 605] width 21 height 21
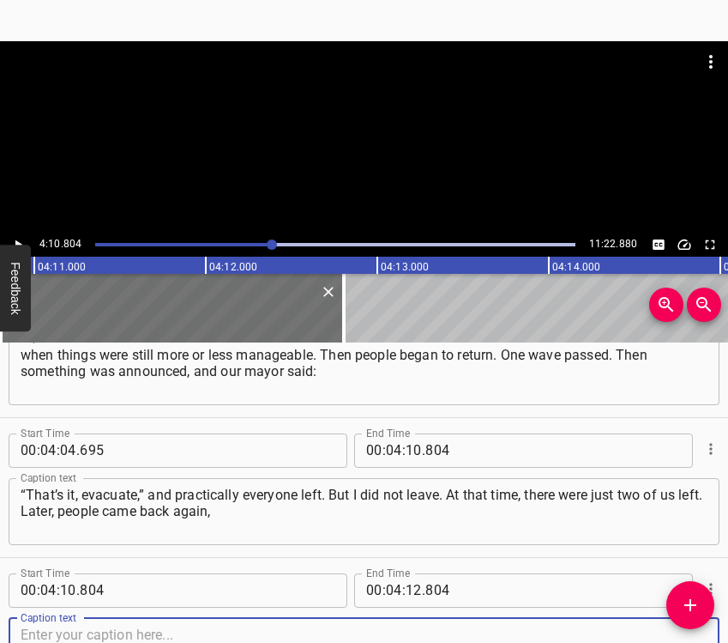
scroll to position [4534, 0]
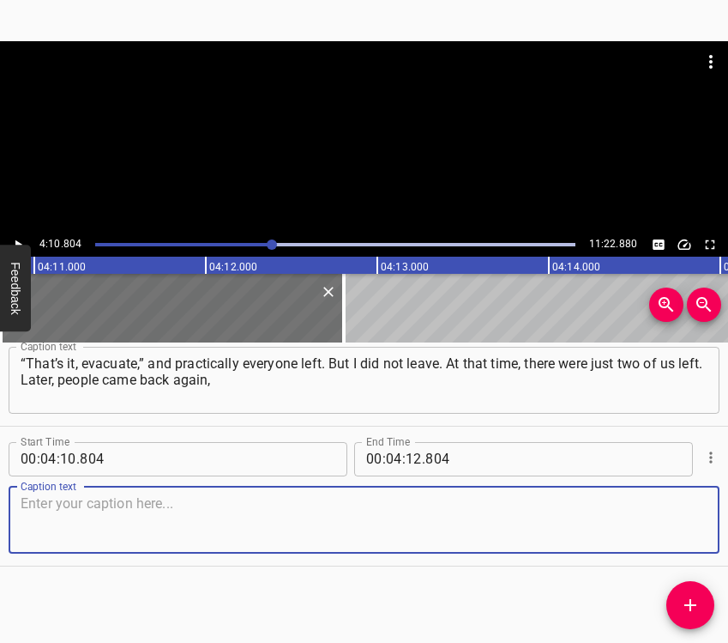
click at [679, 509] on textarea at bounding box center [364, 519] width 687 height 49
click at [65, 527] on textarea at bounding box center [364, 519] width 687 height 49
paste textarea "and we worked for almost two more years, and then it was all over. I had just r…"
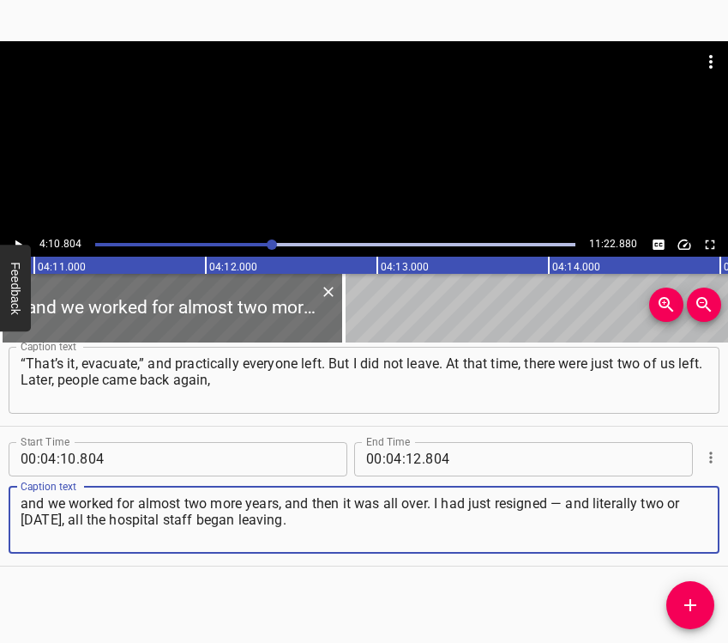
type textarea "and we worked for almost two more years, and then it was all over. I had just r…"
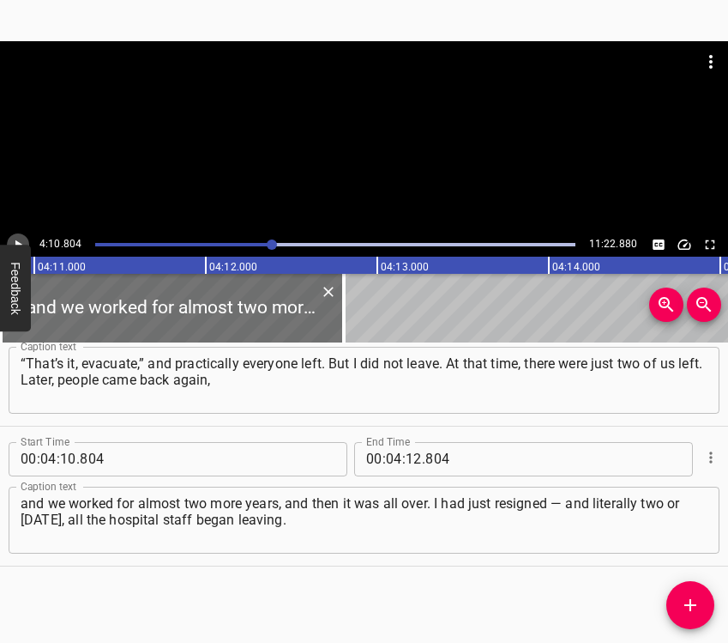
click at [19, 233] on button "Play/Pause" at bounding box center [18, 244] width 22 height 22
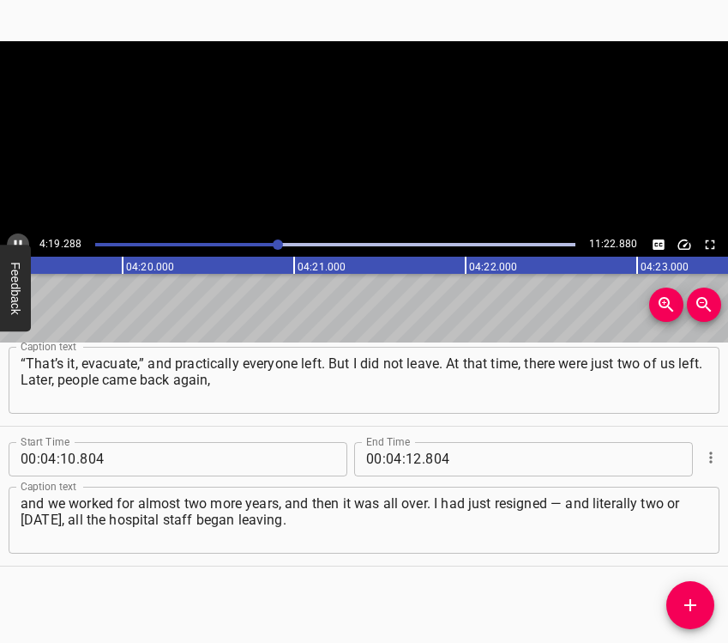
click at [19, 233] on button "Play/Pause" at bounding box center [18, 244] width 22 height 22
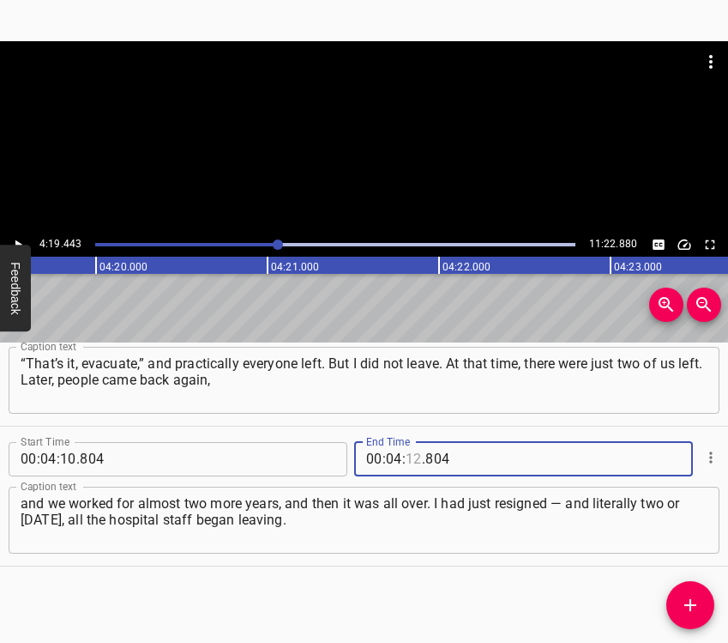
click at [407, 464] on input "number" at bounding box center [414, 459] width 16 height 34
type input "19"
type input "443"
click at [693, 596] on icon "Add Cue" at bounding box center [690, 605] width 21 height 21
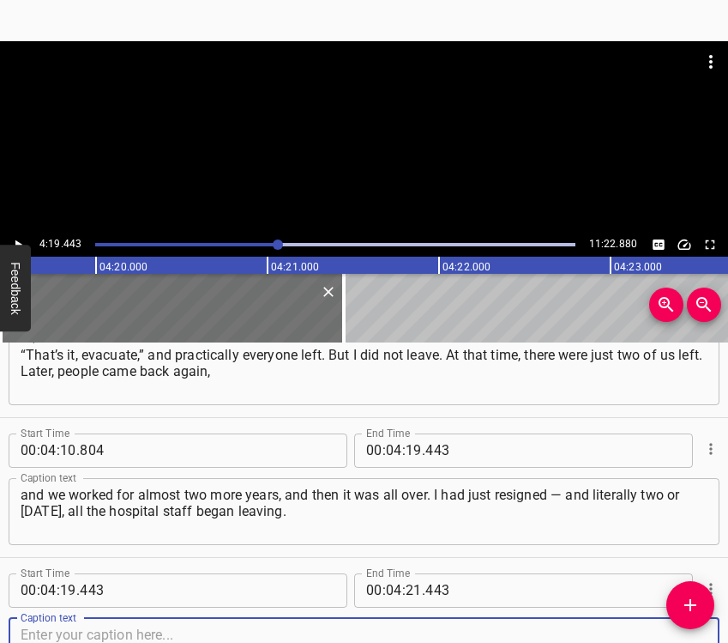
scroll to position [4674, 0]
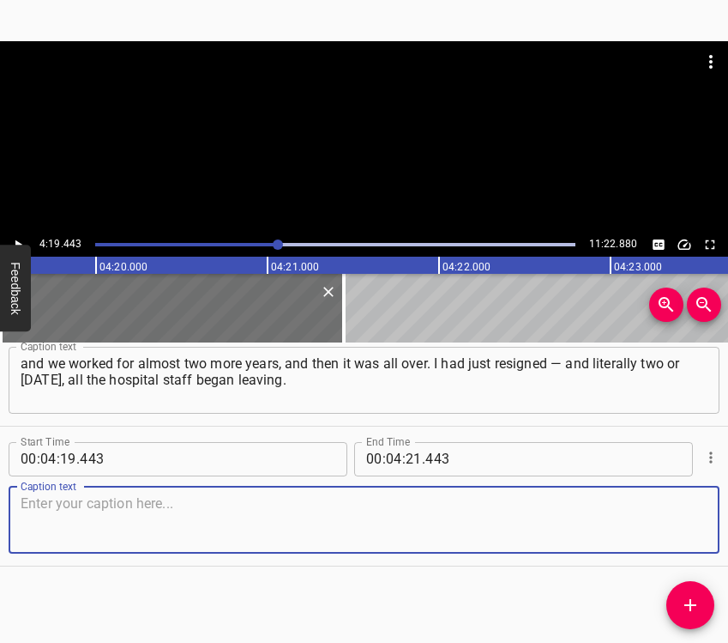
drag, startPoint x: 679, startPoint y: 531, endPoint x: 722, endPoint y: 530, distance: 42.9
click at [686, 530] on textarea at bounding box center [364, 519] width 687 height 49
click at [118, 525] on textarea at bounding box center [364, 519] width 687 height 49
paste textarea "They just got into cars and left. I came to [GEOGRAPHIC_DATA] immediately. And …"
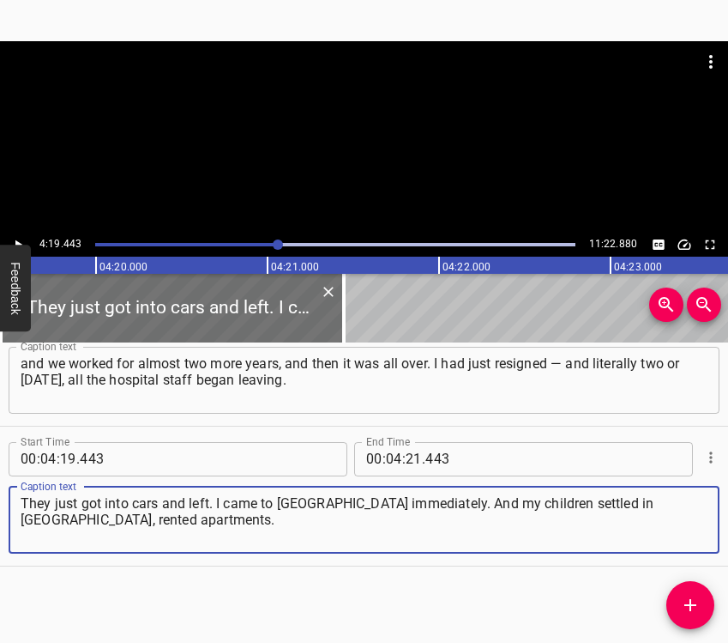
type textarea "They just got into cars and left. I came to [GEOGRAPHIC_DATA] immediately. And …"
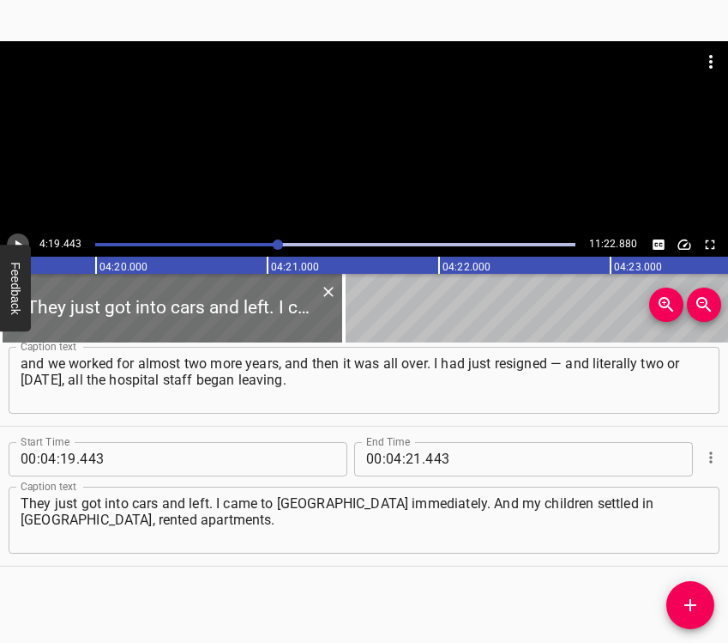
click at [14, 241] on icon "Play/Pause" at bounding box center [17, 244] width 15 height 15
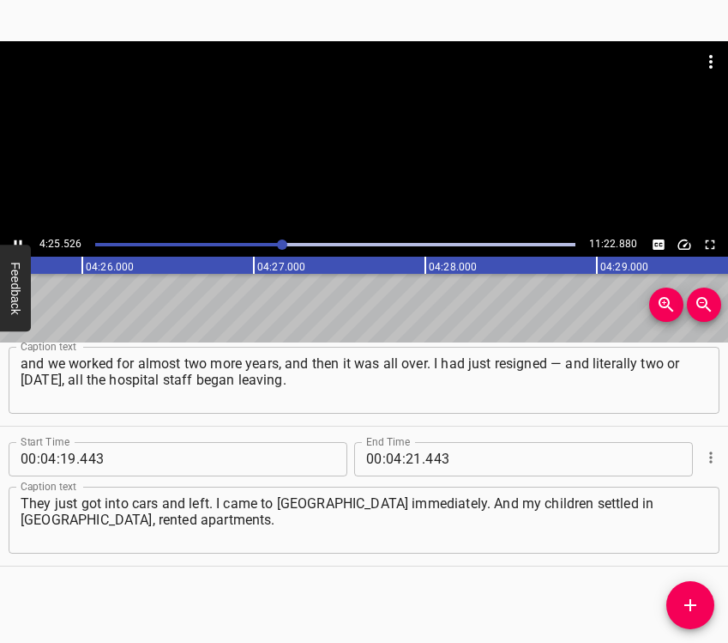
scroll to position [0, 45558]
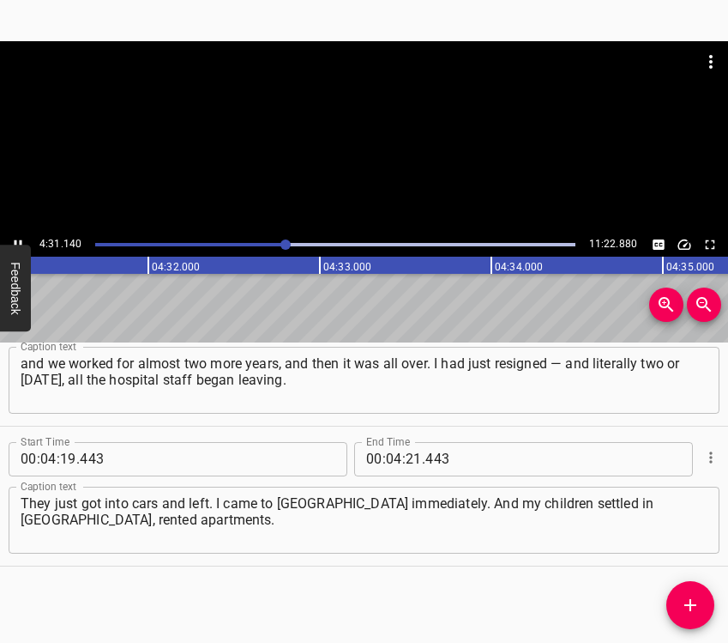
click at [15, 241] on icon "Play/Pause" at bounding box center [19, 243] width 8 height 9
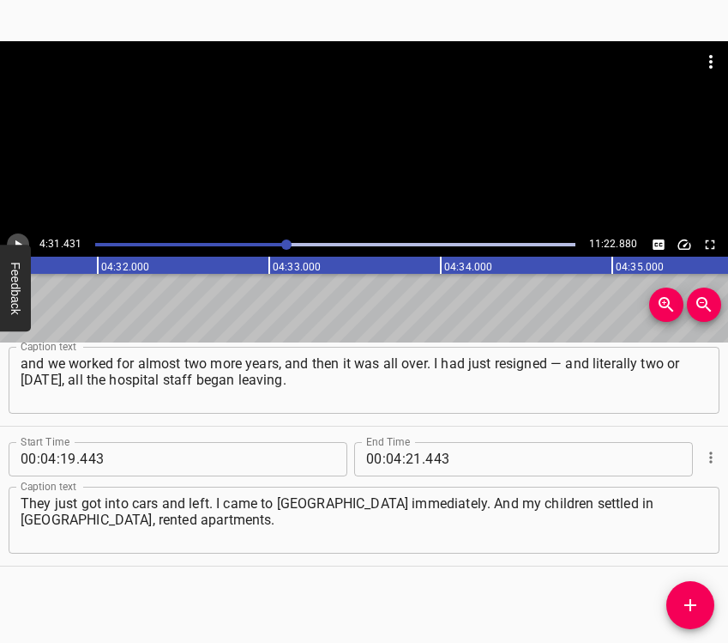
click at [15, 241] on icon "Play/Pause" at bounding box center [18, 243] width 7 height 9
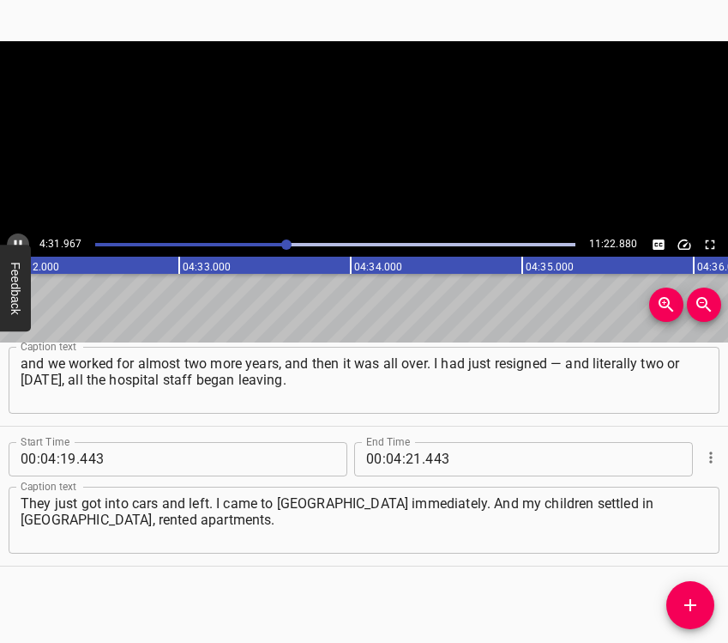
click at [15, 241] on icon "Play/Pause" at bounding box center [19, 243] width 8 height 9
click at [15, 241] on icon "Play/Pause" at bounding box center [18, 243] width 7 height 9
click at [15, 241] on icon "Play/Pause" at bounding box center [19, 243] width 8 height 9
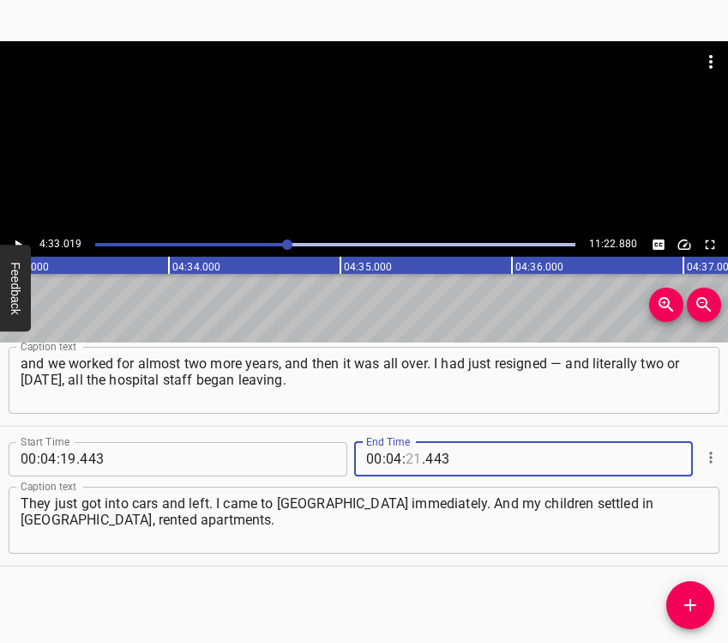
click at [407, 458] on input "number" at bounding box center [414, 459] width 16 height 34
type input "33"
type input "019"
click at [692, 610] on icon "Add Cue" at bounding box center [690, 605] width 21 height 21
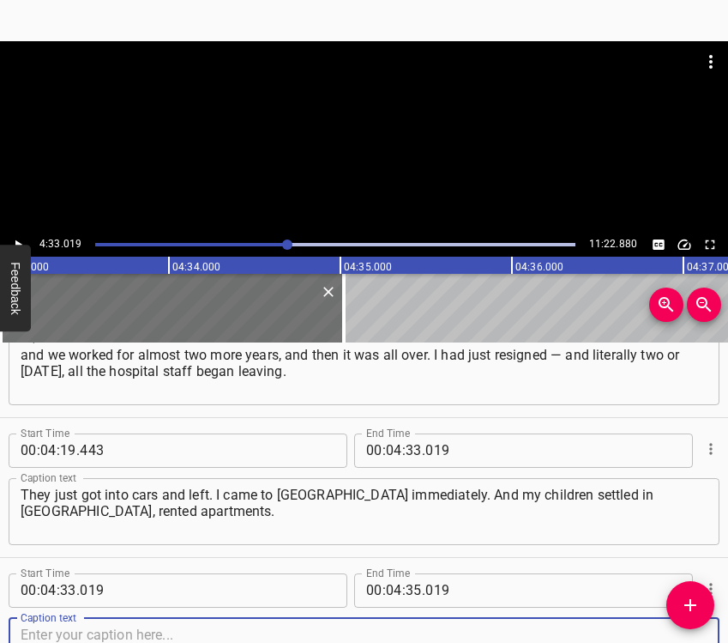
scroll to position [4814, 0]
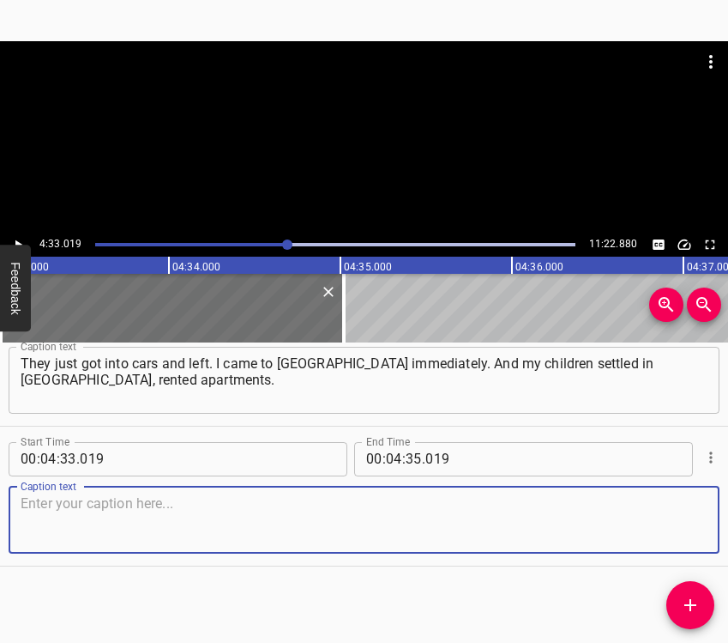
drag, startPoint x: 677, startPoint y: 527, endPoint x: 726, endPoint y: 512, distance: 51.0
click at [684, 522] on textarea at bounding box center [364, 519] width 687 height 49
click at [102, 510] on textarea at bounding box center [364, 519] width 687 height 49
paste textarea "All still in a temporary situation. But I never once went to a bomb shelter, no…"
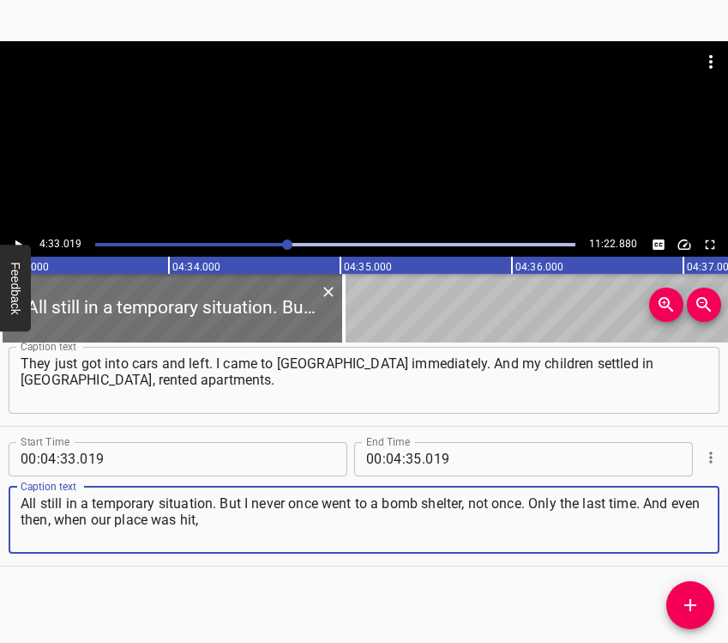
type textarea "All still in a temporary situation. But I never once went to a bomb shelter, no…"
click at [17, 237] on icon "Play/Pause" at bounding box center [17, 244] width 15 height 15
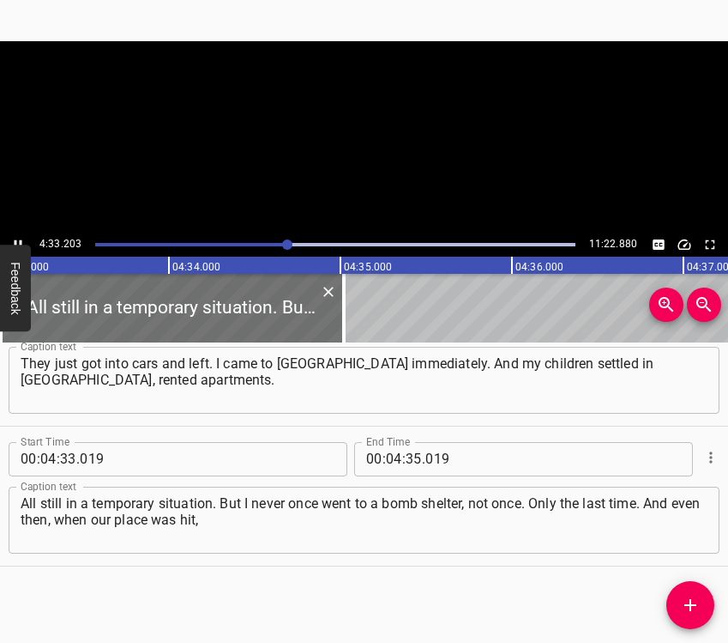
scroll to position [0, 46874]
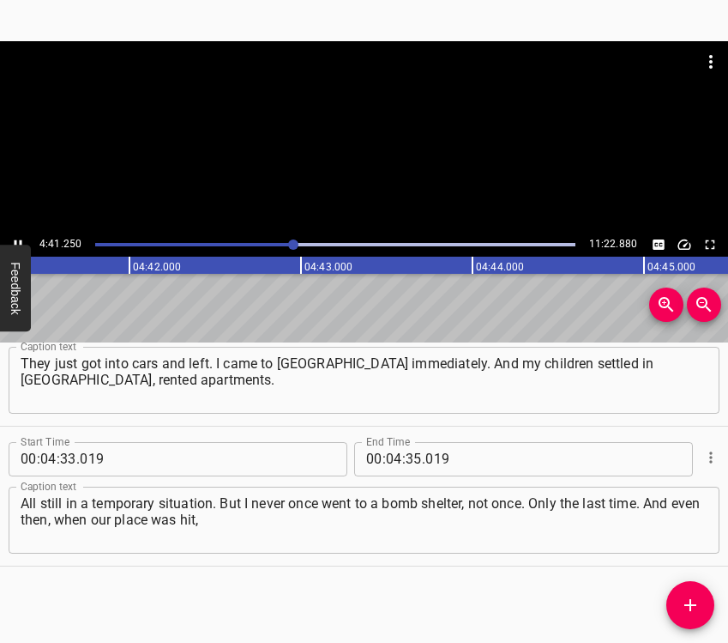
click at [14, 238] on icon "Play/Pause" at bounding box center [17, 244] width 15 height 15
click at [406, 450] on input "number" at bounding box center [414, 459] width 16 height 34
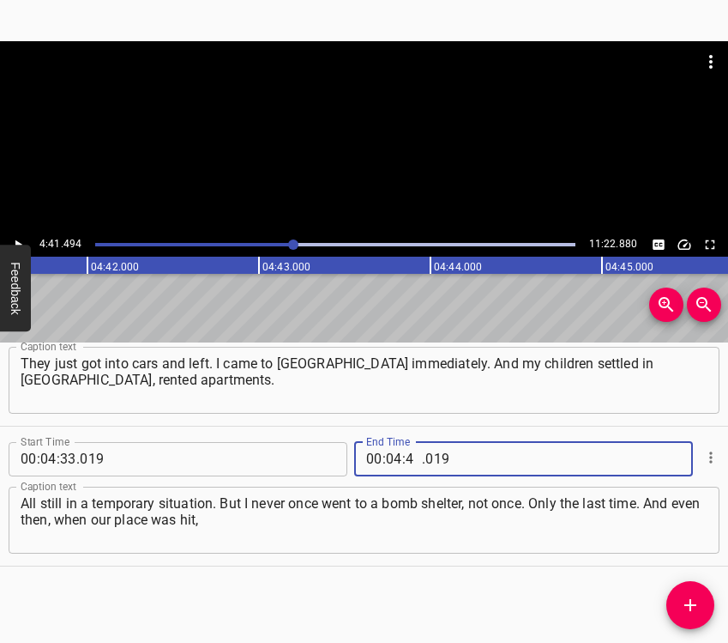
type input "41"
type input "494"
click at [692, 599] on icon "Add Cue" at bounding box center [690, 605] width 21 height 21
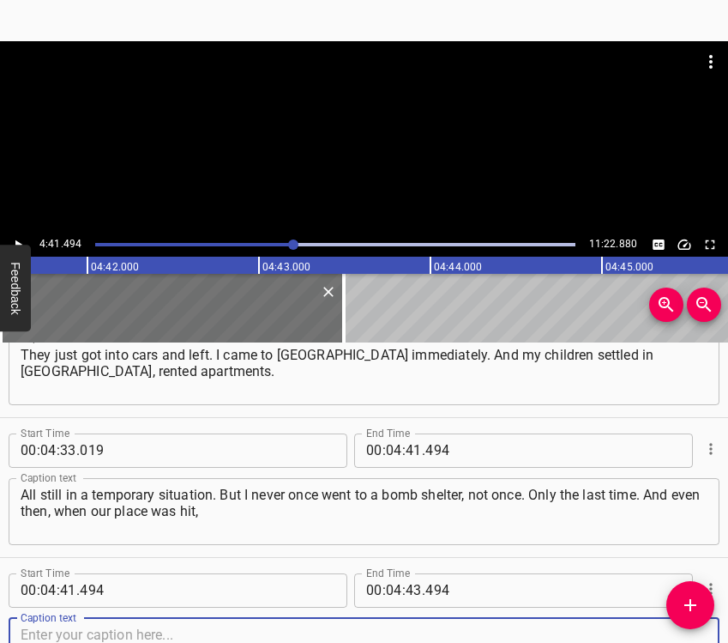
scroll to position [4953, 0]
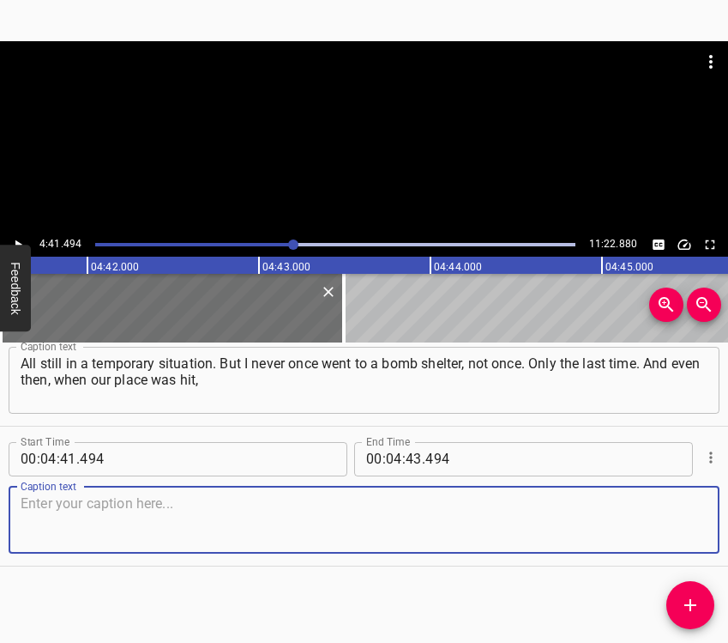
drag, startPoint x: 685, startPoint y: 526, endPoint x: 698, endPoint y: 522, distance: 13.3
click at [689, 525] on textarea at bounding box center [364, 519] width 687 height 49
click at [136, 510] on textarea at bounding box center [364, 519] width 687 height 49
paste textarea "we were in the apartment on the eighth floor. We went out when everything aroun…"
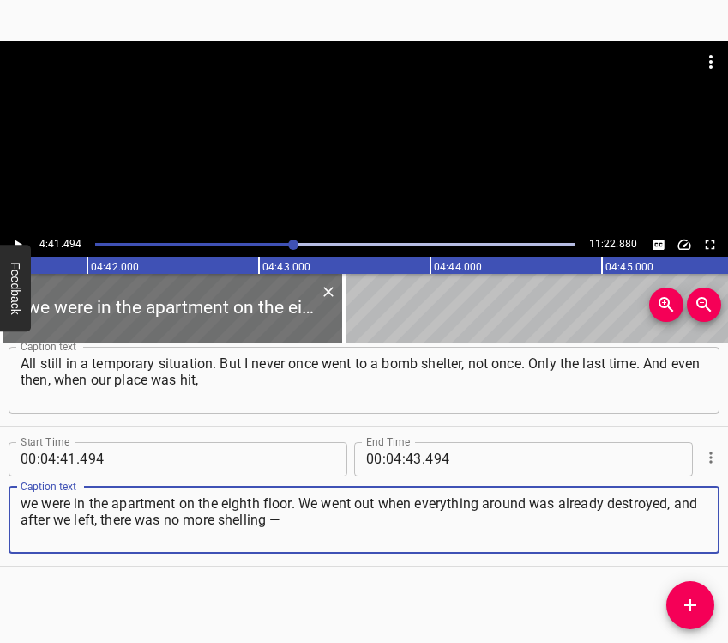
type textarea "we were in the apartment on the eighth floor. We went out when everything aroun…"
click at [12, 240] on icon "Play/Pause" at bounding box center [17, 244] width 15 height 15
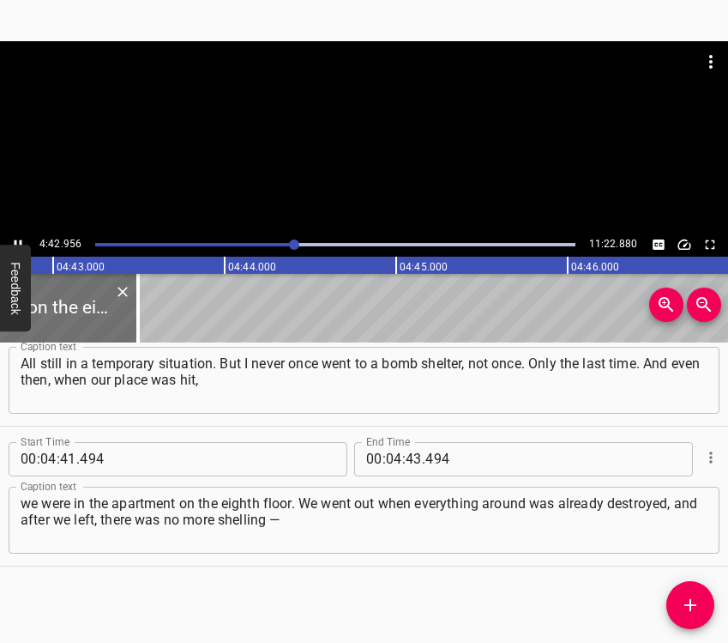
scroll to position [0, 48549]
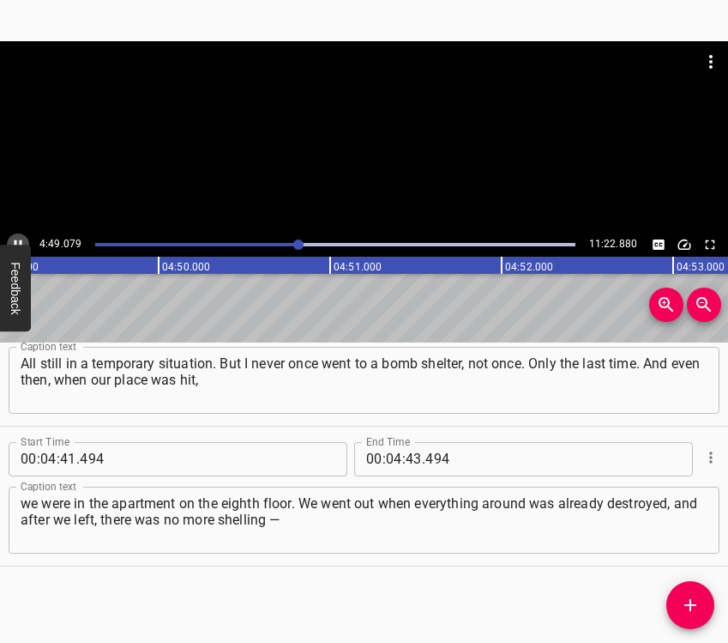
click at [18, 238] on icon "Play/Pause" at bounding box center [17, 244] width 15 height 15
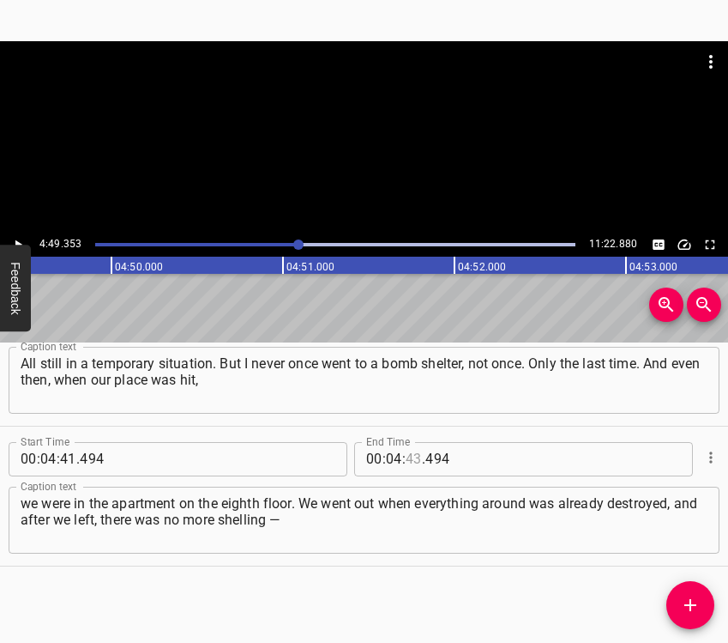
click at [407, 455] on input "number" at bounding box center [414, 459] width 16 height 34
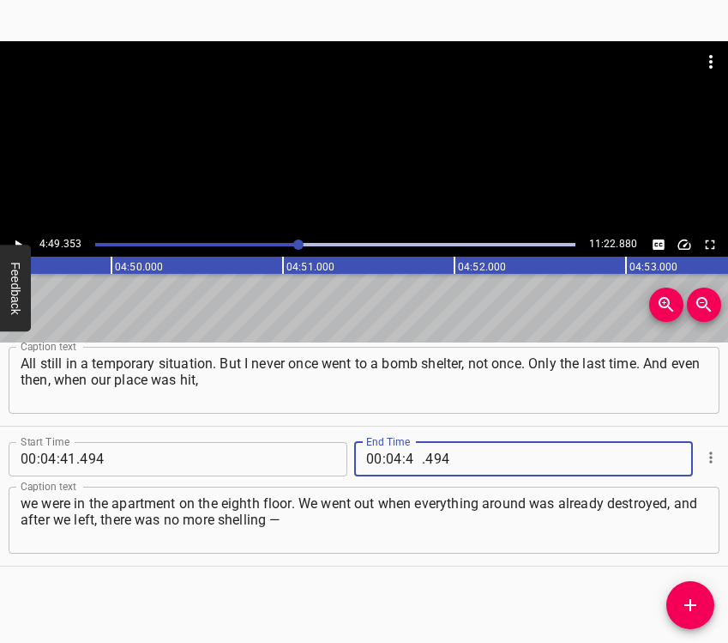
type input "49"
type input "353"
click at [705, 604] on span "Add Cue" at bounding box center [691, 605] width 48 height 21
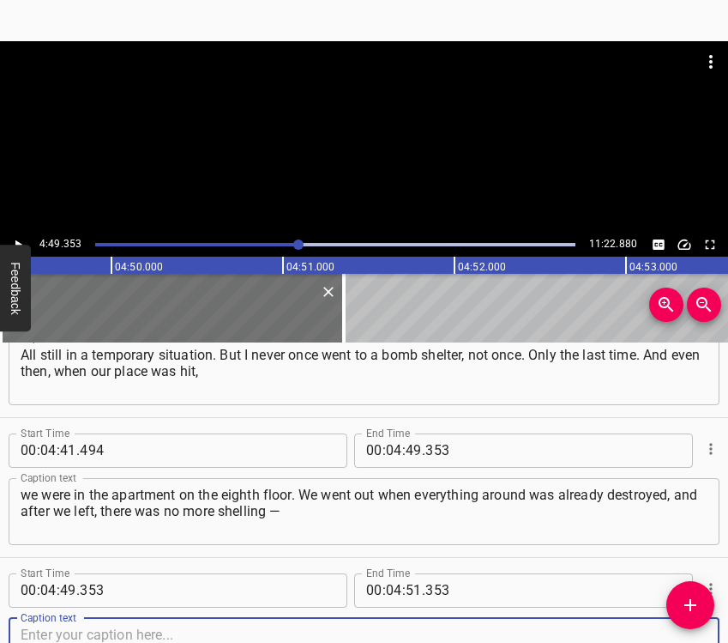
scroll to position [5093, 0]
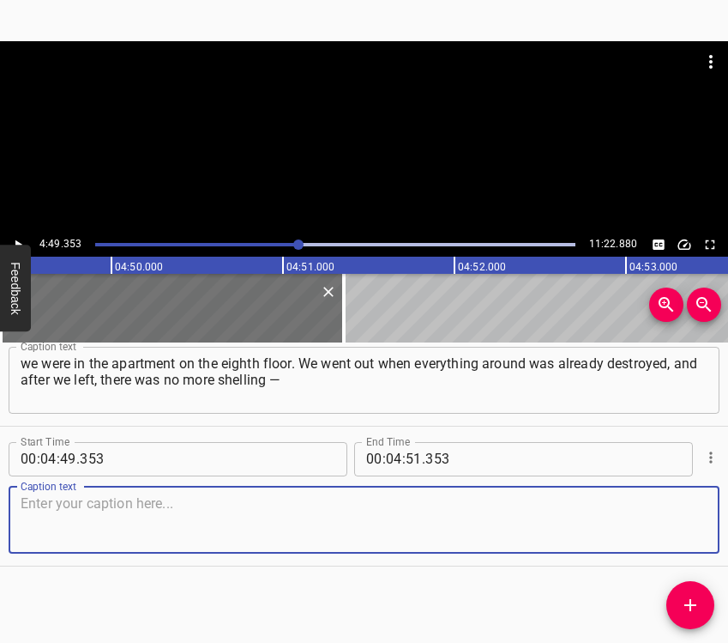
drag, startPoint x: 667, startPoint y: 525, endPoint x: 723, endPoint y: 516, distance: 57.3
click at [667, 524] on textarea at bounding box center [364, 519] width 687 height 49
click at [110, 508] on textarea at bounding box center [364, 519] width 687 height 49
paste textarea "that’s the point. We left. The entire stairwell was filled with smoke. It began…"
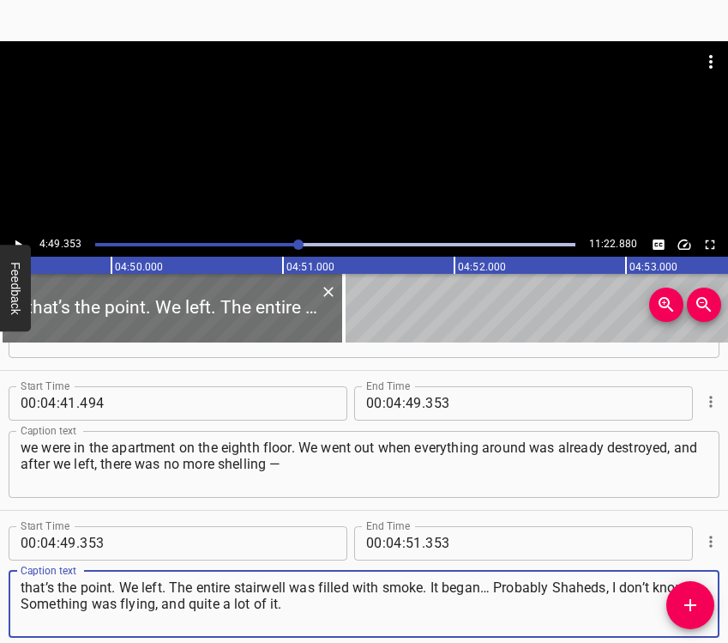
scroll to position [5008, 0]
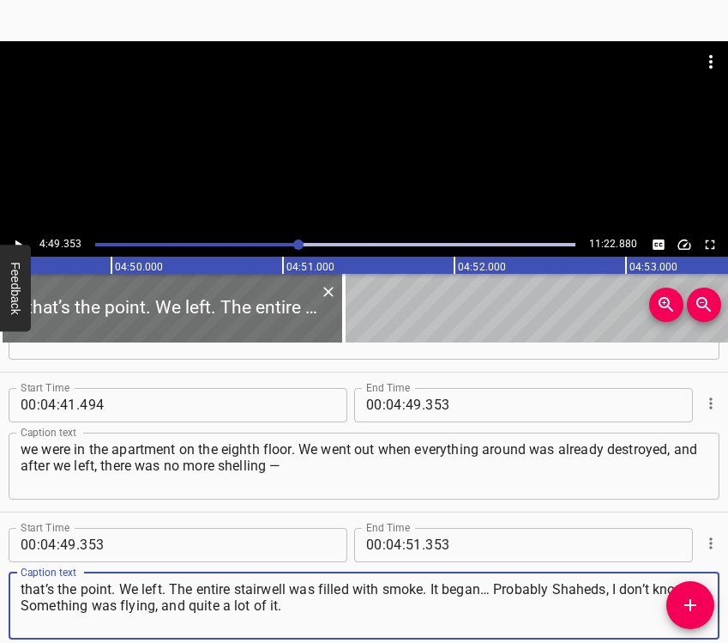
type textarea "that’s the point. We left. The entire stairwell was filled with smoke. It began…"
click at [21, 238] on icon "Play/Pause" at bounding box center [17, 244] width 15 height 15
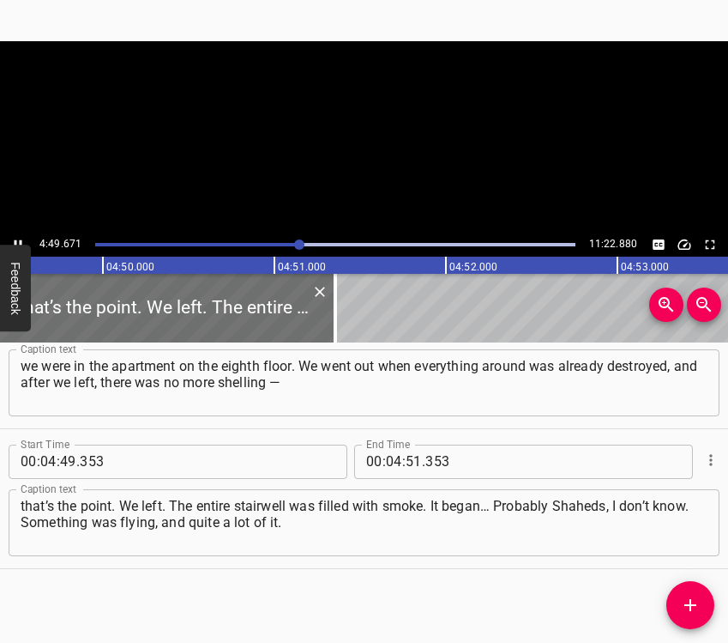
scroll to position [5093, 0]
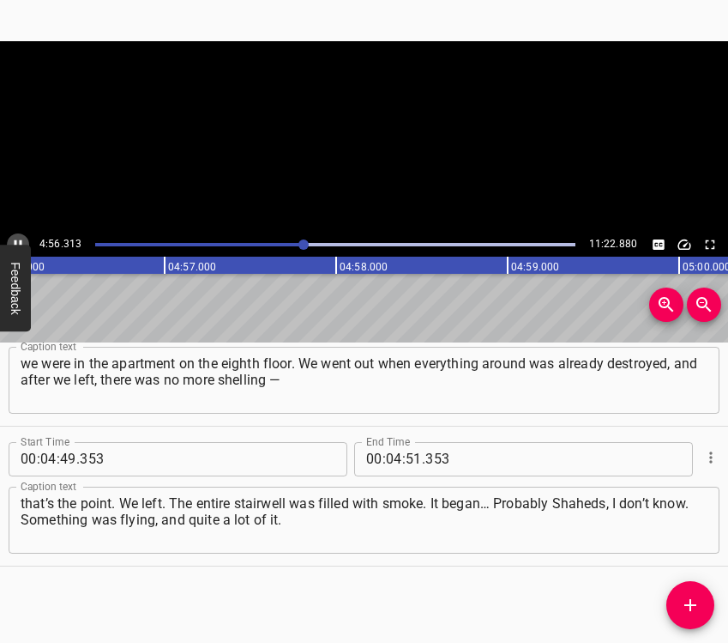
click at [22, 235] on button "Play/Pause" at bounding box center [18, 244] width 22 height 22
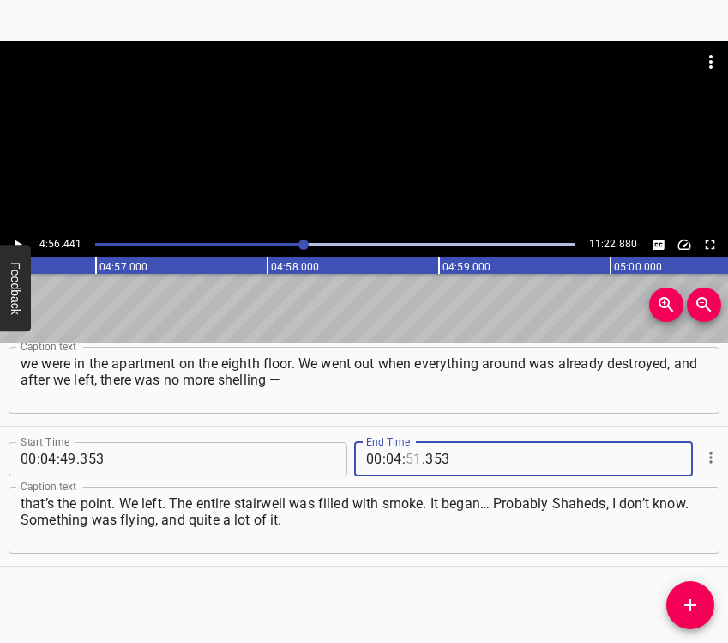
click at [406, 460] on input "number" at bounding box center [414, 459] width 16 height 34
type input "56"
type input "441"
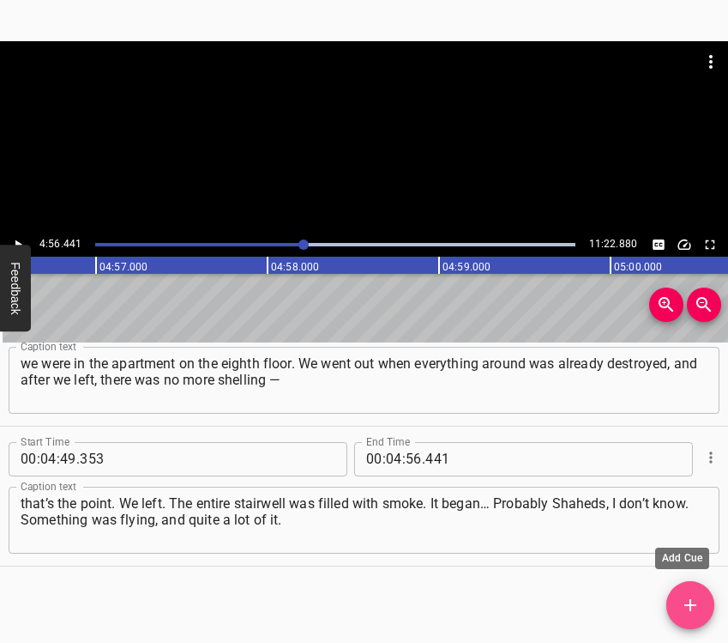
click at [692, 596] on icon "Add Cue" at bounding box center [690, 605] width 21 height 21
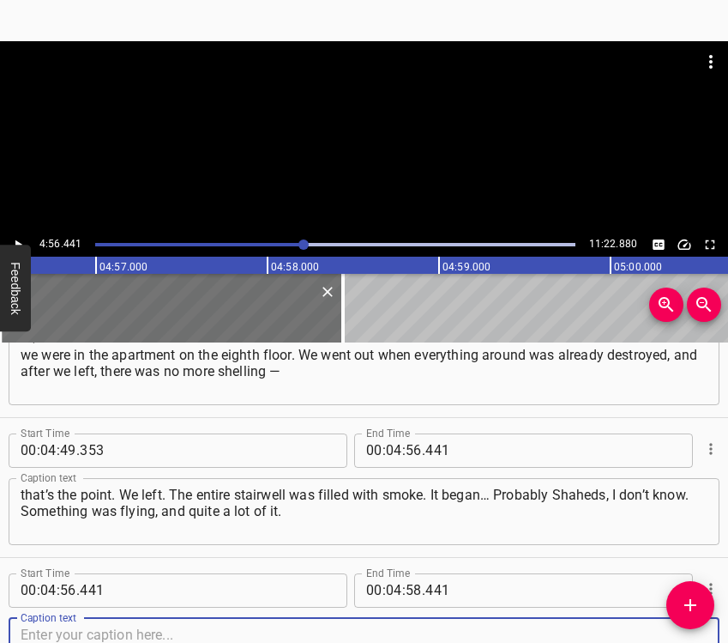
scroll to position [5233, 0]
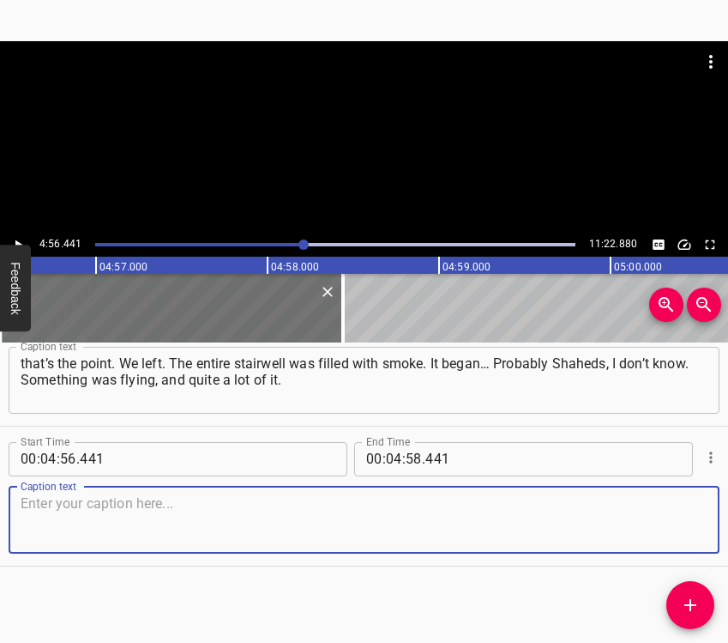
click at [669, 512] on textarea at bounding box center [364, 519] width 687 height 49
click at [339, 526] on textarea at bounding box center [364, 519] width 687 height 49
paste textarea "The factory was burning heavily. I even have it on my phone… I took pictures fr…"
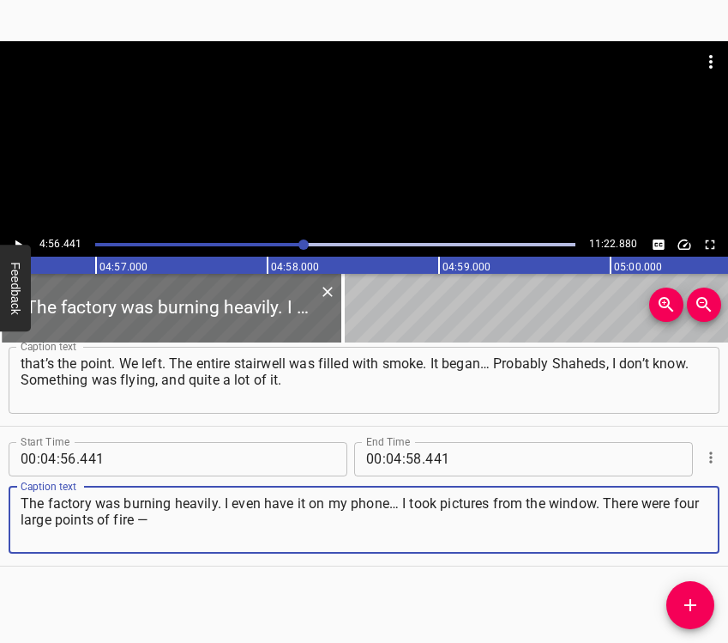
type textarea "The factory was burning heavily. I even have it on my phone… I took pictures fr…"
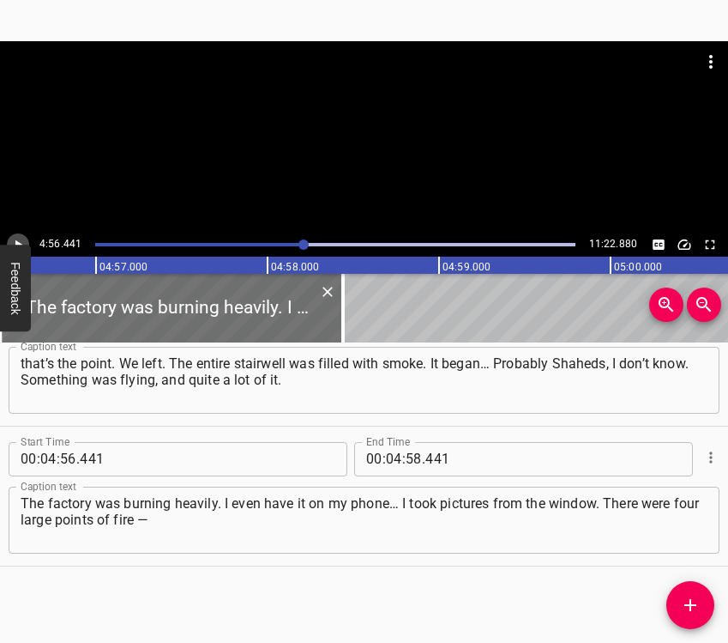
click at [15, 235] on button "Play/Pause" at bounding box center [18, 244] width 22 height 22
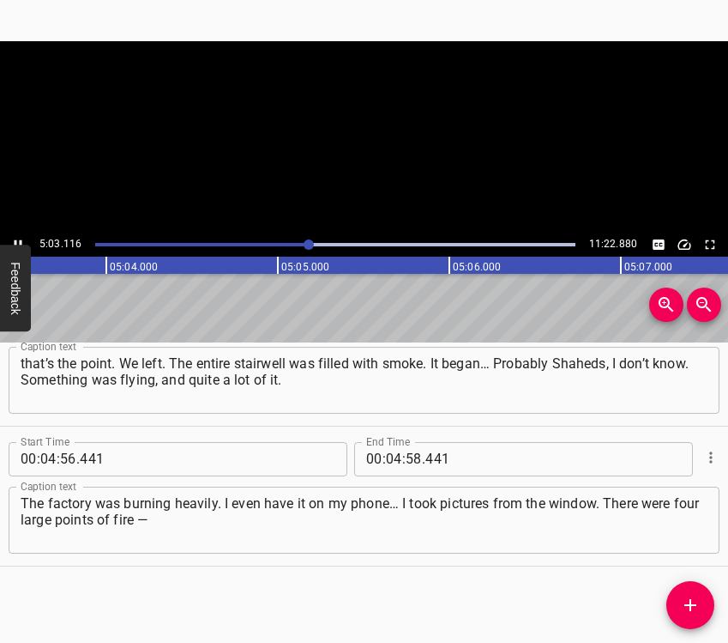
click at [15, 235] on button "Play/Pause" at bounding box center [18, 244] width 22 height 22
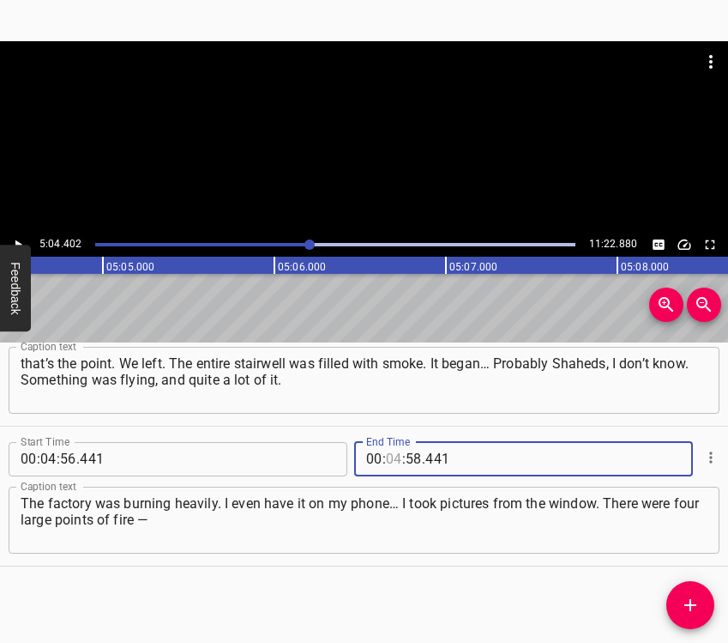
click at [386, 456] on input "number" at bounding box center [394, 459] width 16 height 34
type input "05"
type input "04"
type input "402"
click at [696, 589] on button "Add Cue" at bounding box center [691, 605] width 48 height 48
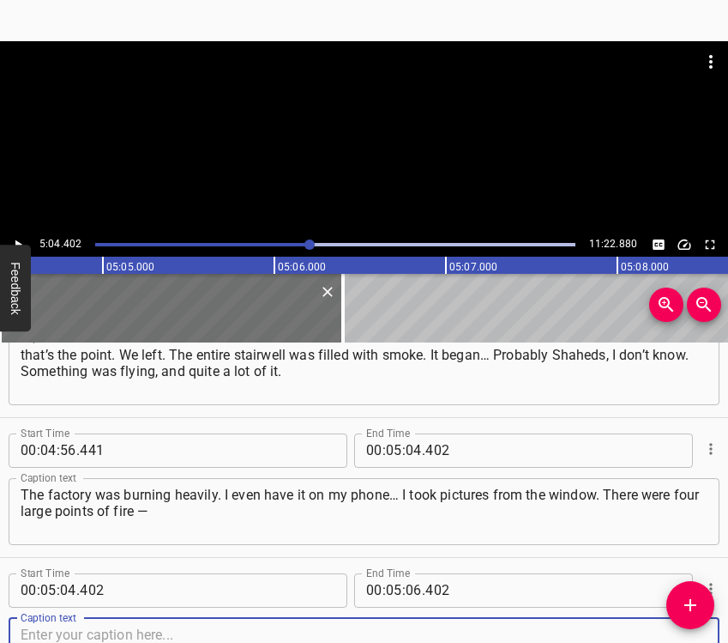
scroll to position [5373, 0]
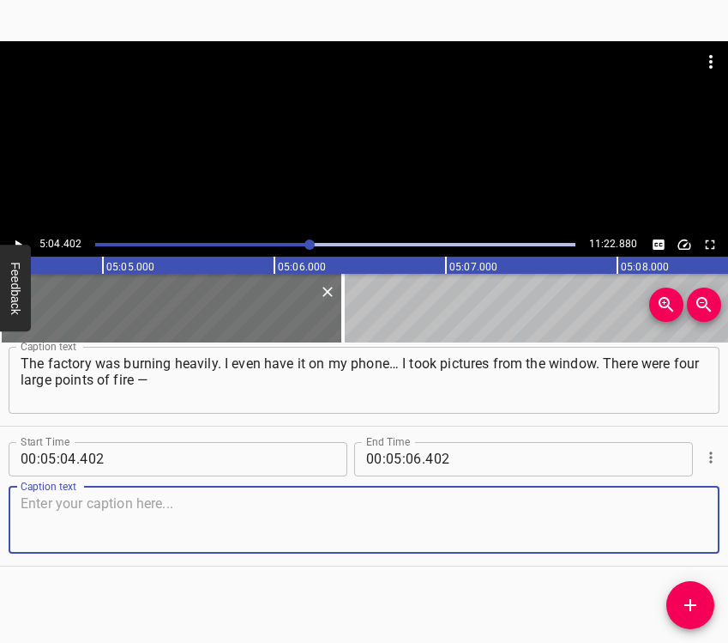
click at [667, 522] on textarea at bounding box center [364, 519] width 687 height 49
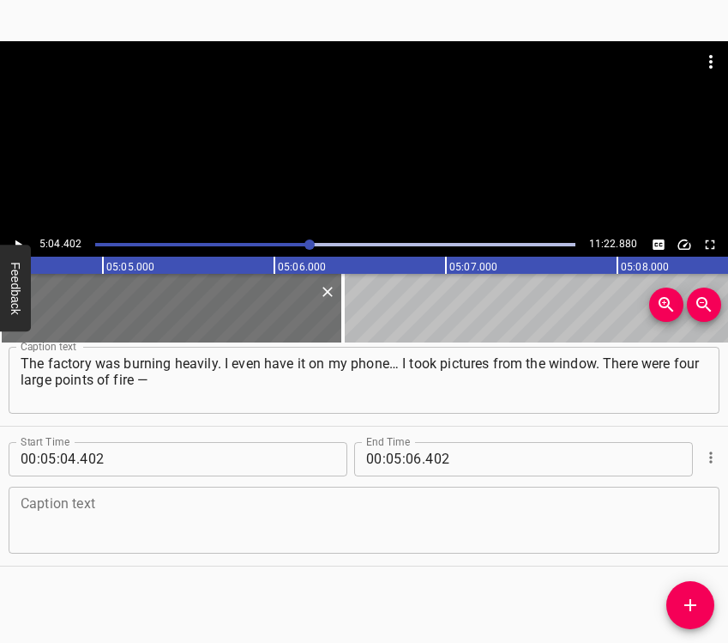
click at [103, 534] on textarea at bounding box center [364, 519] width 687 height 49
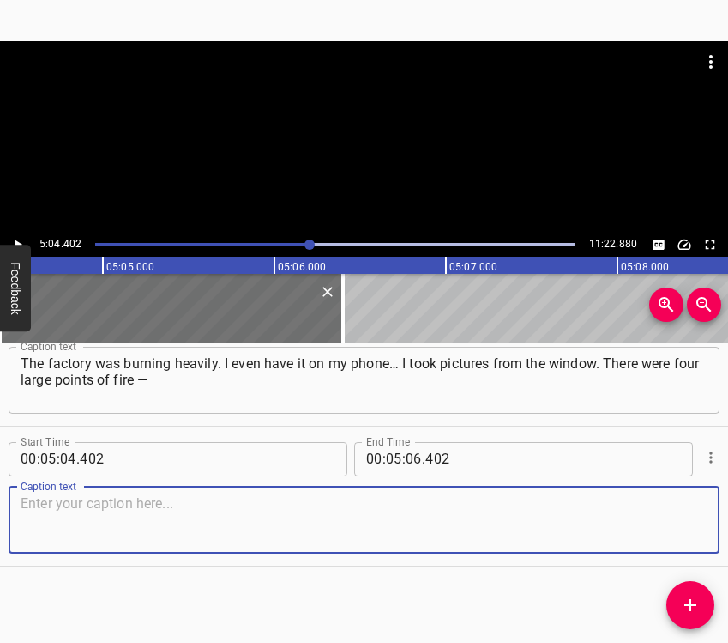
paste textarea "right there, on that side. From the big building, thick black smoke was billowi…"
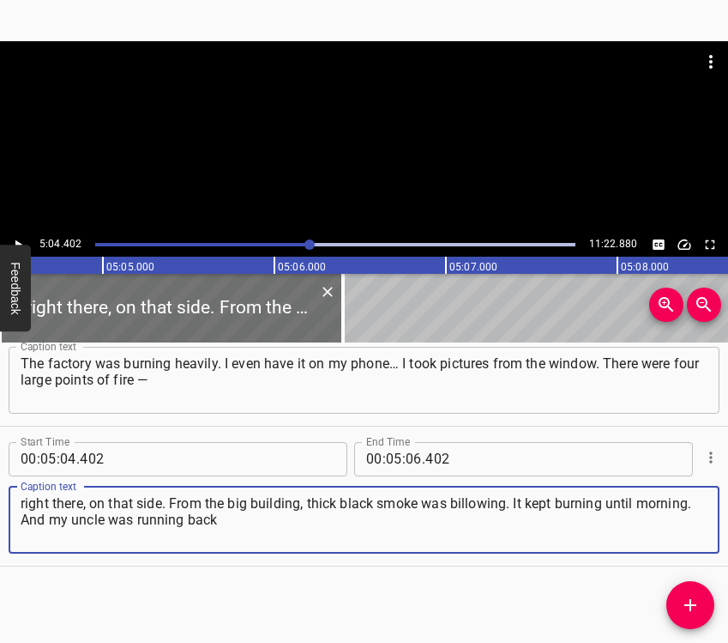
type textarea "right there, on that side. From the big building, thick black smoke was billowi…"
click at [23, 235] on button "Play/Pause" at bounding box center [18, 244] width 22 height 22
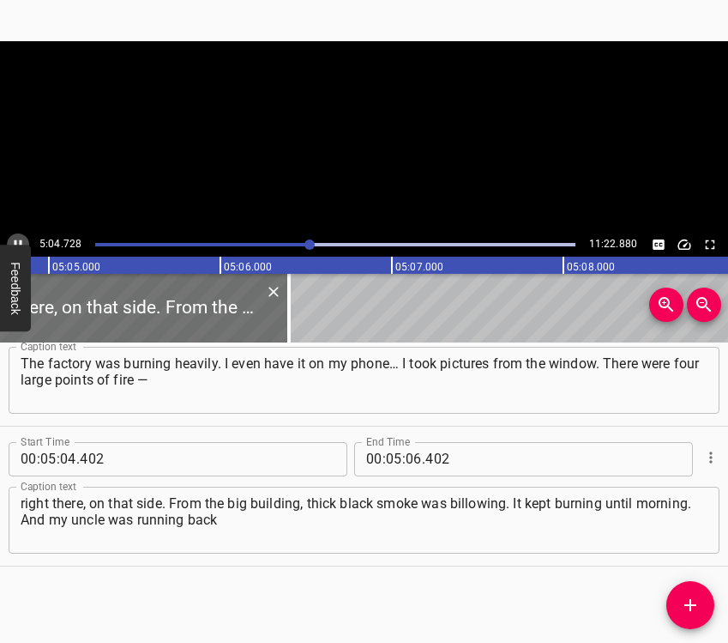
click at [23, 235] on button "Play/Pause" at bounding box center [18, 244] width 22 height 22
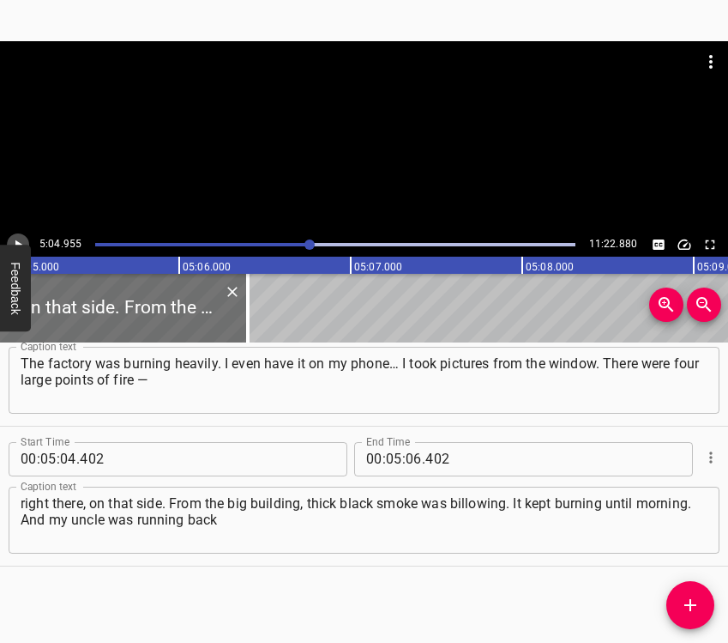
click at [14, 242] on icon "Play/Pause" at bounding box center [17, 244] width 15 height 15
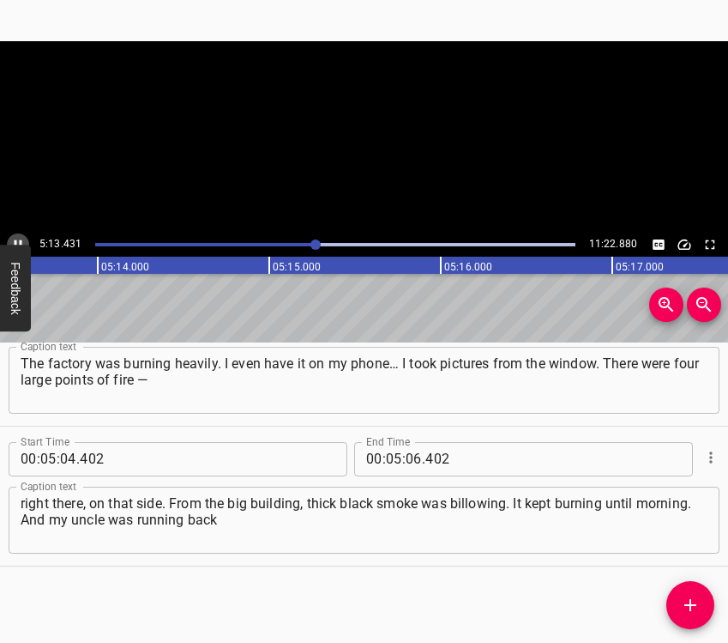
click at [21, 239] on icon "Play/Pause" at bounding box center [17, 244] width 15 height 15
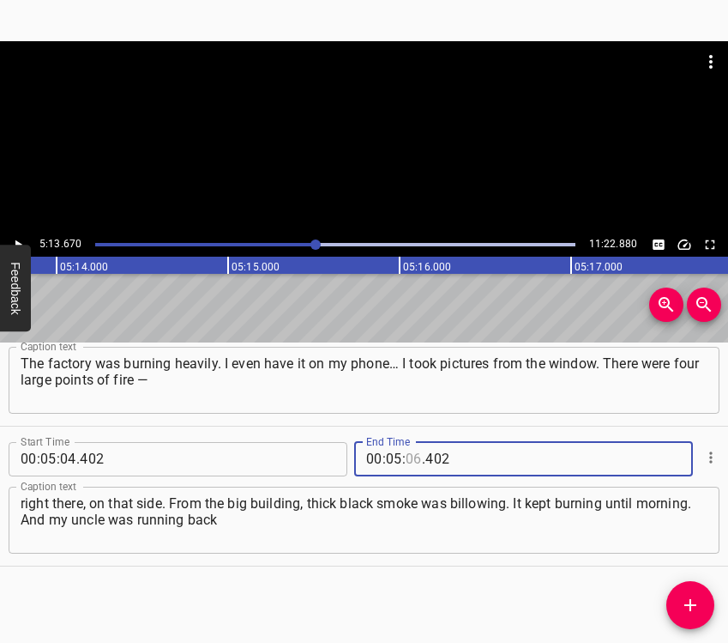
click at [406, 461] on input "number" at bounding box center [414, 459] width 16 height 34
type input "13"
type input "670"
click at [689, 598] on icon "Add Cue" at bounding box center [690, 605] width 21 height 21
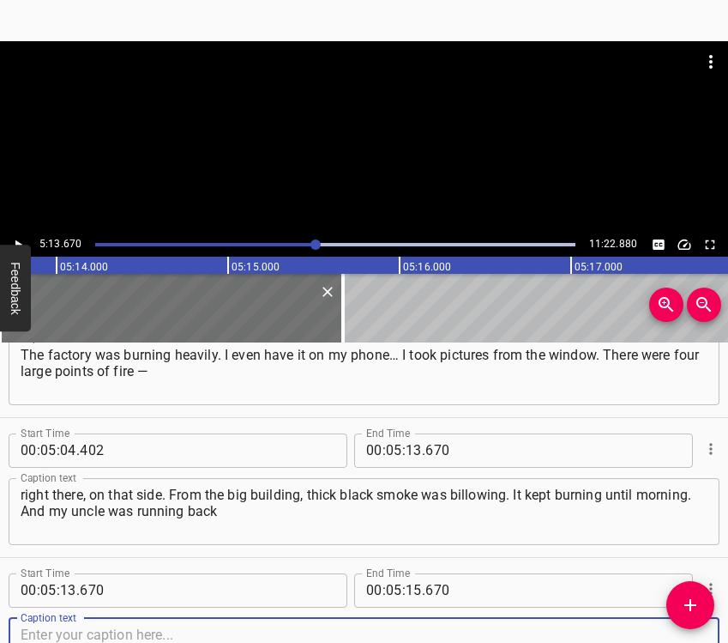
scroll to position [5513, 0]
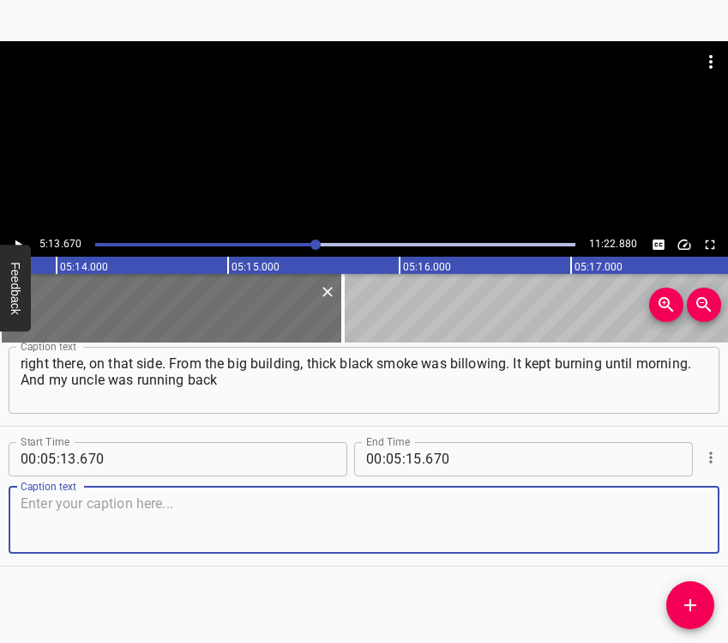
click at [686, 522] on textarea at bounding box center [364, 519] width 687 height 49
click at [78, 510] on textarea at bounding box center [364, 519] width 687 height 49
paste textarea "and forth to the bomb shelter, then came back and said: “It’s quiet for now. We…"
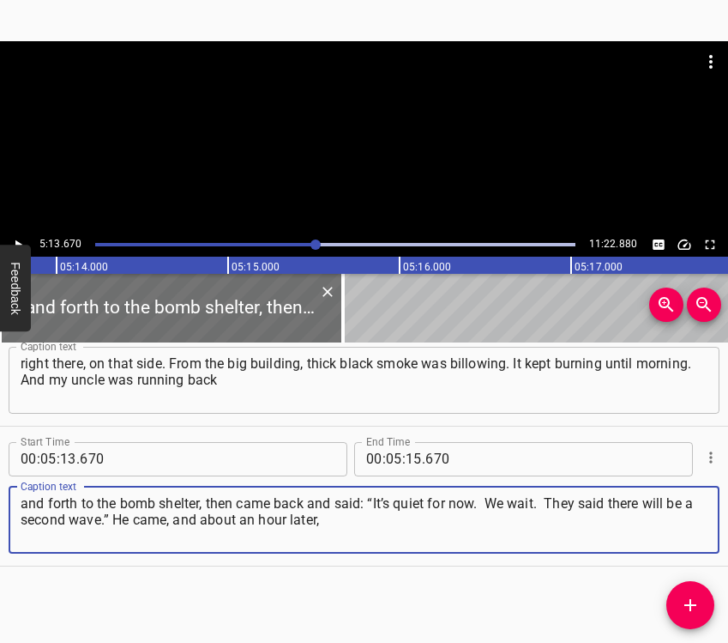
type textarea "and forth to the bomb shelter, then came back and said: “It’s quiet for now. We…"
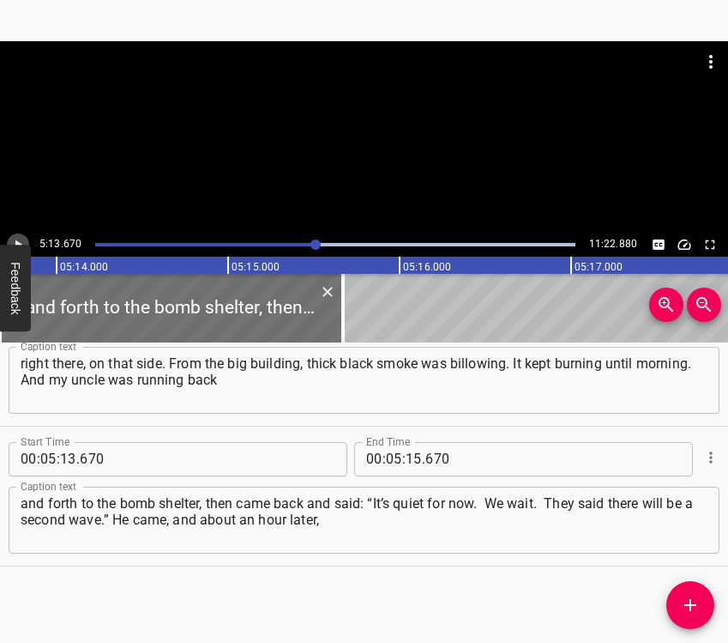
click at [25, 242] on icon "Play/Pause" at bounding box center [17, 244] width 15 height 15
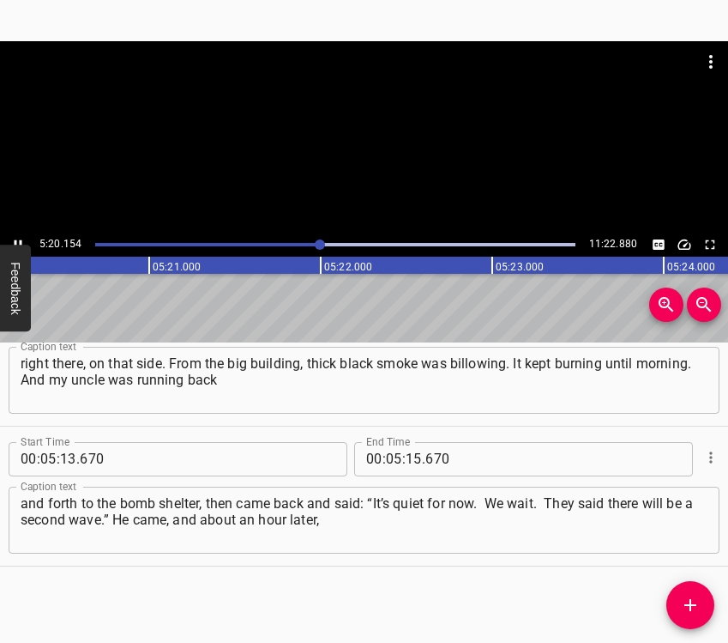
click at [20, 238] on icon "Play/Pause" at bounding box center [17, 244] width 15 height 15
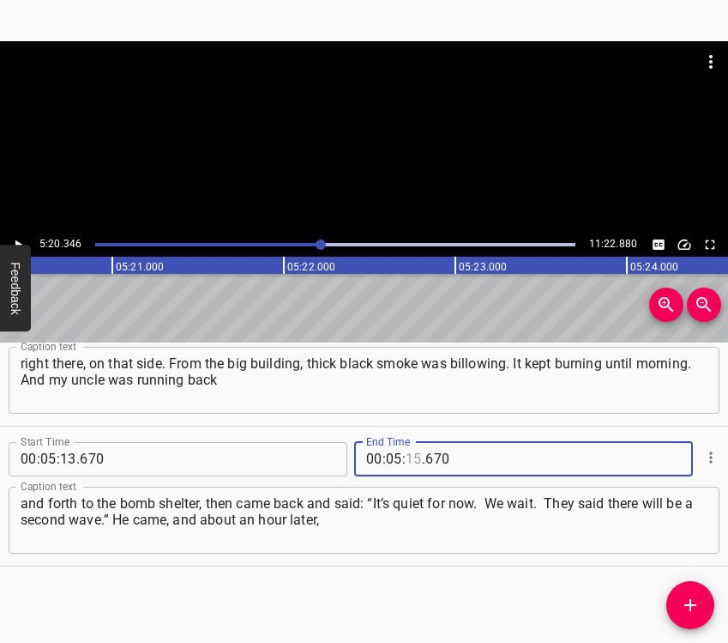
click at [410, 453] on input "number" at bounding box center [414, 459] width 16 height 34
type input "20"
type input "346"
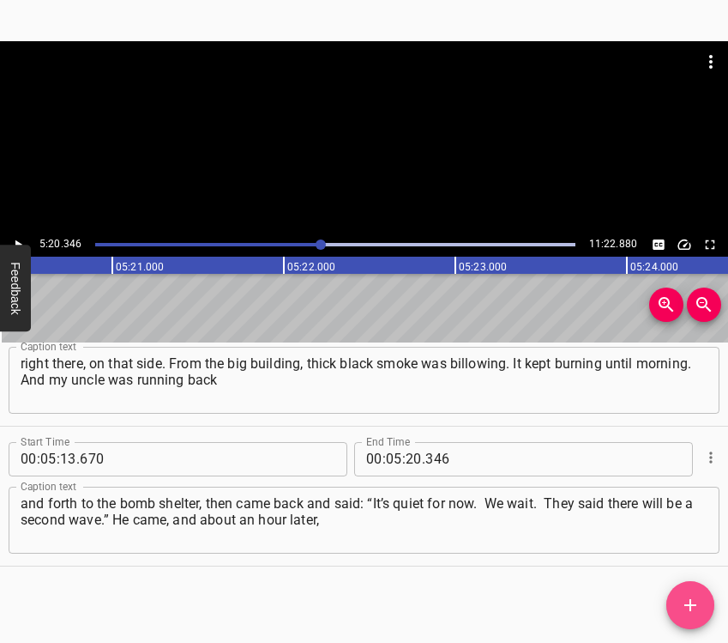
click at [693, 606] on icon "Add Cue" at bounding box center [691, 605] width 12 height 12
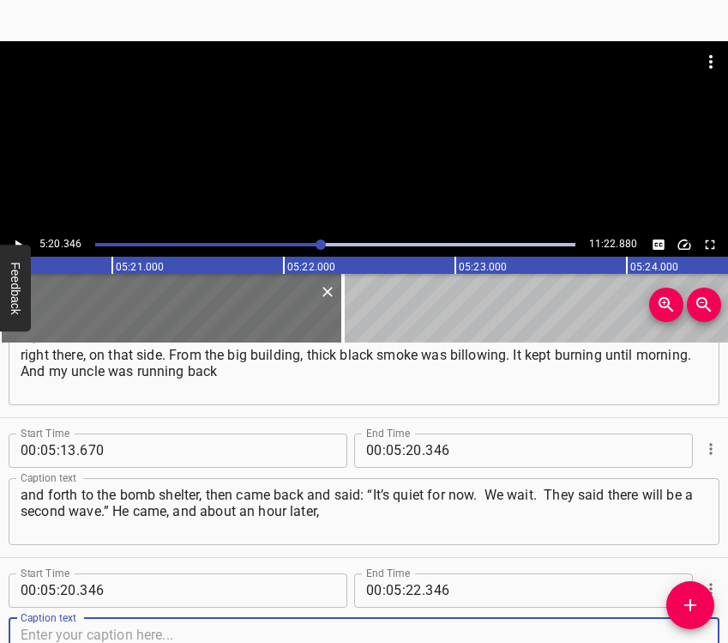
scroll to position [5653, 0]
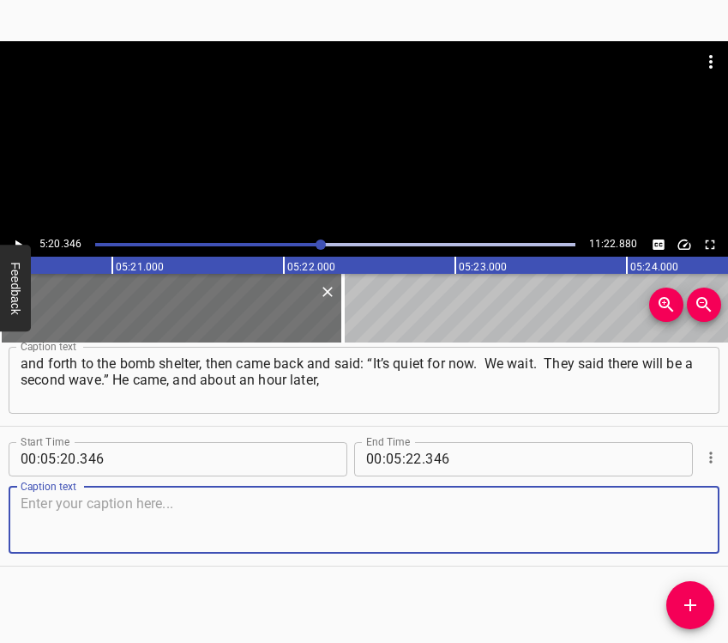
click at [679, 519] on textarea at bounding box center [364, 519] width 687 height 49
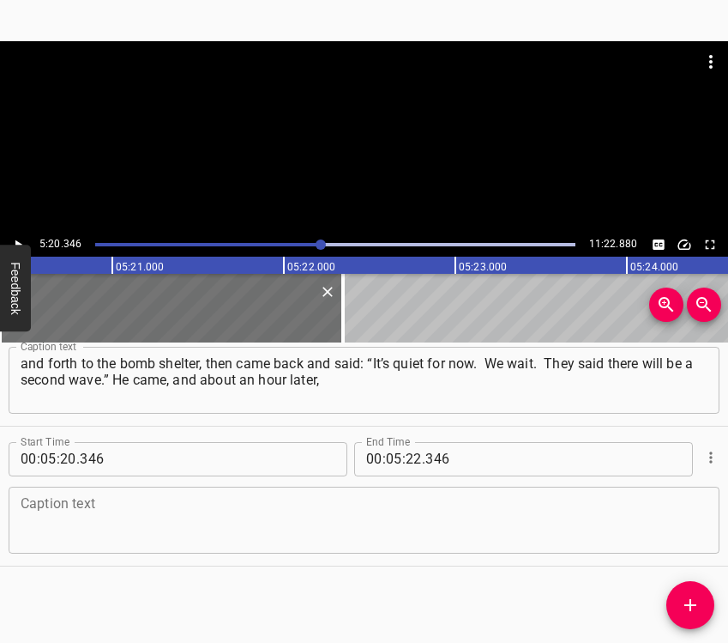
click at [69, 512] on textarea at bounding box center [364, 519] width 687 height 49
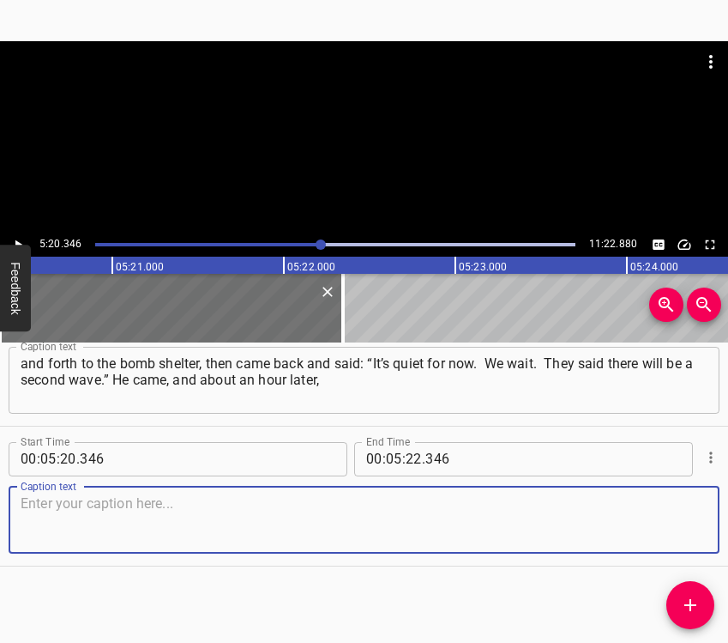
paste textarea "the destruction began. The house was hit. And when the house was hit, everythin…"
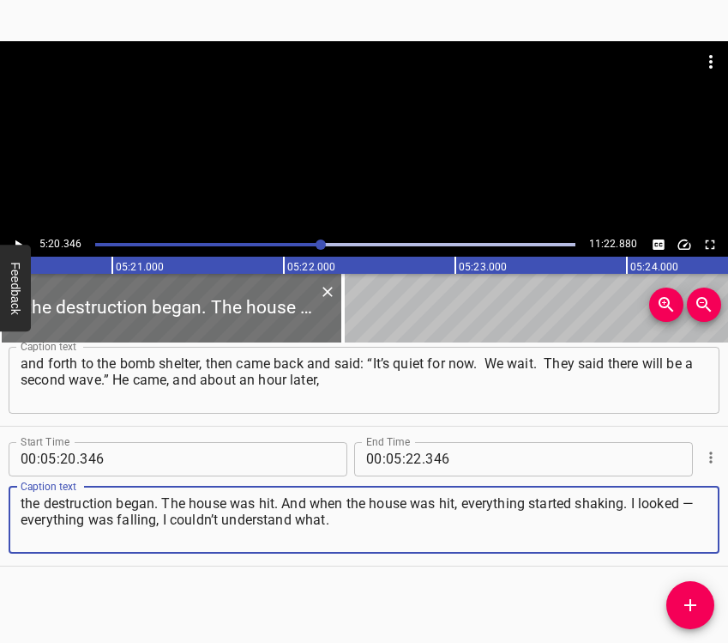
type textarea "the destruction began. The house was hit. And when the house was hit, everythin…"
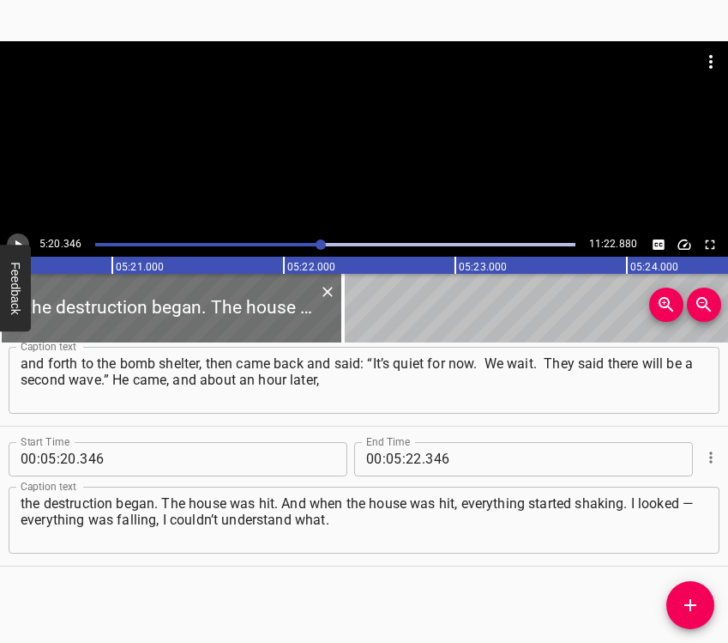
click at [15, 240] on icon "Play/Pause" at bounding box center [18, 243] width 7 height 9
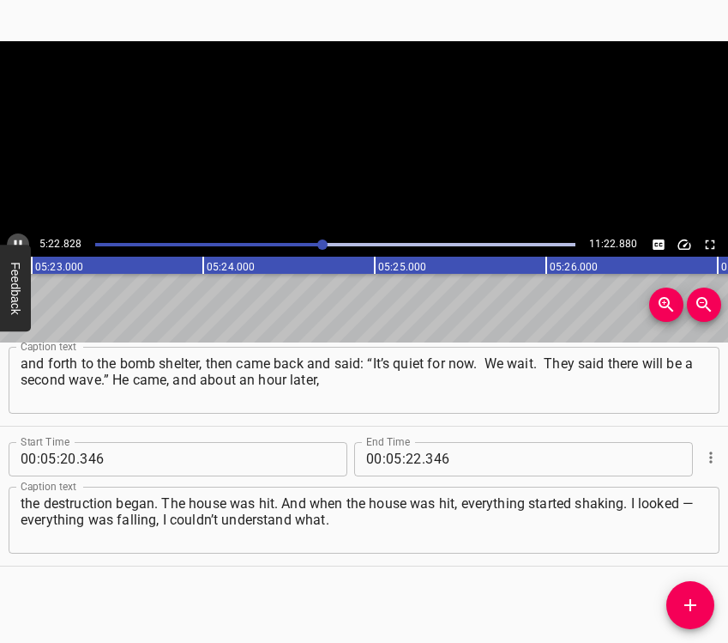
click at [15, 240] on icon "Play/Pause" at bounding box center [19, 243] width 8 height 9
click at [456, 459] on input "number" at bounding box center [504, 459] width 157 height 34
type input "346"
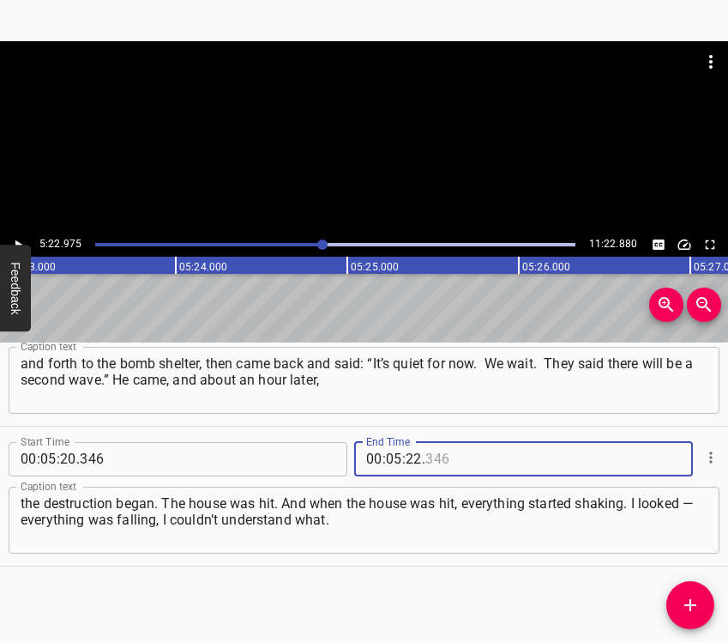
type input "346"
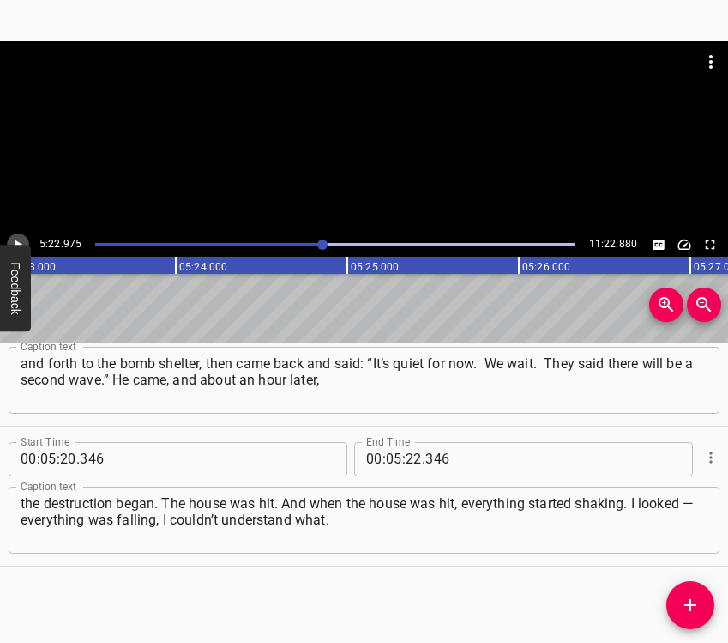
click at [19, 239] on icon "Play/Pause" at bounding box center [17, 244] width 15 height 15
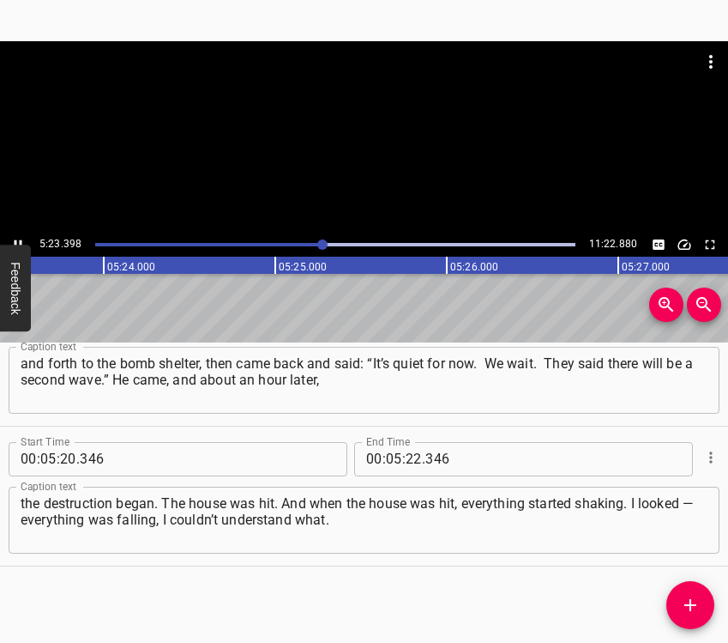
scroll to position [0, 55534]
click at [23, 240] on icon "Play/Pause" at bounding box center [17, 244] width 15 height 15
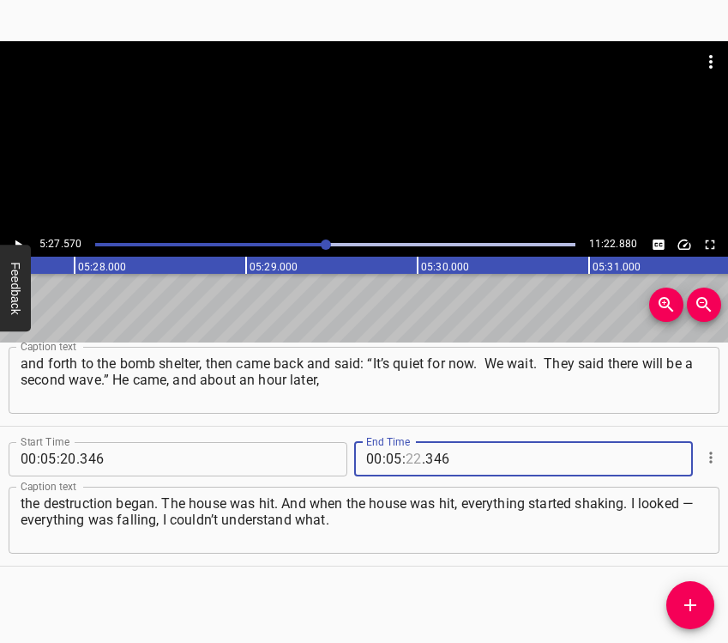
click at [410, 465] on input "number" at bounding box center [414, 459] width 16 height 34
type input "27"
type input "570"
click at [691, 604] on icon "Add Cue" at bounding box center [691, 605] width 12 height 12
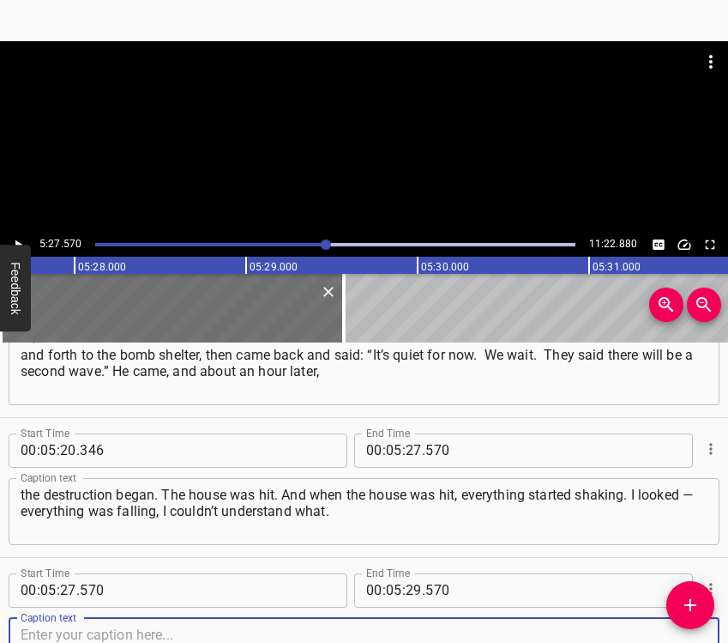
scroll to position [5792, 0]
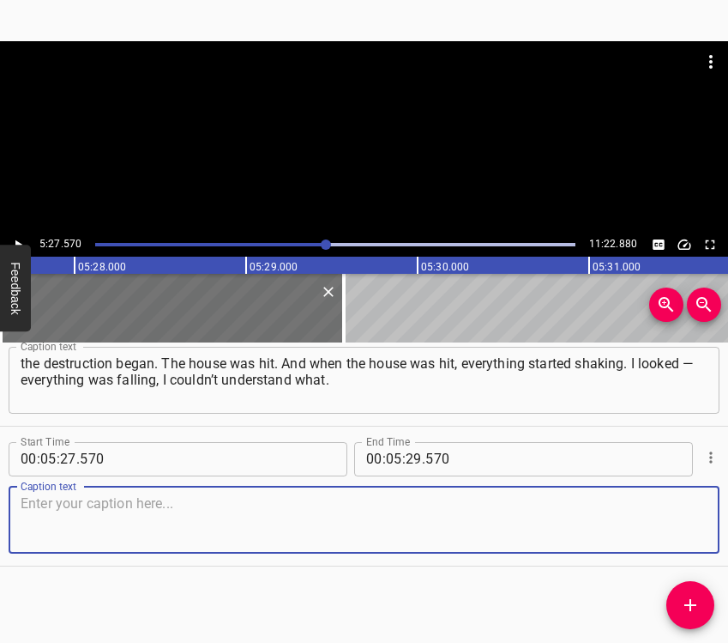
drag, startPoint x: 681, startPoint y: 527, endPoint x: 723, endPoint y: 506, distance: 46.8
click at [682, 523] on textarea at bounding box center [364, 519] width 687 height 49
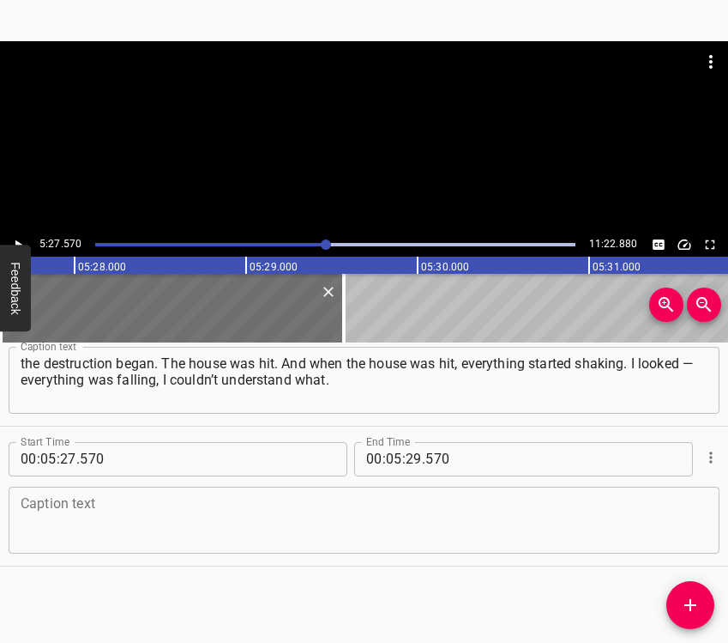
click at [98, 531] on textarea at bounding box center [364, 519] width 687 height 49
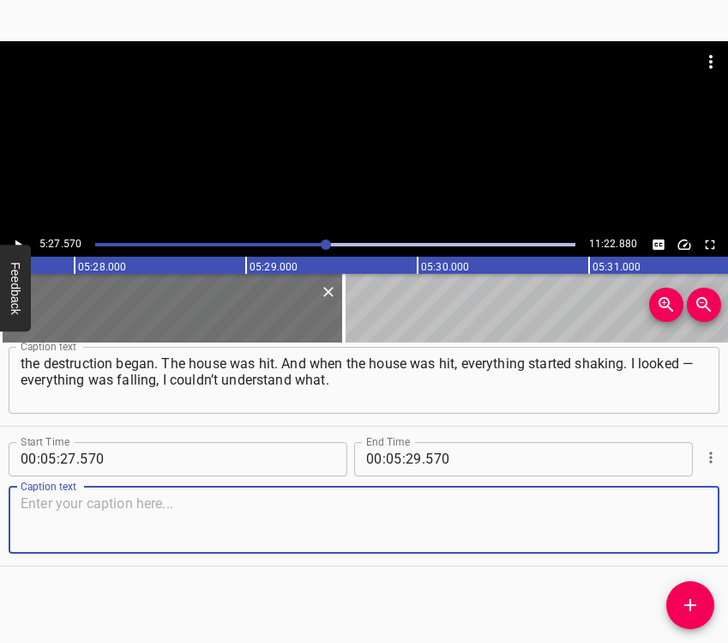
paste textarea "Everything was lying on the floor, dishes from the kitchen… I said: “Let’s prob…"
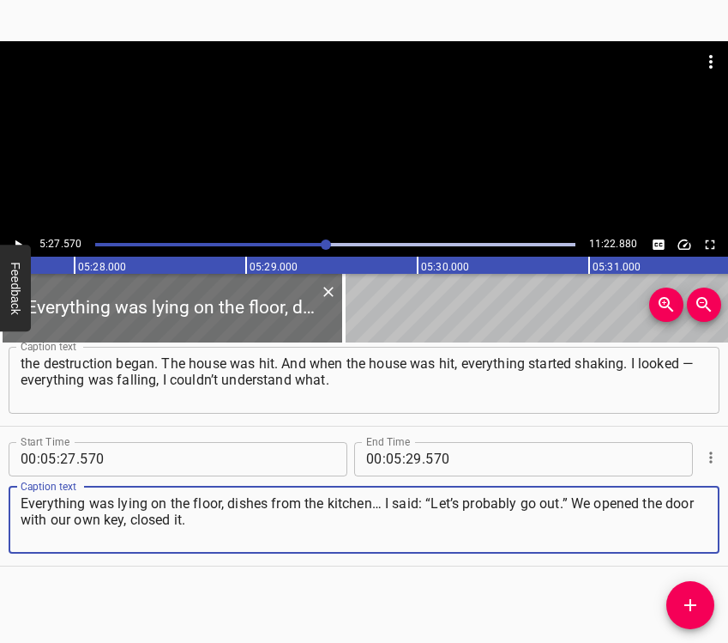
type textarea "Everything was lying on the floor, dishes from the kitchen… I said: “Let’s prob…"
